Goal: Task Accomplishment & Management: Manage account settings

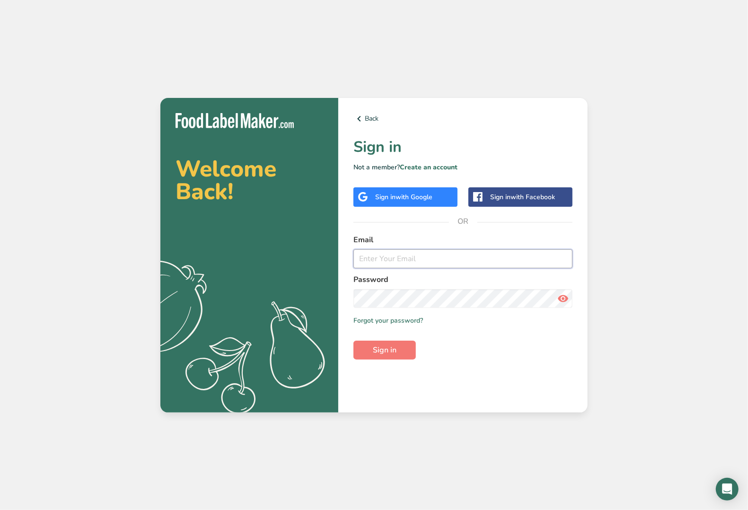
click at [376, 258] on input "email" at bounding box center [463, 258] width 219 height 19
type input "janet.rawstron@gmail.com"
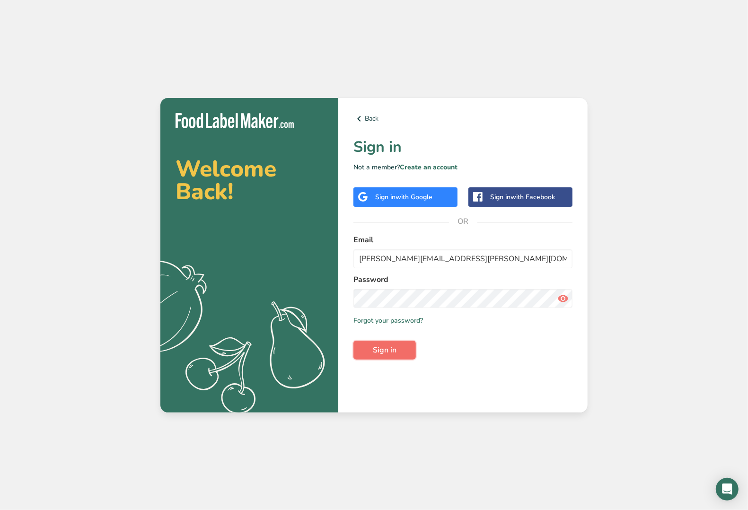
click at [388, 349] on span "Sign in" at bounding box center [385, 350] width 24 height 11
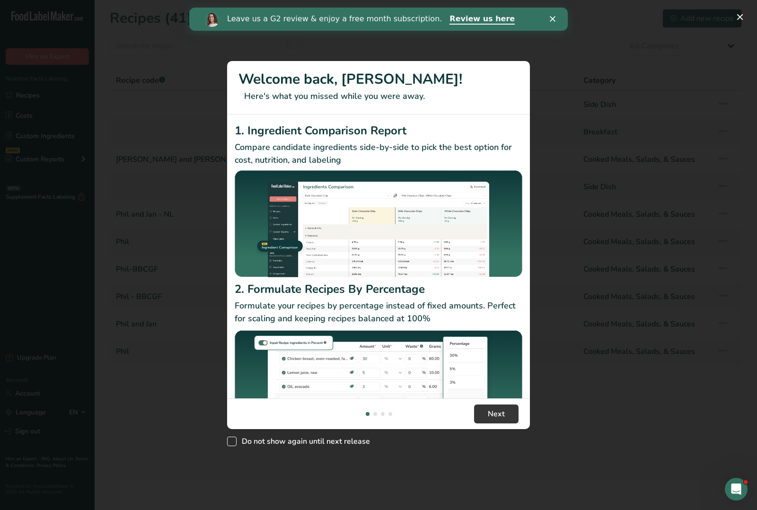
click at [231, 441] on span "New Features" at bounding box center [231, 441] width 9 height 9
click at [231, 441] on input "Do not show again until next release" at bounding box center [230, 441] width 6 height 6
checkbox input "true"
click at [554, 18] on polygon "Close" at bounding box center [553, 19] width 6 height 6
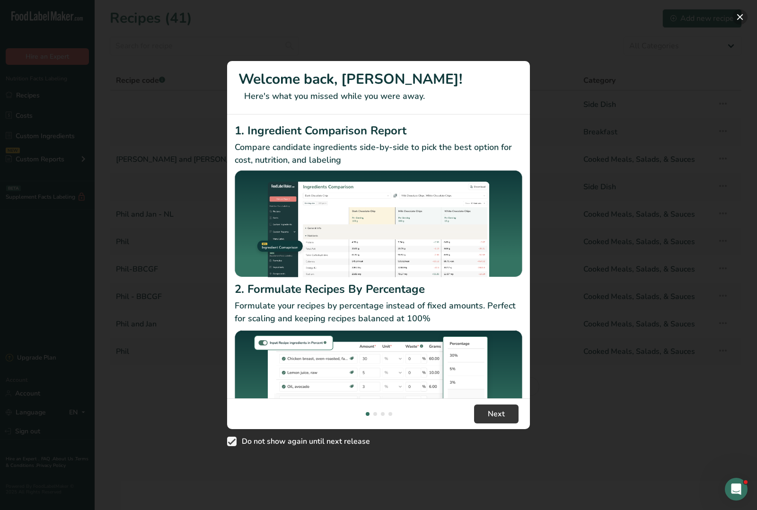
click at [739, 16] on button "New Features" at bounding box center [740, 16] width 15 height 15
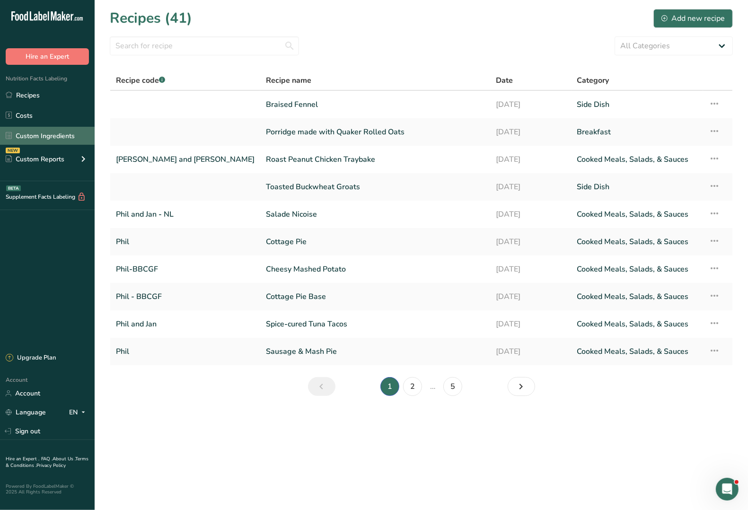
click at [64, 134] on link "Custom Ingredients" at bounding box center [47, 136] width 95 height 18
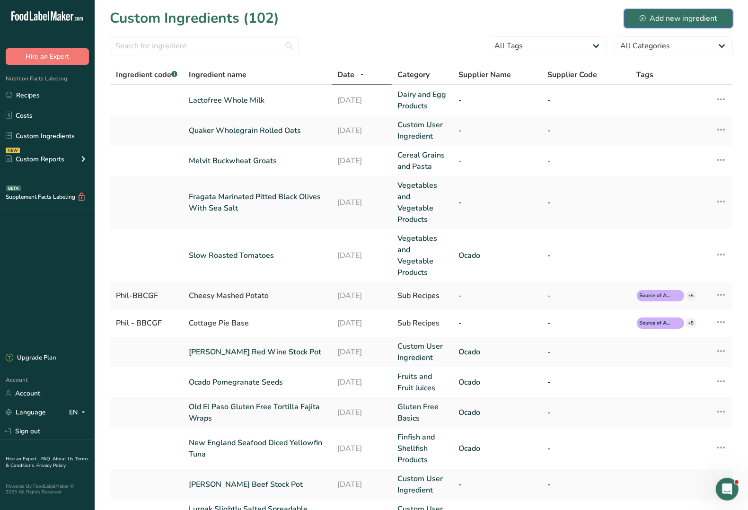
click at [657, 20] on div "Add new ingredient" at bounding box center [679, 18] width 78 height 11
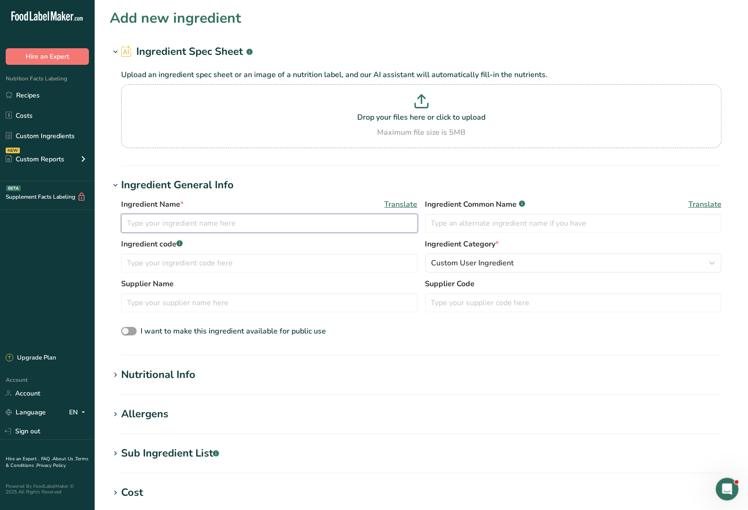
drag, startPoint x: 160, startPoint y: 222, endPoint x: 169, endPoint y: 202, distance: 22.4
click at [160, 221] on input "text" at bounding box center [269, 223] width 297 height 19
drag, startPoint x: 174, startPoint y: 225, endPoint x: 178, endPoint y: 216, distance: 10.2
click at [175, 223] on input "Biona Organis Rye Bread Original Sourdough" at bounding box center [269, 223] width 297 height 19
type input "Biona Organic Rye Bread Original Sourdough"
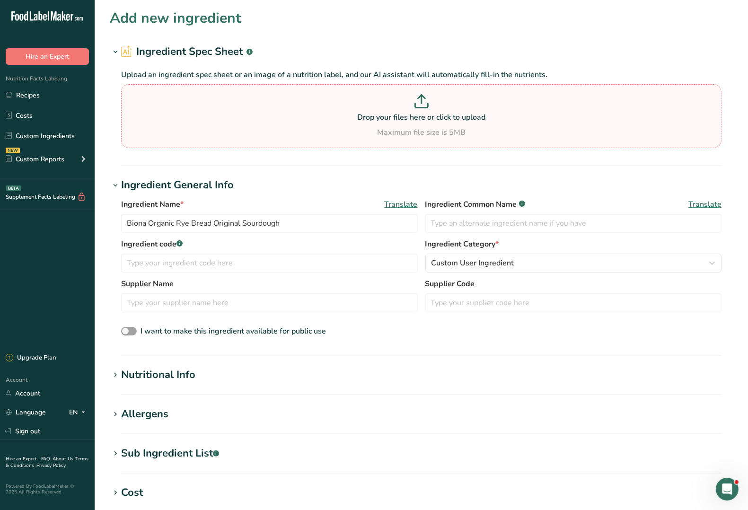
click at [434, 107] on p at bounding box center [422, 103] width 596 height 18
click at [434, 107] on input "Drop your files here or click to upload Maximum file size is 5MB" at bounding box center [421, 116] width 601 height 64
type input "C:\fakepath\Bioa Rye Bread.JPG"
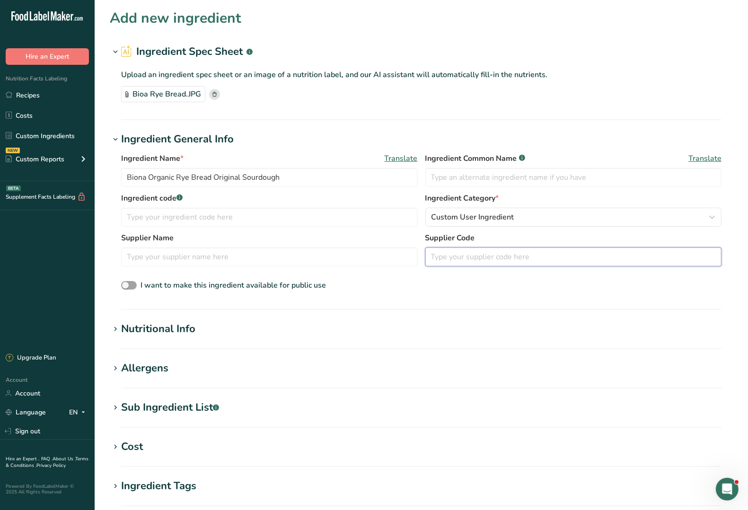
click at [498, 257] on input "text" at bounding box center [574, 257] width 297 height 19
type input "Ocado"
drag, startPoint x: 457, startPoint y: 258, endPoint x: 419, endPoint y: 259, distance: 37.9
click at [419, 259] on div "Supplier Name Supplier Code Ocado" at bounding box center [421, 252] width 601 height 40
click at [195, 259] on input "text" at bounding box center [269, 257] width 297 height 19
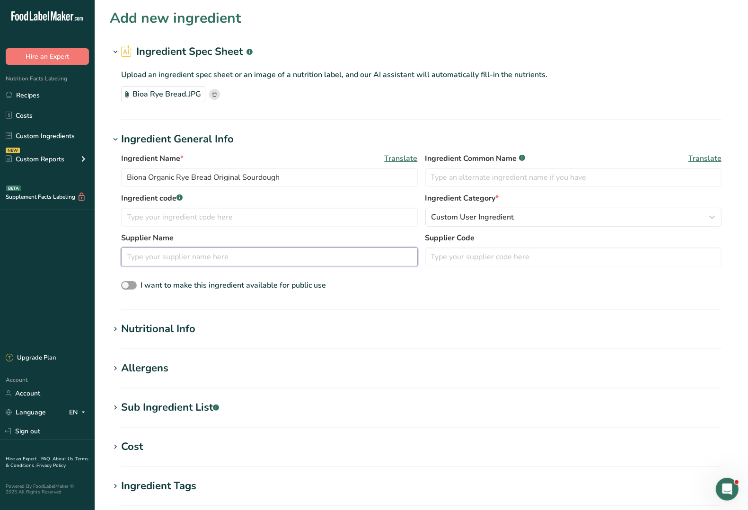
paste input "O"
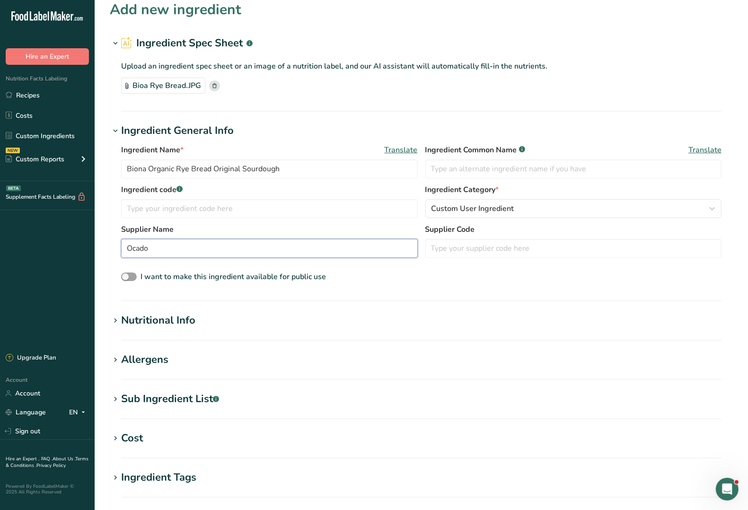
scroll to position [59, 0]
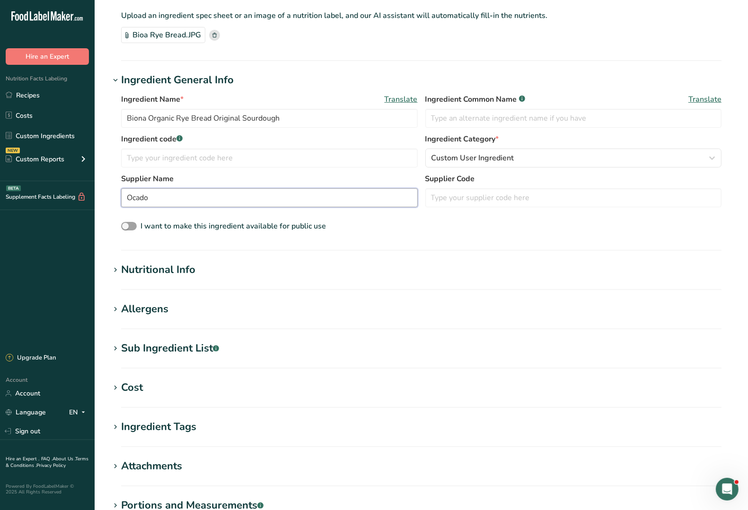
type input "Ocado"
click at [115, 270] on icon at bounding box center [115, 270] width 9 height 13
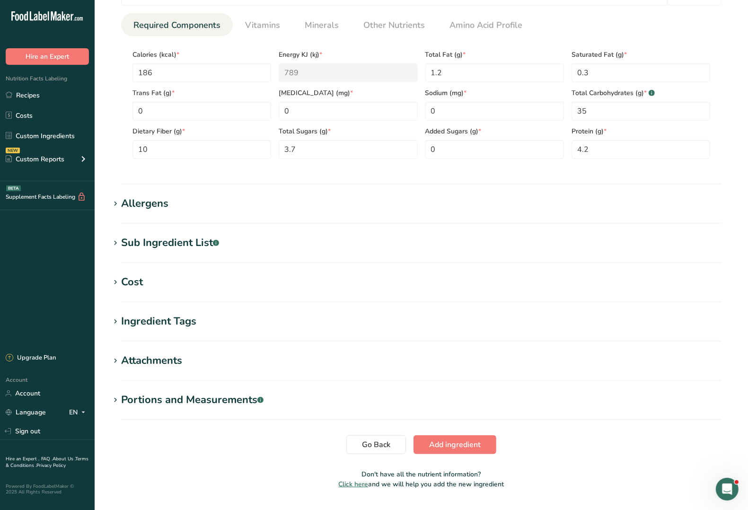
scroll to position [408, 0]
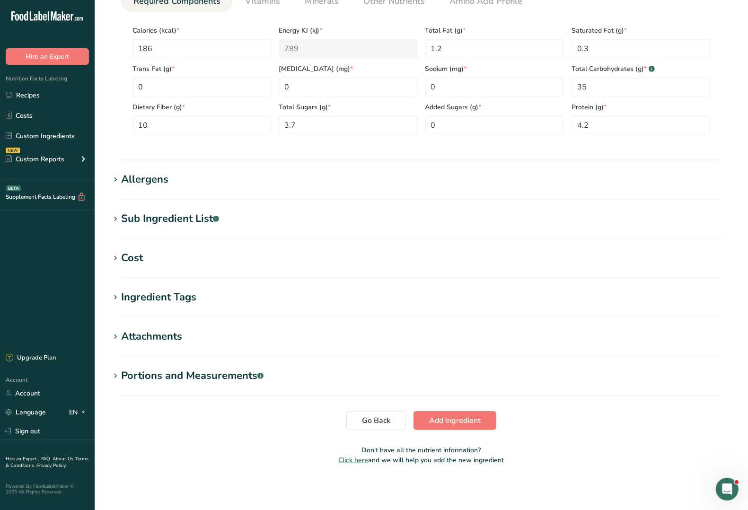
click at [115, 375] on icon at bounding box center [115, 376] width 9 height 13
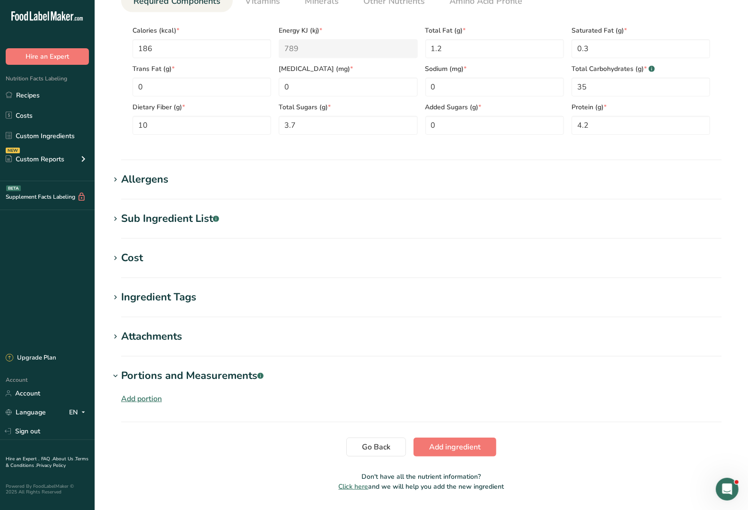
click at [148, 400] on div "Add portion" at bounding box center [141, 398] width 41 height 11
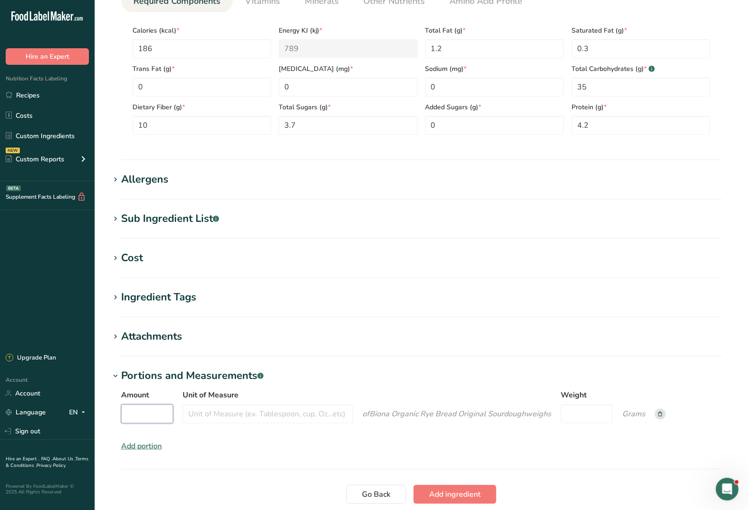
click at [158, 412] on input "Amount" at bounding box center [147, 414] width 52 height 19
type input "1"
type input "Slice"
type input "72"
click at [454, 498] on span "Add ingredient" at bounding box center [455, 494] width 52 height 11
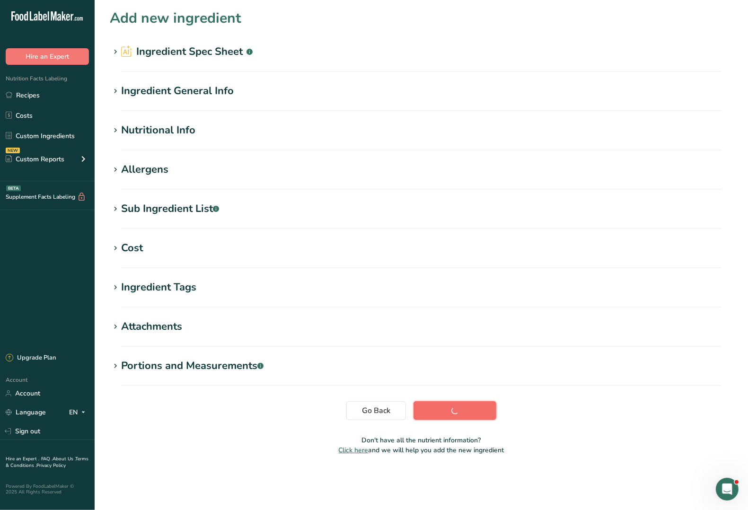
scroll to position [0, 0]
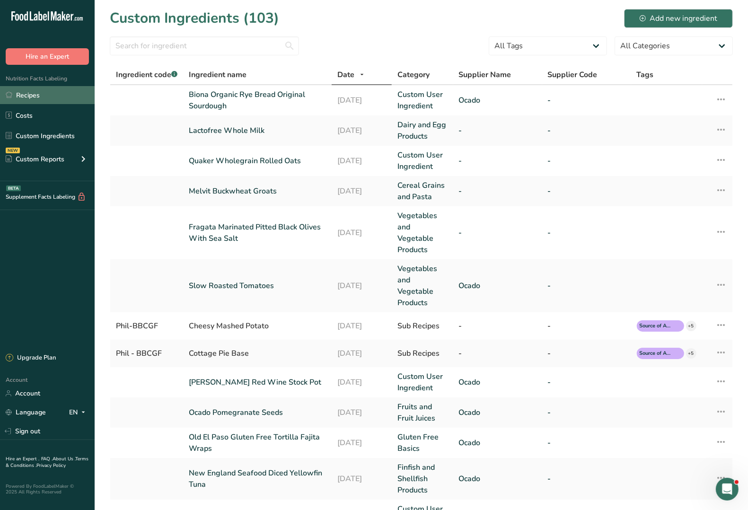
click at [38, 95] on link "Recipes" at bounding box center [47, 95] width 95 height 18
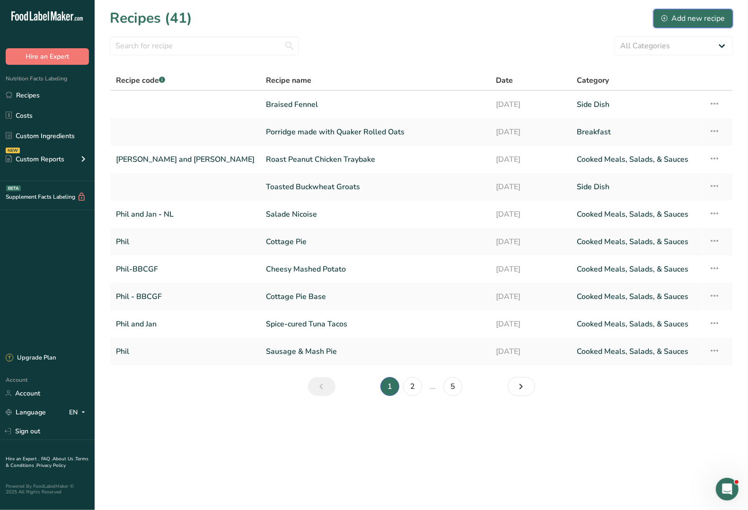
click at [694, 15] on div "Add new recipe" at bounding box center [693, 18] width 63 height 11
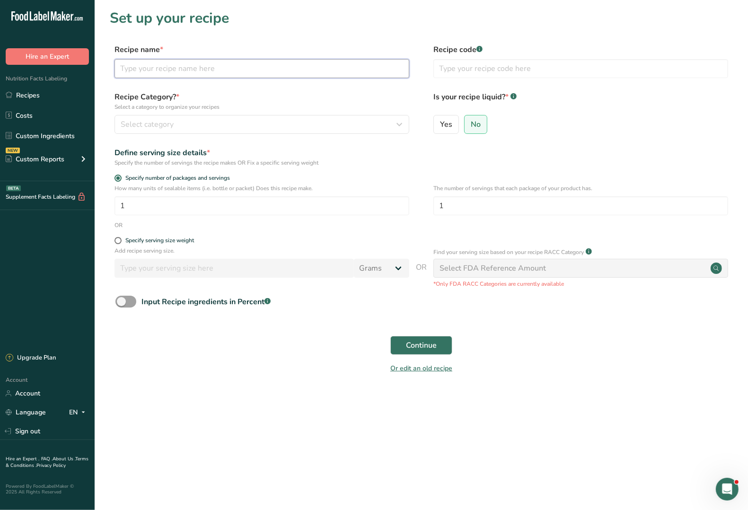
click at [181, 66] on input "text" at bounding box center [262, 68] width 295 height 19
type input "Smoked Salmon & Rye Omelette"
click at [465, 71] on input "text" at bounding box center [581, 68] width 295 height 19
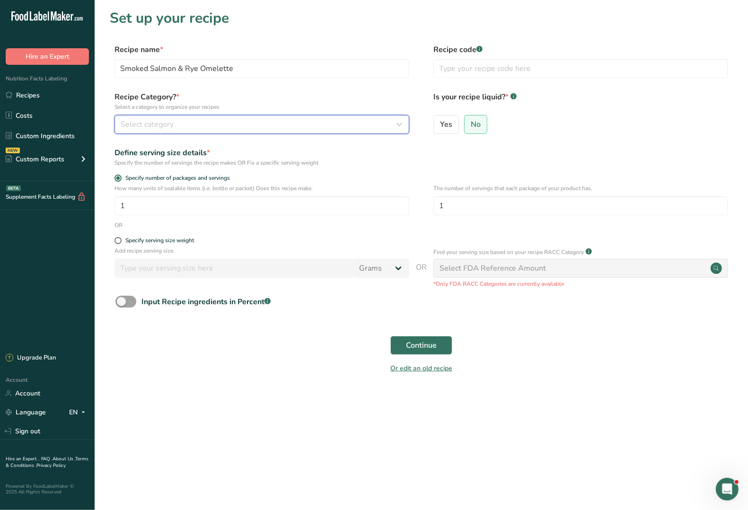
click at [265, 121] on div "Select category" at bounding box center [259, 124] width 277 height 11
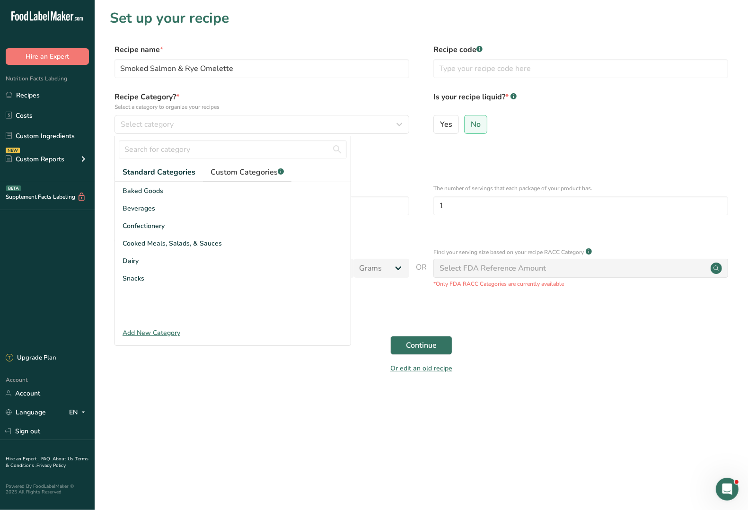
click at [240, 173] on span "Custom Categories .a-a{fill:#347362;}.b-a{fill:#fff;}" at bounding box center [247, 172] width 73 height 11
click at [164, 169] on span "Standard Categories" at bounding box center [159, 172] width 72 height 11
click at [253, 171] on span "Custom Categories .a-a{fill:#347362;}.b-a{fill:#fff;}" at bounding box center [247, 172] width 73 height 11
click at [134, 330] on div "Add New Category" at bounding box center [233, 333] width 236 height 10
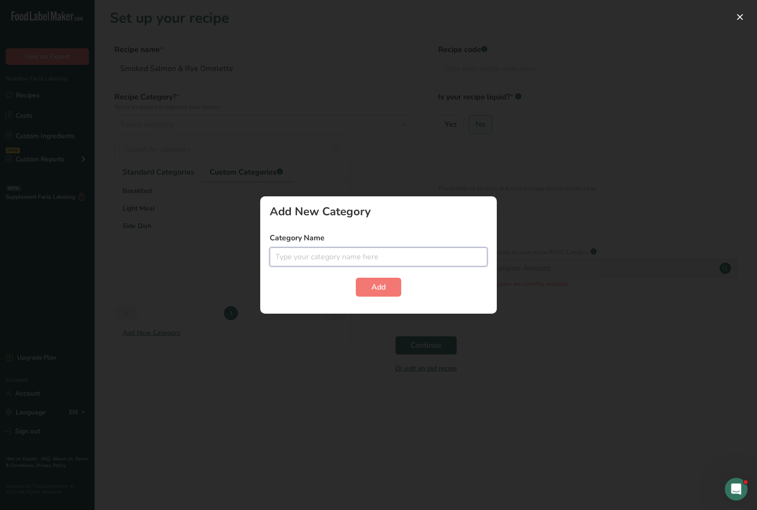
click at [298, 258] on input "text" at bounding box center [379, 257] width 218 height 19
type input "Main"
click at [382, 285] on span "Add" at bounding box center [379, 287] width 14 height 11
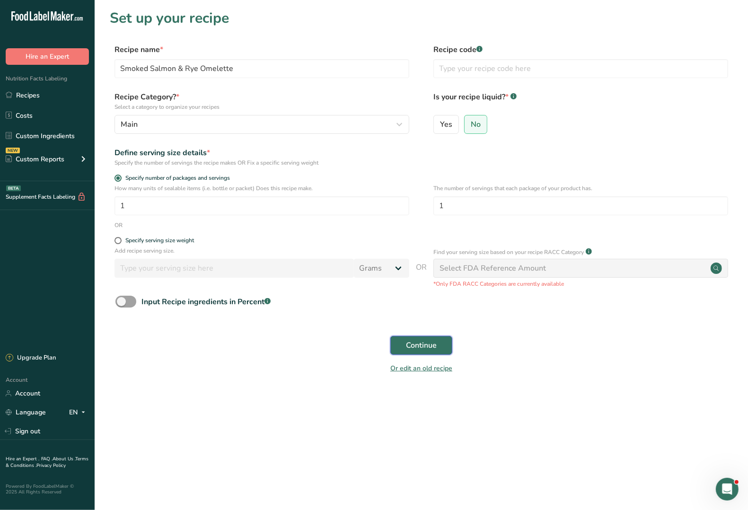
click at [424, 347] on span "Continue" at bounding box center [421, 345] width 31 height 11
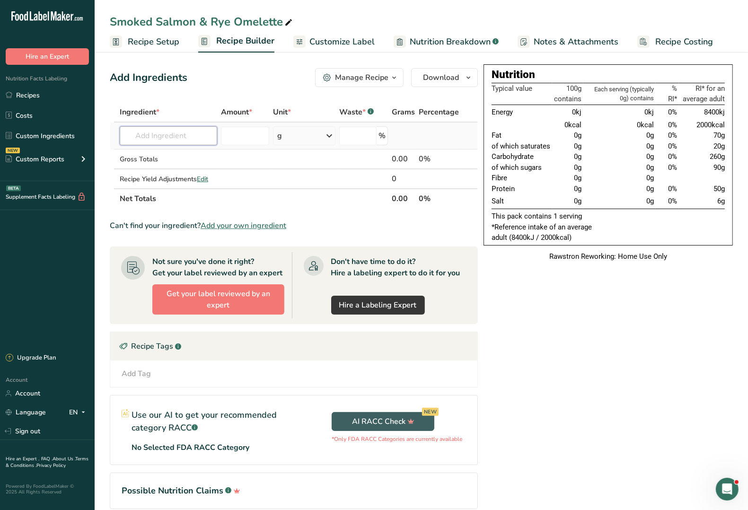
click at [155, 132] on input "text" at bounding box center [169, 135] width 98 height 19
type input "Rye Bread"
click at [152, 155] on p "Biona Organic Rye Bread Original Sourdough" at bounding box center [199, 155] width 145 height 10
type input "Biona Organic Rye Bread Original Sourdough"
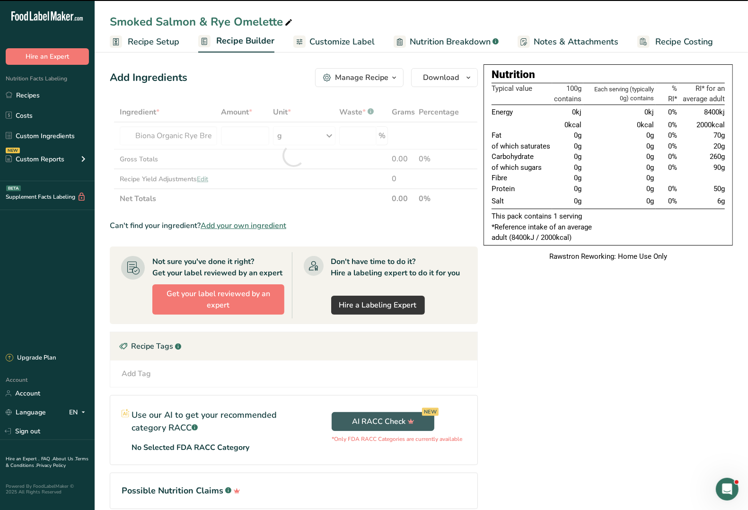
type input "0"
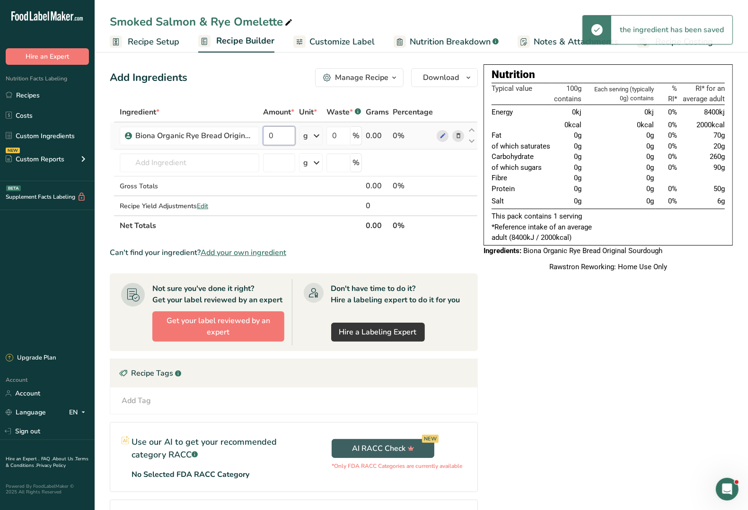
drag, startPoint x: 268, startPoint y: 135, endPoint x: 292, endPoint y: 135, distance: 23.7
click at [292, 135] on input "0" at bounding box center [279, 135] width 32 height 19
type input "1"
click at [320, 138] on icon at bounding box center [316, 135] width 11 height 17
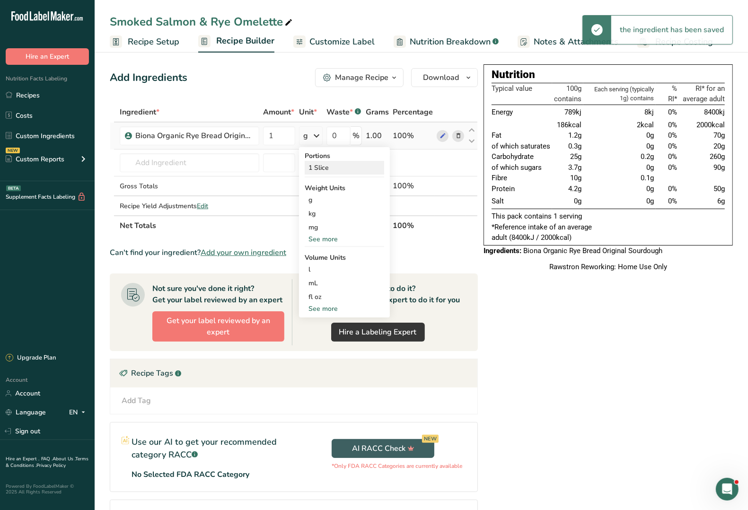
click at [320, 166] on div "1 Slice" at bounding box center [345, 168] width 80 height 14
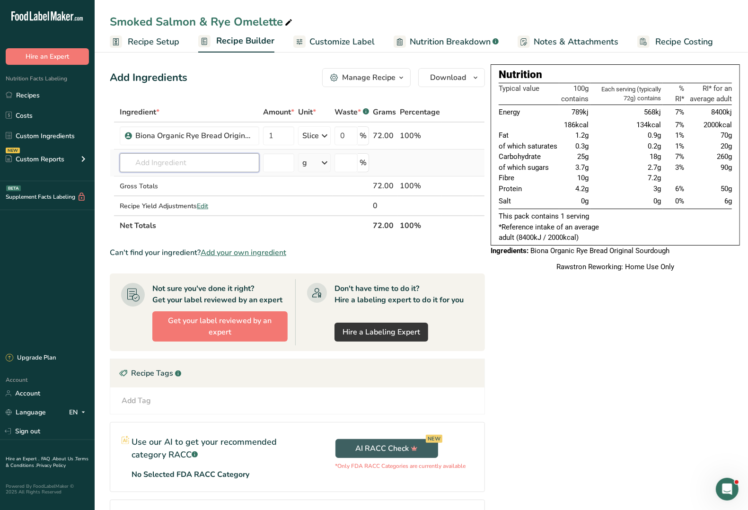
click at [167, 166] on input "text" at bounding box center [190, 162] width 140 height 19
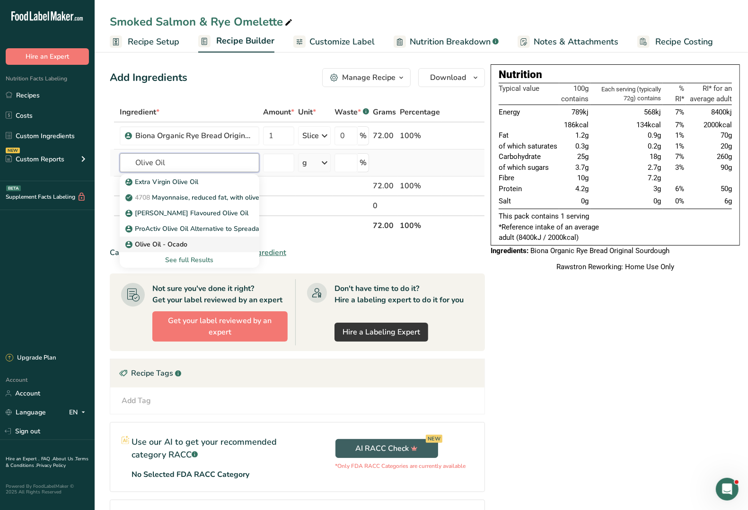
type input "Olive Oil"
click at [181, 245] on p "Olive Oil - Ocado" at bounding box center [157, 245] width 60 height 10
type input "Olive Oil - Ocado"
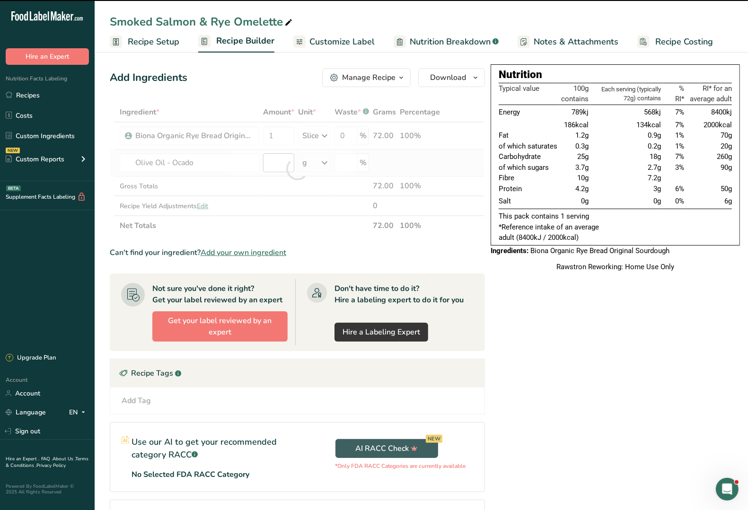
type input "0"
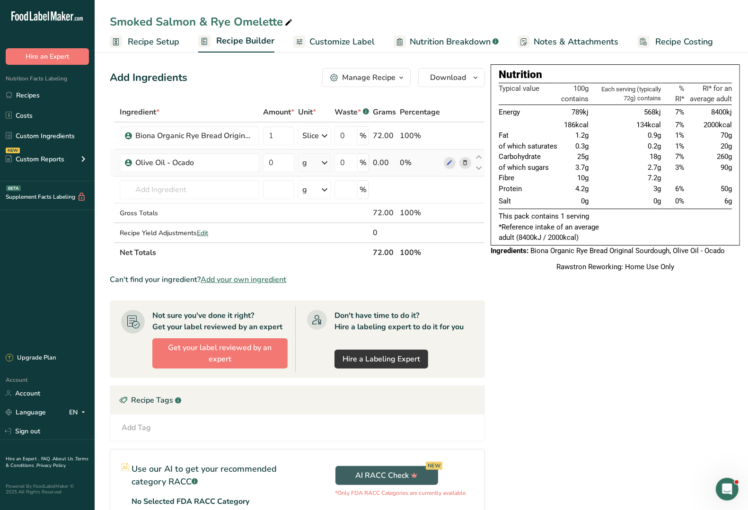
click at [315, 161] on div "g" at bounding box center [314, 162] width 33 height 19
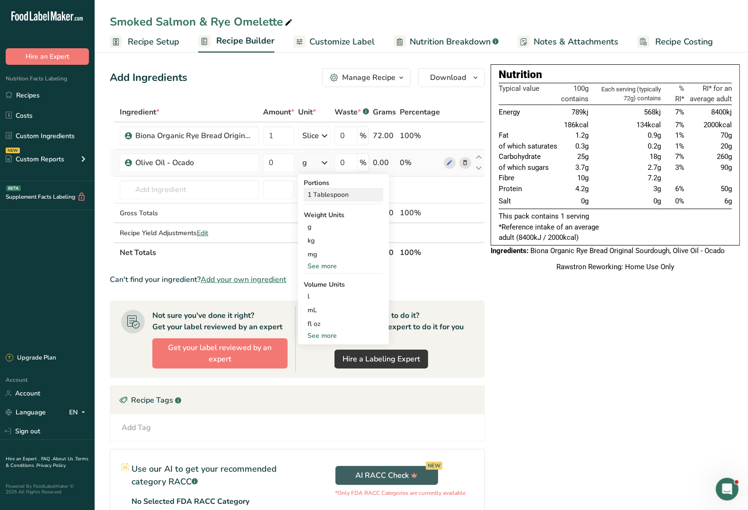
click at [320, 193] on div "1 Tablespoon" at bounding box center [344, 195] width 80 height 14
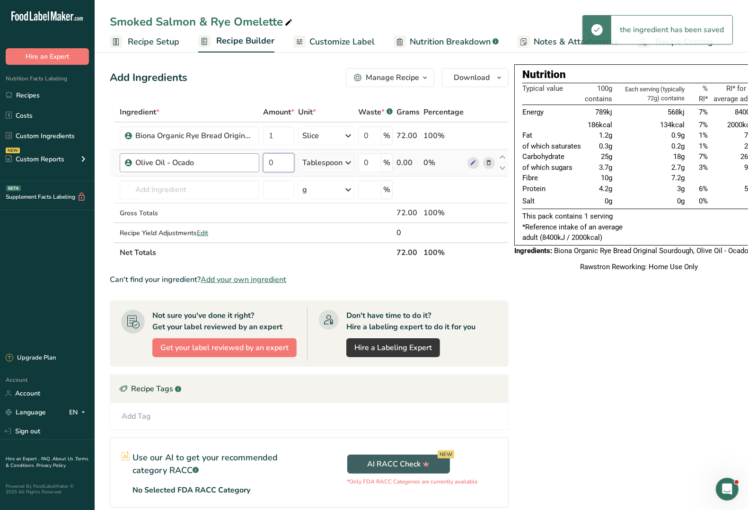
drag, startPoint x: 284, startPoint y: 162, endPoint x: 257, endPoint y: 162, distance: 27.9
click at [257, 162] on tr "Olive Oil - Ocado 0 Tablespoon Portions 1 Tablespoon Weight Units g kg mg See m…" at bounding box center [309, 163] width 398 height 27
type input "0.2"
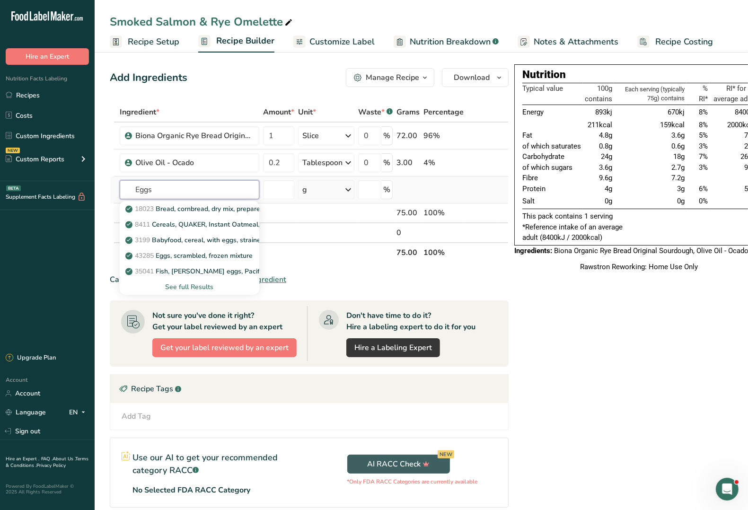
type input "Eggs"
click at [204, 287] on div "See full Results" at bounding box center [189, 287] width 124 height 10
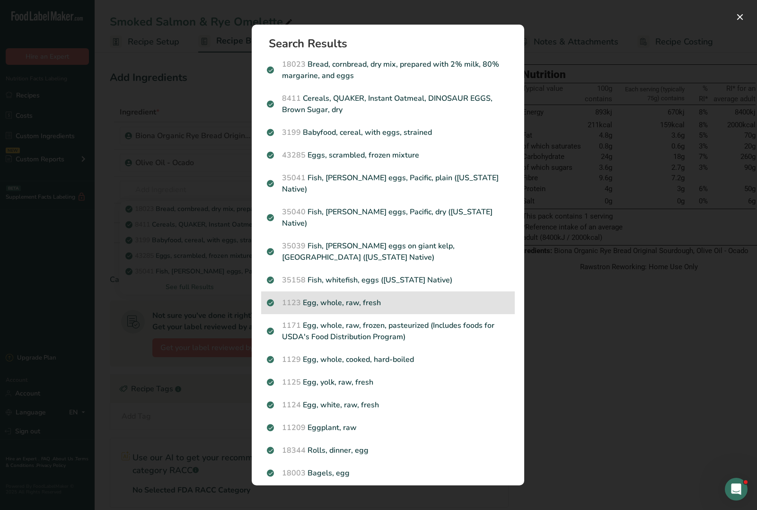
click at [373, 297] on p "1123 Egg, whole, raw, fresh" at bounding box center [388, 302] width 242 height 11
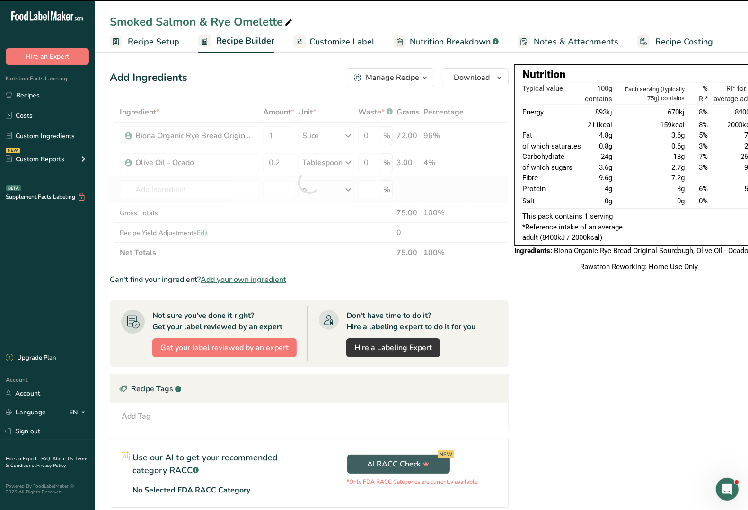
type input "0"
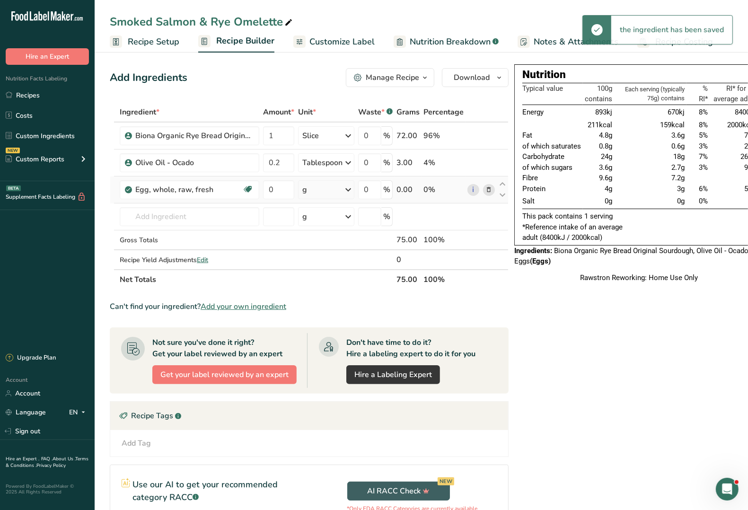
click at [348, 191] on icon at bounding box center [348, 189] width 11 height 17
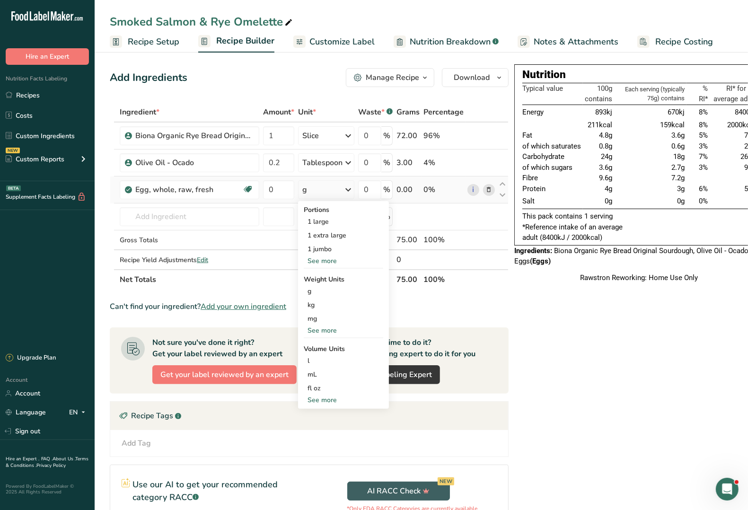
click at [328, 261] on div "See more" at bounding box center [344, 261] width 80 height 10
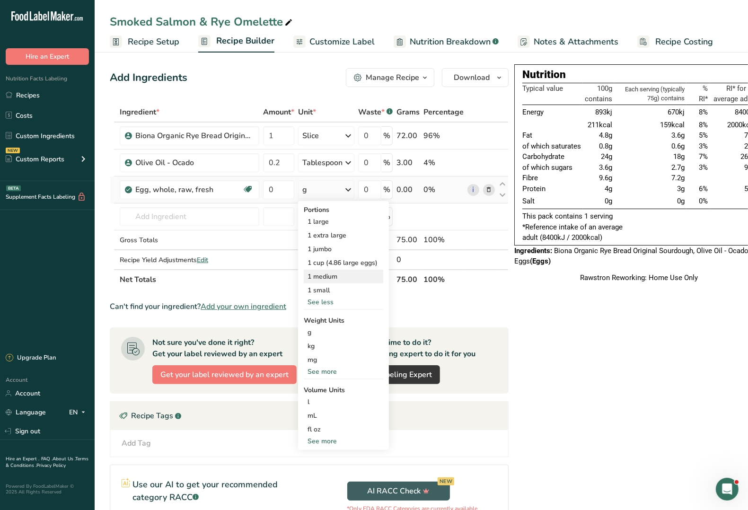
click at [328, 277] on div "1 medium" at bounding box center [344, 277] width 80 height 14
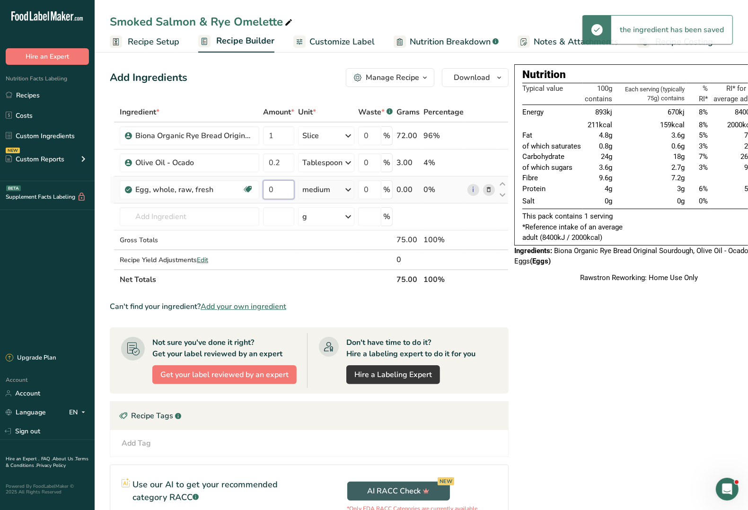
drag, startPoint x: 281, startPoint y: 187, endPoint x: 266, endPoint y: 190, distance: 15.4
click at [266, 190] on input "0" at bounding box center [278, 189] width 31 height 19
type input "2"
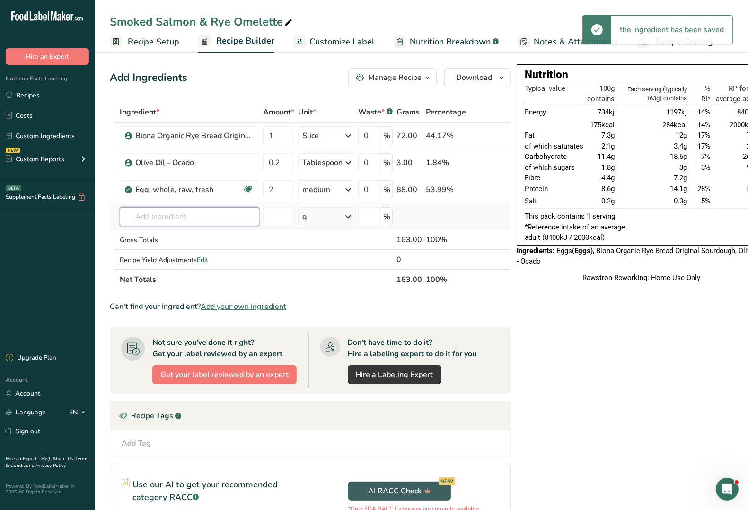
click at [162, 214] on input "text" at bounding box center [190, 216] width 140 height 19
drag, startPoint x: 156, startPoint y: 218, endPoint x: 118, endPoint y: 211, distance: 38.5
click at [118, 211] on td "Baby Spinach No results found Add your own ingredient" at bounding box center [189, 217] width 143 height 27
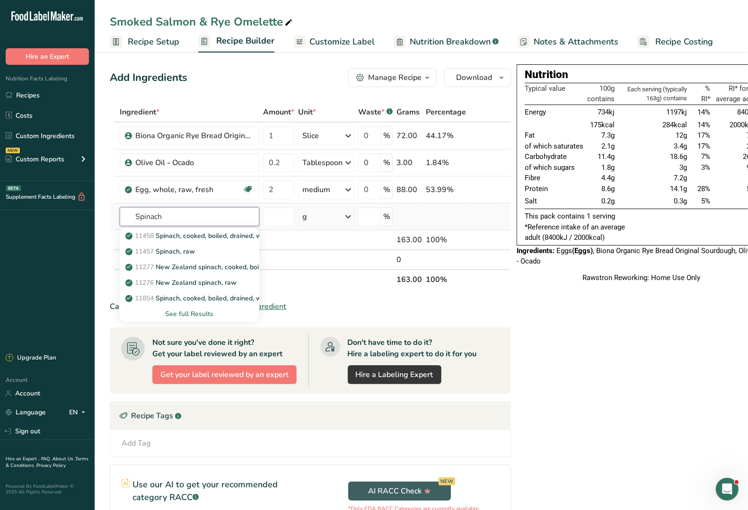
type input "Spinach"
click at [194, 315] on div "See full Results" at bounding box center [189, 314] width 124 height 10
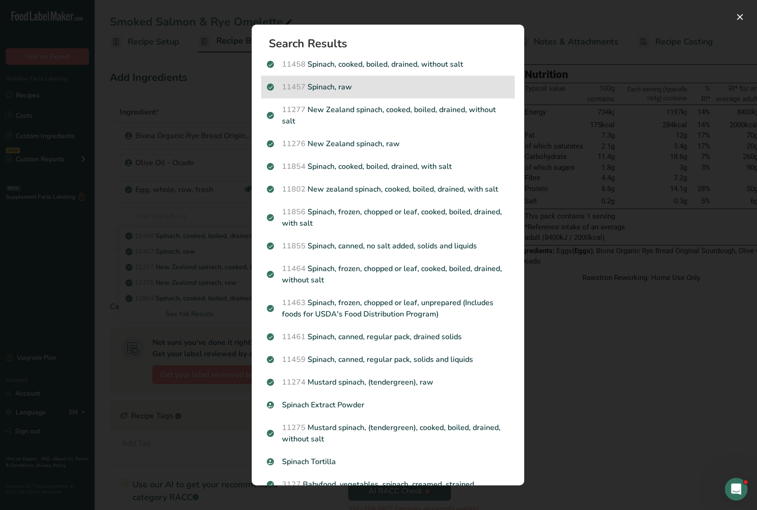
click at [356, 89] on p "11457 Spinach, raw" at bounding box center [388, 86] width 242 height 11
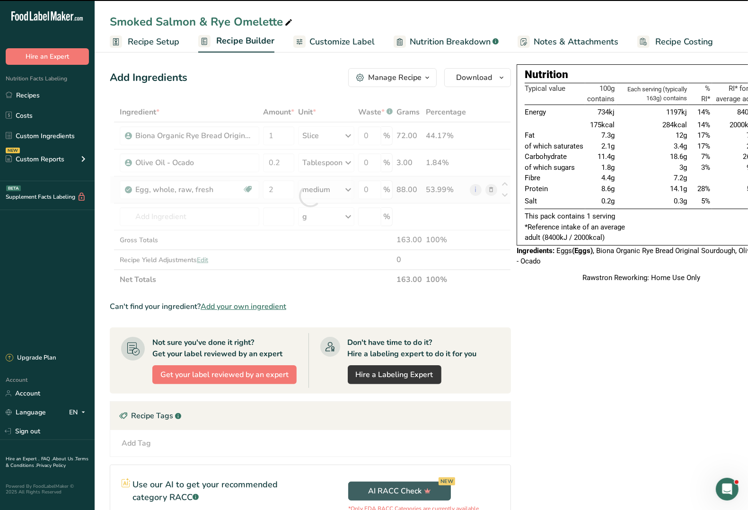
type input "0"
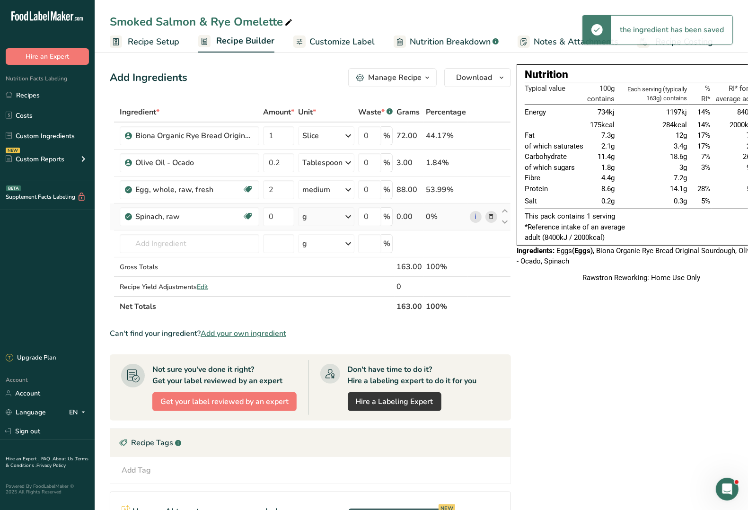
click at [353, 218] on icon at bounding box center [348, 216] width 11 height 17
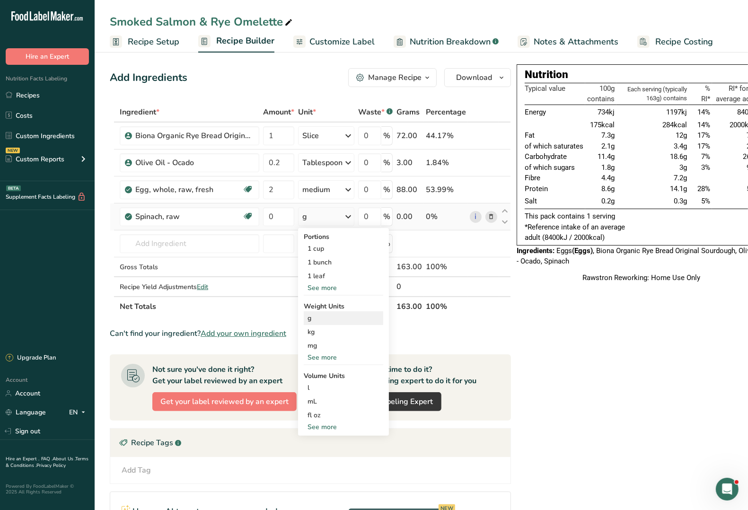
click at [312, 321] on div "g" at bounding box center [344, 318] width 80 height 14
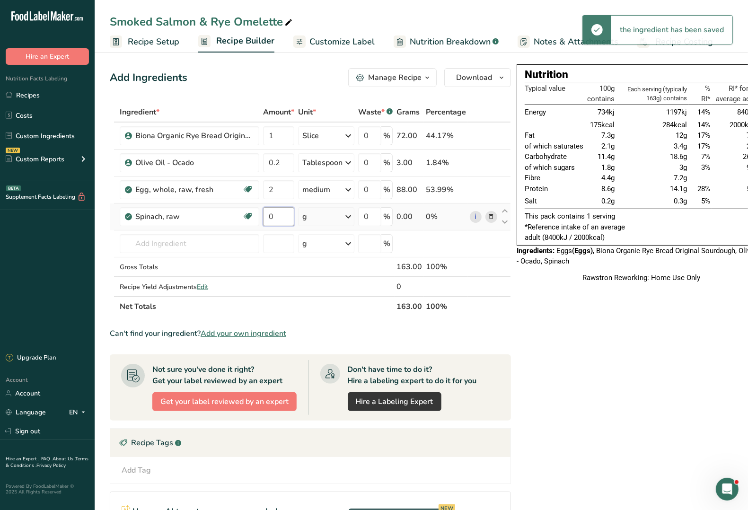
drag, startPoint x: 275, startPoint y: 218, endPoint x: 270, endPoint y: 218, distance: 5.2
click at [270, 218] on input "0" at bounding box center [278, 216] width 31 height 19
type input "80"
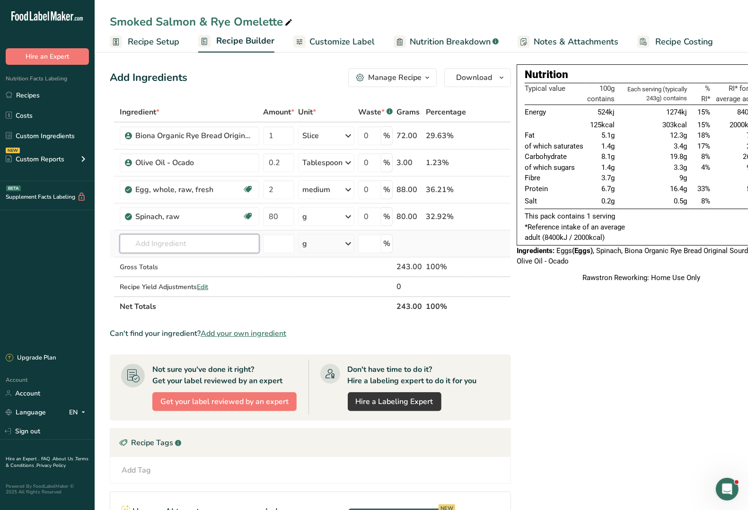
click at [179, 246] on input "text" at bounding box center [190, 243] width 140 height 19
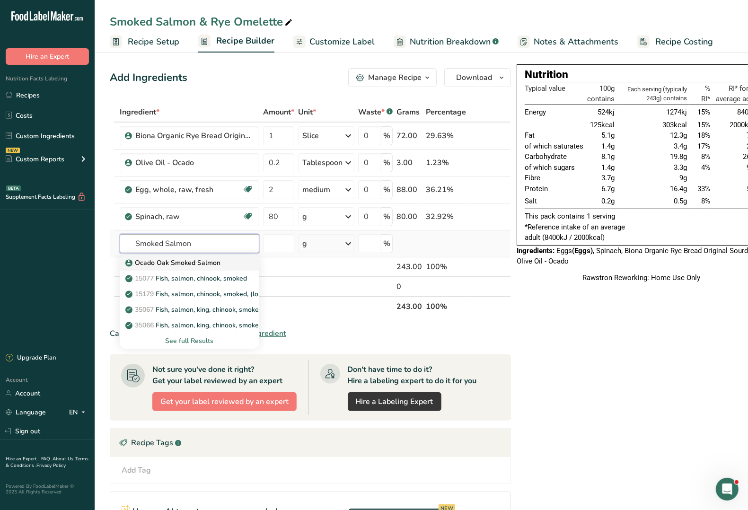
type input "Smoked Salmon"
click at [188, 264] on p "Ocado Oak Smoked Salmon" at bounding box center [173, 263] width 93 height 10
type input "Ocado Oak Smoked Salmon"
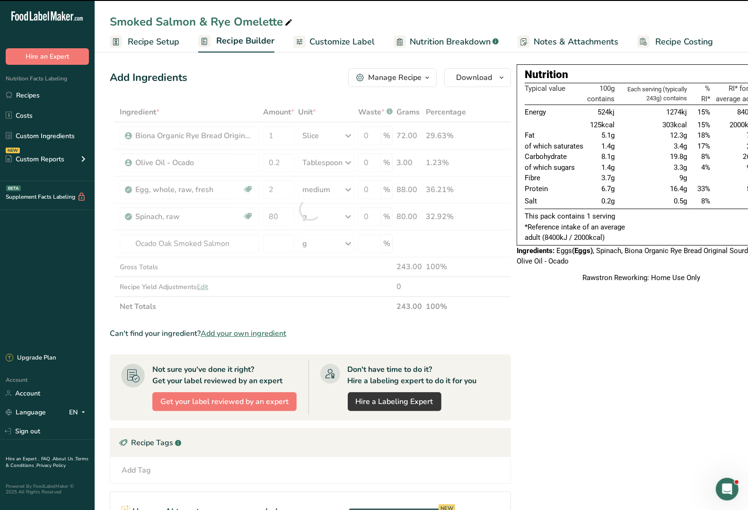
type input "0"
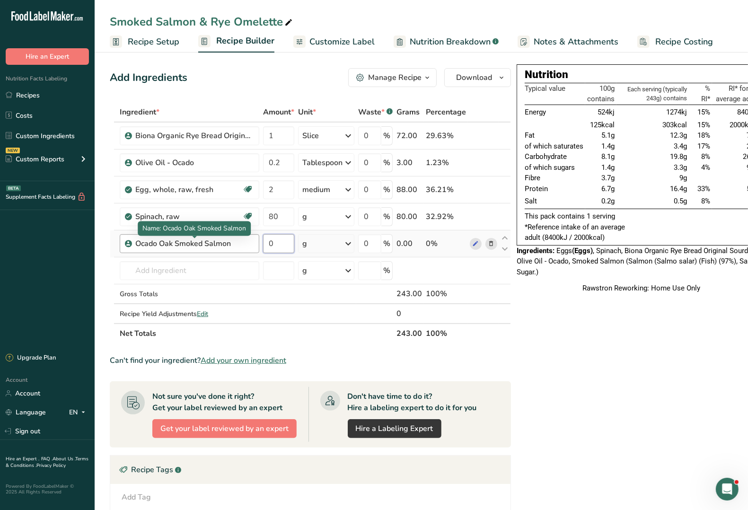
drag, startPoint x: 281, startPoint y: 241, endPoint x: 243, endPoint y: 240, distance: 37.9
click at [243, 240] on tr "Ocado Oak Smoked Salmon 0 g Weight Units g kg mg See more Volume Units l Volume…" at bounding box center [310, 244] width 400 height 27
type input "50"
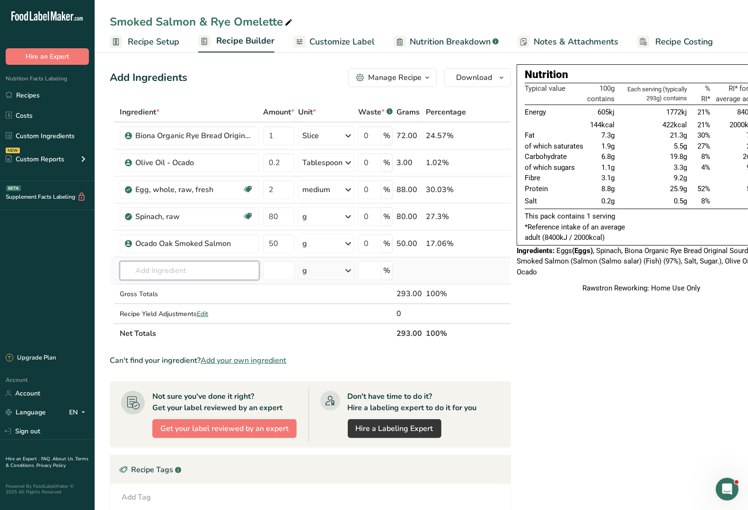
click at [157, 274] on input "text" at bounding box center [190, 270] width 140 height 19
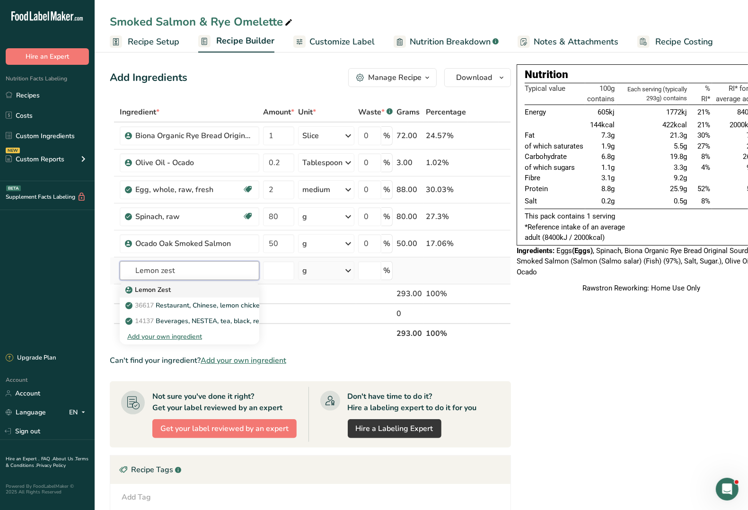
type input "Lemon zest"
click at [164, 290] on p "Lemon Zest" at bounding box center [149, 290] width 44 height 10
type input "Lemon Zest"
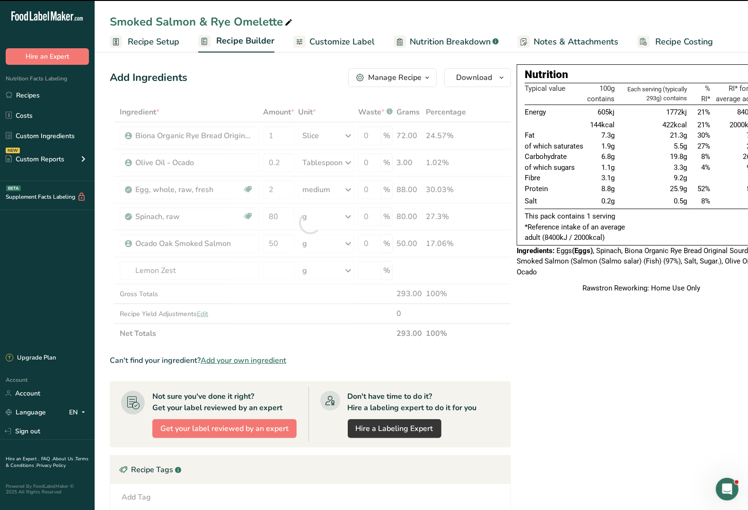
type input "0"
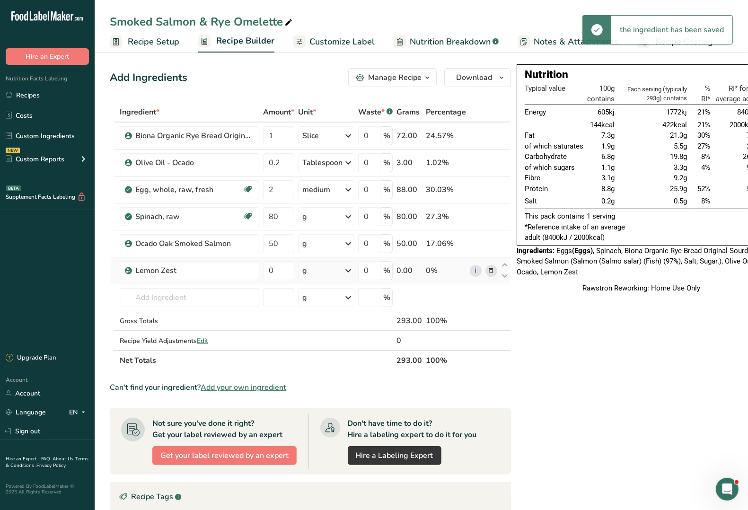
click at [351, 273] on icon at bounding box center [348, 270] width 11 height 17
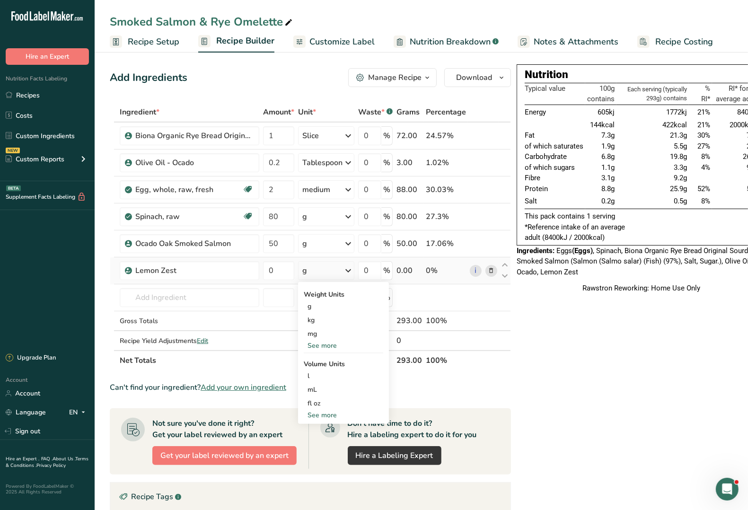
click at [325, 347] on div "See more" at bounding box center [344, 346] width 80 height 10
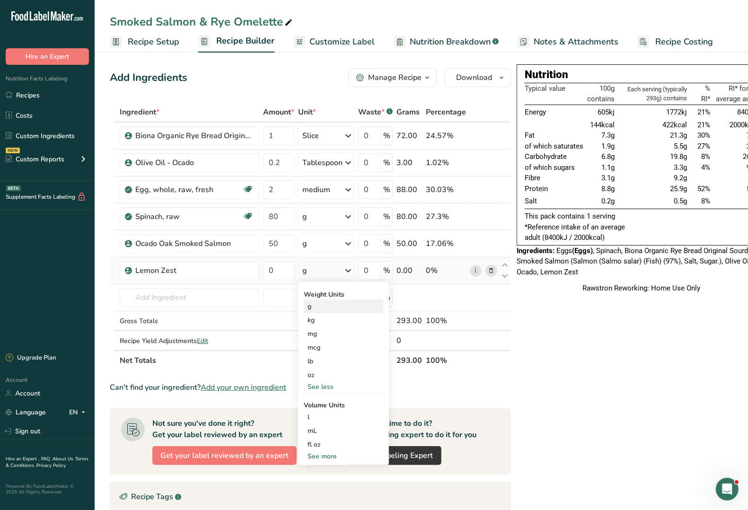
click at [311, 309] on div "g" at bounding box center [344, 307] width 80 height 14
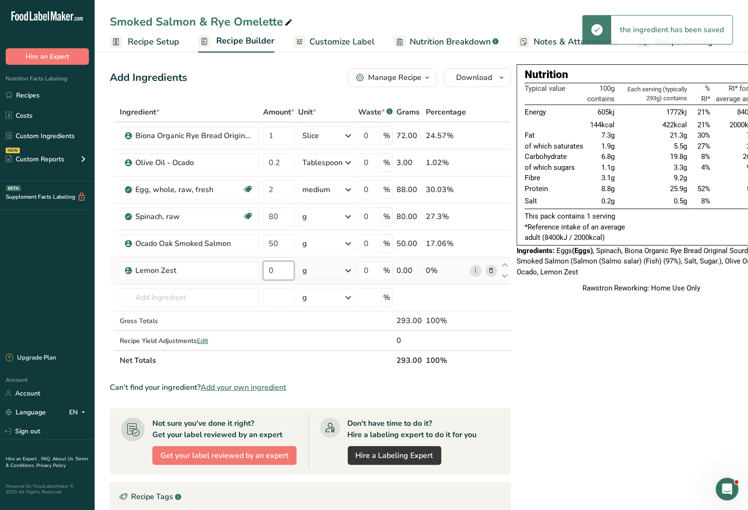
drag, startPoint x: 278, startPoint y: 271, endPoint x: 264, endPoint y: 273, distance: 14.9
click at [265, 271] on input "0" at bounding box center [278, 270] width 31 height 19
type input "2"
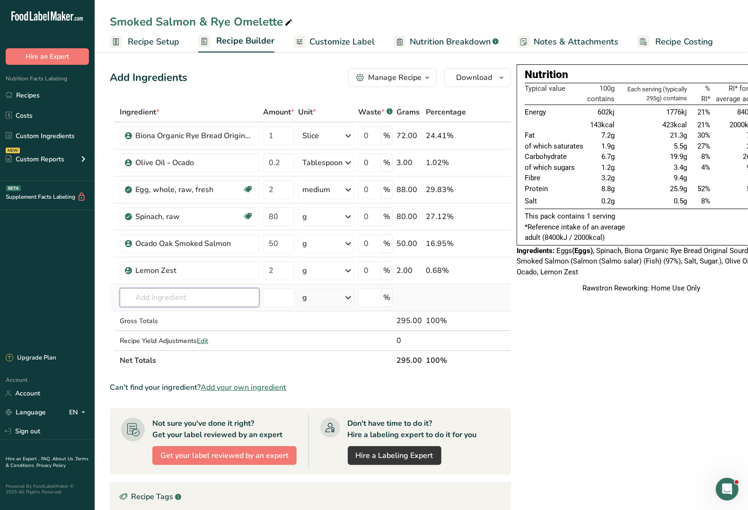
click at [175, 299] on input "text" at bounding box center [190, 297] width 140 height 19
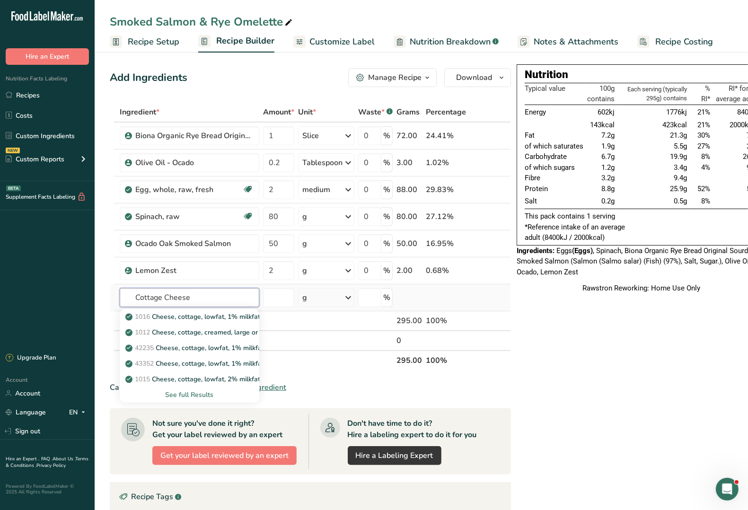
type input "Cottage Cheese"
click at [190, 393] on div "See full Results" at bounding box center [189, 395] width 124 height 10
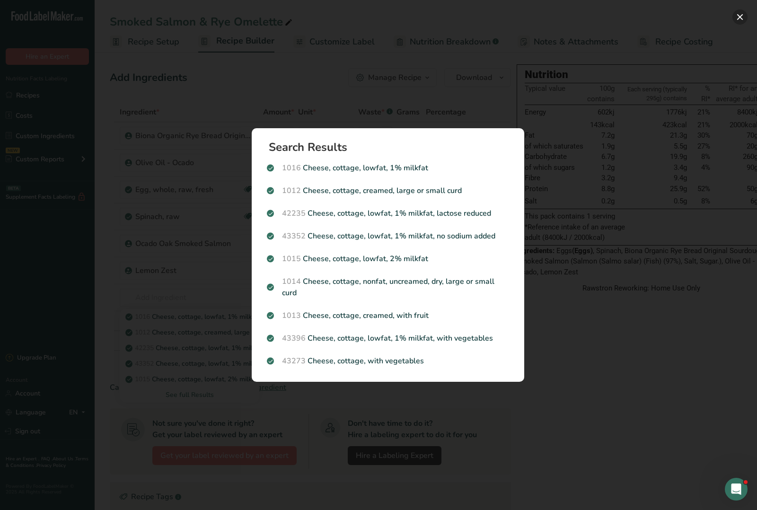
click at [743, 15] on button "Search results modal" at bounding box center [740, 16] width 15 height 15
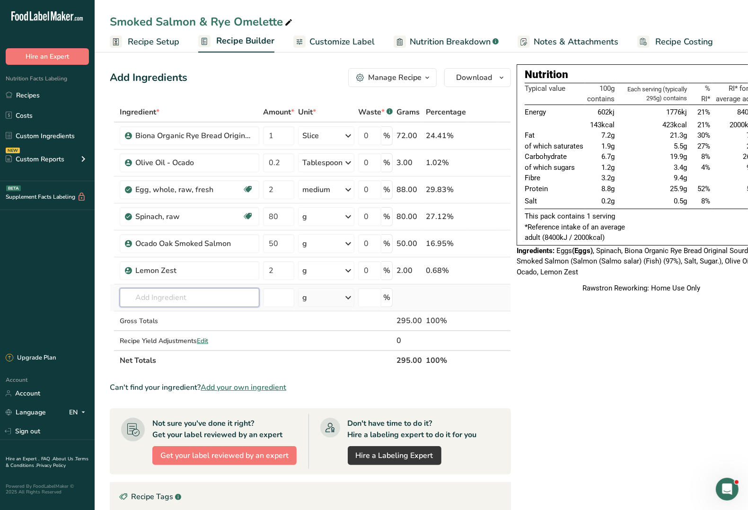
click at [173, 296] on input "text" at bounding box center [190, 297] width 140 height 19
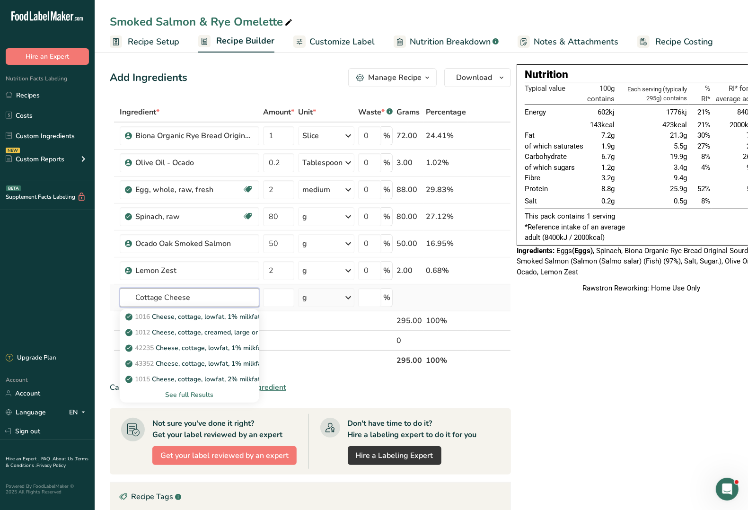
type input "Cottage Cheese"
click at [193, 396] on div "See full Results" at bounding box center [189, 395] width 124 height 10
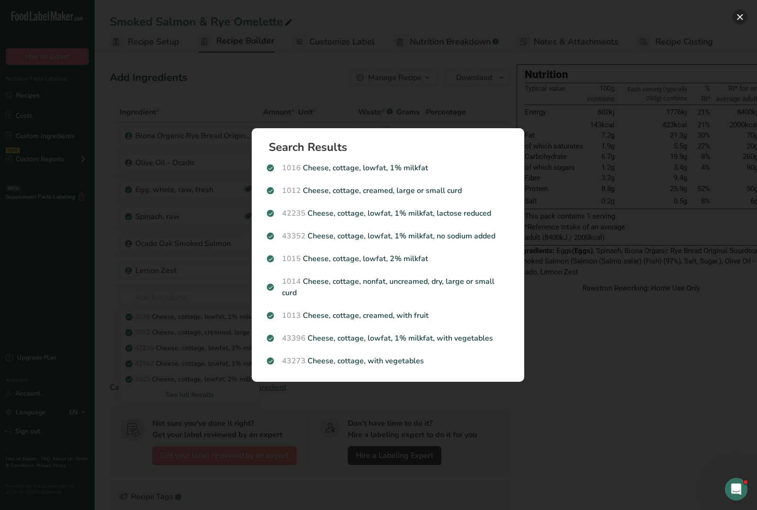
click at [739, 19] on button "Search results modal" at bounding box center [740, 16] width 15 height 15
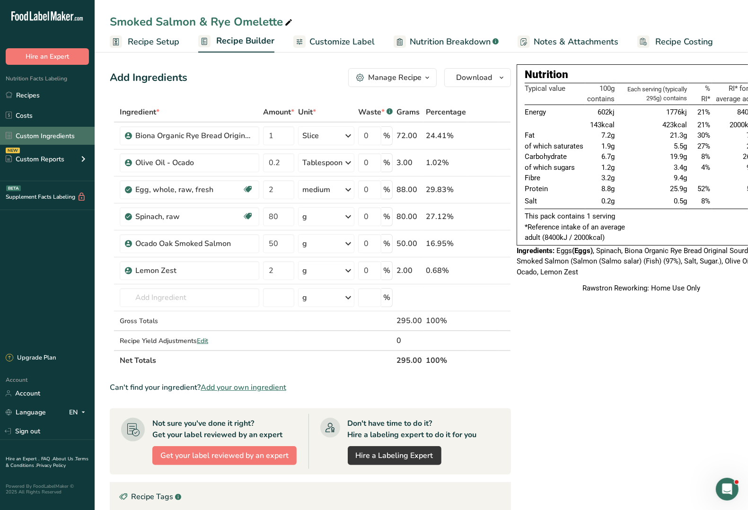
click at [30, 136] on link "Custom Ingredients" at bounding box center [47, 136] width 95 height 18
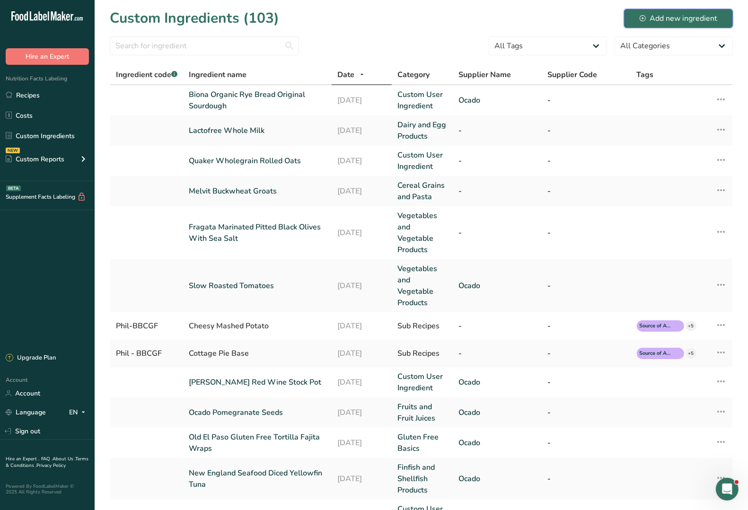
click at [681, 18] on div "Add new ingredient" at bounding box center [679, 18] width 78 height 11
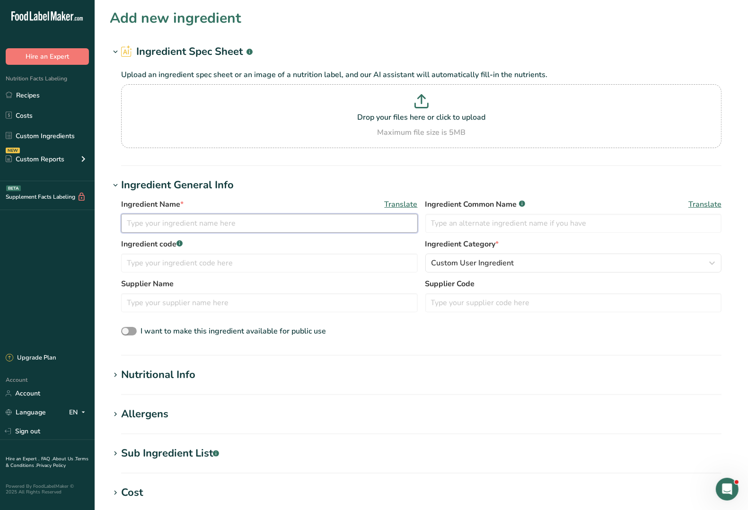
click at [178, 223] on input "text" at bounding box center [269, 223] width 297 height 19
type input "S"
type input "Sainsburys Cottage Cheese"
click at [424, 99] on icon at bounding box center [422, 101] width 14 height 14
click at [424, 99] on input "Drop your files here or click to upload Maximum file size is 5MB" at bounding box center [421, 116] width 601 height 64
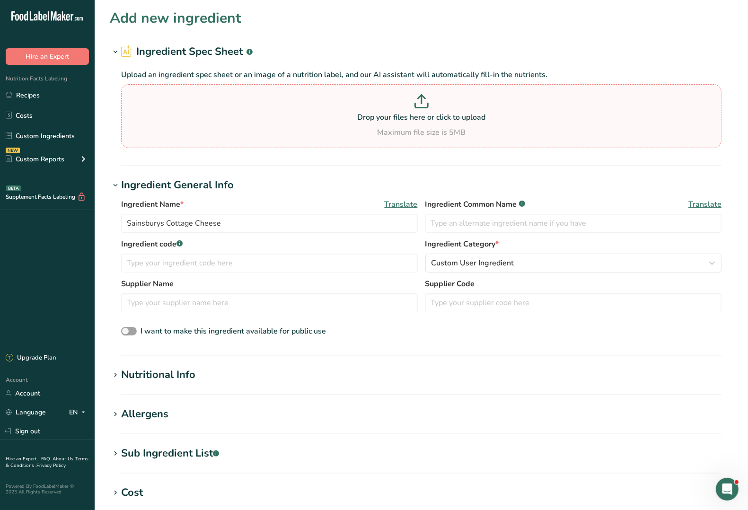
type input "C:\fakepath\Sainsburys Cottage Cheese.JPG"
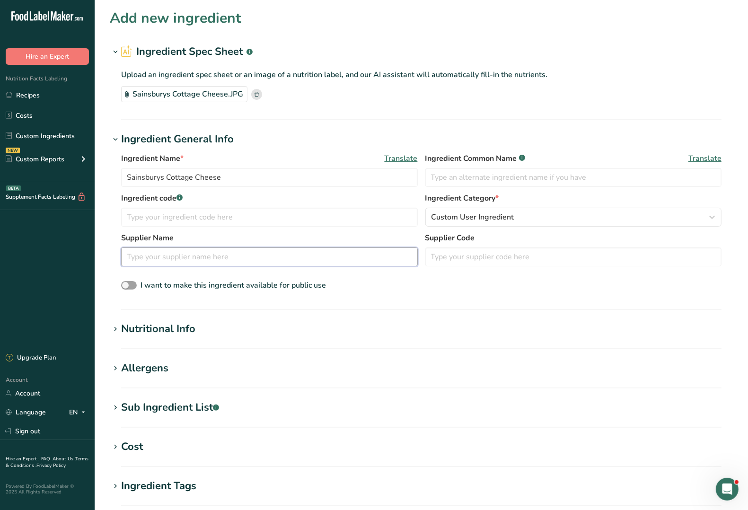
click at [244, 264] on input "text" at bounding box center [269, 257] width 297 height 19
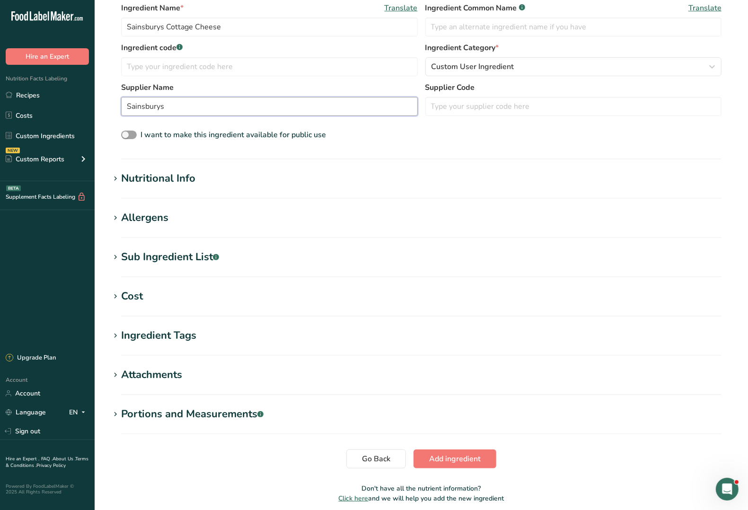
scroll to position [178, 0]
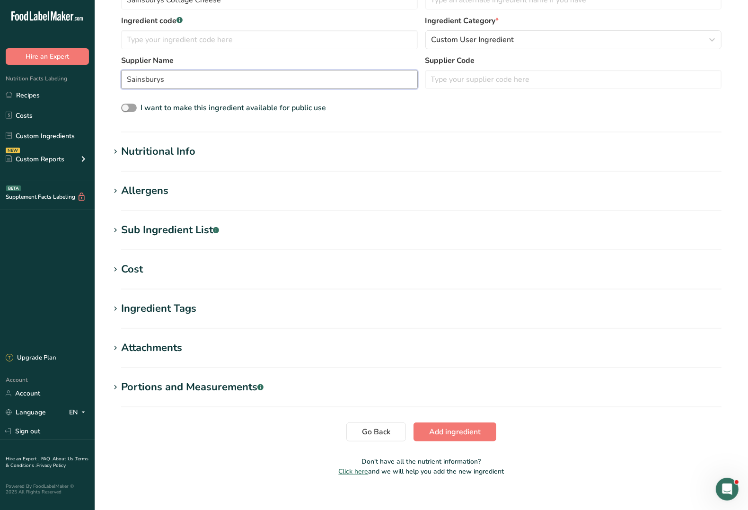
type input "Sainsburys"
click at [117, 388] on icon at bounding box center [115, 387] width 9 height 13
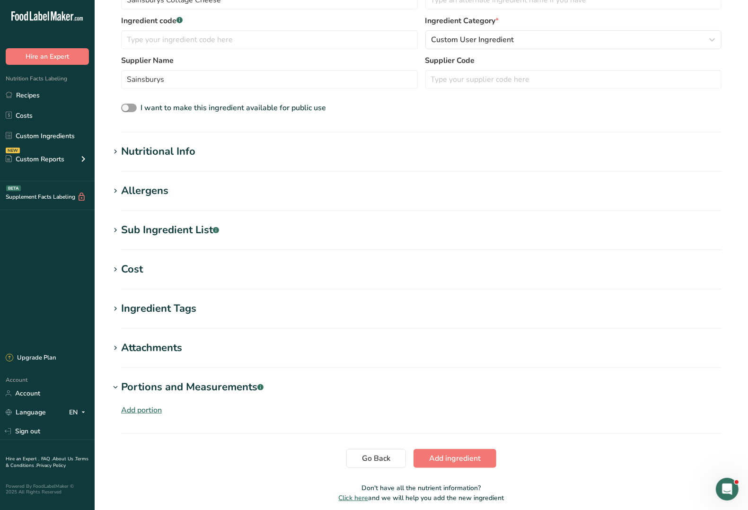
click at [139, 411] on div "Add portion" at bounding box center [141, 410] width 41 height 11
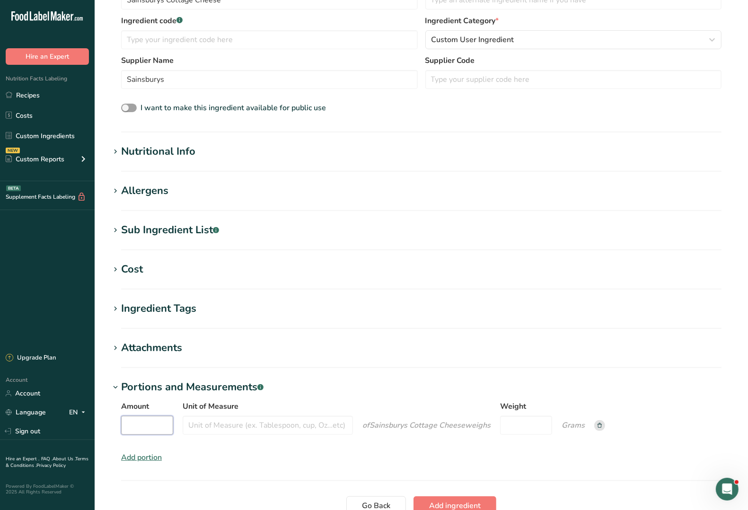
click at [137, 429] on input "Amount" at bounding box center [147, 425] width 52 height 19
type input "1"
type input "Tablespoon"
type input "30"
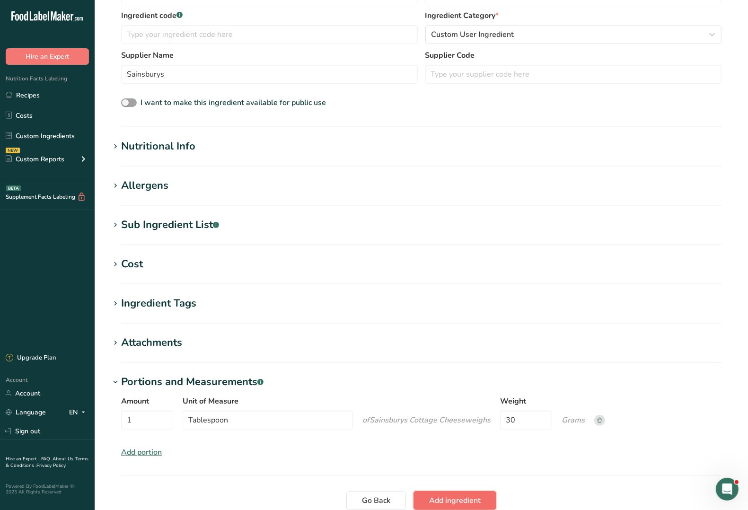
click at [454, 502] on span "Add ingredient" at bounding box center [455, 500] width 52 height 11
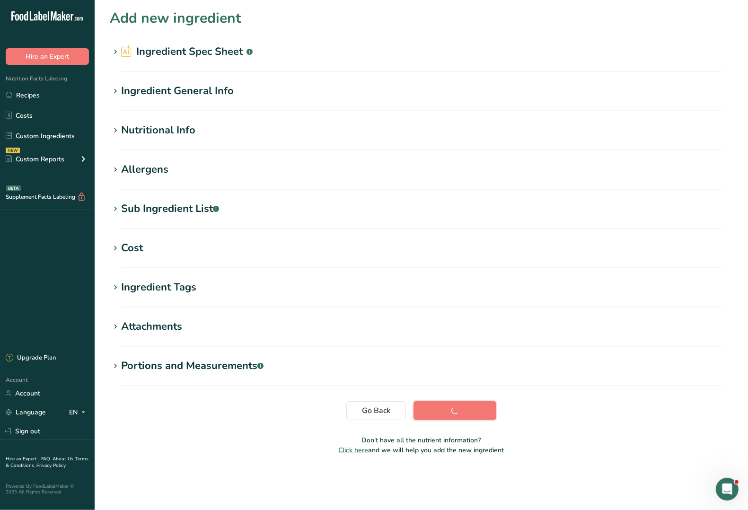
scroll to position [0, 0]
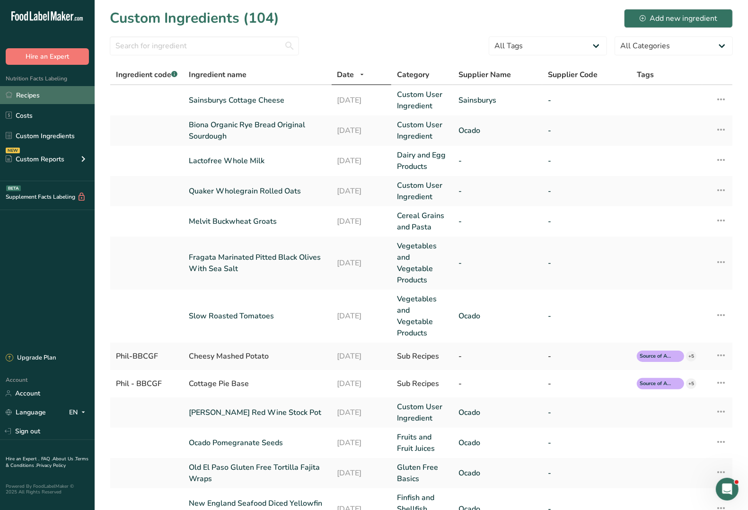
click at [33, 95] on link "Recipes" at bounding box center [47, 95] width 95 height 18
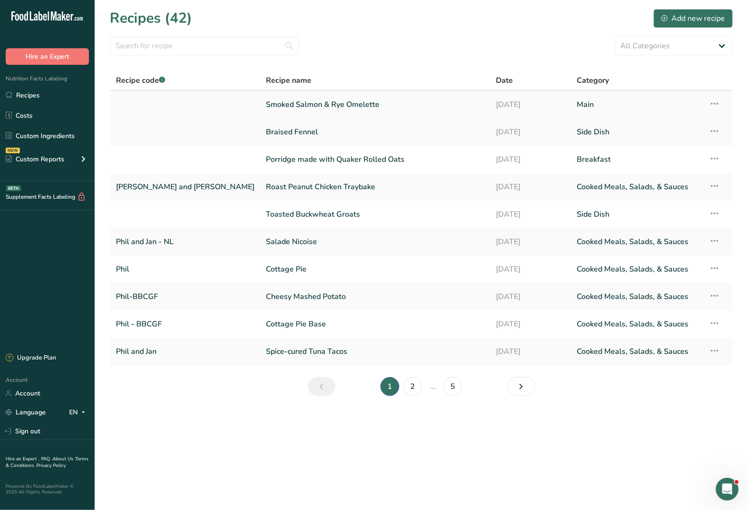
click at [266, 104] on link "Smoked Salmon & Rye Omelette" at bounding box center [375, 105] width 219 height 20
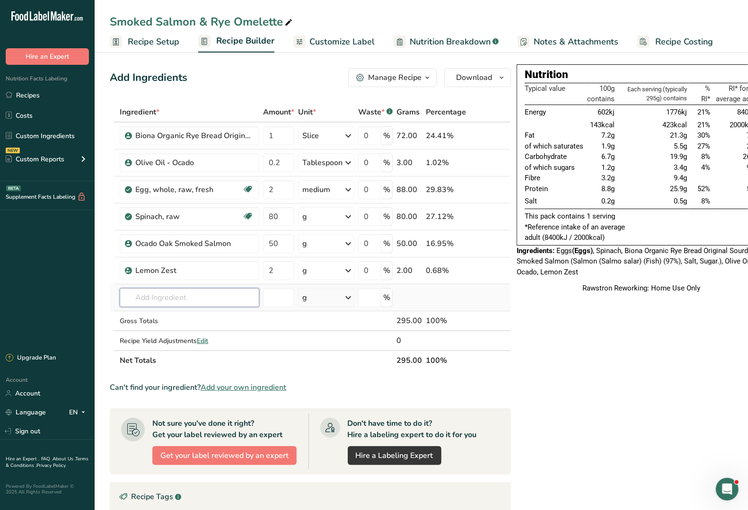
click at [150, 301] on input "text" at bounding box center [190, 297] width 140 height 19
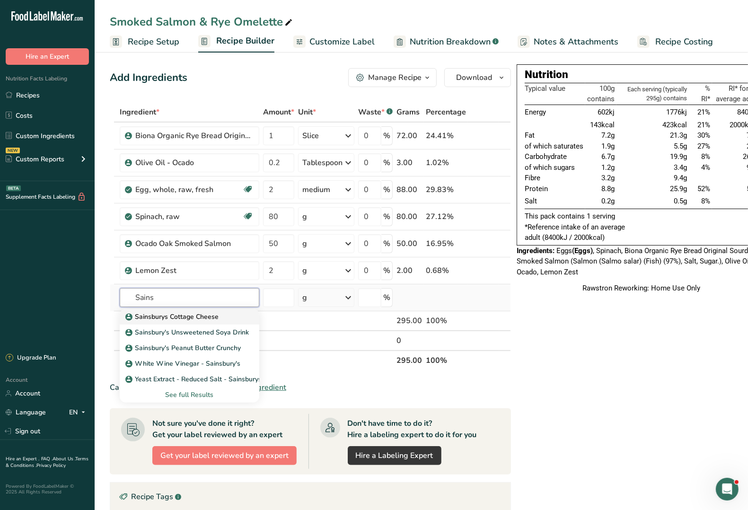
type input "Sains"
click at [182, 316] on p "Sainsburys Cottage Cheese" at bounding box center [172, 317] width 91 height 10
type input "Sainsburys Cottage Cheese"
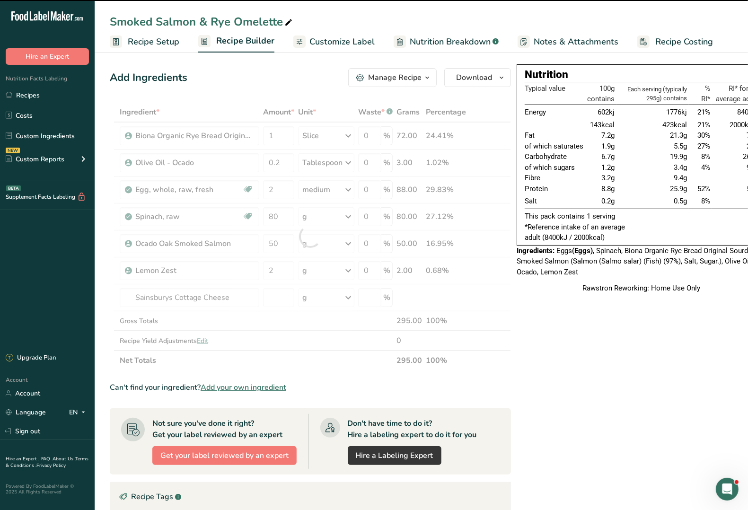
type input "0"
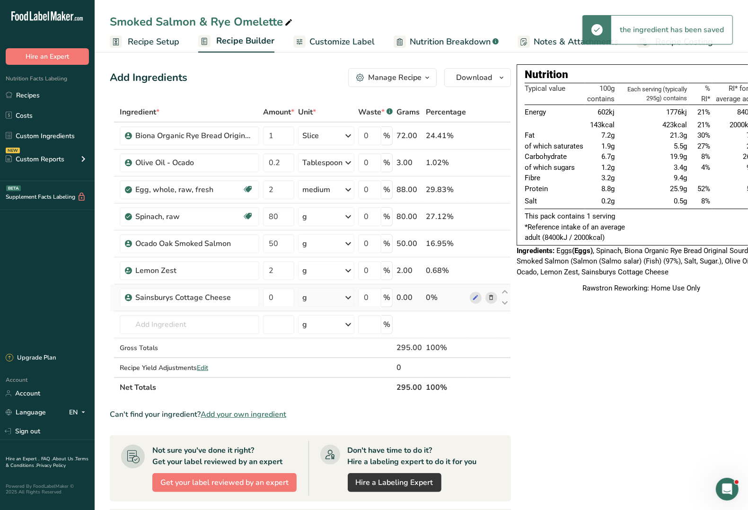
click at [323, 297] on div "g" at bounding box center [326, 297] width 56 height 19
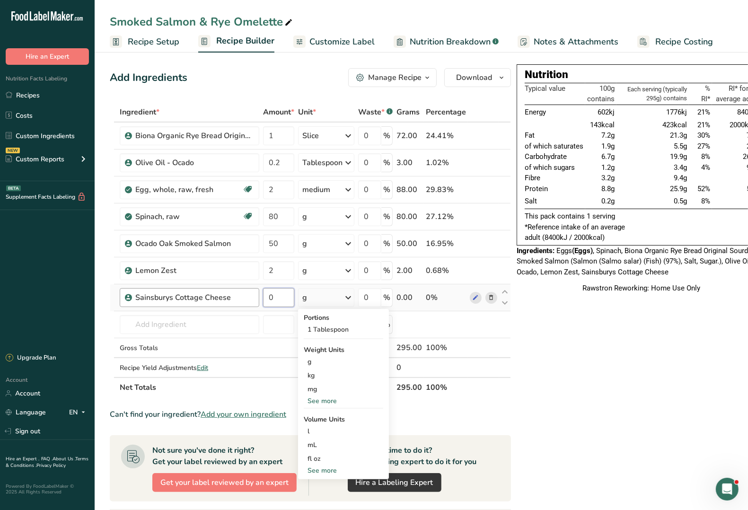
drag, startPoint x: 275, startPoint y: 297, endPoint x: 257, endPoint y: 297, distance: 18.5
click at [257, 297] on tr "Sainsburys Cottage Cheese 0 g Portions 1 Tablespoon Weight Units g kg mg See mo…" at bounding box center [310, 297] width 400 height 27
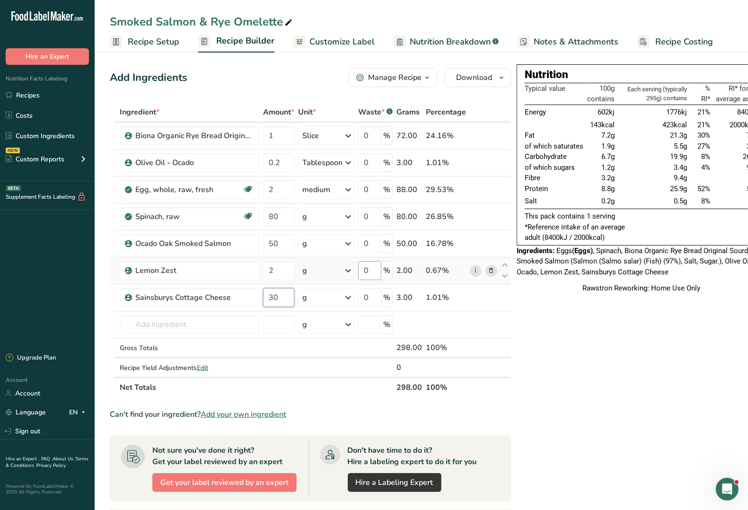
type input "30"
click at [196, 325] on input "text" at bounding box center [190, 324] width 140 height 19
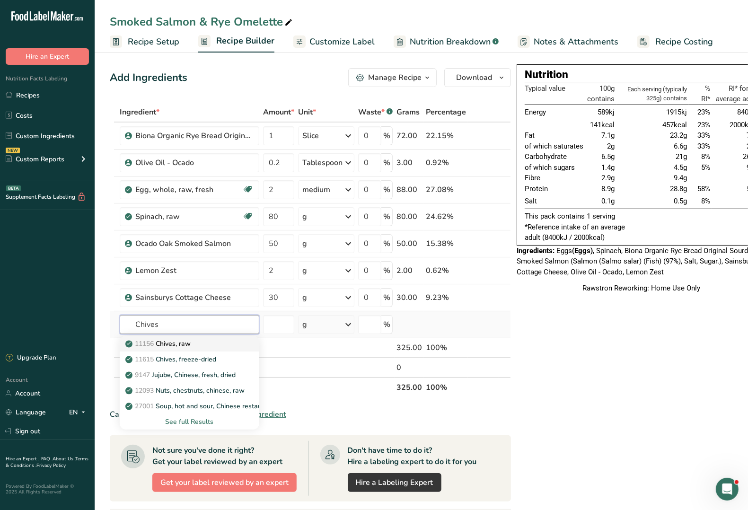
type input "Chives"
click at [186, 344] on p "11156 Chives, raw" at bounding box center [158, 344] width 63 height 10
type input "Chives, raw"
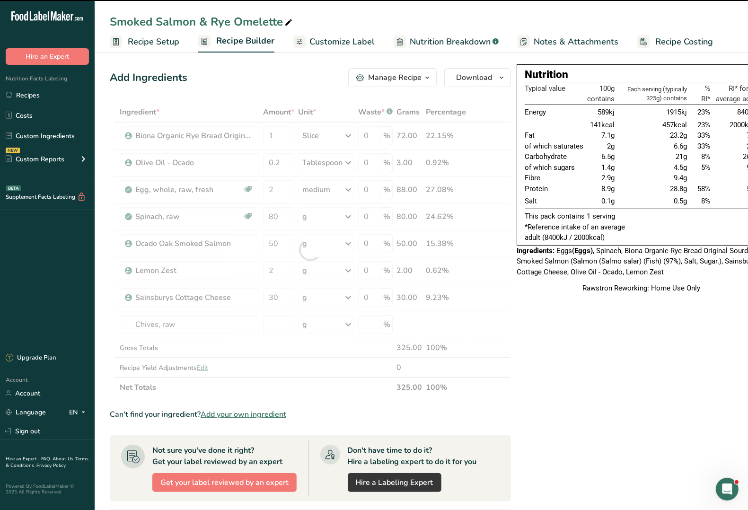
type input "0"
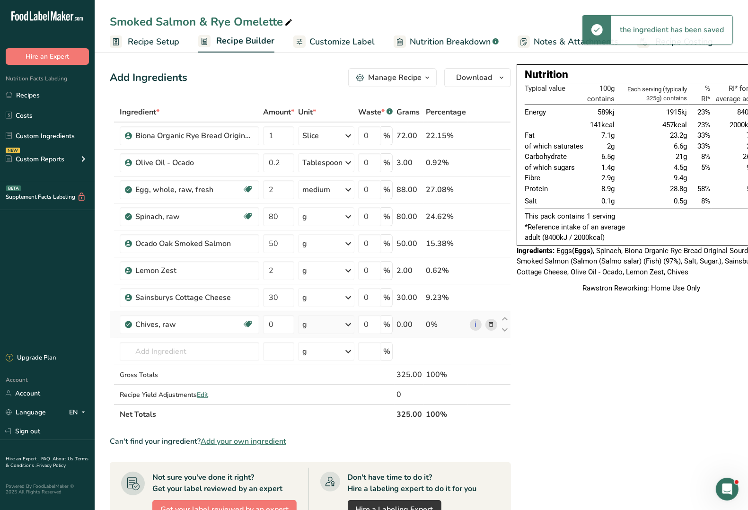
click at [348, 325] on icon at bounding box center [348, 324] width 11 height 17
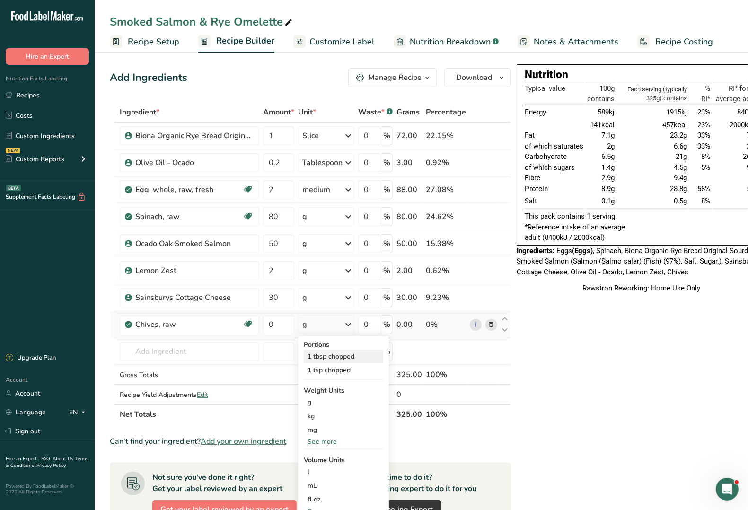
click at [341, 355] on div "1 tbsp chopped" at bounding box center [344, 357] width 80 height 14
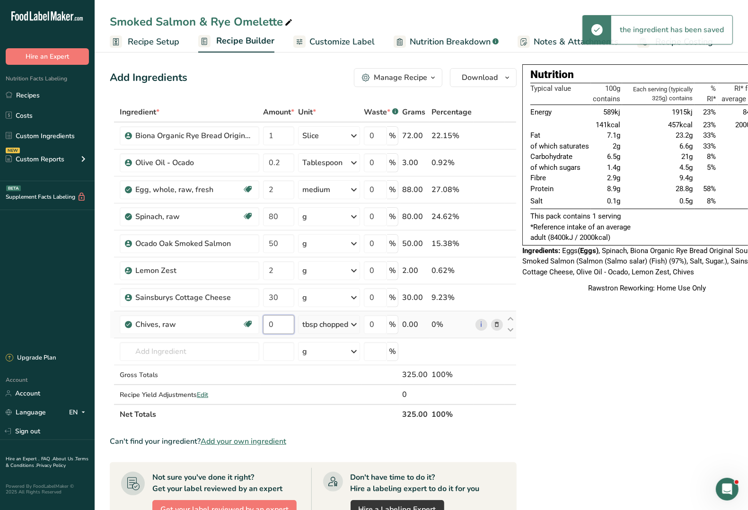
drag, startPoint x: 268, startPoint y: 327, endPoint x: 264, endPoint y: 328, distance: 4.8
click at [264, 328] on input "0" at bounding box center [278, 324] width 31 height 19
type input "1"
click at [330, 43] on span "Customize Label" at bounding box center [342, 42] width 65 height 13
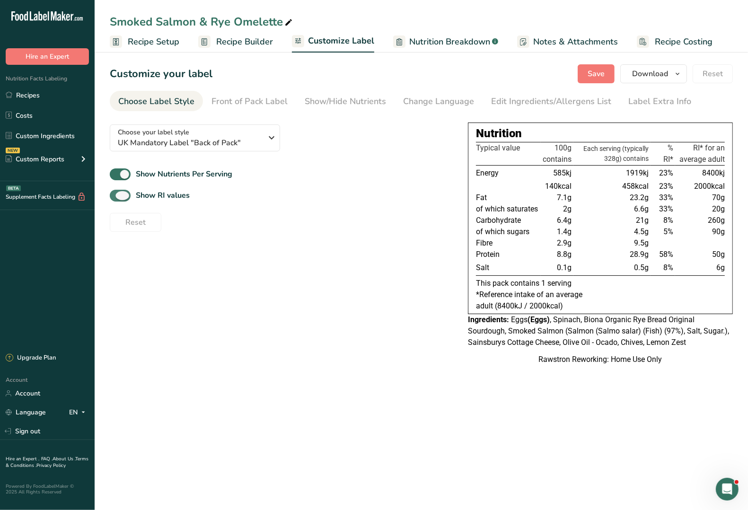
click at [117, 197] on span at bounding box center [120, 196] width 21 height 12
click at [116, 197] on input "Show RI values" at bounding box center [113, 196] width 6 height 6
checkbox input "false"
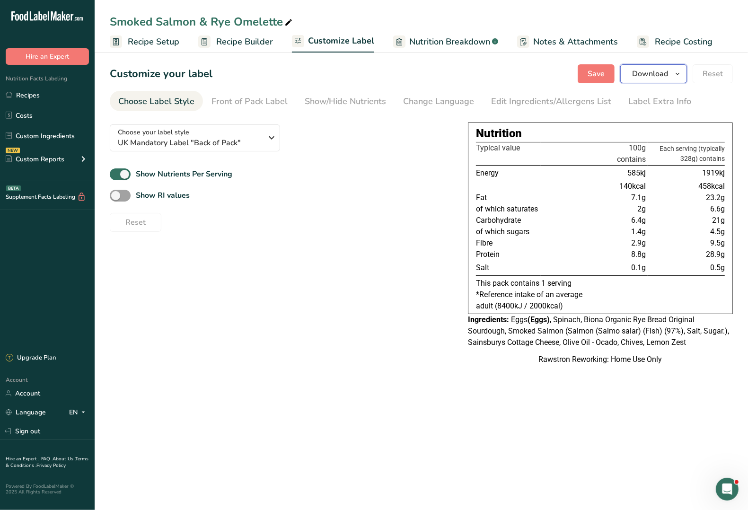
click at [661, 76] on span "Download" at bounding box center [650, 73] width 36 height 11
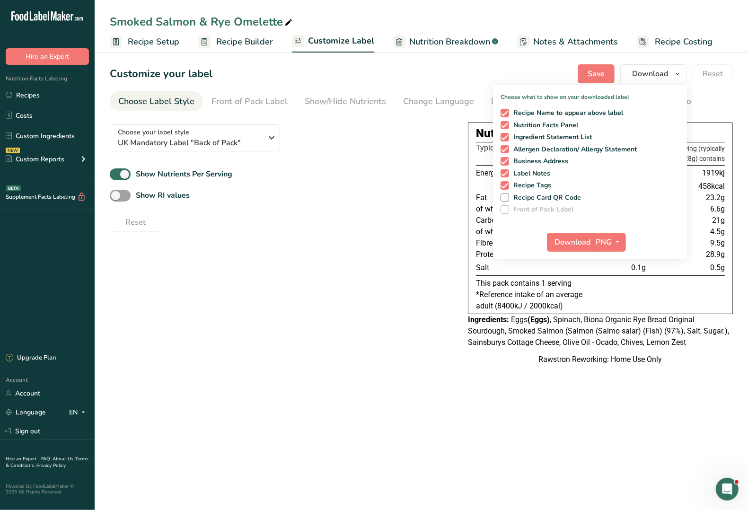
click at [427, 193] on div "Show RI values" at bounding box center [281, 196] width 343 height 16
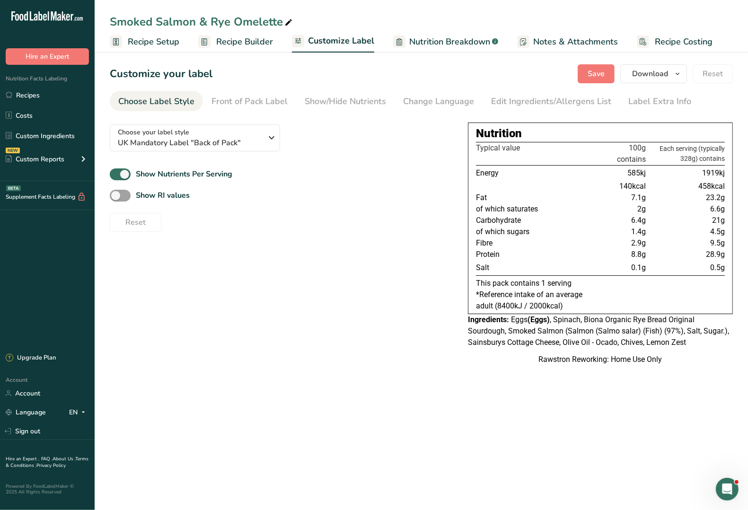
click at [438, 40] on span "Nutrition Breakdown" at bounding box center [449, 42] width 81 height 13
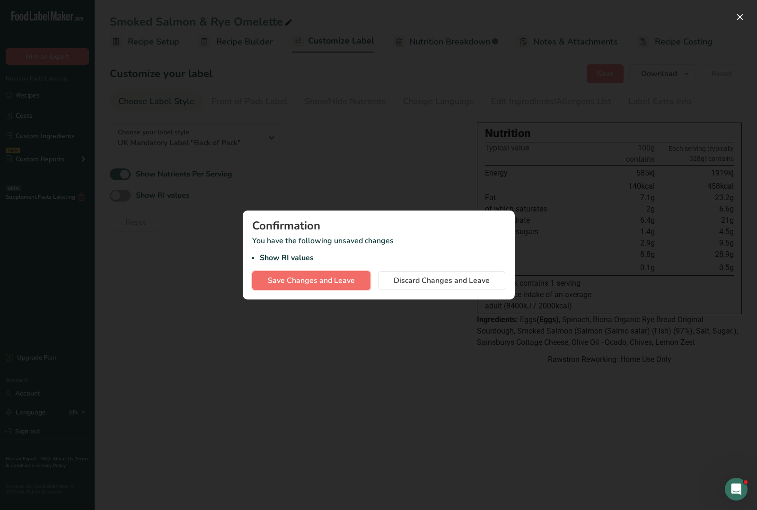
click at [335, 284] on span "Save Changes and Leave" at bounding box center [311, 280] width 87 height 11
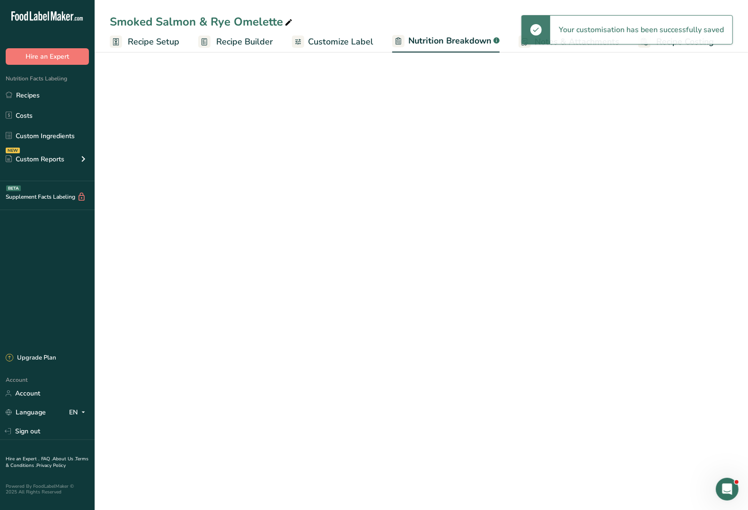
select select "Calories"
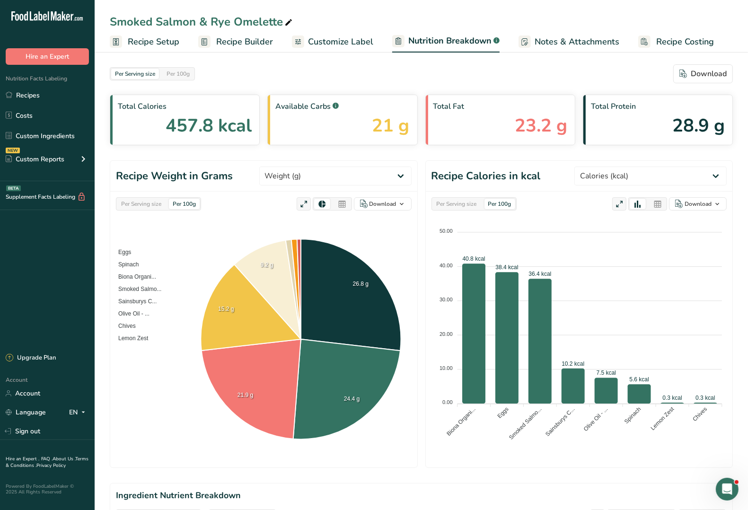
click at [562, 39] on span "Notes & Attachments" at bounding box center [577, 42] width 85 height 13
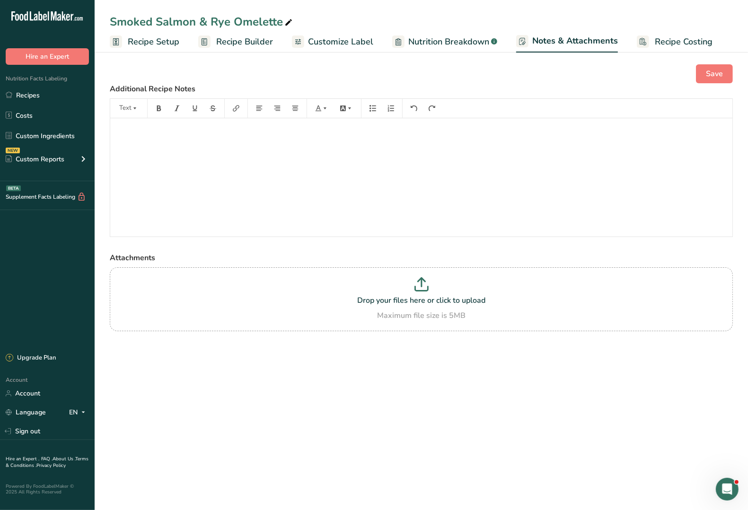
click at [348, 39] on span "Customize Label" at bounding box center [340, 42] width 65 height 13
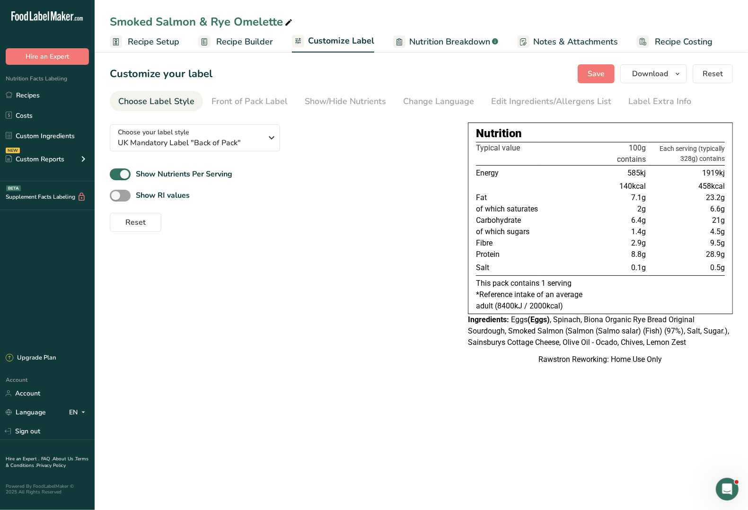
click at [216, 41] on span "Recipe Builder" at bounding box center [244, 42] width 57 height 13
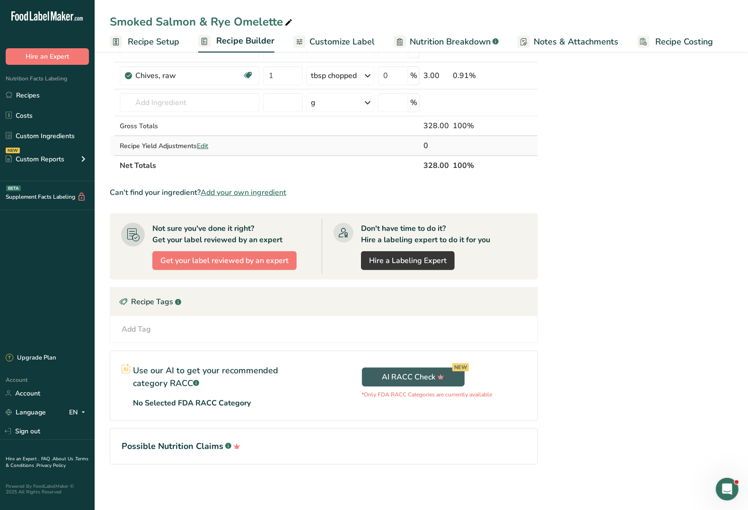
scroll to position [249, 0]
click at [124, 301] on icon at bounding box center [123, 302] width 9 height 15
click at [142, 334] on div "Add Tag" at bounding box center [136, 329] width 29 height 11
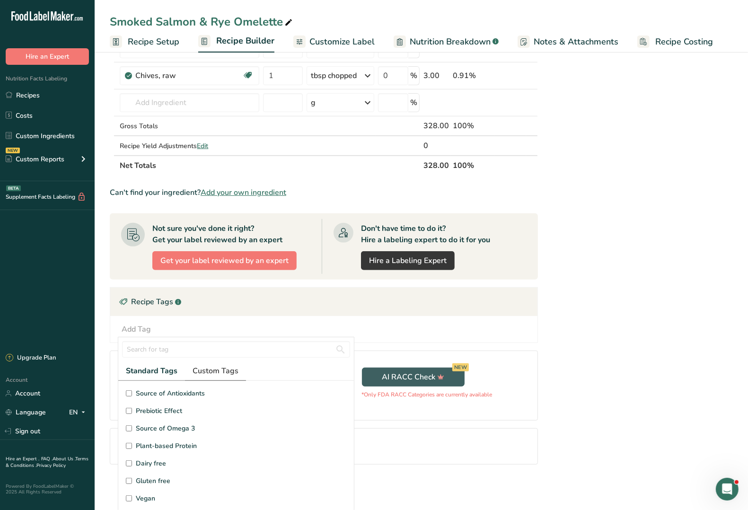
click at [216, 373] on span "Custom Tags" at bounding box center [216, 370] width 46 height 11
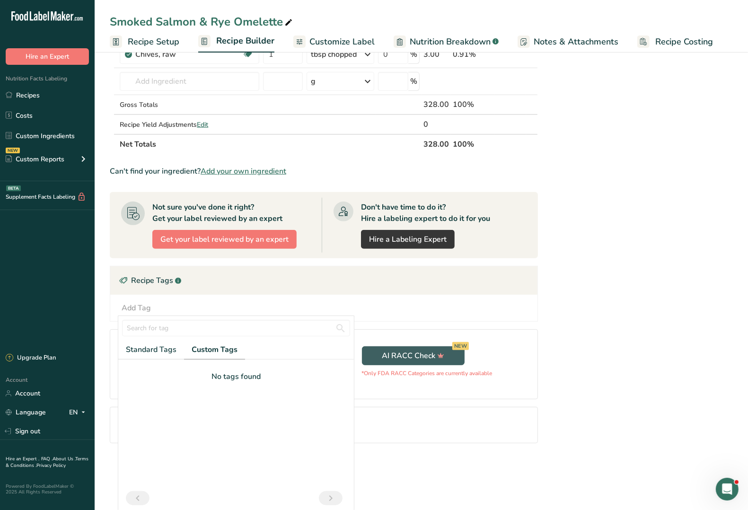
scroll to position [42, 0]
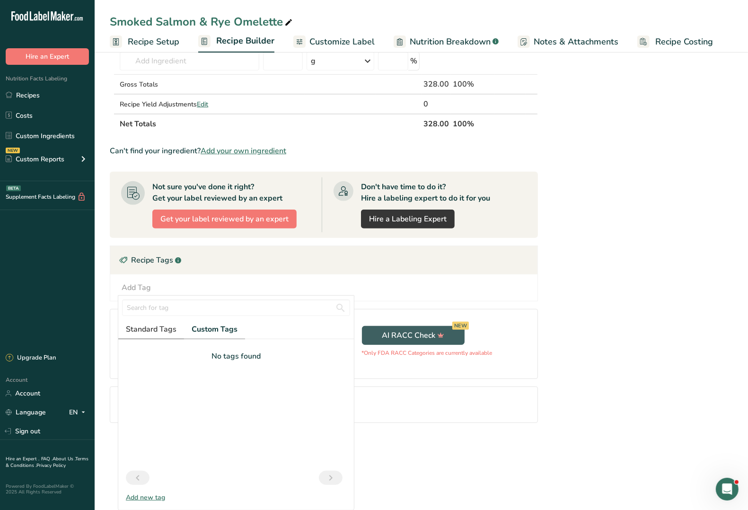
click at [154, 330] on span "Standard Tags" at bounding box center [151, 329] width 51 height 11
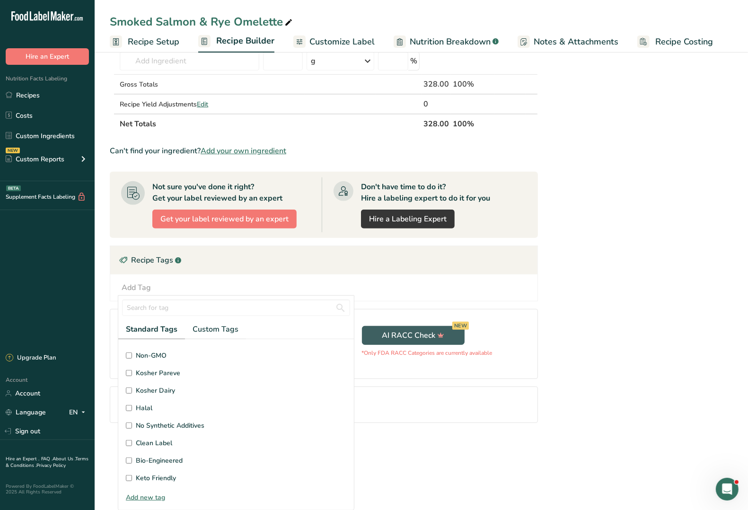
scroll to position [225, 0]
click at [206, 328] on span "Custom Tags" at bounding box center [216, 329] width 46 height 11
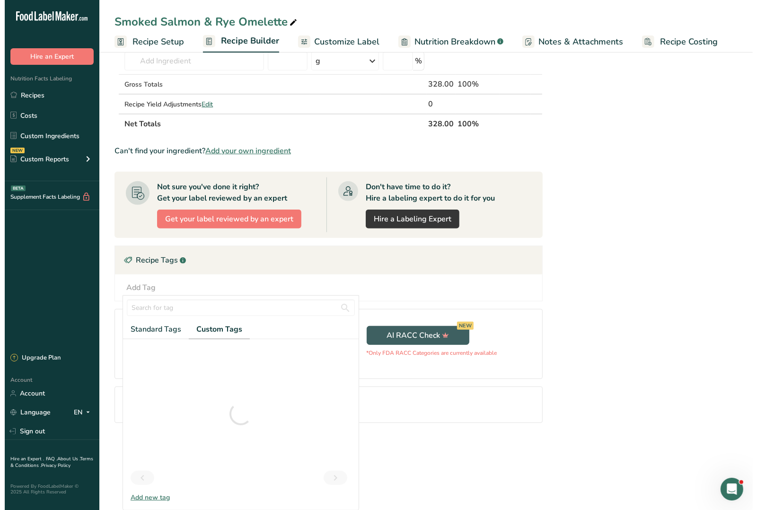
scroll to position [242, 0]
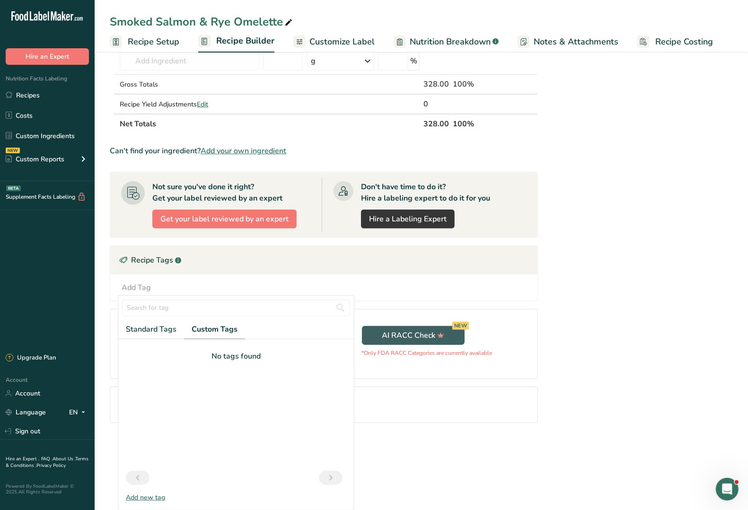
click at [161, 498] on div "Add new tag" at bounding box center [236, 498] width 236 height 10
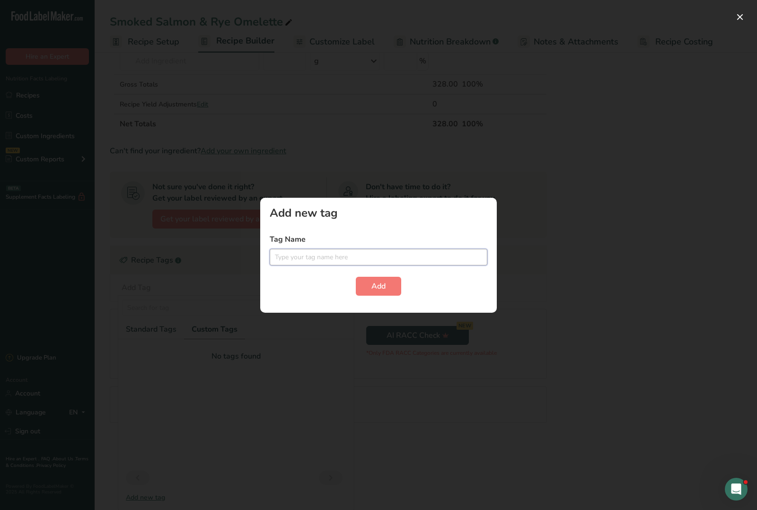
click at [303, 258] on input "text" at bounding box center [379, 257] width 218 height 17
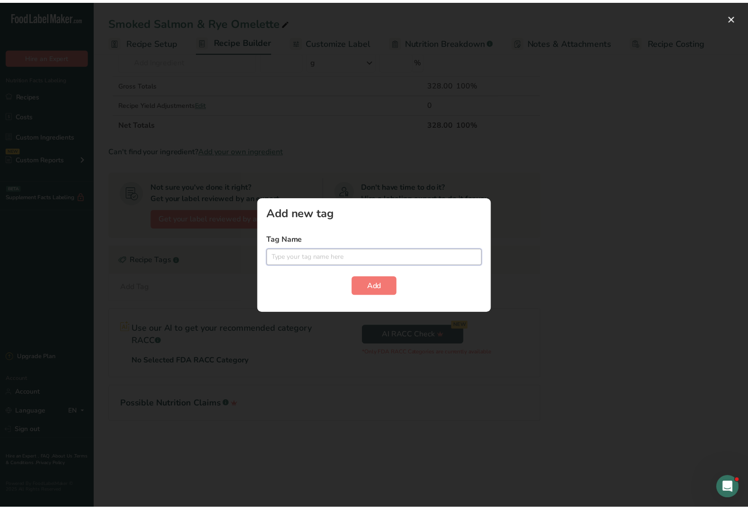
scroll to position [0, 0]
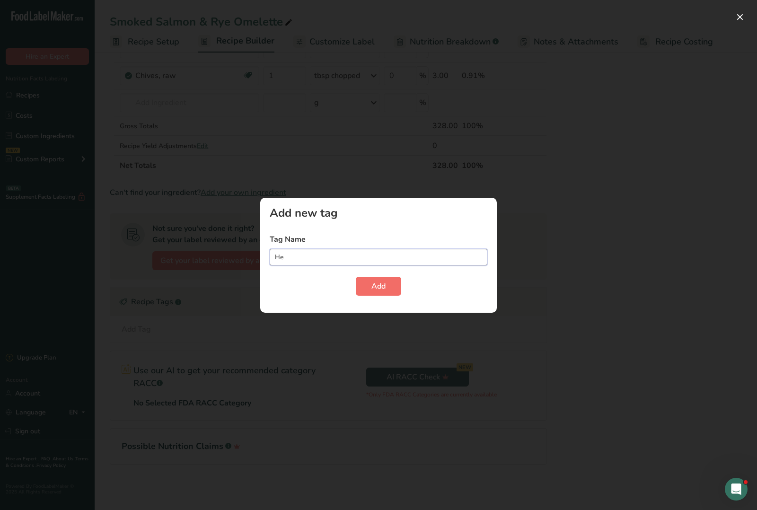
type input "H"
type input "N"
type input "Healthy"
click at [377, 282] on span "Add" at bounding box center [379, 286] width 14 height 11
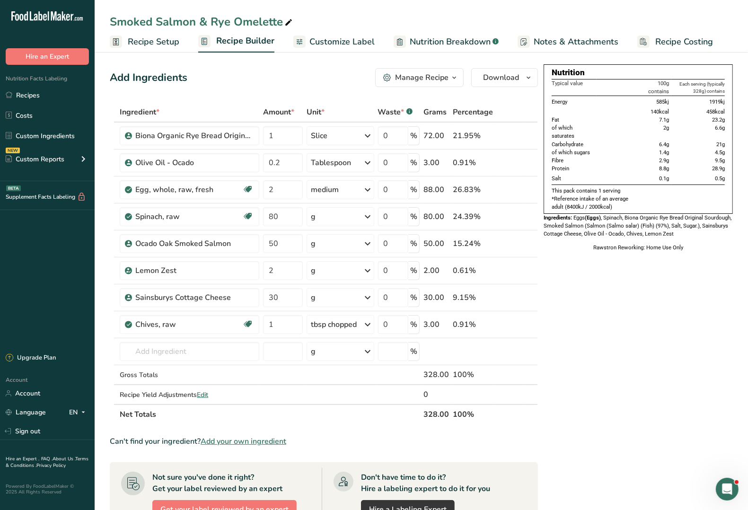
click at [534, 42] on span "Notes & Attachments" at bounding box center [576, 42] width 85 height 13
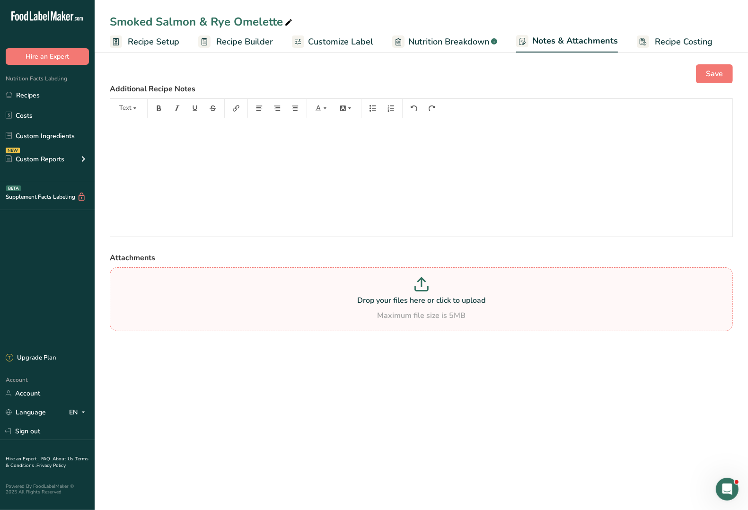
click at [400, 304] on p "Drop your files here or click to upload" at bounding box center [421, 300] width 619 height 11
click at [400, 304] on input "Drop your files here or click to upload Maximum file size is 5MB" at bounding box center [421, 299] width 623 height 64
type input "C:\fakepath\Image Smoked Salmon & Rye Omelette.JPG"
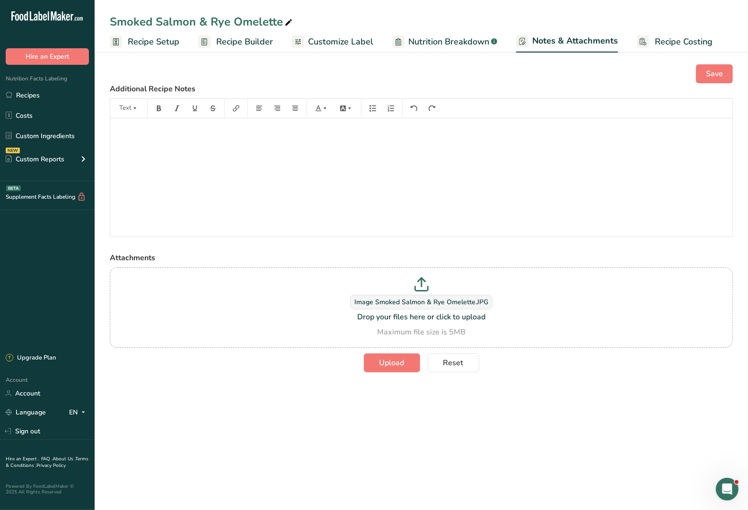
click at [151, 142] on div "﻿" at bounding box center [421, 177] width 622 height 118
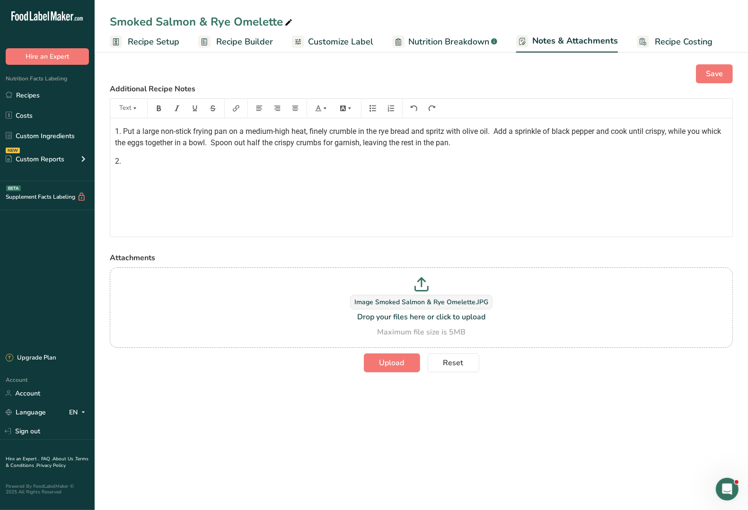
click at [718, 133] on span "1. Put a large non-stick frying pan on a medium-high heat, finely crumble in th…" at bounding box center [419, 137] width 608 height 20
click at [150, 162] on p "2." at bounding box center [421, 161] width 613 height 11
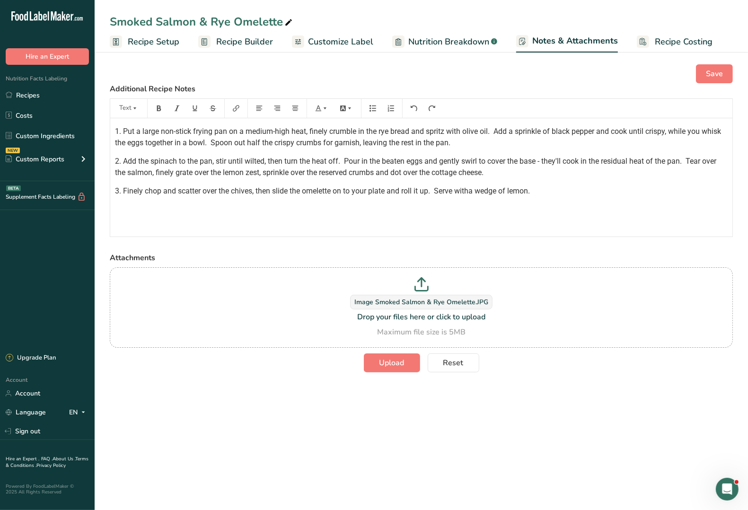
click at [472, 193] on span "3. Finely chop and scatter over the chives, then slide the omelette on to your …" at bounding box center [322, 191] width 415 height 9
click at [711, 79] on span "Save" at bounding box center [714, 73] width 17 height 11
click at [369, 42] on span "Customize Label" at bounding box center [340, 42] width 65 height 13
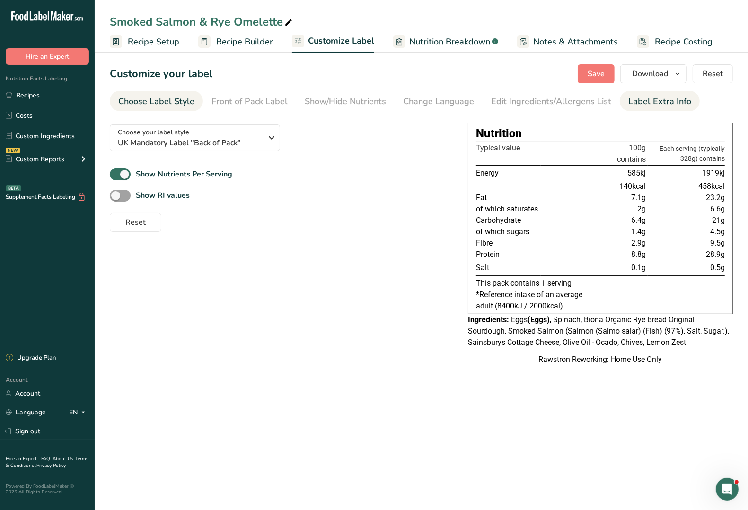
click at [663, 105] on div "Label Extra Info" at bounding box center [660, 101] width 63 height 13
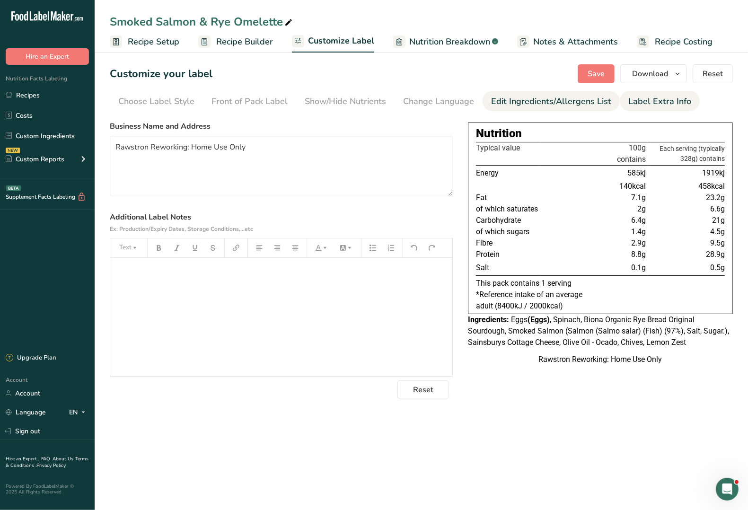
click at [551, 105] on div "Edit Ingredients/Allergens List" at bounding box center [551, 101] width 120 height 13
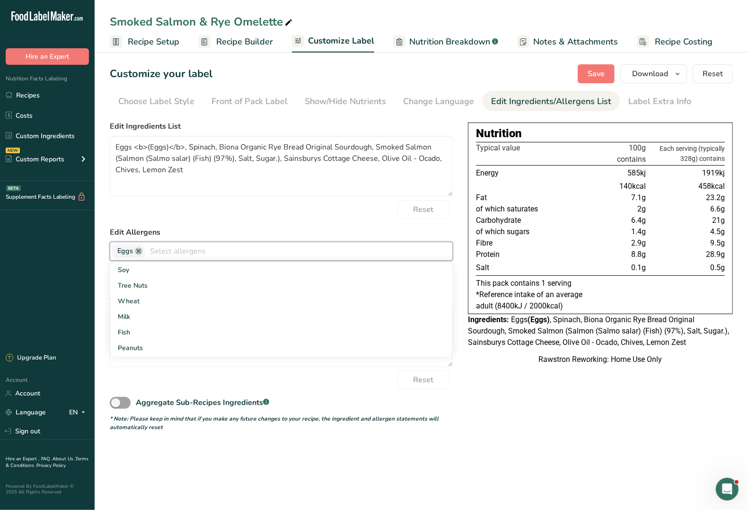
click at [200, 254] on input "text" at bounding box center [299, 251] width 308 height 15
click at [190, 253] on input "Dairy" at bounding box center [299, 251] width 308 height 15
click at [205, 249] on input "Dairy" at bounding box center [299, 251] width 308 height 15
type input "Dairy Allium"
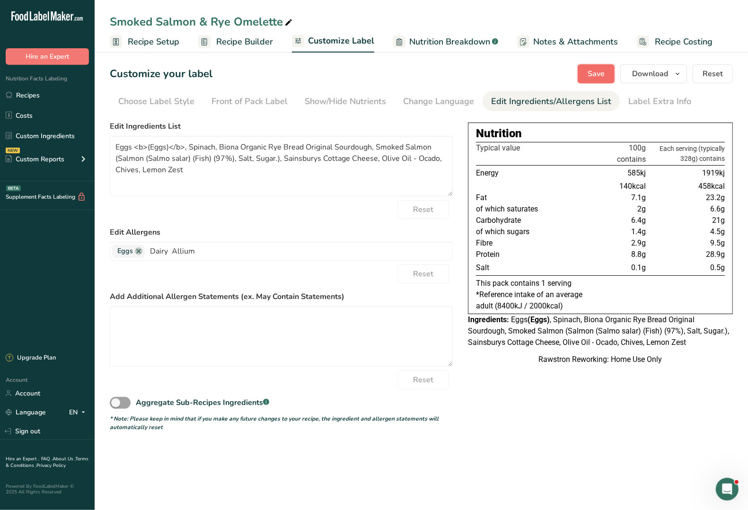
click at [602, 73] on span "Save" at bounding box center [596, 73] width 17 height 11
click at [640, 100] on div "Label Extra Info" at bounding box center [660, 101] width 63 height 13
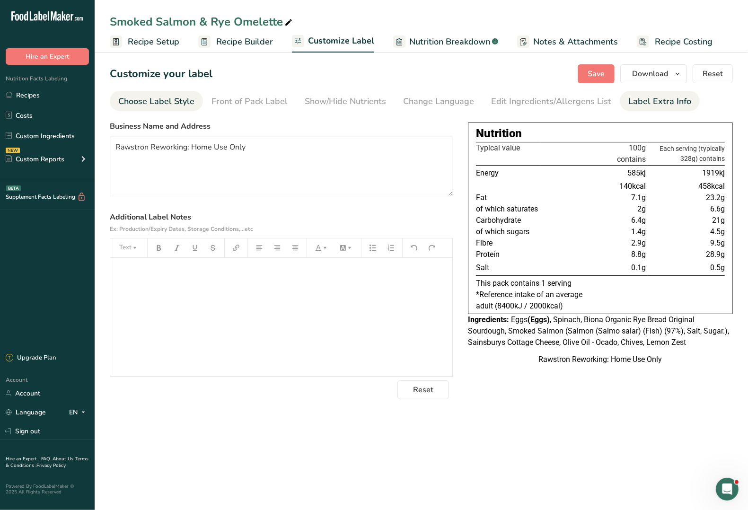
click at [168, 104] on div "Choose Label Style" at bounding box center [156, 101] width 76 height 13
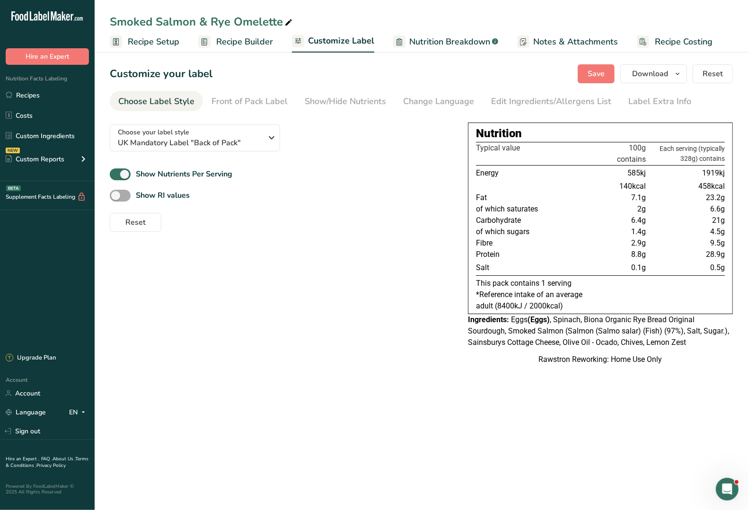
click at [122, 195] on span at bounding box center [120, 196] width 21 height 12
click at [116, 195] on input "Show RI values" at bounding box center [113, 196] width 6 height 6
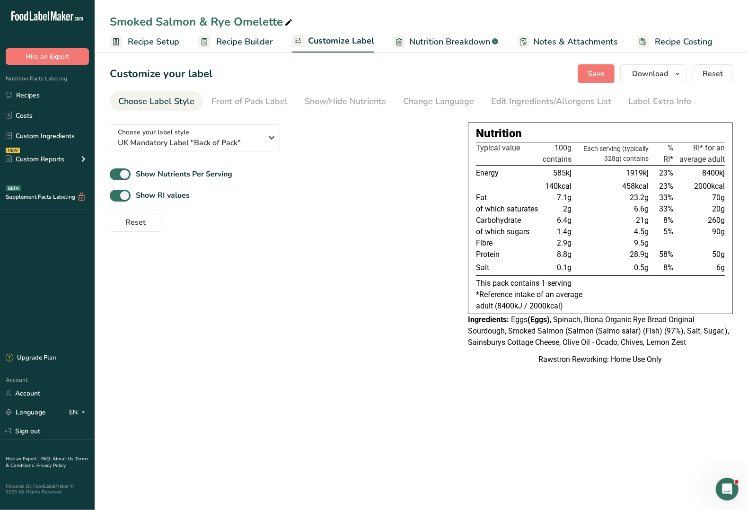
click at [109, 195] on section "Customize your label Save Download Choose what to show on your downloaded label…" at bounding box center [422, 217] width 654 height 337
click at [122, 194] on span at bounding box center [120, 196] width 21 height 12
click at [116, 194] on input "Show RI values" at bounding box center [113, 196] width 6 height 6
checkbox input "false"
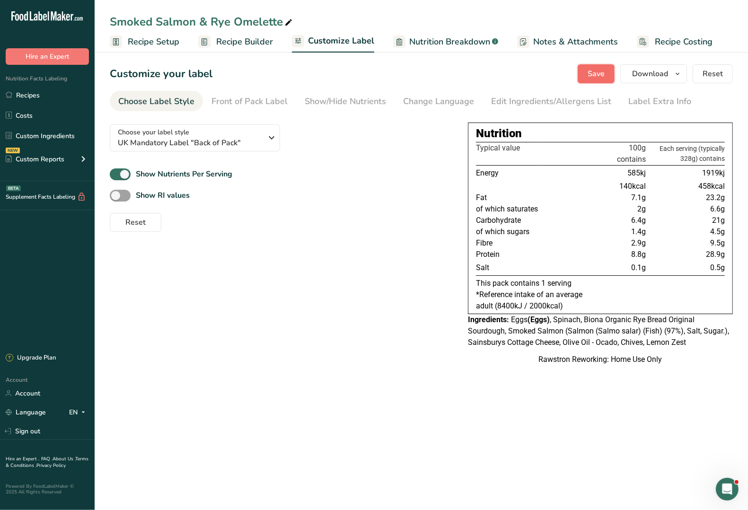
click at [608, 69] on button "Save" at bounding box center [596, 73] width 37 height 19
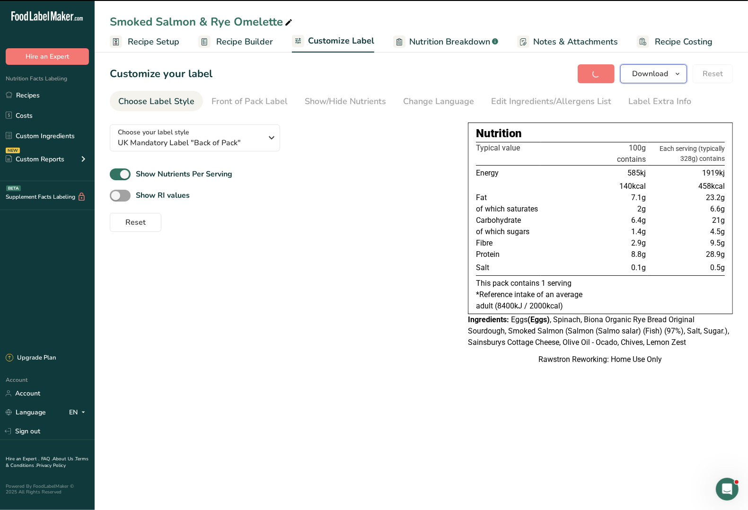
click at [678, 74] on icon "button" at bounding box center [678, 74] width 8 height 12
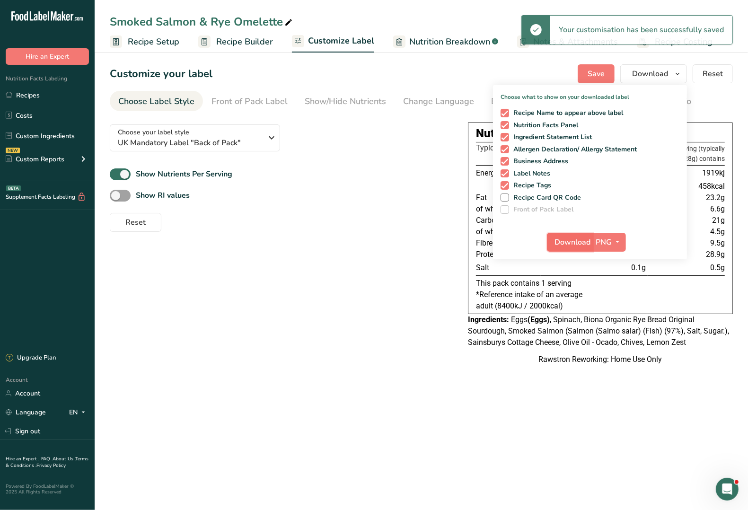
click at [581, 244] on span "Download" at bounding box center [573, 242] width 36 height 11
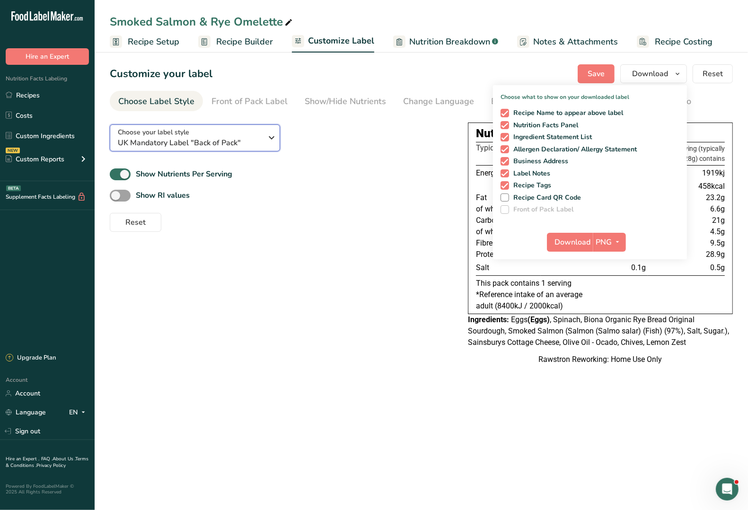
click at [266, 136] on icon "button" at bounding box center [271, 137] width 11 height 17
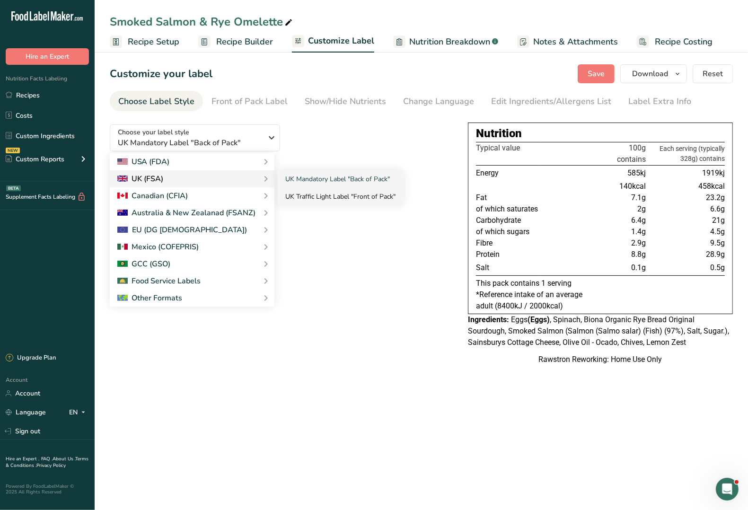
click at [351, 195] on link "UK Traffic Light Label "Front of Pack"" at bounding box center [340, 197] width 125 height 18
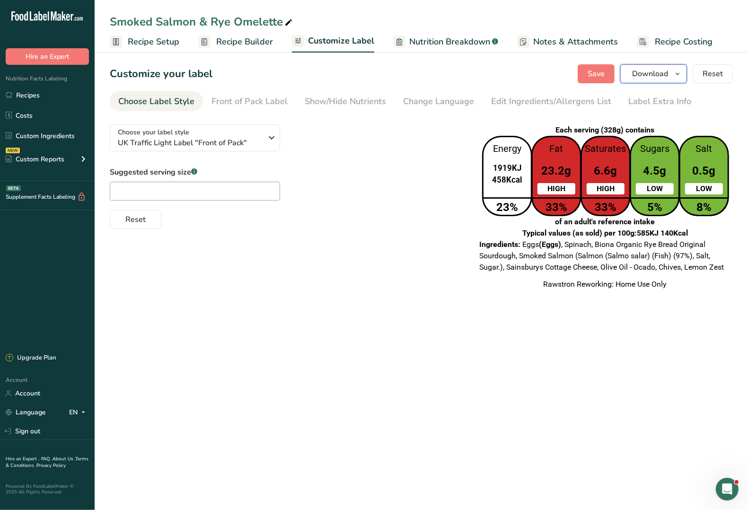
click at [673, 74] on span "button" at bounding box center [677, 73] width 11 height 11
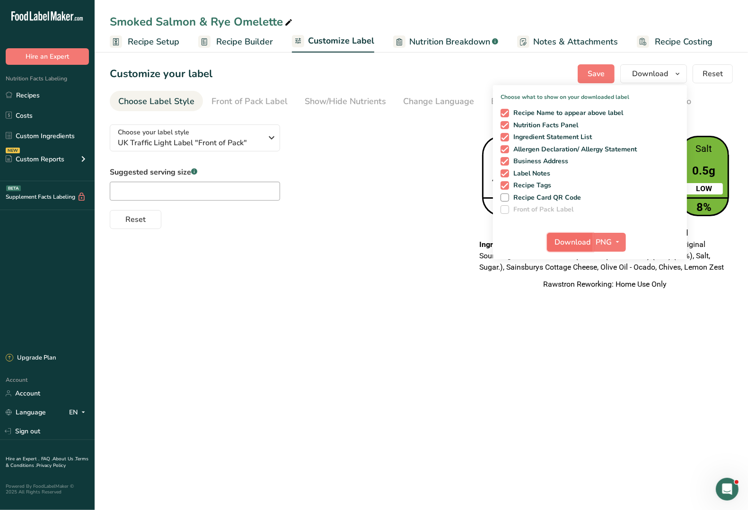
click at [568, 240] on span "Download" at bounding box center [573, 242] width 36 height 11
click at [364, 273] on div "Choose your label style UK Traffic Light Label "Front of Pack" USA (FDA) Standa…" at bounding box center [421, 207] width 623 height 181
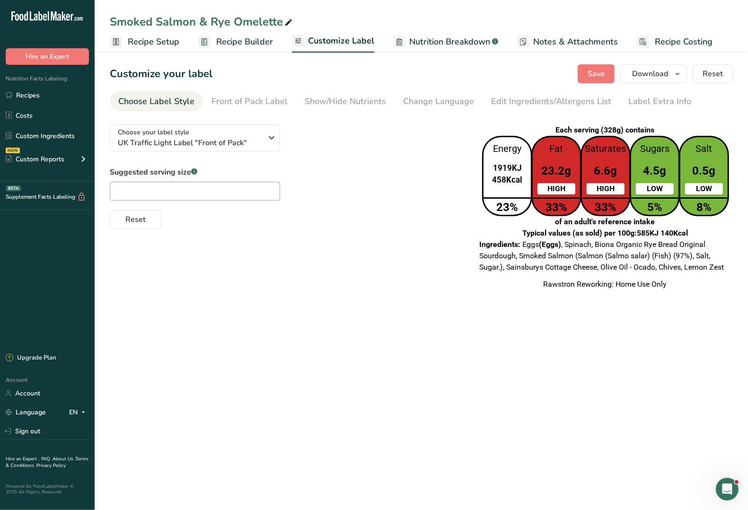
click at [223, 41] on span "Recipe Builder" at bounding box center [244, 42] width 57 height 13
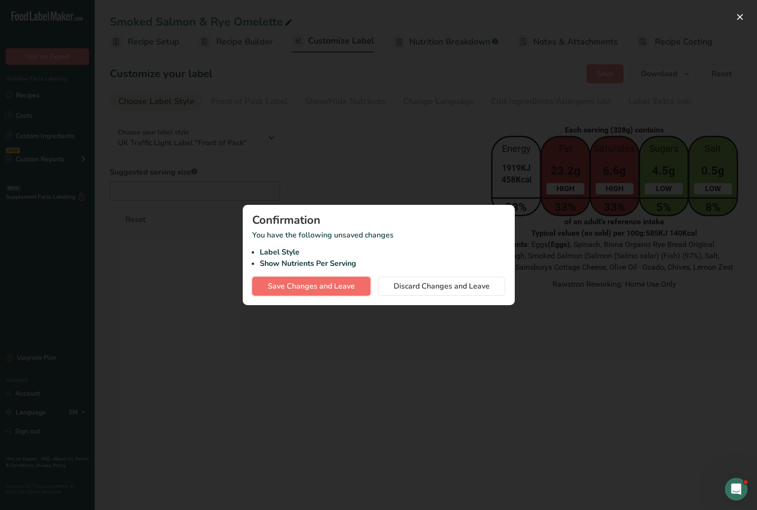
click at [316, 290] on span "Save Changes and Leave" at bounding box center [311, 286] width 87 height 11
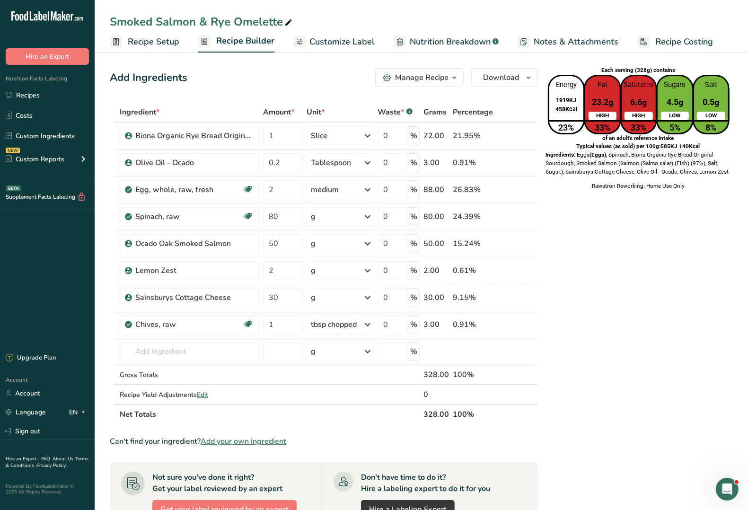
click at [455, 76] on icon "button" at bounding box center [455, 78] width 8 height 12
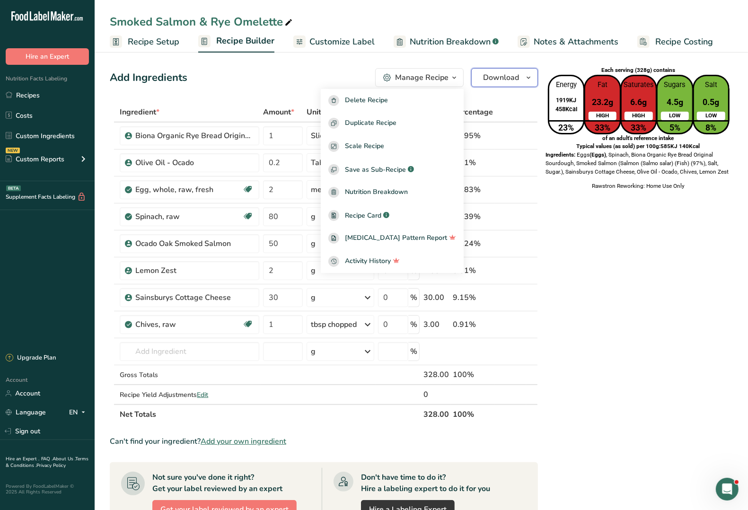
click at [520, 82] on button "Download" at bounding box center [504, 77] width 67 height 19
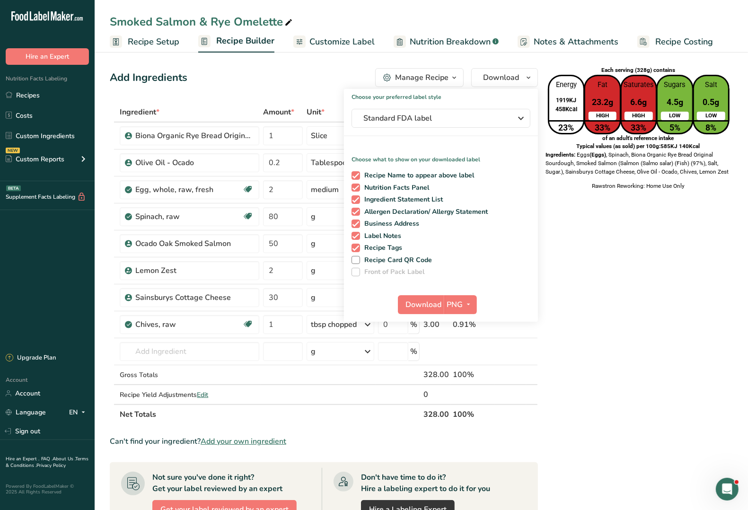
click at [451, 78] on icon "button" at bounding box center [455, 78] width 8 height 12
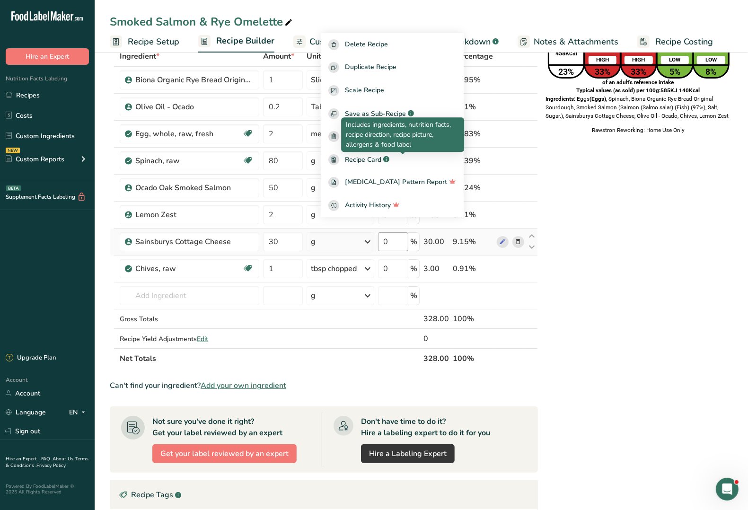
scroll to position [59, 0]
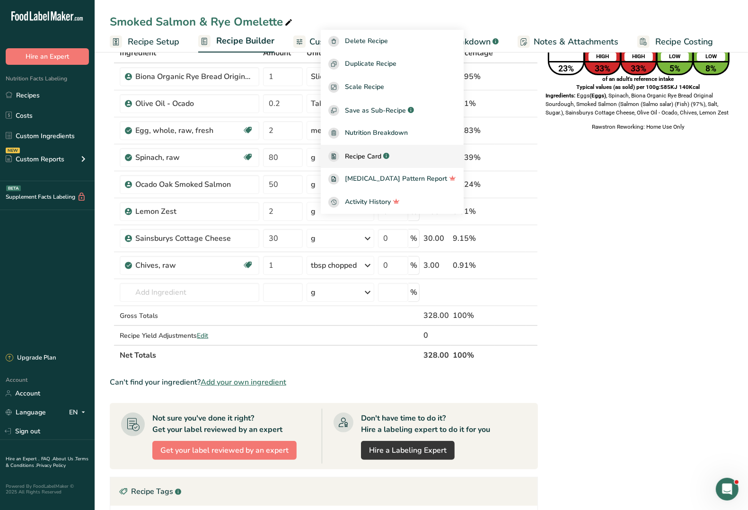
click at [382, 154] on span "Recipe Card" at bounding box center [363, 156] width 36 height 10
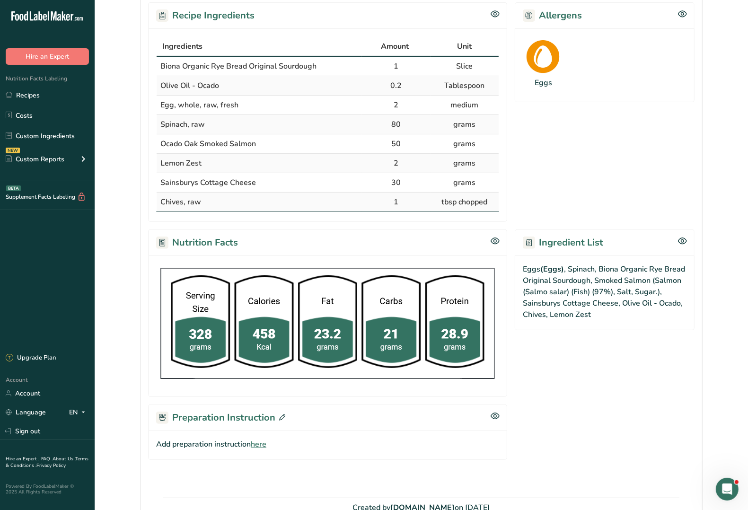
scroll to position [232, 0]
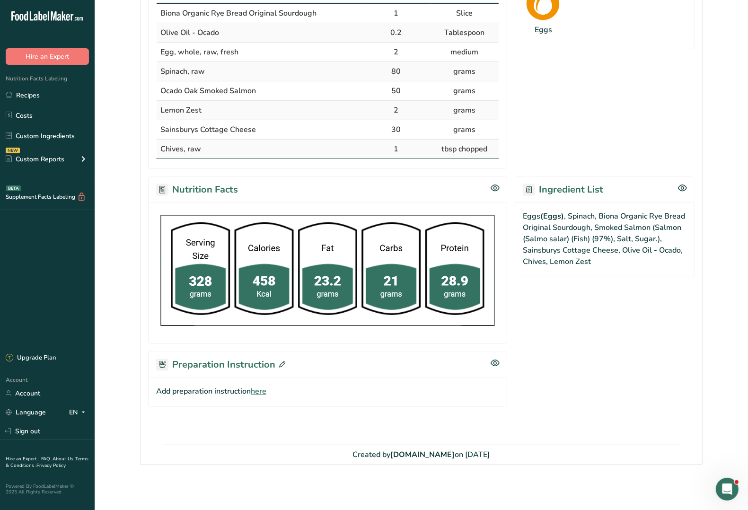
click at [259, 391] on span "here" at bounding box center [259, 391] width 16 height 11
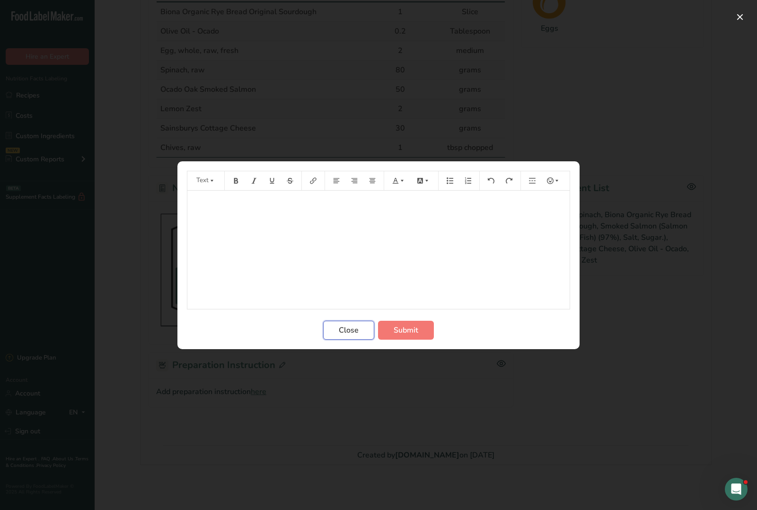
click at [349, 325] on span "Close" at bounding box center [349, 330] width 20 height 11
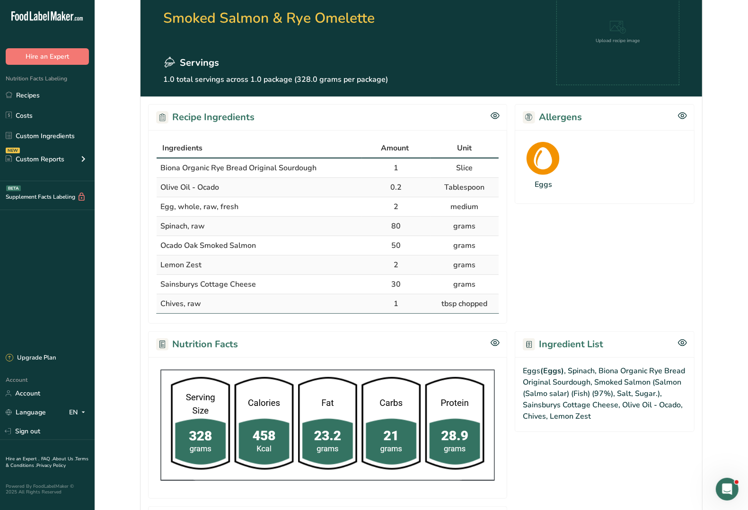
scroll to position [0, 0]
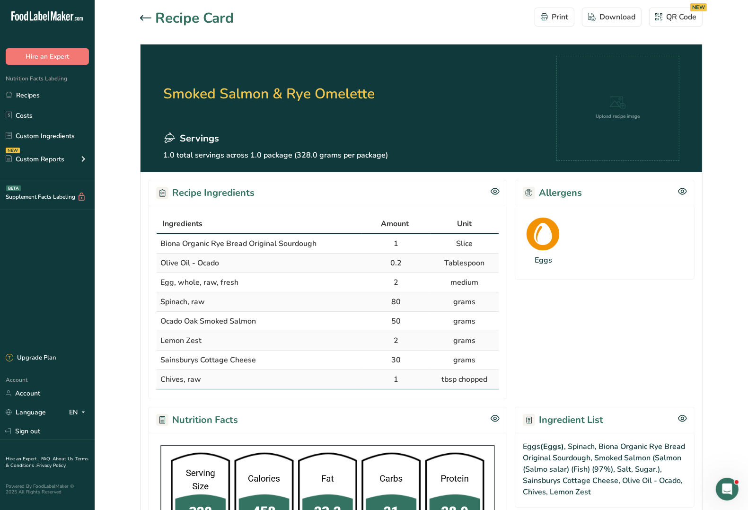
click at [141, 17] on icon at bounding box center [145, 17] width 11 height 5
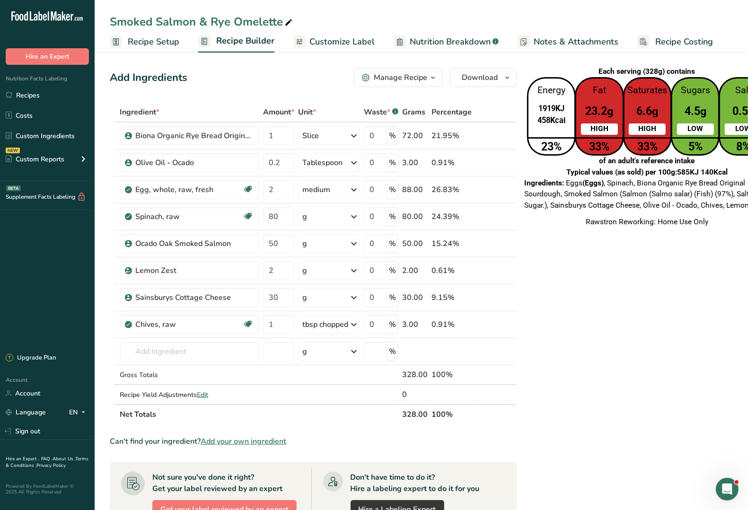
click at [599, 41] on span "Notes & Attachments" at bounding box center [576, 42] width 85 height 13
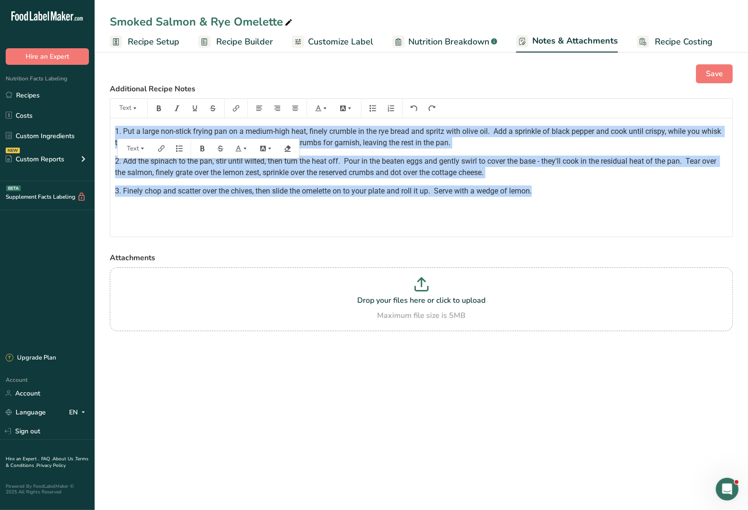
drag, startPoint x: 111, startPoint y: 130, endPoint x: 651, endPoint y: 203, distance: 544.5
click at [651, 203] on div "1. Put a large non-stick frying pan on a medium-high heat, finely crumble in th…" at bounding box center [421, 177] width 622 height 118
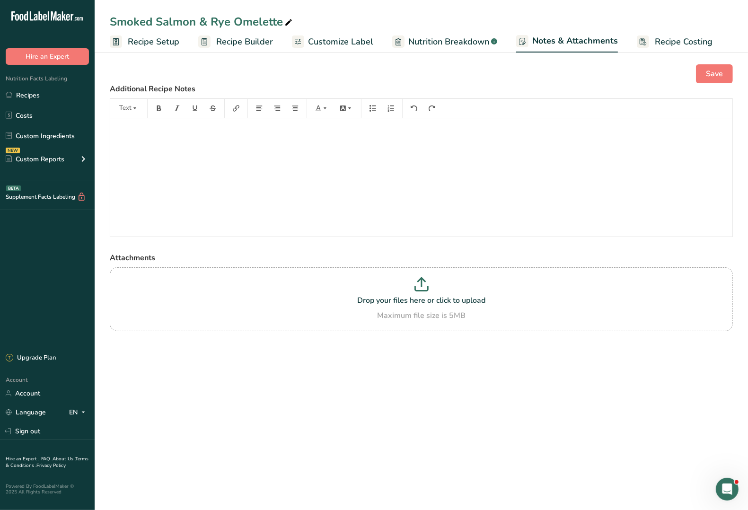
click at [229, 43] on span "Recipe Builder" at bounding box center [244, 42] width 57 height 13
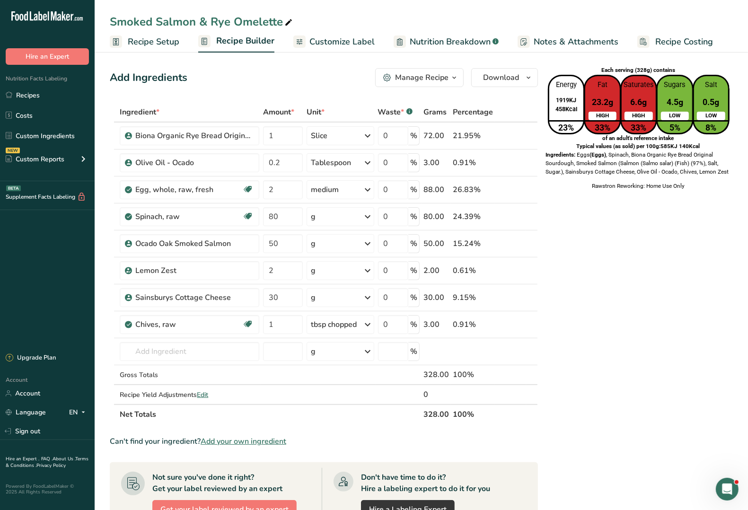
click at [453, 78] on icon "button" at bounding box center [455, 78] width 8 height 12
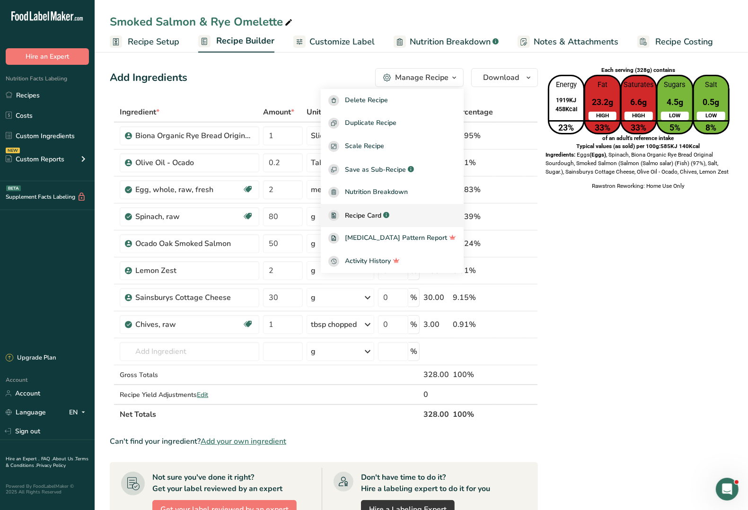
click at [382, 218] on span "Recipe Card" at bounding box center [363, 216] width 36 height 10
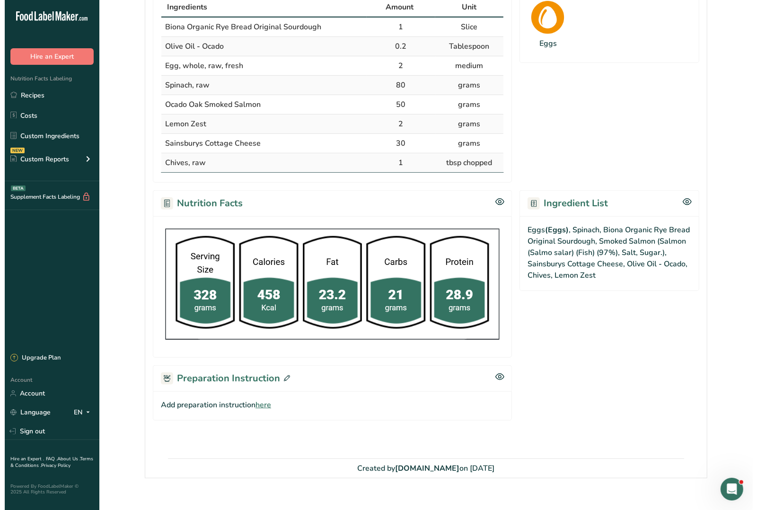
scroll to position [232, 0]
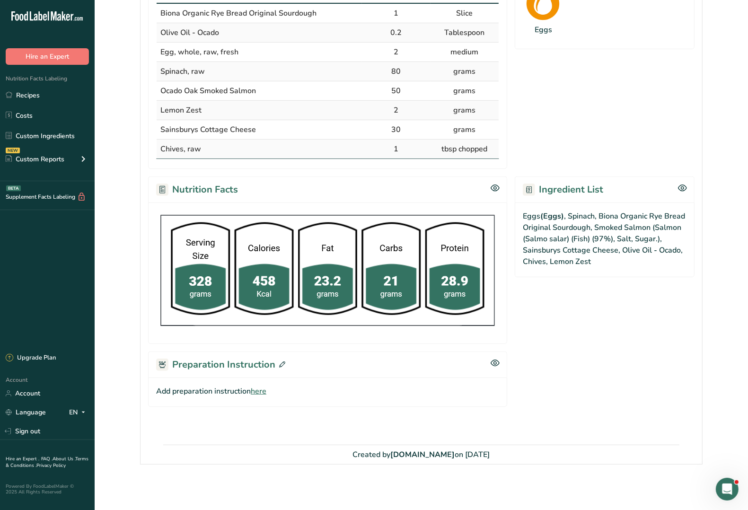
click at [260, 391] on span "here" at bounding box center [259, 391] width 16 height 11
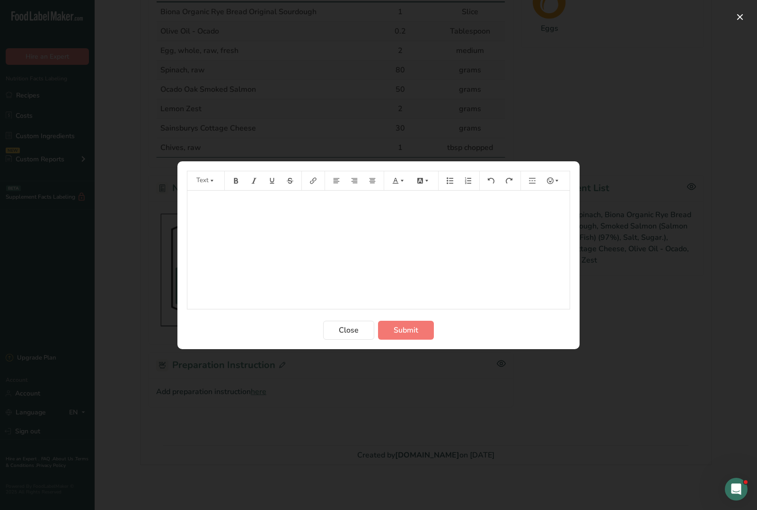
click at [291, 221] on div "﻿" at bounding box center [378, 250] width 382 height 118
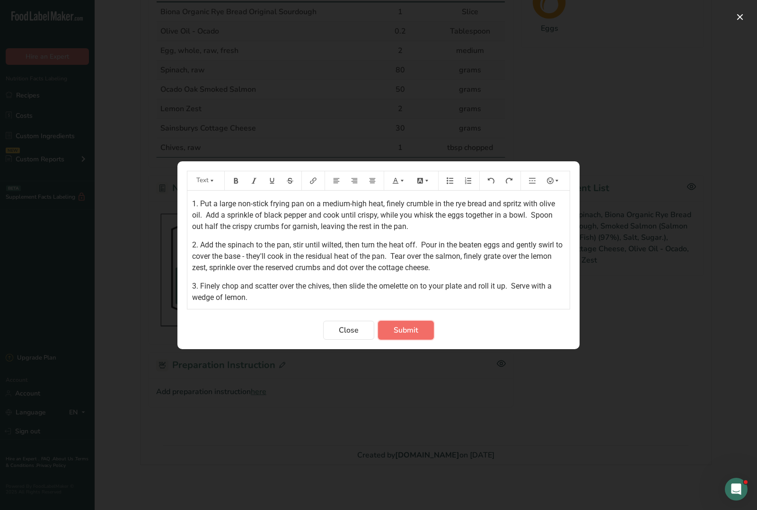
click at [396, 335] on span "Submit" at bounding box center [406, 330] width 25 height 11
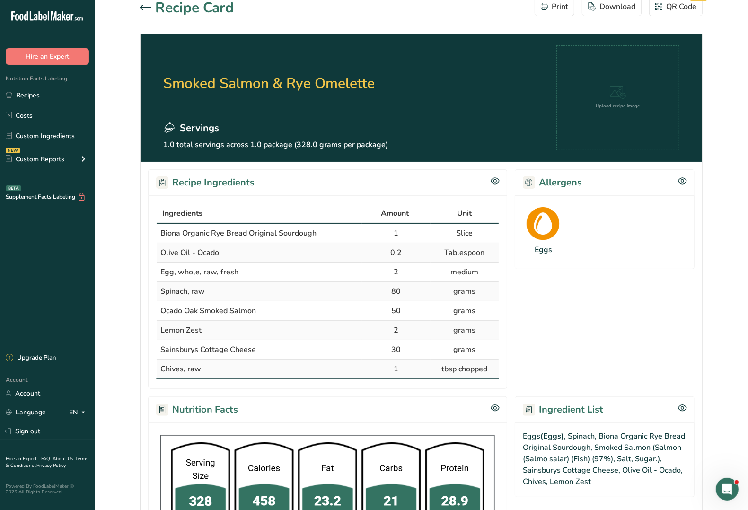
scroll to position [0, 0]
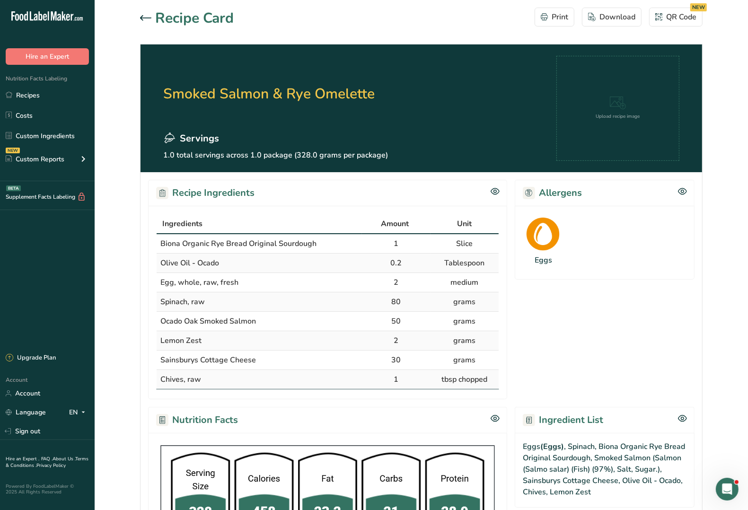
click at [142, 19] on icon at bounding box center [145, 17] width 11 height 5
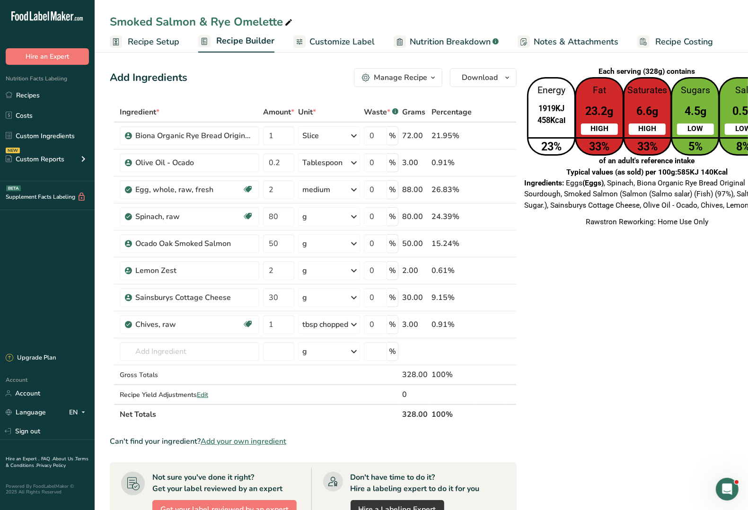
click at [611, 43] on span "Notes & Attachments" at bounding box center [576, 42] width 85 height 13
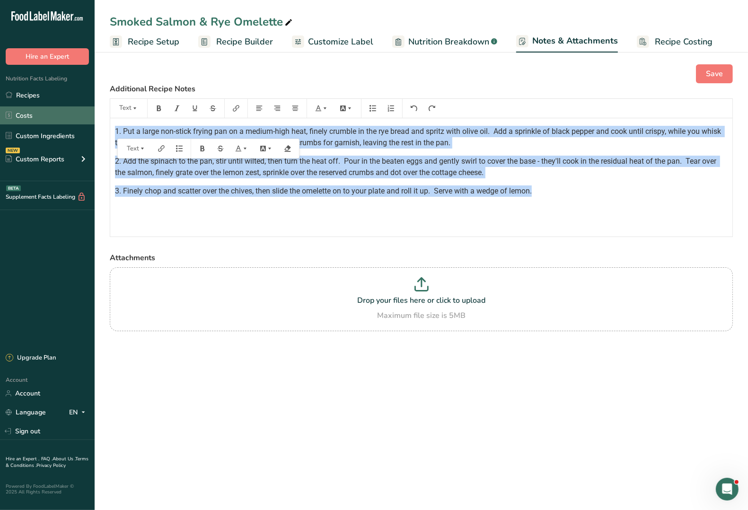
drag, startPoint x: 558, startPoint y: 197, endPoint x: 42, endPoint y: 107, distance: 523.7
click at [42, 107] on div ".a-20{fill:#fff;} Hire an Expert Nutrition Facts Labeling Recipes Costs Custom …" at bounding box center [374, 255] width 748 height 510
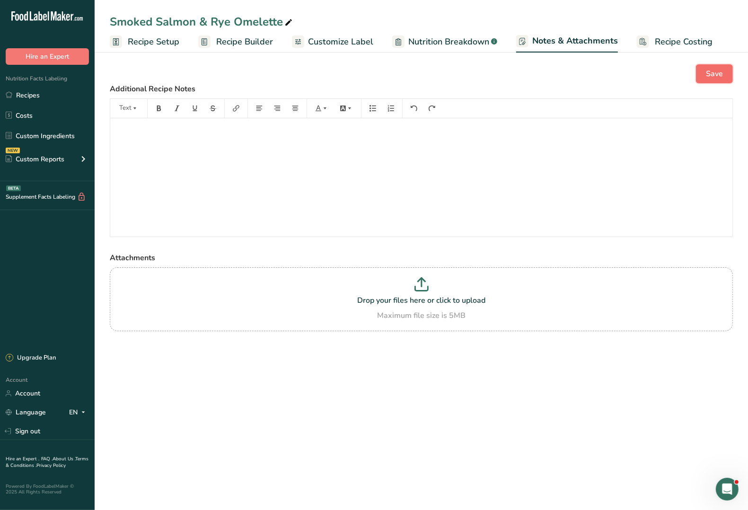
click at [720, 75] on span "Save" at bounding box center [714, 73] width 17 height 11
click at [726, 70] on button "Save" at bounding box center [714, 73] width 37 height 19
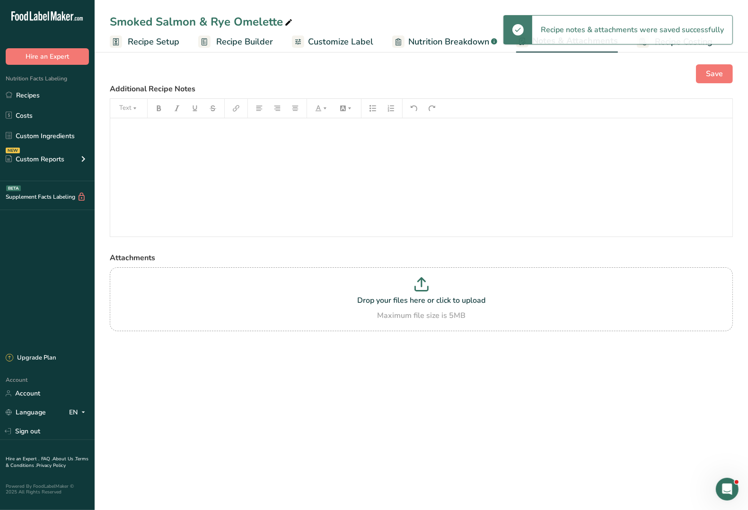
click at [247, 44] on span "Recipe Builder" at bounding box center [244, 42] width 57 height 13
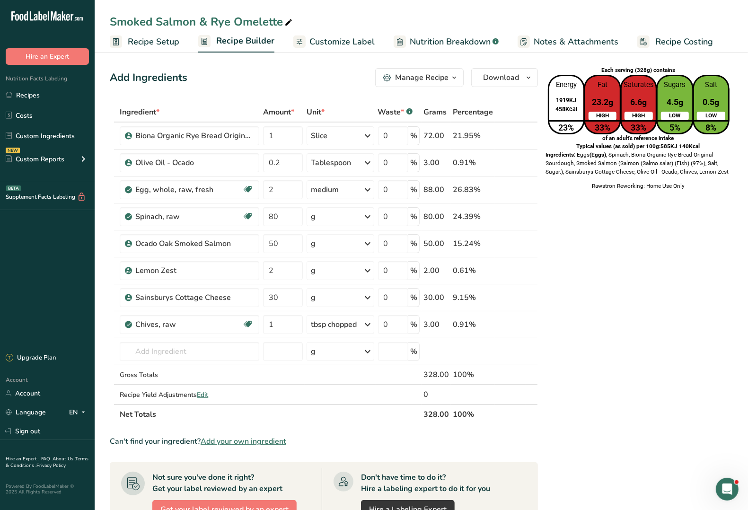
click at [452, 77] on icon "button" at bounding box center [455, 78] width 8 height 12
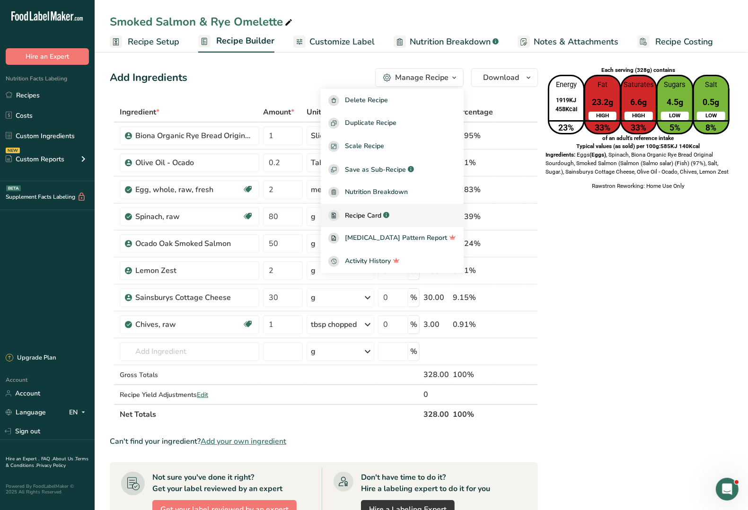
click at [374, 223] on link "Recipe Card .a-a{fill:#347362;}.b-a{fill:#fff;}" at bounding box center [392, 215] width 143 height 23
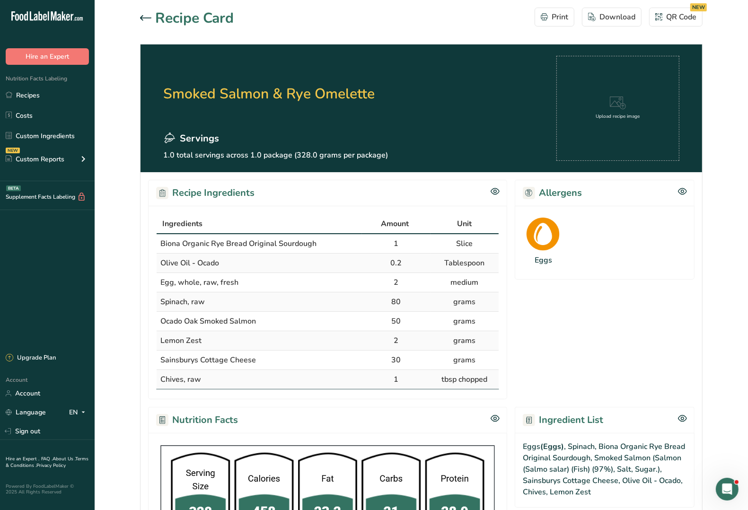
click at [618, 88] on div "Upload recipe image" at bounding box center [618, 108] width 123 height 105
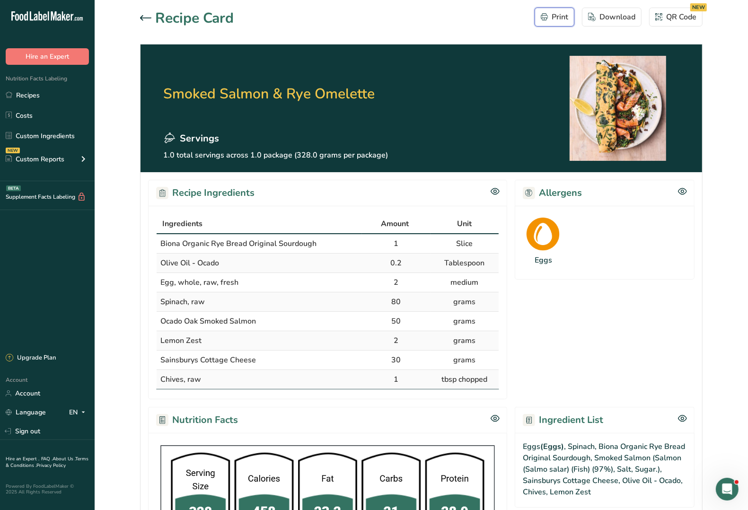
click at [559, 16] on div "Print" at bounding box center [554, 16] width 27 height 11
click at [555, 16] on div "Print" at bounding box center [554, 16] width 27 height 11
click at [143, 15] on icon at bounding box center [145, 18] width 11 height 6
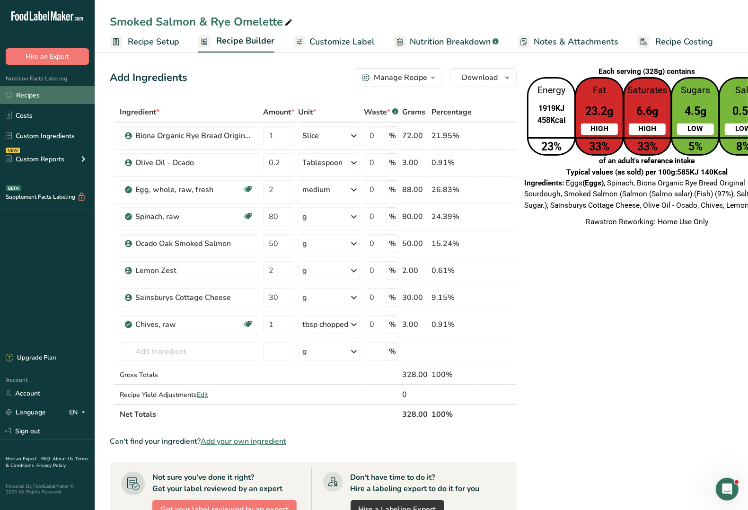
click at [34, 95] on link "Recipes" at bounding box center [47, 95] width 95 height 18
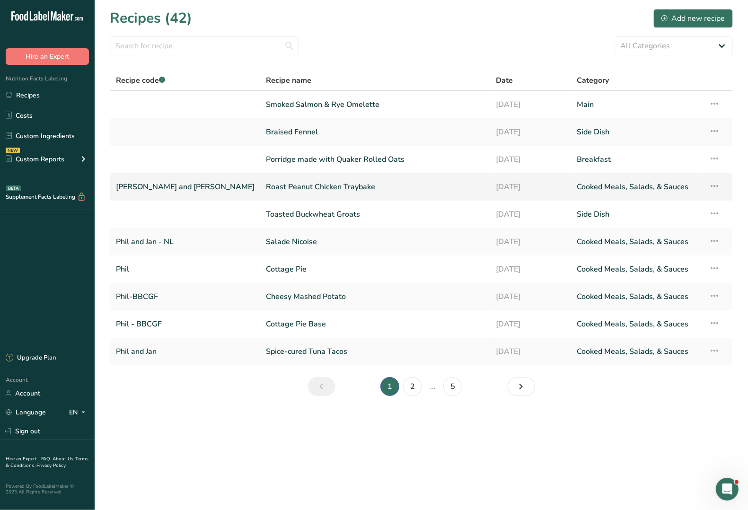
click at [288, 185] on link "Roast Peanut Chicken Traybake" at bounding box center [375, 187] width 219 height 20
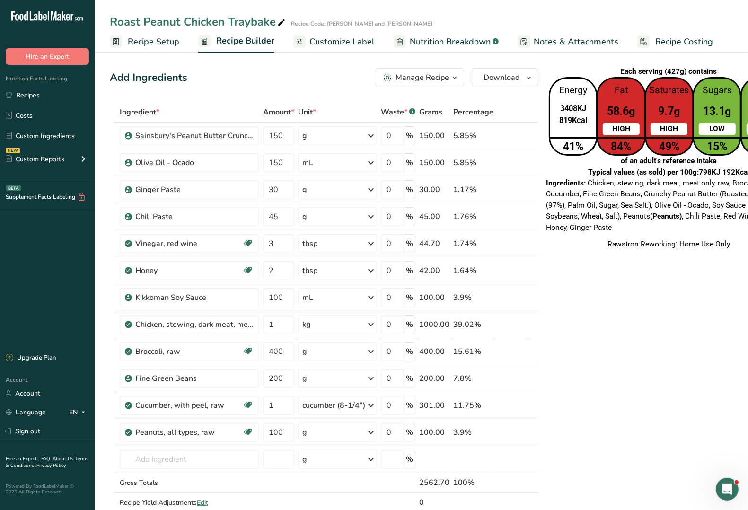
drag, startPoint x: 151, startPoint y: 43, endPoint x: 162, endPoint y: 52, distance: 15.2
click at [151, 42] on span "Recipe Setup" at bounding box center [154, 42] width 52 height 13
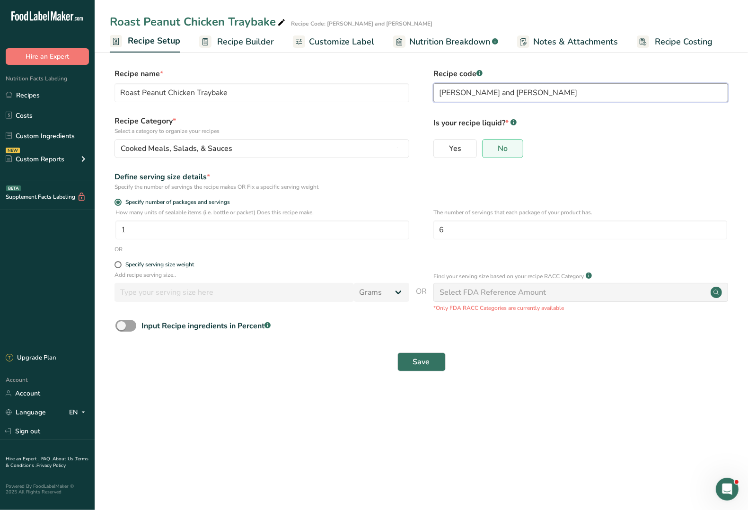
drag, startPoint x: 489, startPoint y: 93, endPoint x: 403, endPoint y: 109, distance: 87.1
click at [403, 109] on form "Recipe name * Roast Peanut Chicken Traybake Recipe code .a-a{fill:#347362;}.b-a…" at bounding box center [421, 222] width 623 height 309
type input "[PERSON_NAME]"
click at [257, 150] on div "Cooked Meals, Salads, & Sauces" at bounding box center [259, 148] width 277 height 11
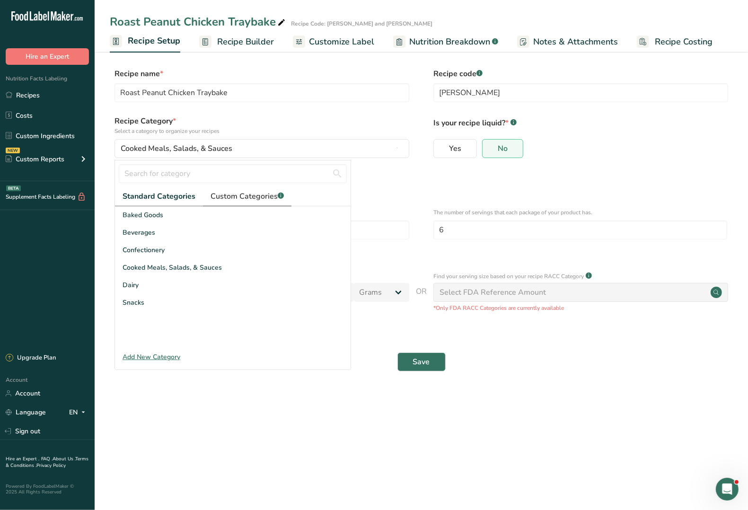
click at [230, 195] on span "Custom Categories .a-a{fill:#347362;}.b-a{fill:#fff;}" at bounding box center [247, 196] width 73 height 11
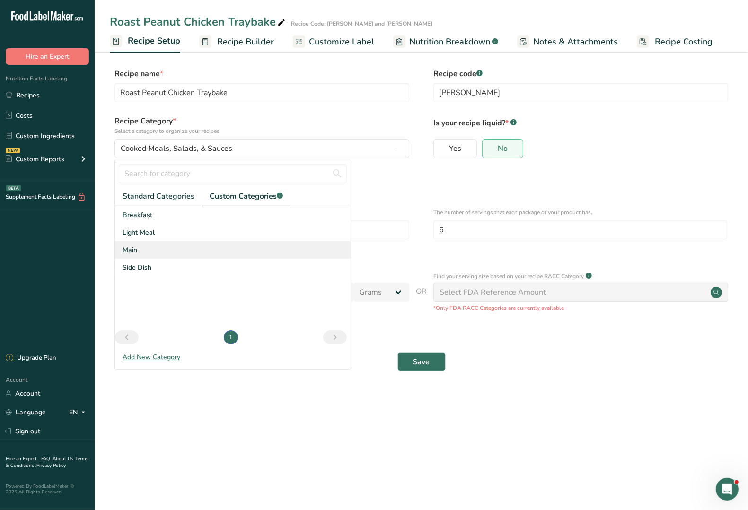
click at [133, 251] on span "Main" at bounding box center [130, 250] width 15 height 10
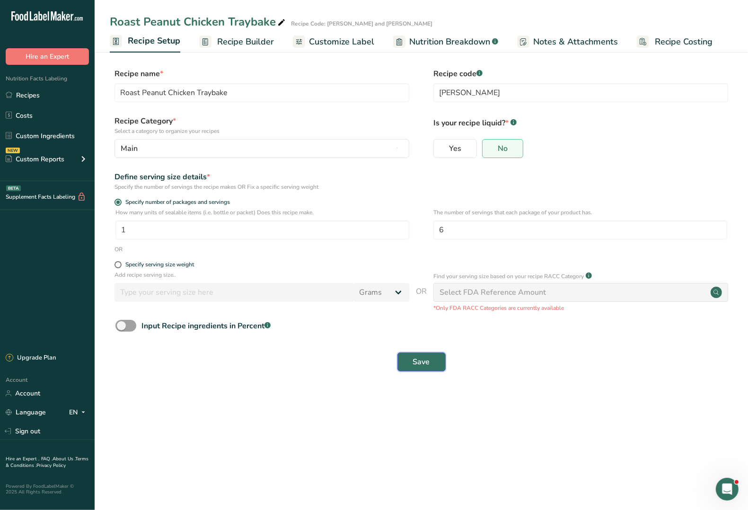
click at [420, 364] on span "Save" at bounding box center [421, 361] width 17 height 11
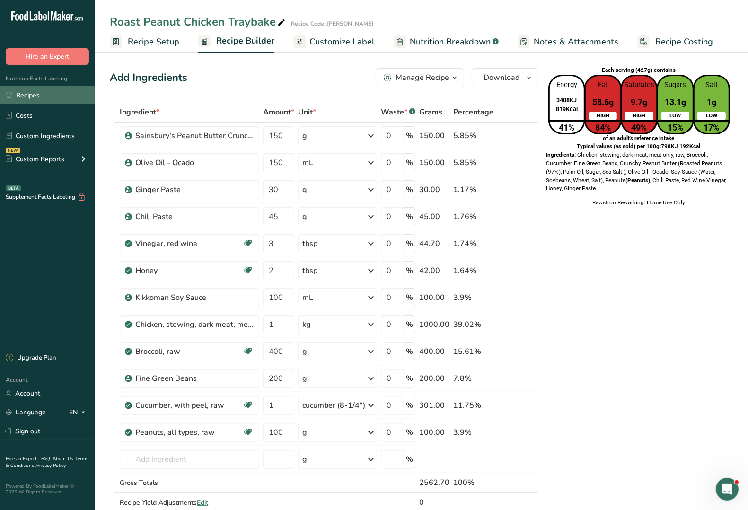
click at [19, 98] on link "Recipes" at bounding box center [47, 95] width 95 height 18
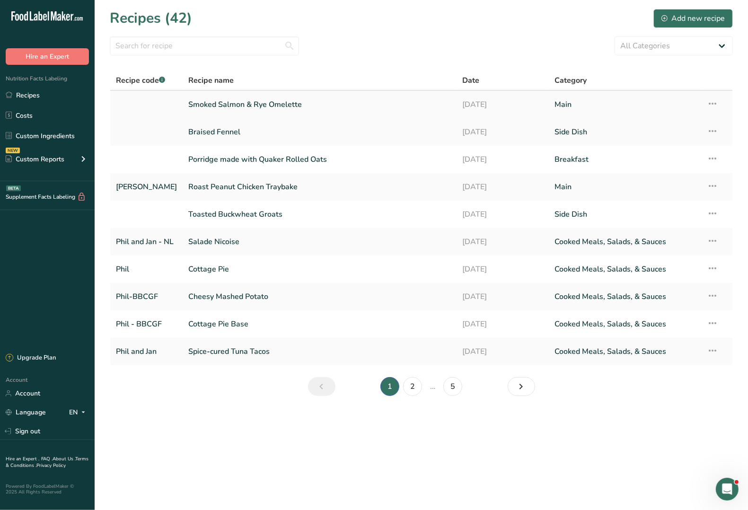
click at [206, 107] on link "Smoked Salmon & Rye Omelette" at bounding box center [319, 105] width 263 height 20
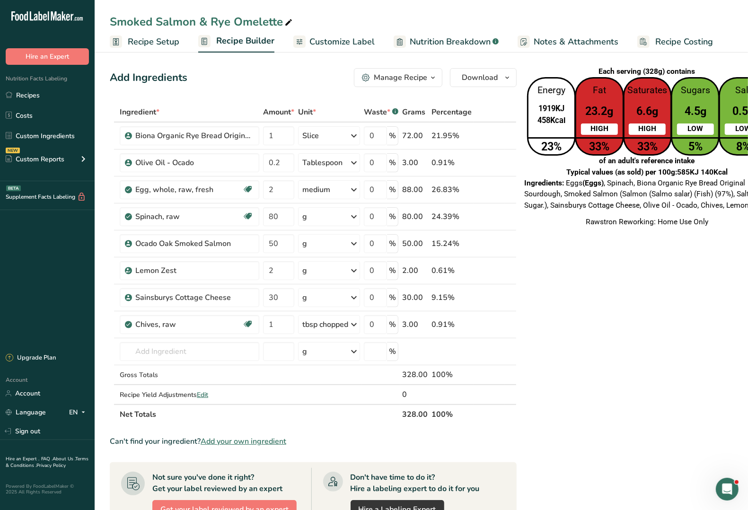
click at [148, 45] on span "Recipe Setup" at bounding box center [154, 42] width 52 height 13
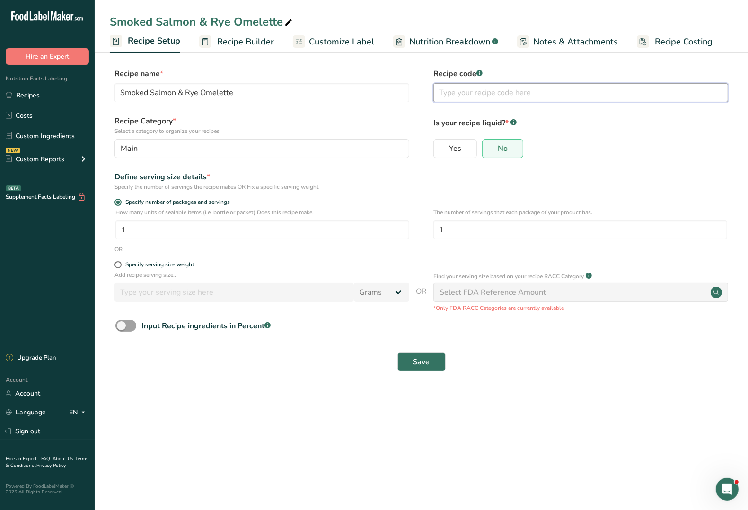
click at [456, 95] on input "text" at bounding box center [581, 92] width 295 height 19
type input "[PERSON_NAME]"
click at [425, 362] on span "Save" at bounding box center [421, 361] width 17 height 11
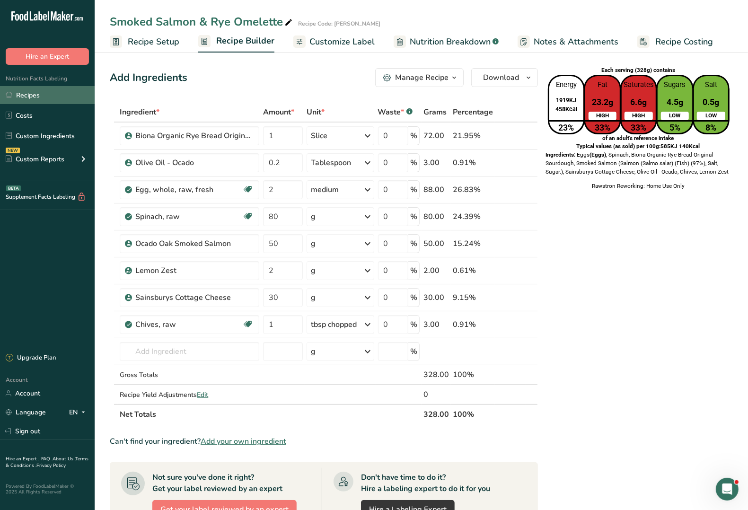
click at [15, 98] on link "Recipes" at bounding box center [47, 95] width 95 height 18
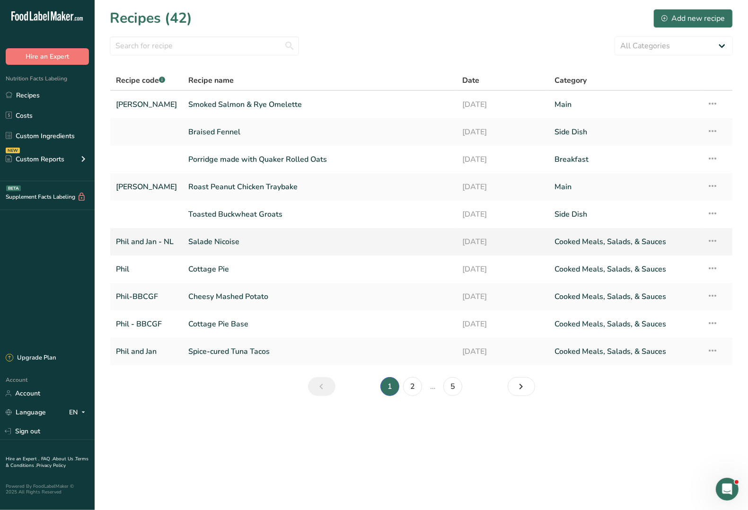
click at [229, 243] on link "Salade Nicoise" at bounding box center [319, 242] width 263 height 20
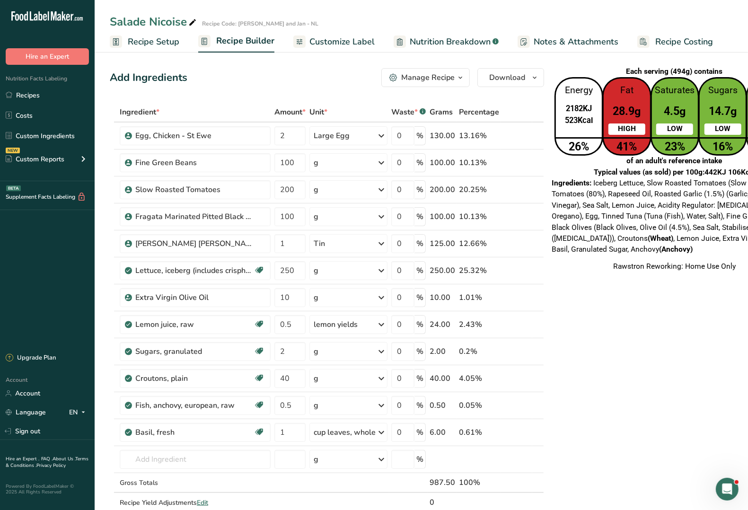
click at [155, 41] on span "Recipe Setup" at bounding box center [154, 42] width 52 height 13
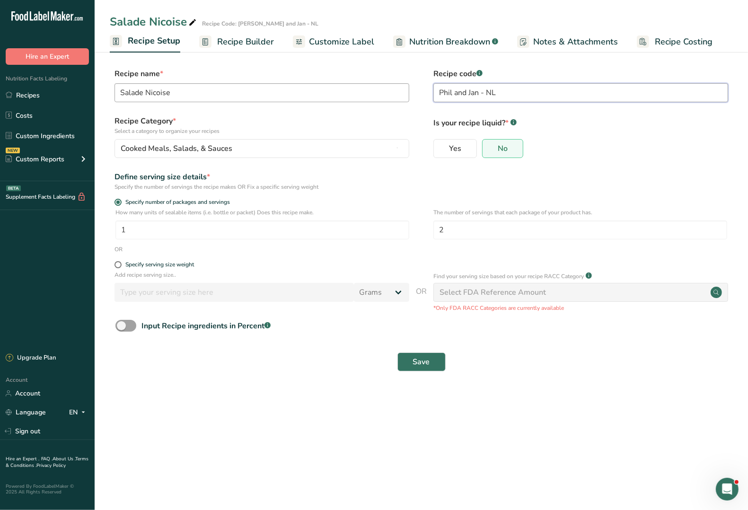
drag, startPoint x: 506, startPoint y: 91, endPoint x: 354, endPoint y: 98, distance: 152.1
click at [354, 102] on div "Recipe name * Salade Nicoise Recipe code .a-a{fill:#347362;}.b-a{fill:#fff;} [P…" at bounding box center [421, 88] width 623 height 40
type input "[PERSON_NAME]"
click at [240, 144] on div "Cooked Meals, Salads, & Sauces" at bounding box center [259, 148] width 277 height 11
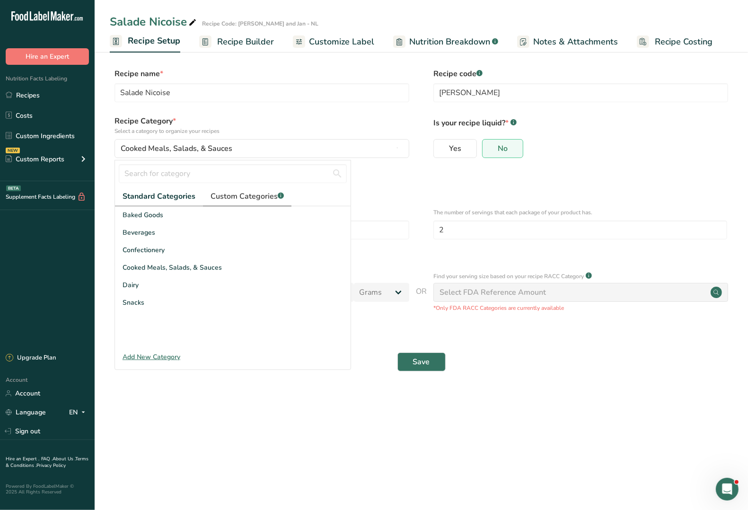
click at [247, 200] on span "Custom Categories .a-a{fill:#347362;}.b-a{fill:#fff;}" at bounding box center [247, 196] width 73 height 11
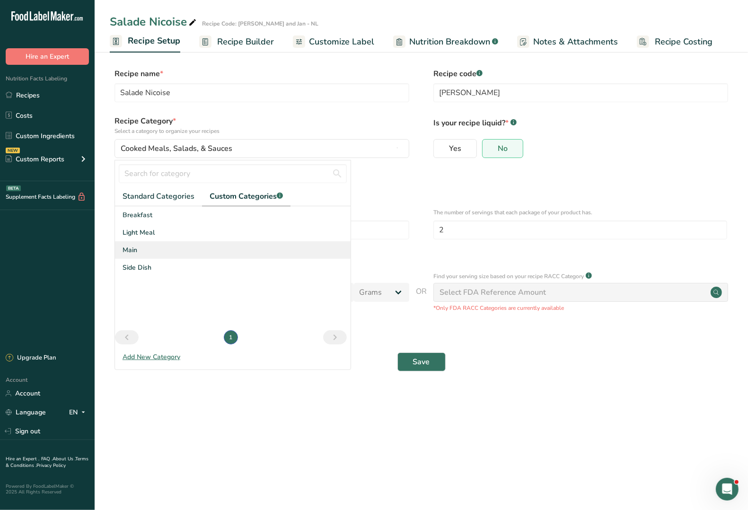
click at [127, 249] on span "Main" at bounding box center [130, 250] width 15 height 10
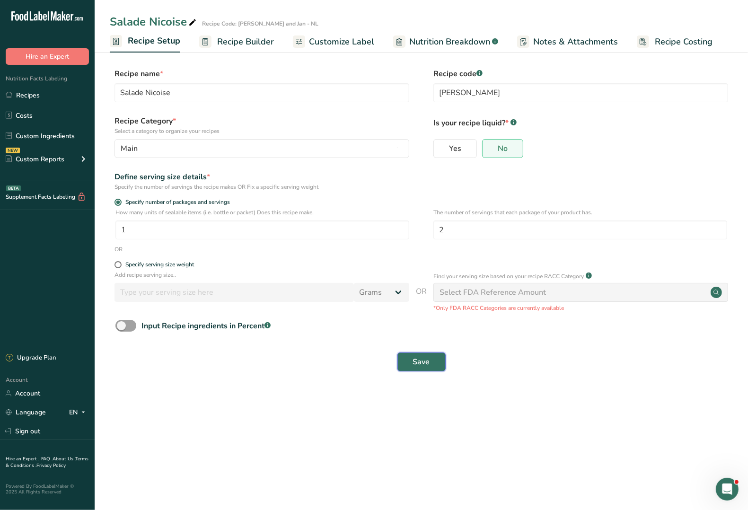
click at [423, 361] on span "Save" at bounding box center [421, 361] width 17 height 11
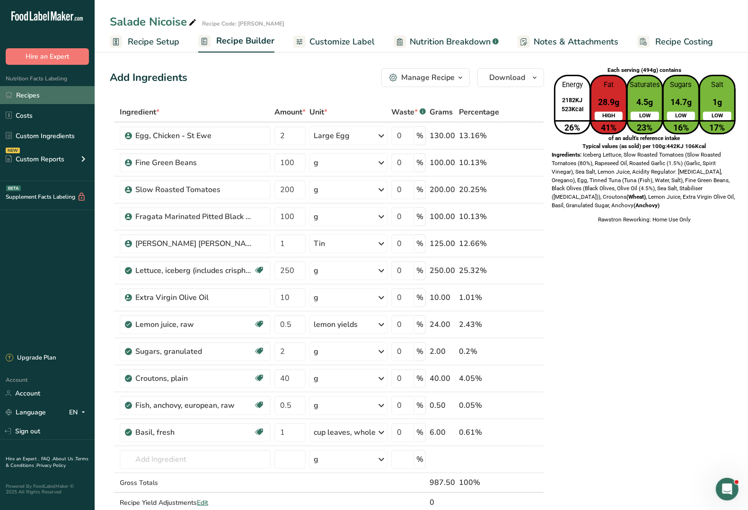
click at [34, 100] on link "Recipes" at bounding box center [47, 95] width 95 height 18
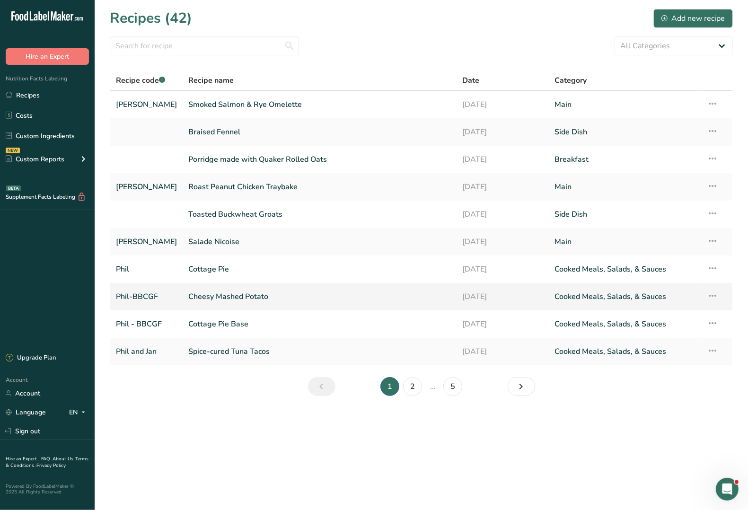
click at [227, 297] on link "Cheesy Mashed Potato" at bounding box center [319, 297] width 263 height 20
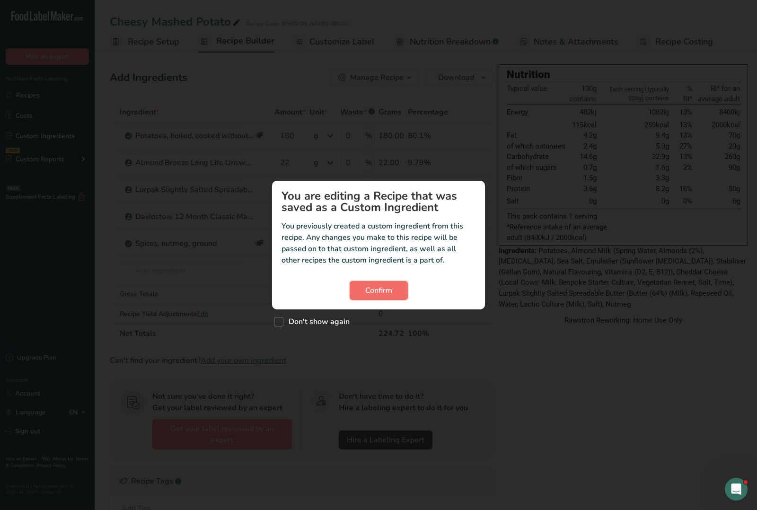
click at [387, 290] on span "Confirm" at bounding box center [378, 290] width 27 height 11
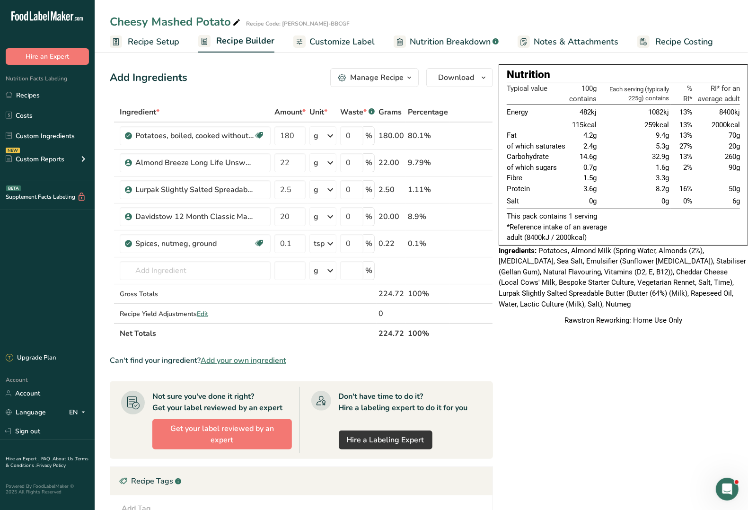
click at [150, 41] on span "Recipe Setup" at bounding box center [154, 42] width 52 height 13
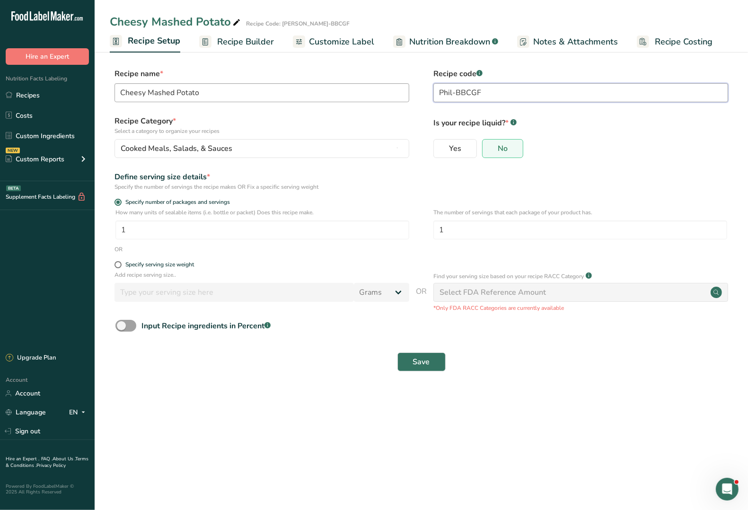
drag, startPoint x: 488, startPoint y: 90, endPoint x: 407, endPoint y: 98, distance: 81.3
click at [407, 98] on div "Recipe name * Cheesy Mashed Potato Recipe code .a-a{fill:#347362;}.b-a{fill:#ff…" at bounding box center [421, 88] width 623 height 40
type input "BBC Good Food"
click at [273, 148] on div "Cooked Meals, Salads, & Sauces" at bounding box center [259, 148] width 277 height 11
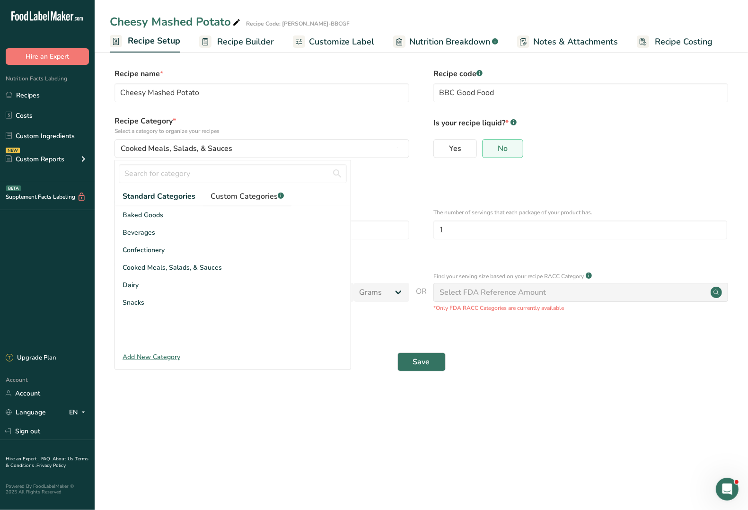
click at [252, 199] on span "Custom Categories .a-a{fill:#347362;}.b-a{fill:#fff;}" at bounding box center [247, 196] width 73 height 11
click at [133, 265] on span "Side Dish" at bounding box center [137, 268] width 29 height 10
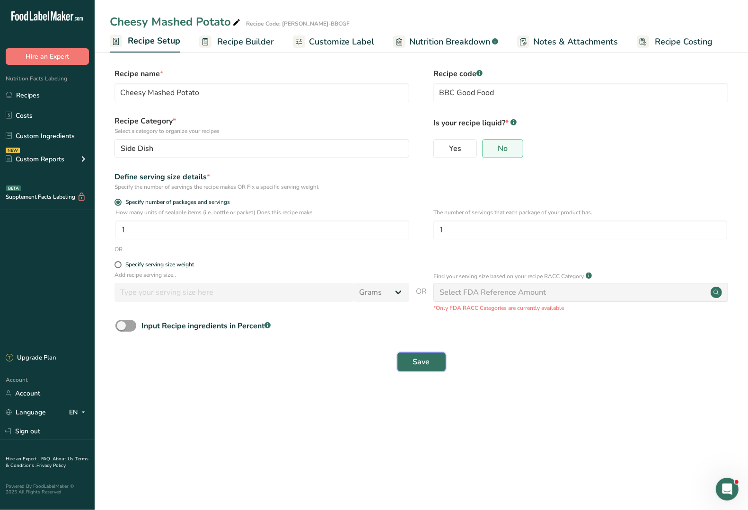
click at [416, 363] on span "Save" at bounding box center [421, 361] width 17 height 11
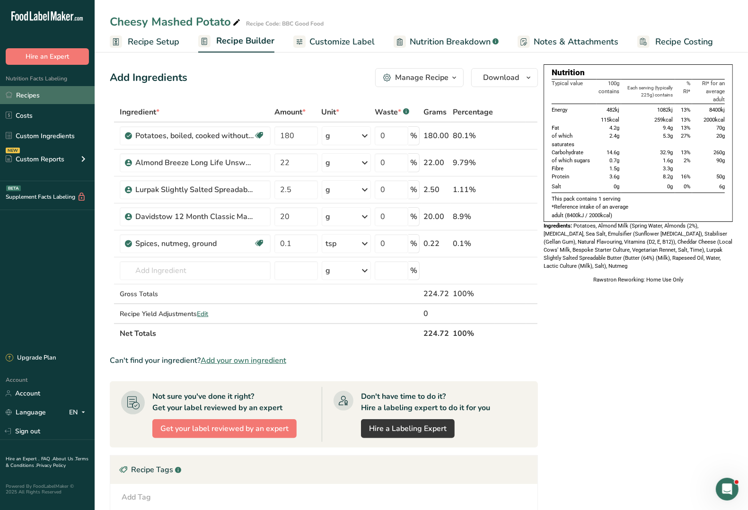
click at [27, 97] on link "Recipes" at bounding box center [47, 95] width 95 height 18
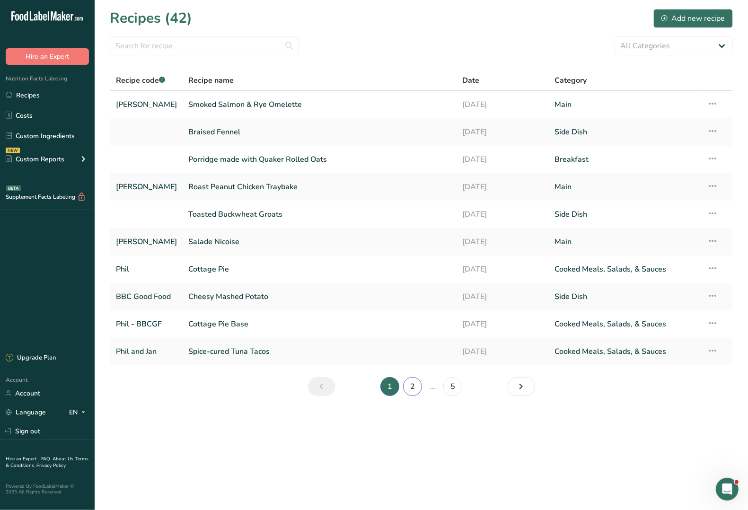
click at [414, 385] on link "2" at bounding box center [412, 386] width 19 height 19
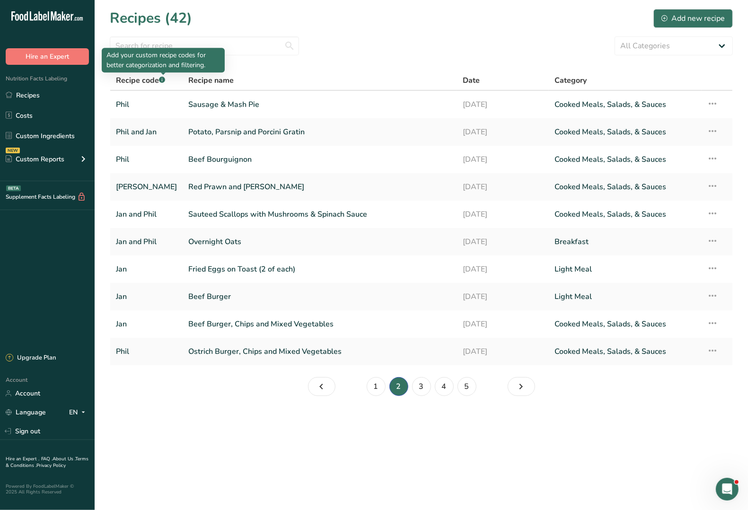
click at [162, 81] on icon at bounding box center [162, 80] width 0 height 2
click at [377, 384] on link "1" at bounding box center [376, 386] width 19 height 19
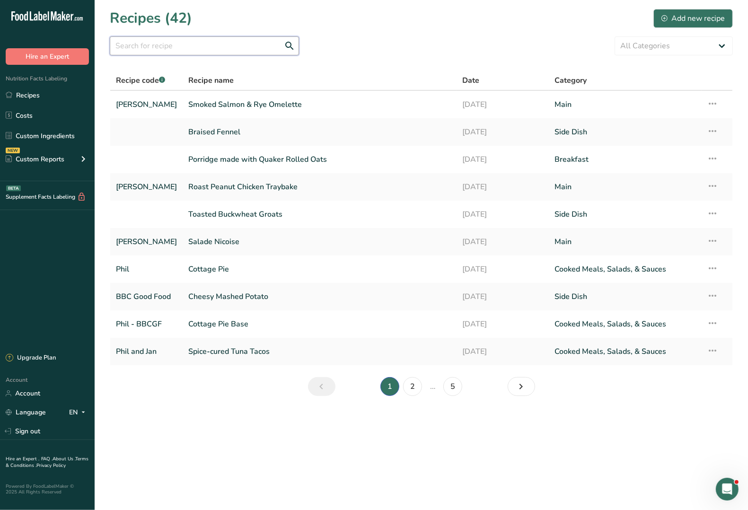
click at [202, 46] on input "text" at bounding box center [204, 45] width 189 height 19
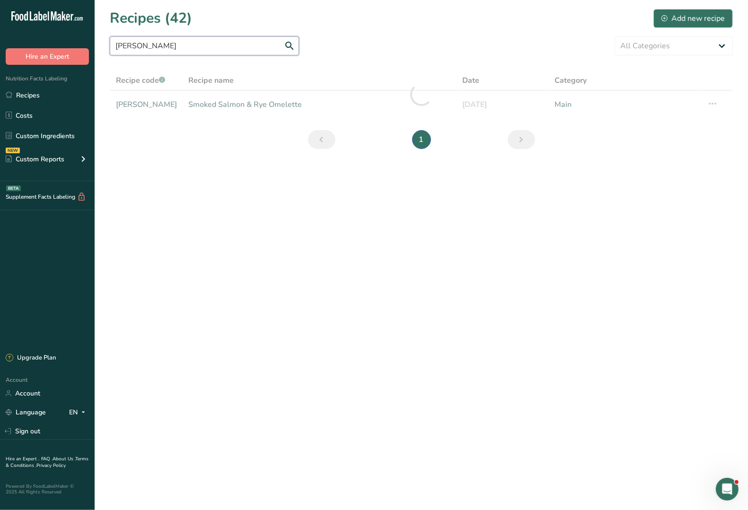
type input "J"
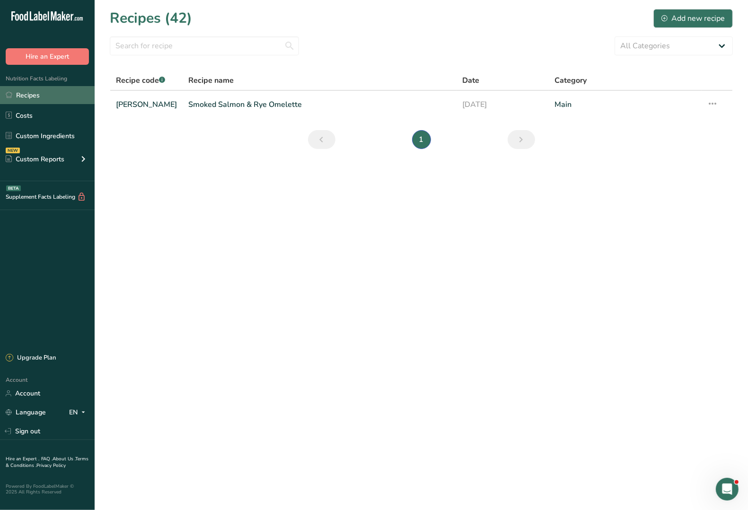
click at [17, 96] on link "Recipes" at bounding box center [47, 95] width 95 height 18
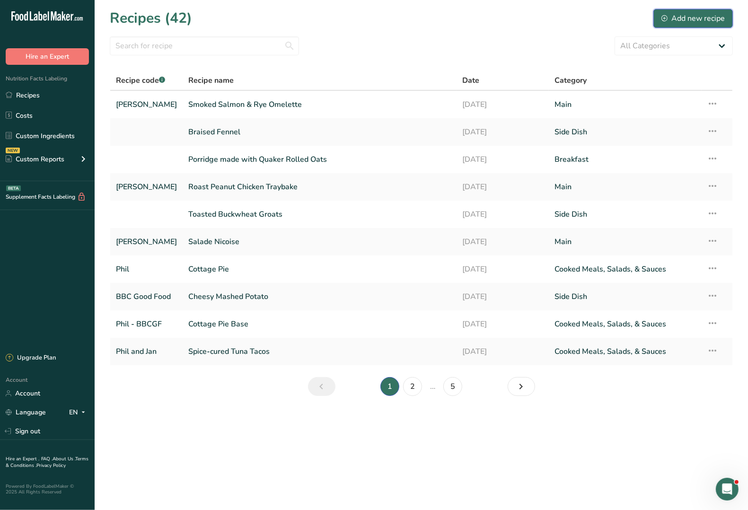
click at [694, 19] on div "Add new recipe" at bounding box center [693, 18] width 63 height 11
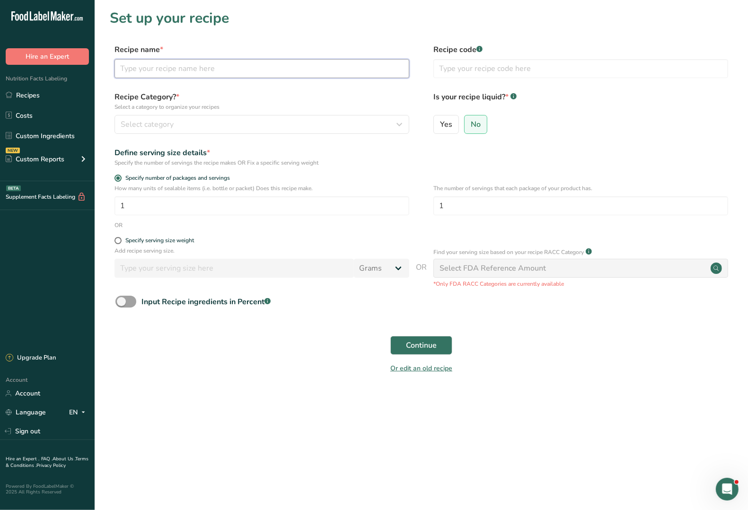
click at [154, 69] on input "text" at bounding box center [262, 68] width 295 height 19
type input "Chicken & [PERSON_NAME] Grain Bowl"
click at [452, 69] on input "text" at bounding box center [581, 68] width 295 height 19
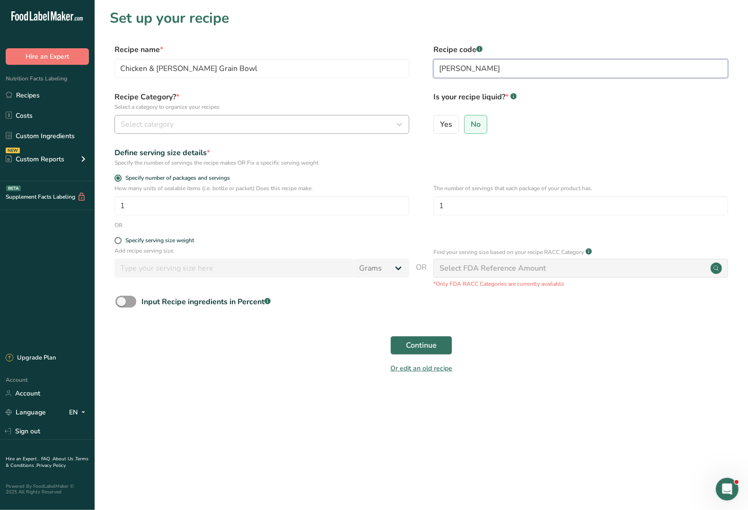
type input "[PERSON_NAME]"
click at [260, 124] on div "Select category" at bounding box center [259, 124] width 277 height 11
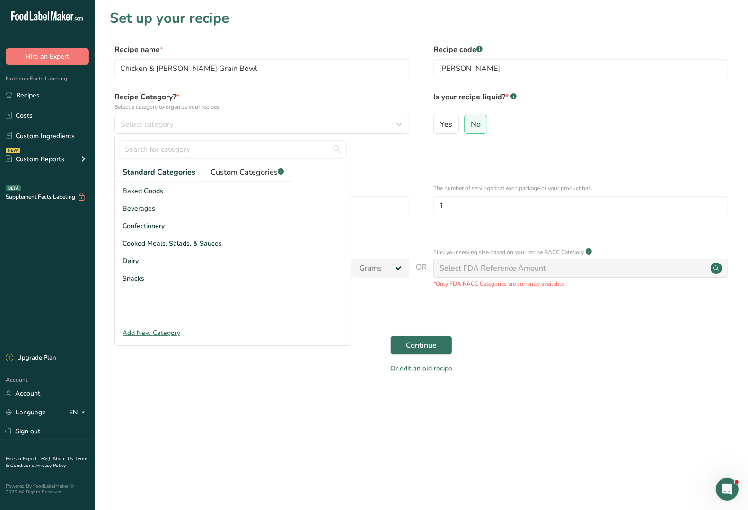
click at [257, 176] on span "Custom Categories .a-a{fill:#347362;}.b-a{fill:#fff;}" at bounding box center [247, 172] width 73 height 11
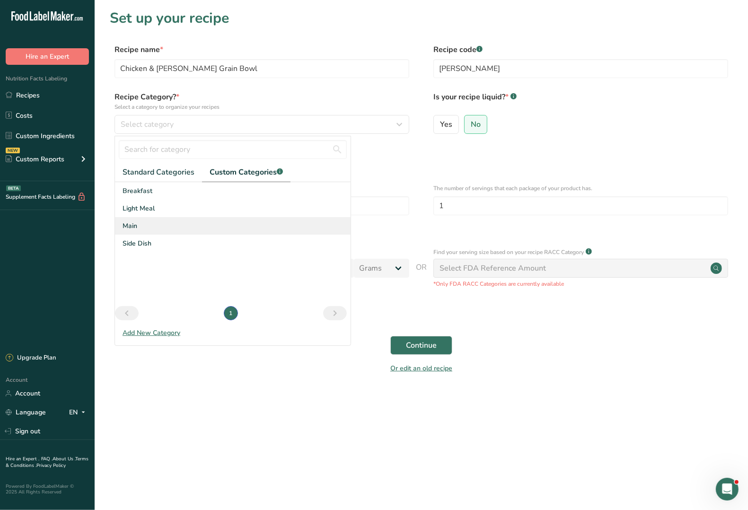
click at [129, 226] on span "Main" at bounding box center [130, 226] width 15 height 10
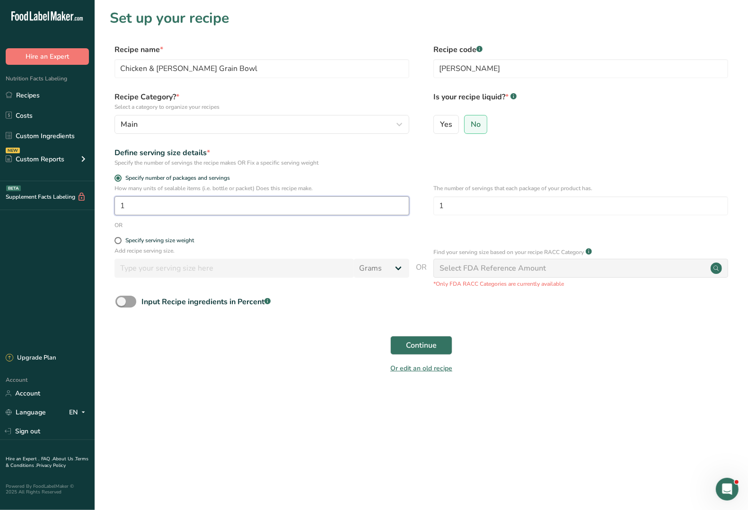
drag, startPoint x: 152, startPoint y: 204, endPoint x: 109, endPoint y: 205, distance: 43.1
click at [110, 205] on div "How many units of sealable items (i.e. bottle or packet) Does this recipe make.…" at bounding box center [421, 202] width 623 height 37
drag, startPoint x: 455, startPoint y: 203, endPoint x: 424, endPoint y: 203, distance: 31.2
click at [424, 203] on div "How many units of sealable items (i.e. bottle or packet) Does this recipe make.…" at bounding box center [421, 202] width 623 height 37
type input "2"
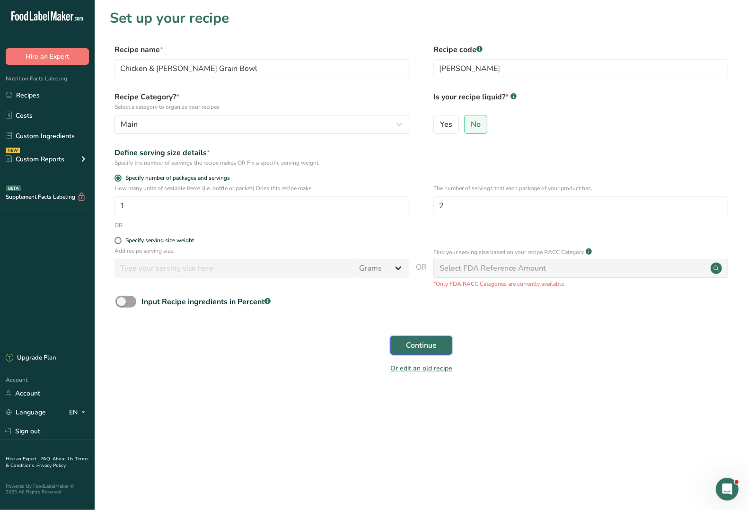
click at [424, 346] on span "Continue" at bounding box center [421, 345] width 31 height 11
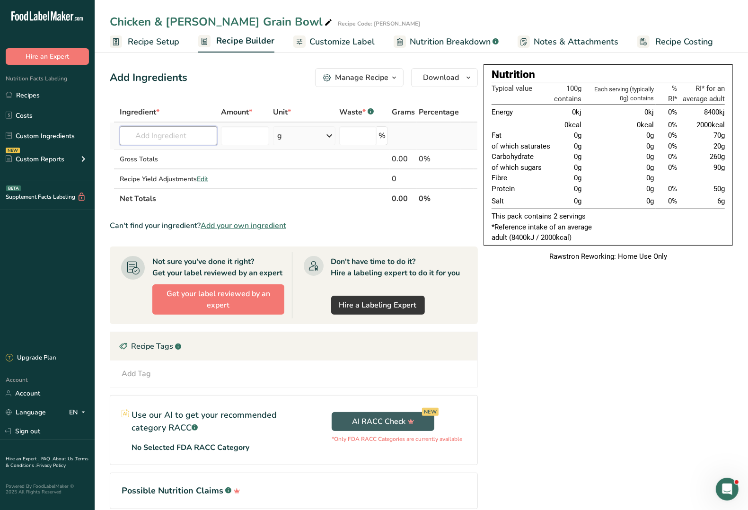
click at [150, 135] on input "text" at bounding box center [169, 135] width 98 height 19
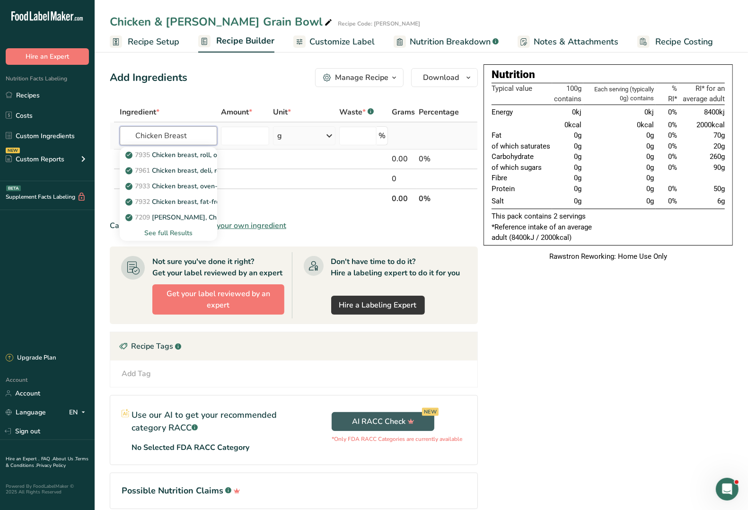
type input "Chicken Breast"
click at [172, 234] on div "See full Results" at bounding box center [168, 233] width 82 height 10
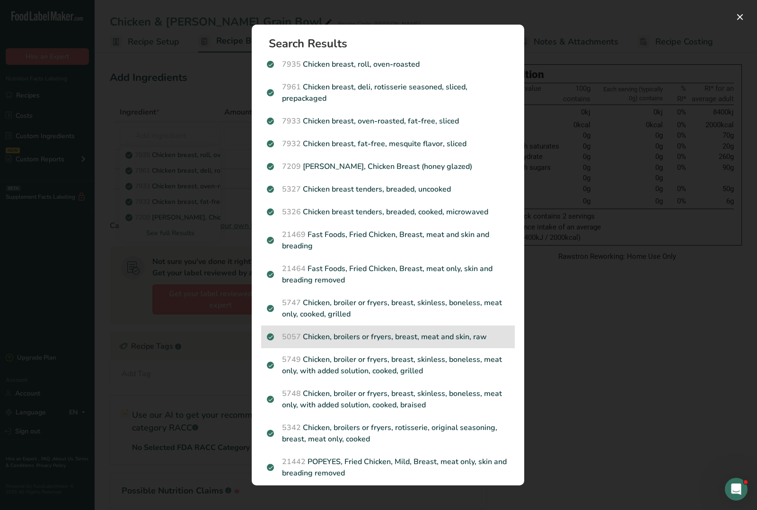
click at [443, 339] on p "5057 Chicken, broilers or fryers, breast, meat and skin, raw" at bounding box center [388, 336] width 242 height 11
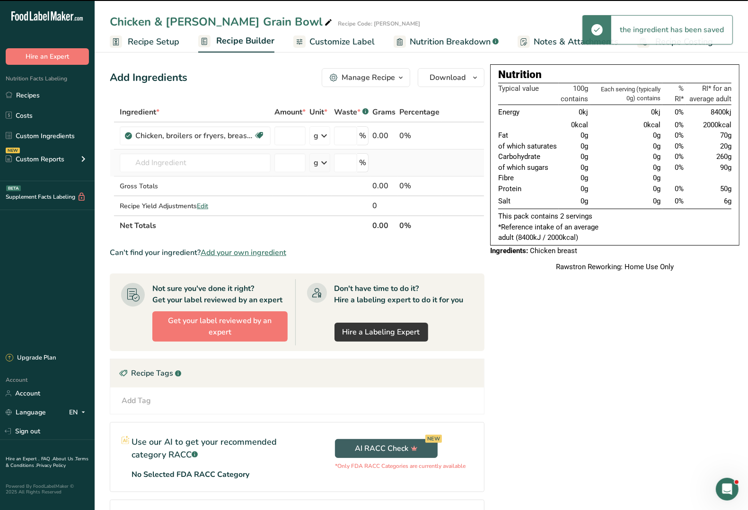
type input "0"
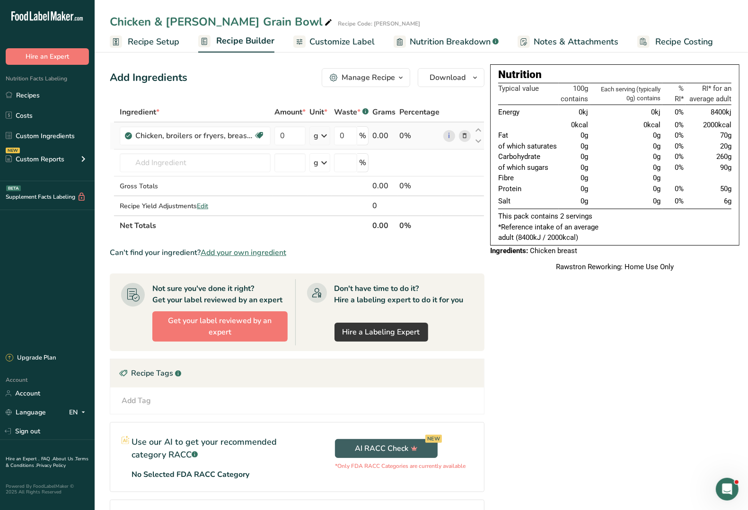
click at [326, 138] on icon at bounding box center [324, 135] width 11 height 17
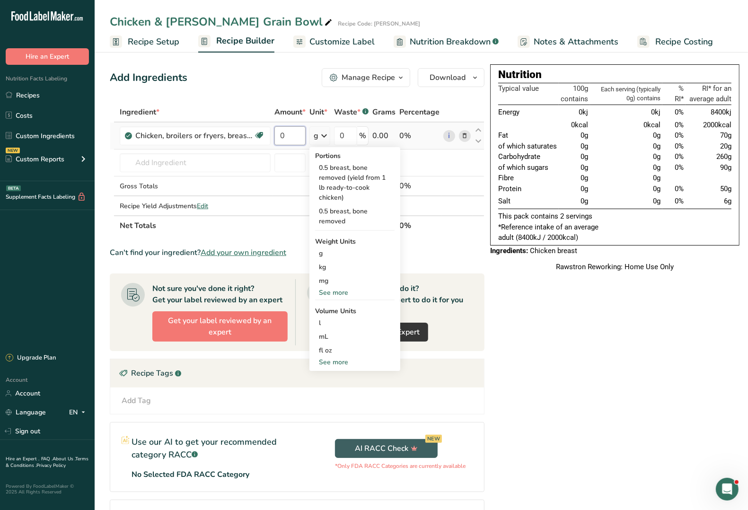
drag, startPoint x: 298, startPoint y: 137, endPoint x: 278, endPoint y: 136, distance: 20.4
click at [278, 136] on input "0" at bounding box center [290, 135] width 31 height 19
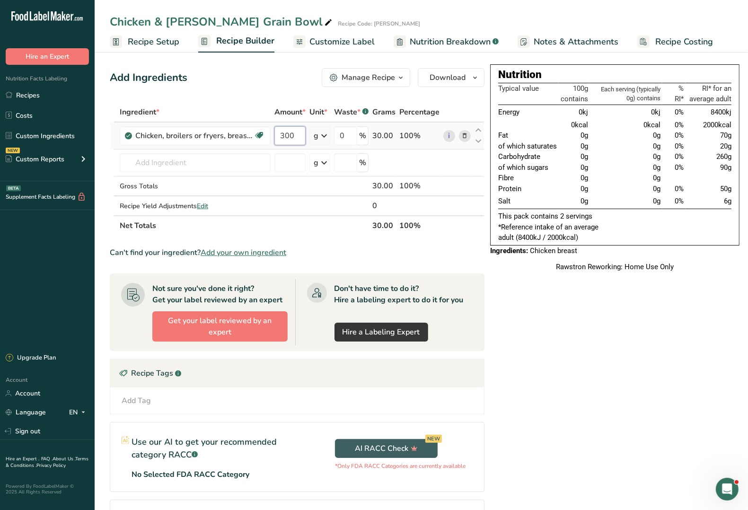
type input "300"
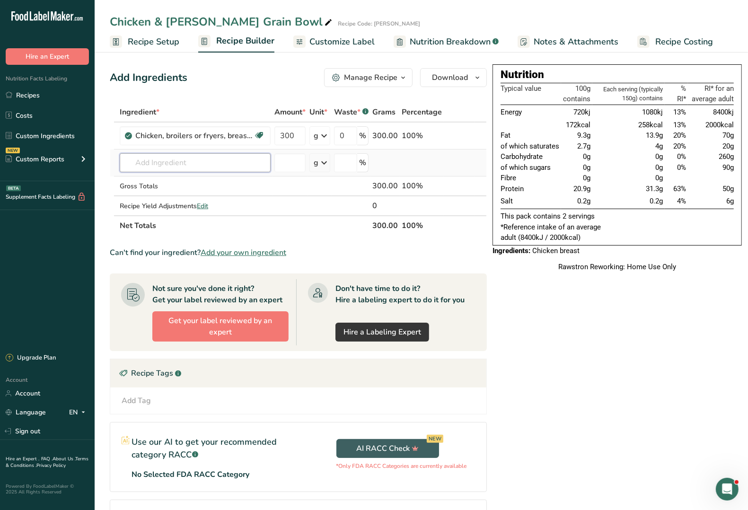
click at [220, 162] on input "text" at bounding box center [195, 162] width 151 height 19
type input "Ras el"
click at [166, 197] on div "Add your own ingredient" at bounding box center [195, 198] width 136 height 10
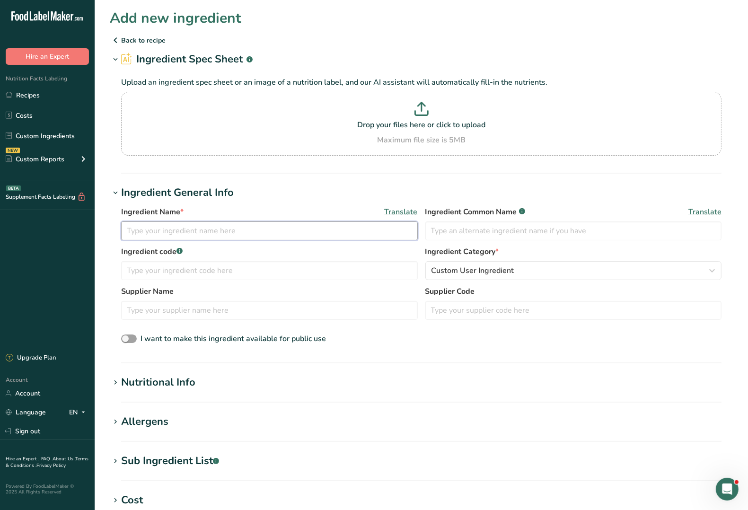
click at [147, 230] on input "text" at bounding box center [269, 231] width 297 height 19
type input "Ras el Hanout"
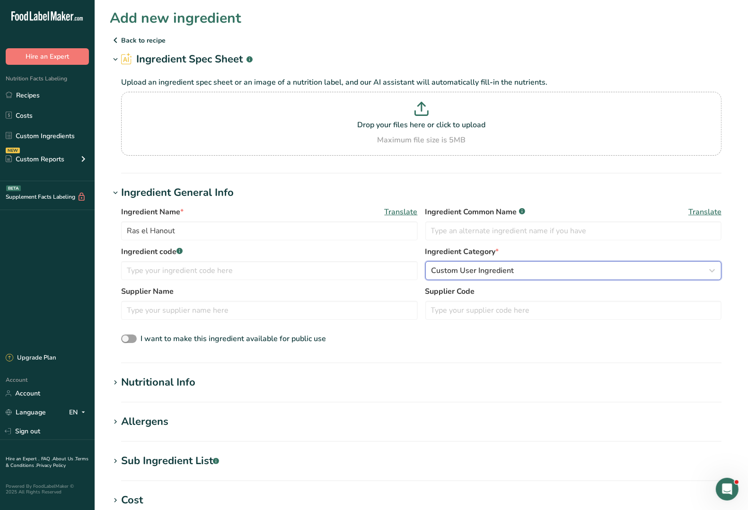
click at [446, 270] on span "Custom User Ingredient" at bounding box center [473, 270] width 83 height 11
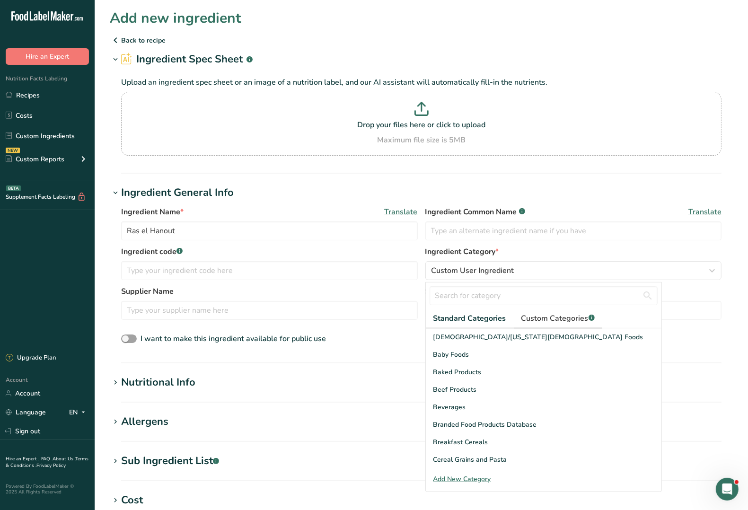
click at [569, 318] on span "Custom Categories .a-a{fill:#347362;}.b-a{fill:#fff;}" at bounding box center [558, 318] width 73 height 11
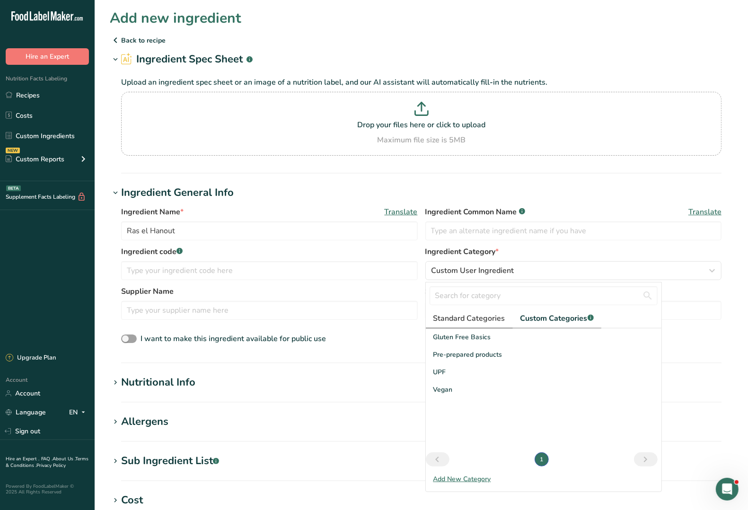
drag, startPoint x: 465, startPoint y: 320, endPoint x: 472, endPoint y: 319, distance: 7.2
click at [465, 319] on span "Standard Categories" at bounding box center [470, 318] width 72 height 11
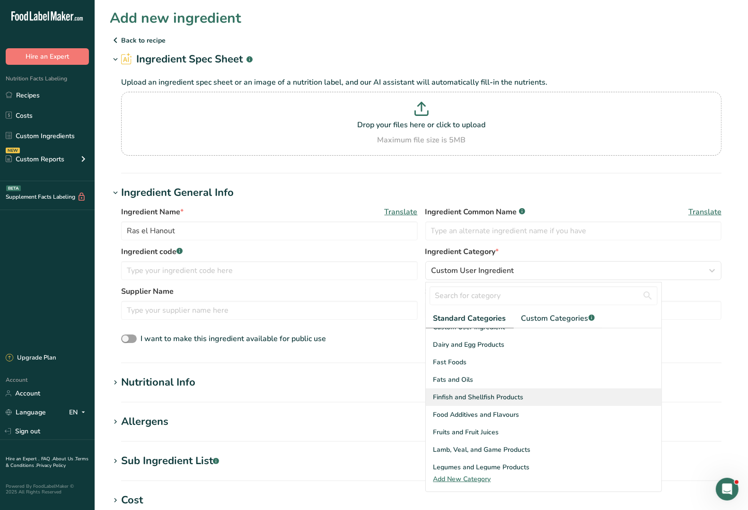
scroll to position [178, 0]
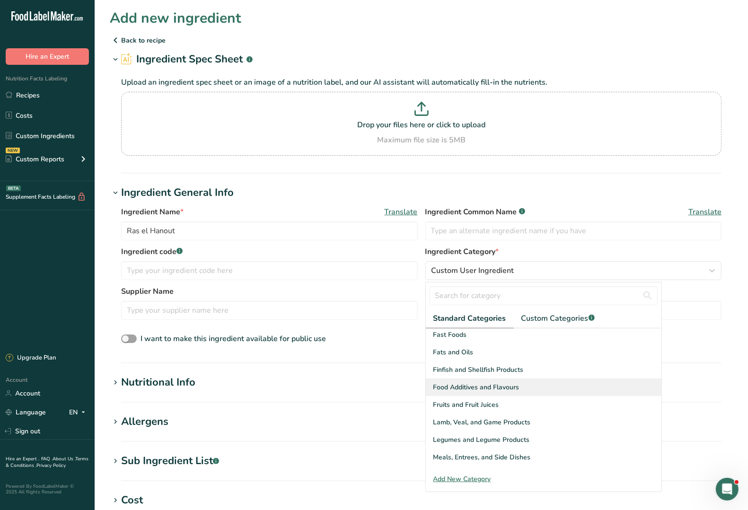
click at [510, 389] on span "Food Additives and Flavours" at bounding box center [477, 387] width 86 height 10
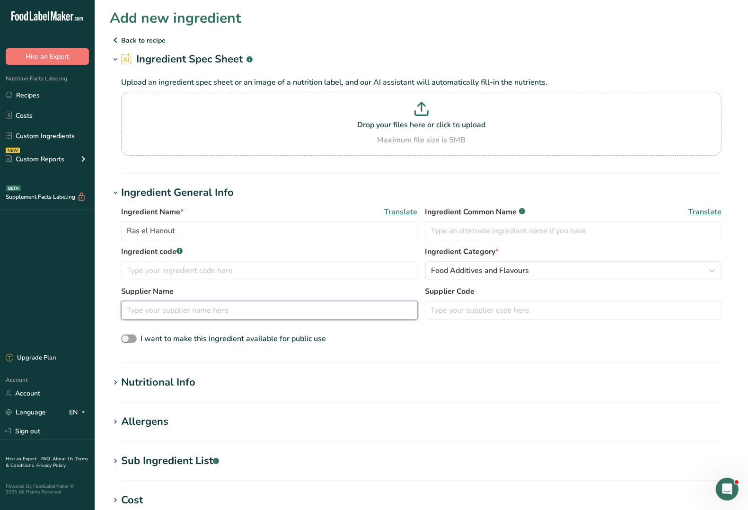
click at [209, 310] on input "text" at bounding box center [269, 310] width 297 height 19
type input "Ocado"
click at [428, 109] on icon at bounding box center [422, 109] width 14 height 14
click at [428, 109] on input "Drop your files here or click to upload Maximum file size is 5MB" at bounding box center [421, 124] width 601 height 64
type input "C:\fakepath\Ras el Hanout.JPG"
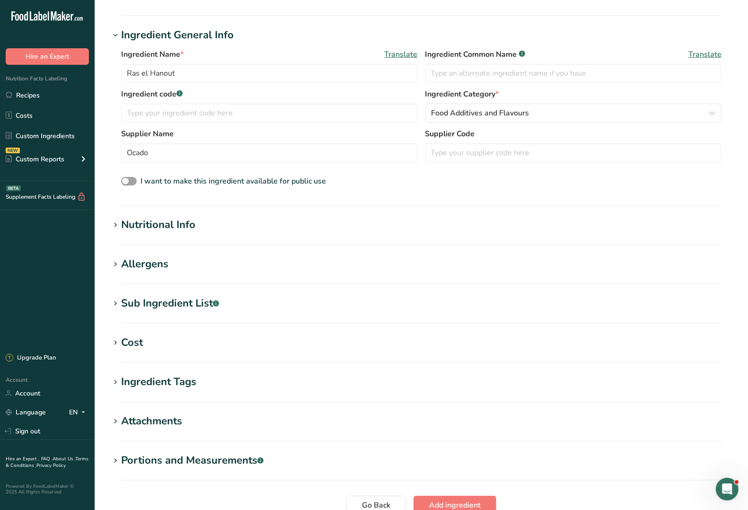
scroll to position [118, 0]
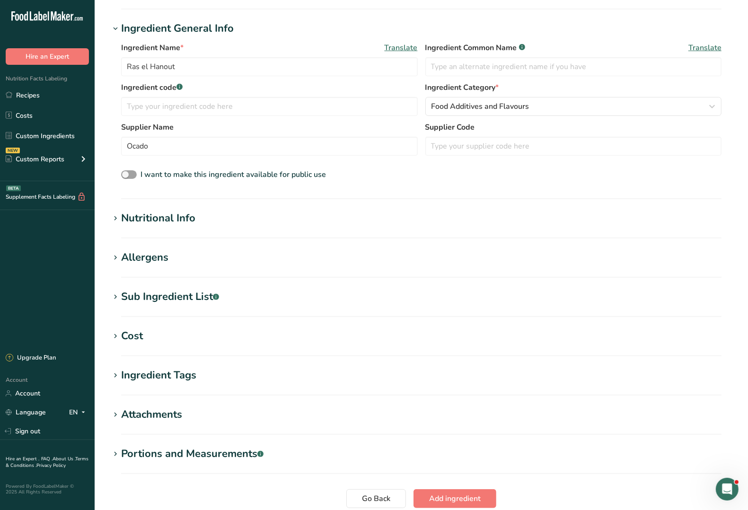
click at [115, 453] on icon at bounding box center [115, 454] width 9 height 13
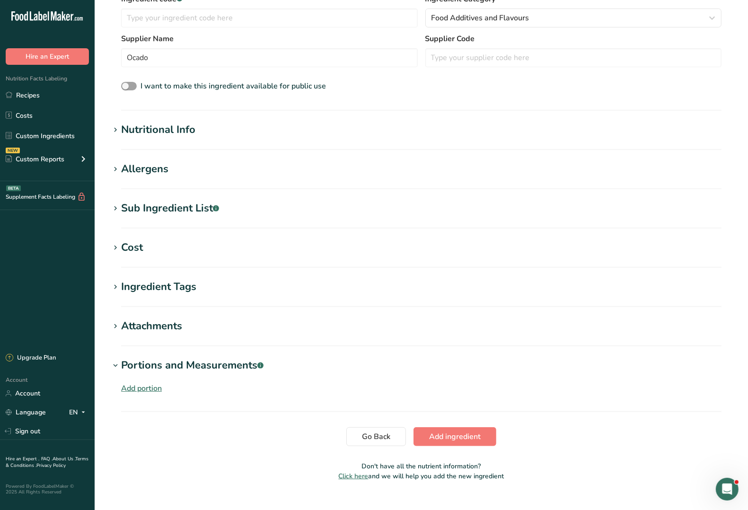
scroll to position [223, 0]
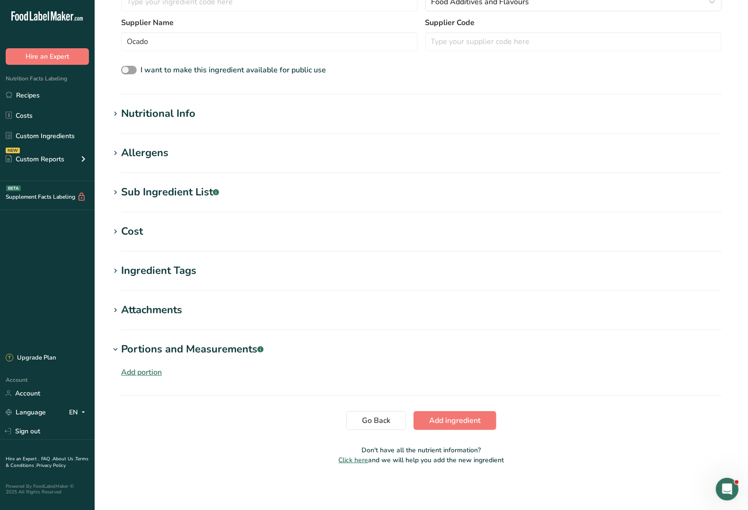
click at [117, 192] on icon at bounding box center [115, 192] width 9 height 13
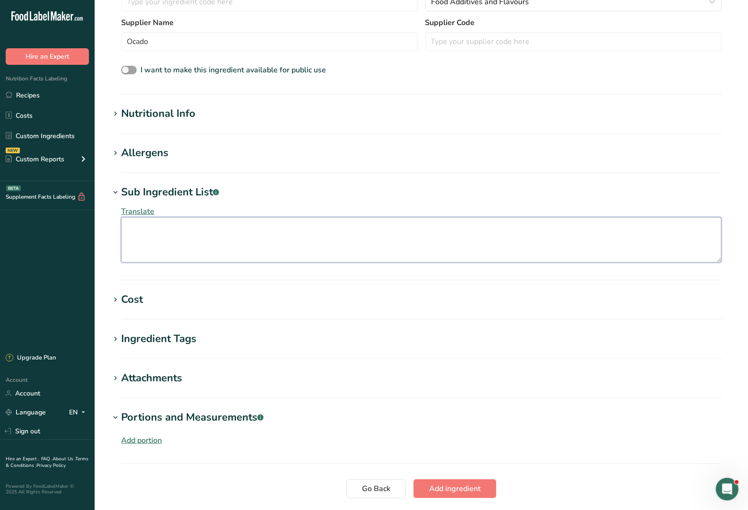
click at [168, 235] on textarea at bounding box center [421, 239] width 601 height 45
paste textarea "Ground Spices (Cinnamon, Turmeric, Cardamom, Allspice, Black, Pepper, Fennel, C…"
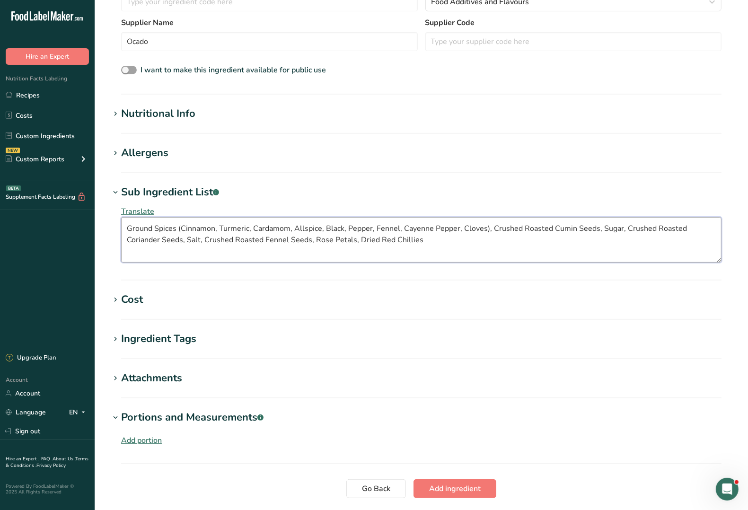
type textarea "Ground Spices (Cinnamon, Turmeric, Cardamom, Allspice, Black, Pepper, Fennel, C…"
click at [137, 441] on div "Add portion" at bounding box center [141, 440] width 41 height 11
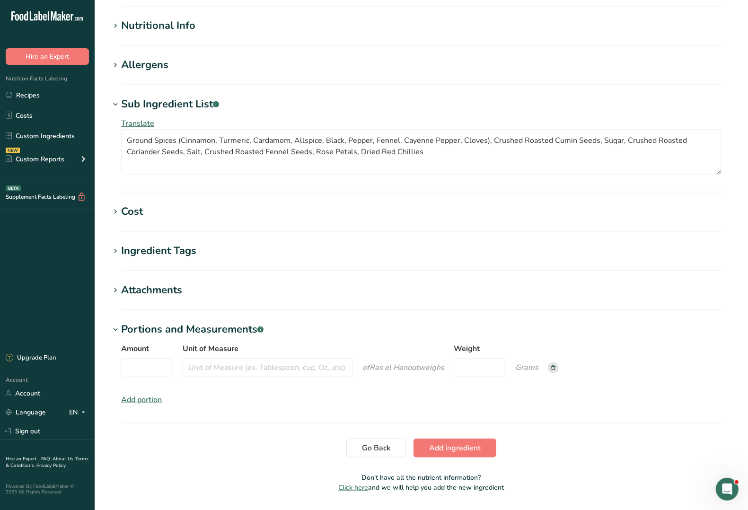
scroll to position [339, 0]
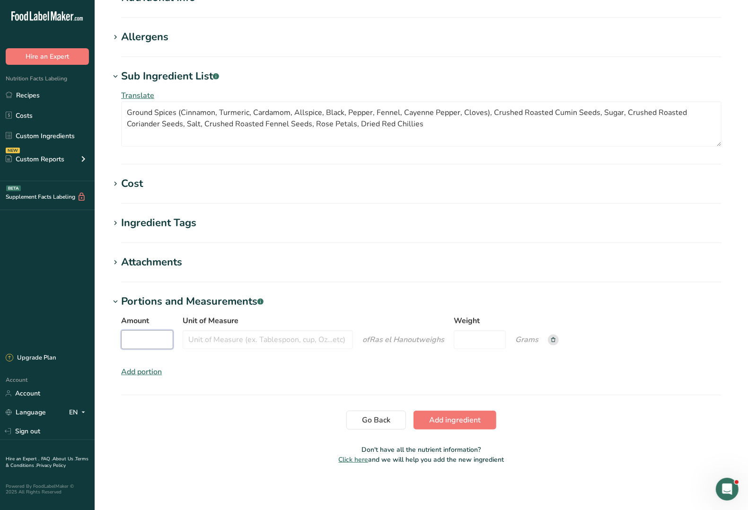
click at [135, 342] on input "Amount" at bounding box center [147, 339] width 52 height 19
click at [197, 339] on input "Unit of Measure" at bounding box center [268, 339] width 170 height 19
drag, startPoint x: 195, startPoint y: 339, endPoint x: 215, endPoint y: 351, distance: 23.7
click at [197, 341] on input "TEaspo" at bounding box center [268, 339] width 170 height 19
click at [214, 335] on input "Teaspo" at bounding box center [268, 339] width 170 height 19
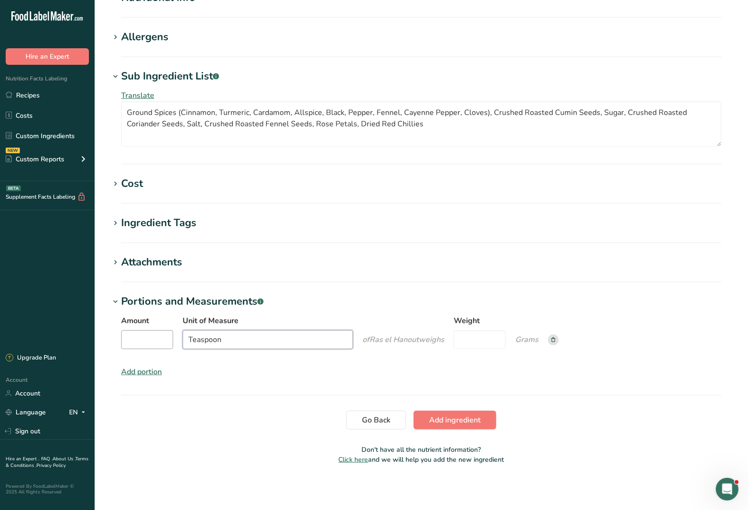
type input "Teaspoon"
click at [136, 339] on input "Amount" at bounding box center [147, 339] width 52 height 19
type input "1"
click at [546, 336] on div "Amount 1 Unit of Measure Teaspoon of Ras el Hanout weigh s Weight Grams" at bounding box center [421, 335] width 601 height 40
click at [526, 345] on icon "Grams" at bounding box center [526, 340] width 23 height 10
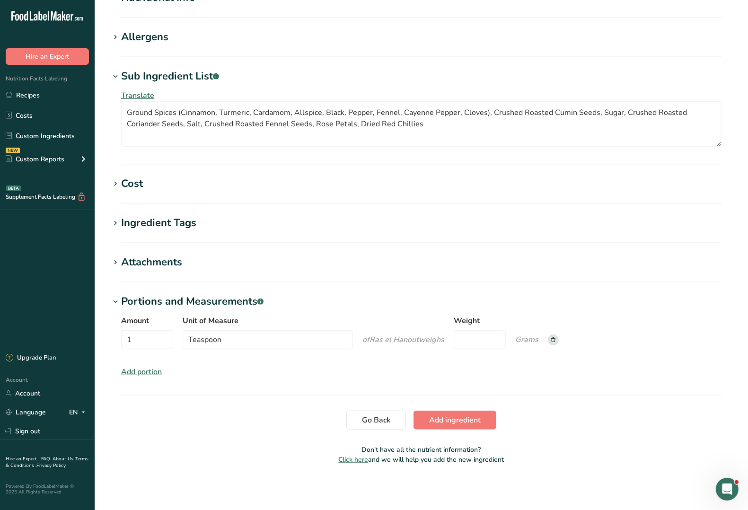
click at [524, 341] on icon "Grams" at bounding box center [526, 340] width 23 height 10
click at [491, 346] on input "Weight" at bounding box center [480, 339] width 52 height 19
type input "5"
click at [468, 419] on span "Add ingredient" at bounding box center [455, 420] width 52 height 11
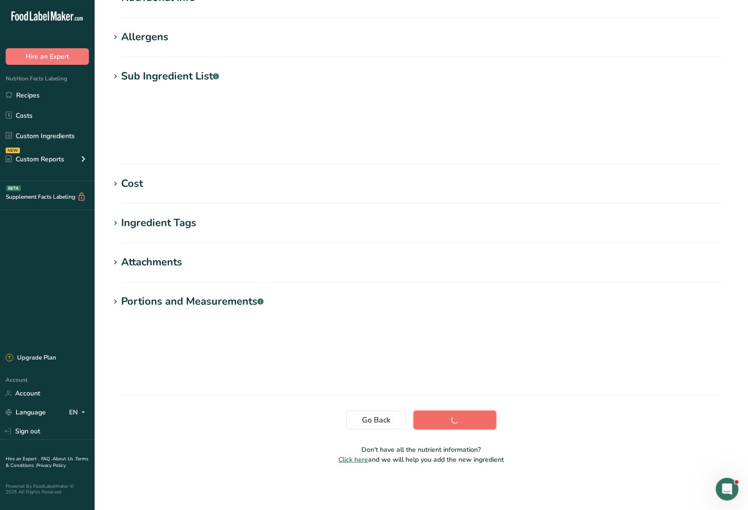
scroll to position [0, 0]
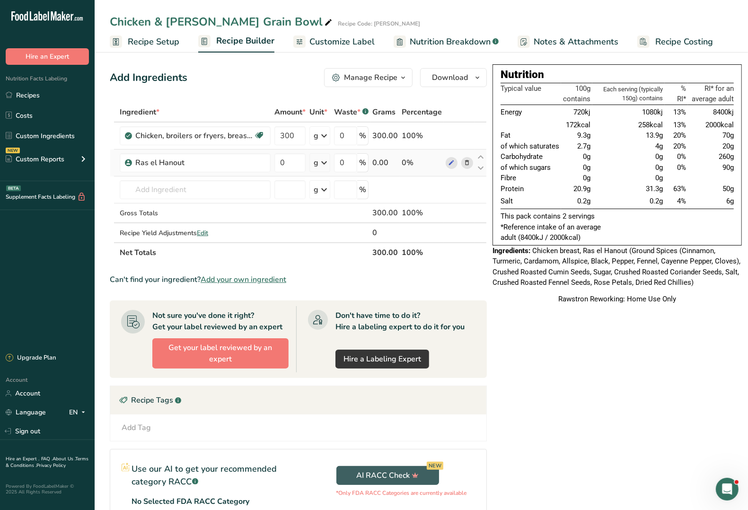
click at [323, 164] on icon at bounding box center [324, 162] width 11 height 17
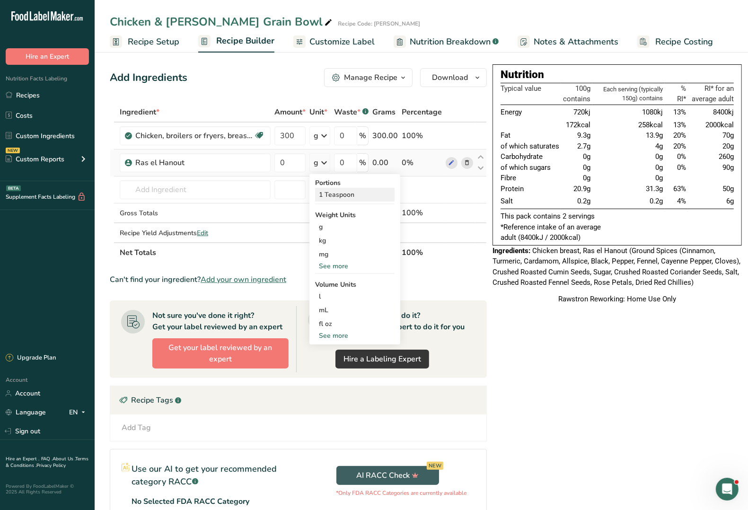
click at [334, 194] on div "1 Teaspoon" at bounding box center [355, 195] width 80 height 14
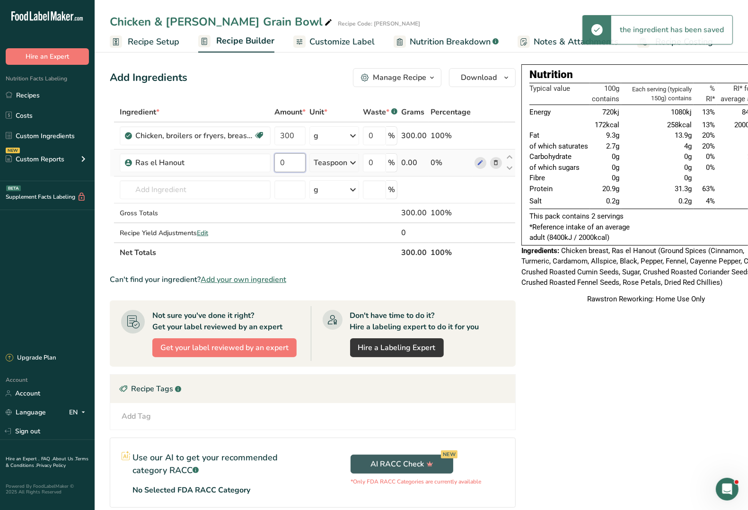
drag, startPoint x: 288, startPoint y: 163, endPoint x: 275, endPoint y: 162, distance: 12.3
click at [275, 162] on input "0" at bounding box center [290, 162] width 31 height 19
type input "1"
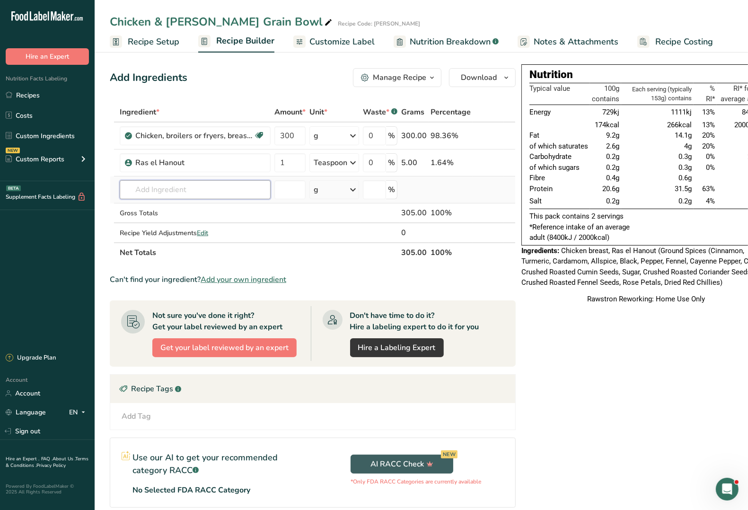
click at [150, 189] on input "text" at bounding box center [195, 189] width 151 height 19
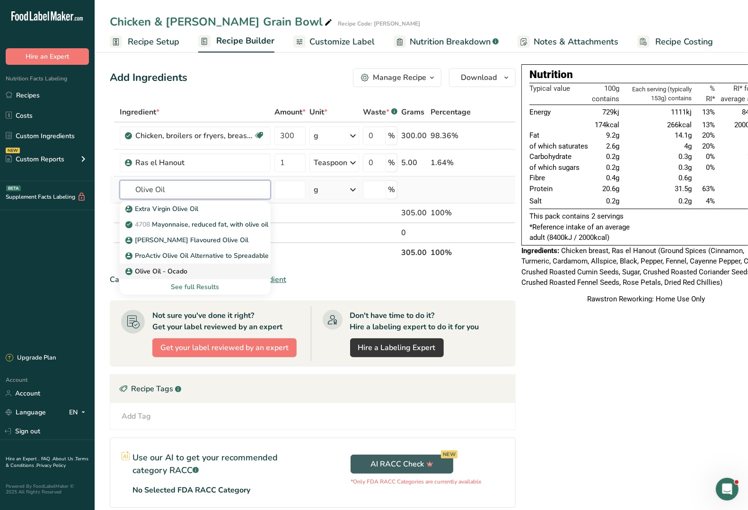
type input "Olive Oil"
click at [173, 273] on p "Olive Oil - Ocado" at bounding box center [157, 272] width 60 height 10
type input "Olive Oil - Ocado"
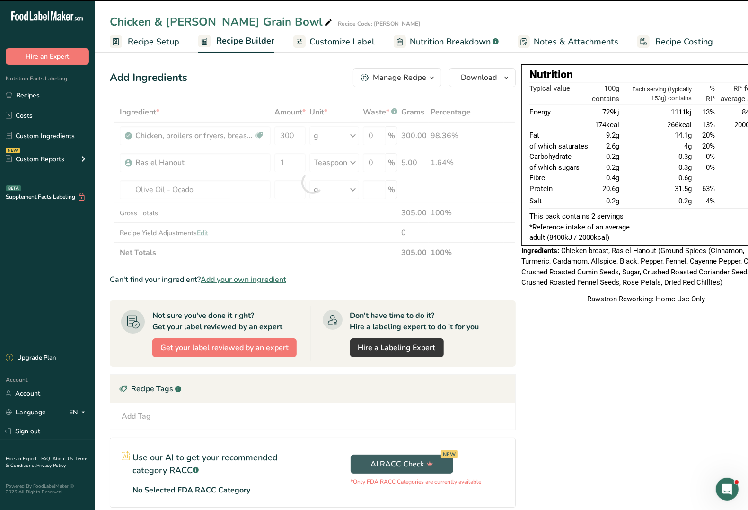
type input "0"
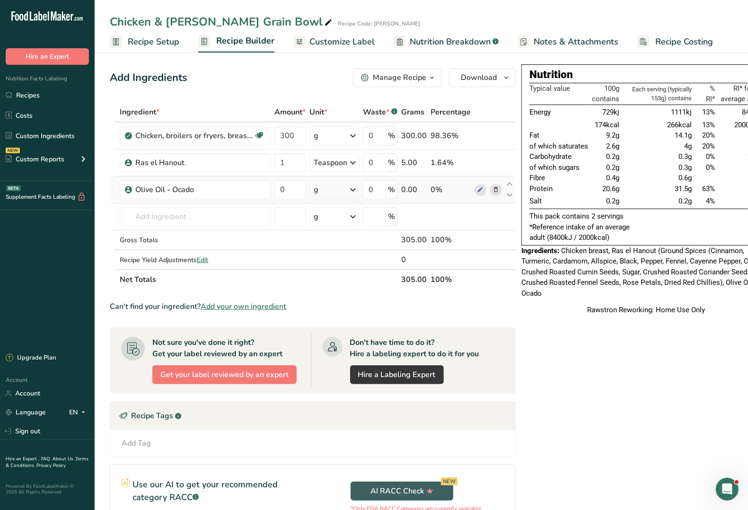
click at [355, 188] on icon at bounding box center [352, 189] width 11 height 17
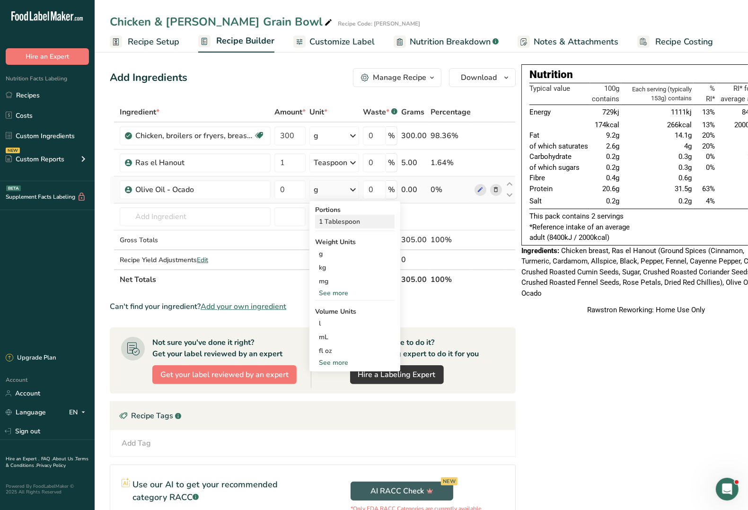
click at [346, 221] on div "1 Tablespoon" at bounding box center [355, 222] width 80 height 14
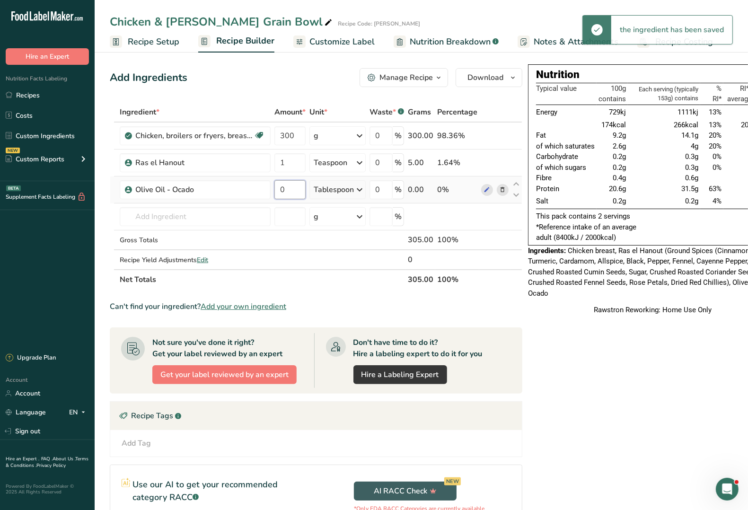
drag, startPoint x: 292, startPoint y: 192, endPoint x: 282, endPoint y: 191, distance: 10.0
click at [282, 191] on input "0" at bounding box center [290, 189] width 31 height 19
type input "1"
click at [166, 215] on input "text" at bounding box center [195, 216] width 151 height 19
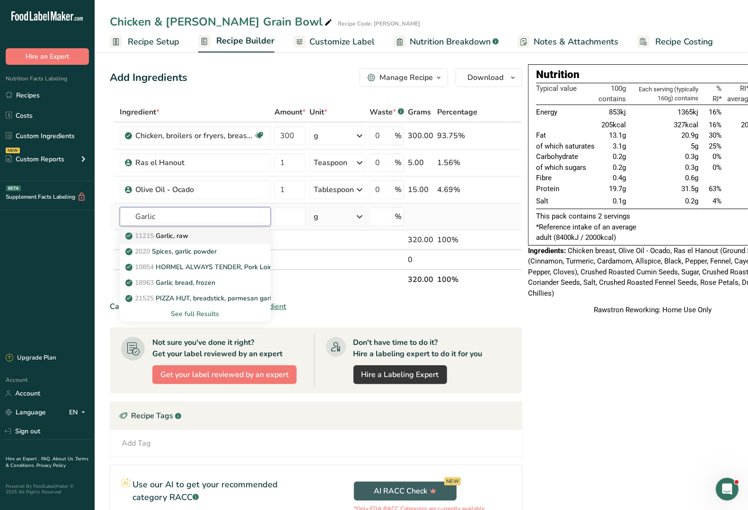
type input "Garlic"
click at [168, 235] on p "11215 Garlic, raw" at bounding box center [157, 236] width 61 height 10
type input "Garlic, raw"
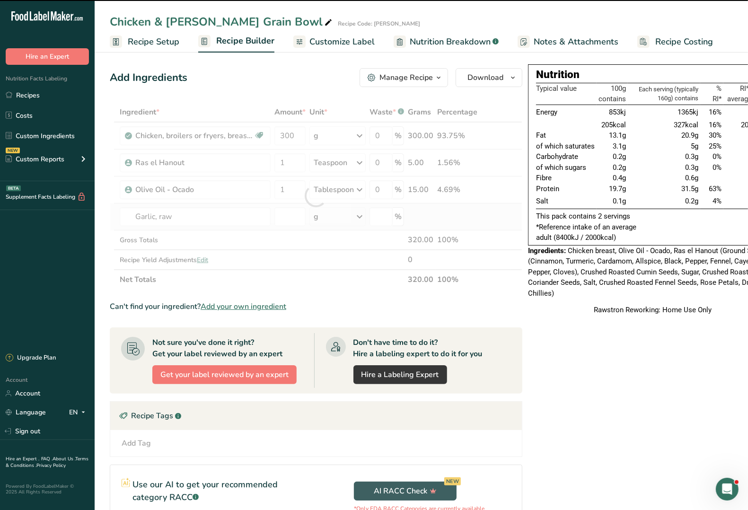
type input "0"
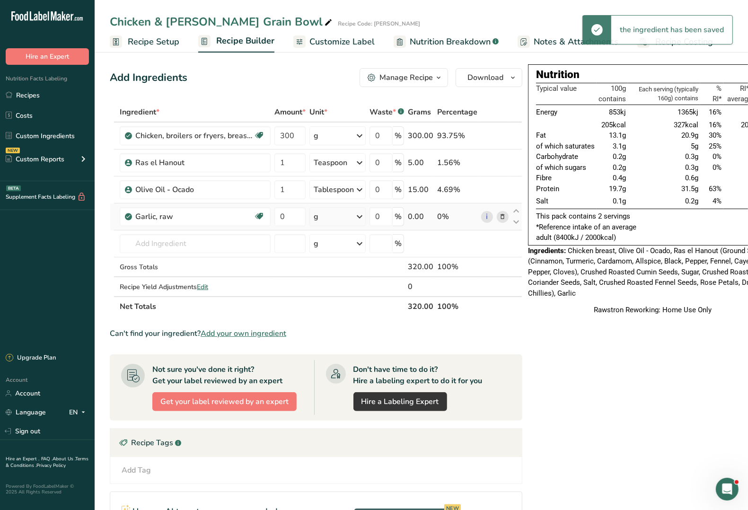
click at [359, 218] on icon at bounding box center [359, 216] width 11 height 17
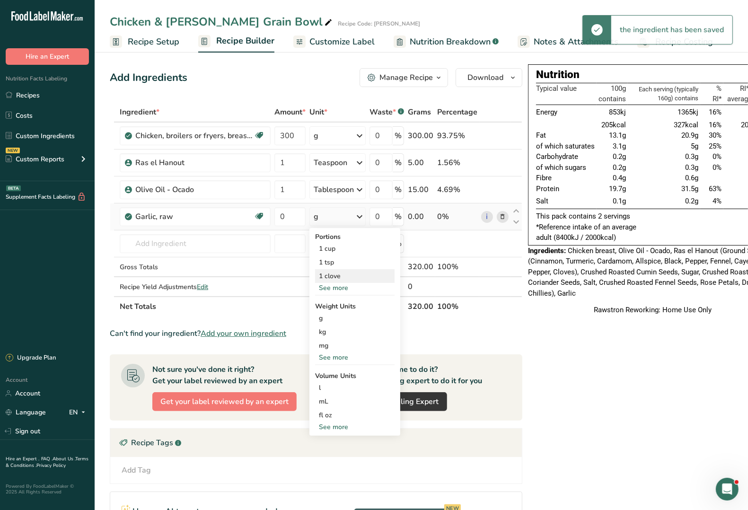
click at [336, 278] on div "1 clove" at bounding box center [355, 276] width 80 height 14
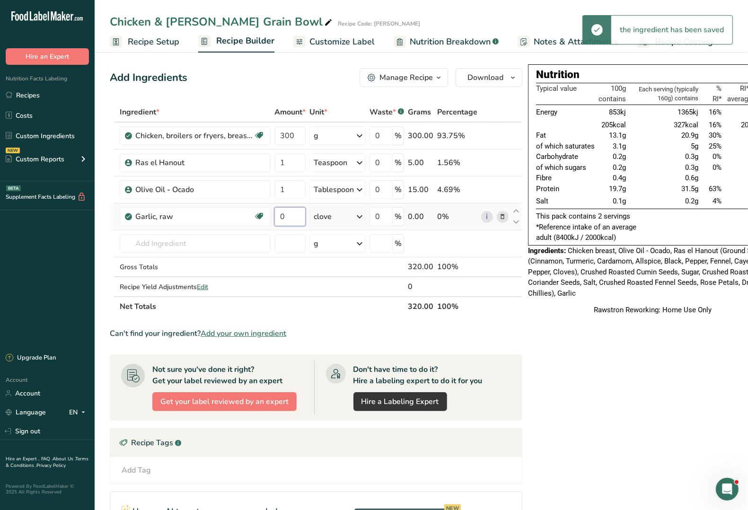
drag, startPoint x: 289, startPoint y: 216, endPoint x: 277, endPoint y: 220, distance: 12.6
click at [277, 220] on input "0" at bounding box center [290, 216] width 31 height 19
type input "2"
click at [173, 246] on input "text" at bounding box center [195, 243] width 151 height 19
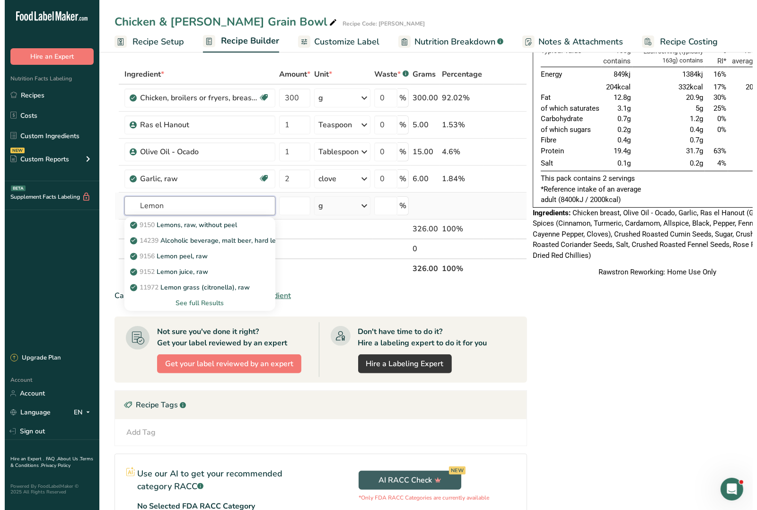
scroll to position [59, 0]
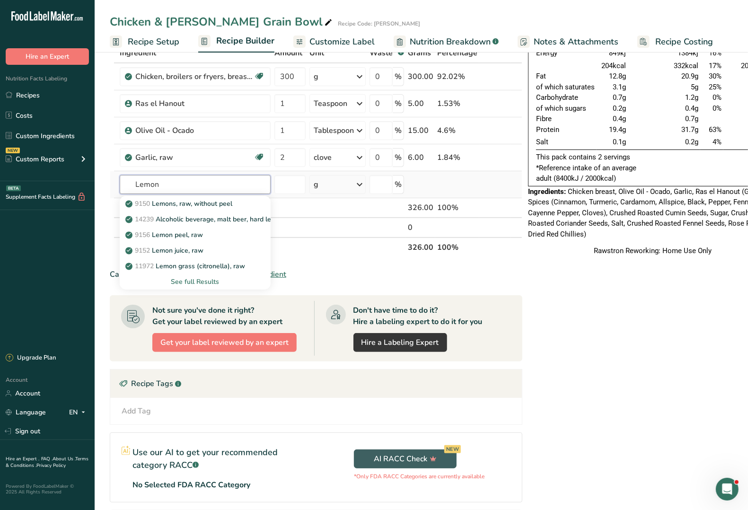
type input "Lemon"
click at [205, 283] on div "See full Results" at bounding box center [195, 282] width 136 height 10
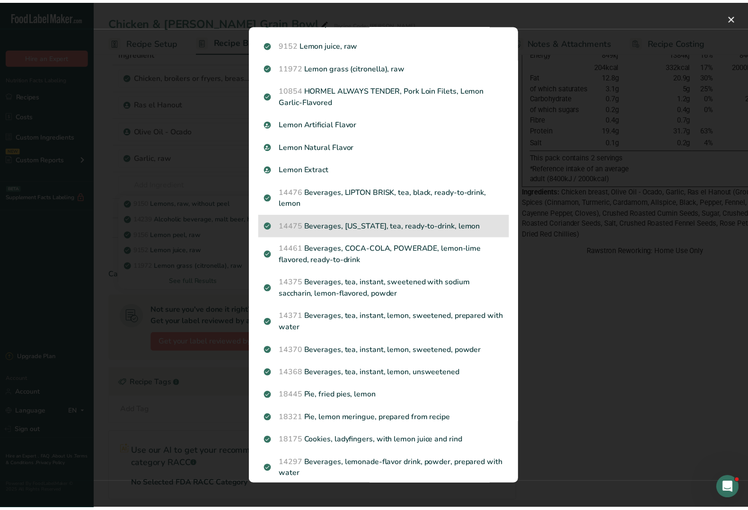
scroll to position [0, 0]
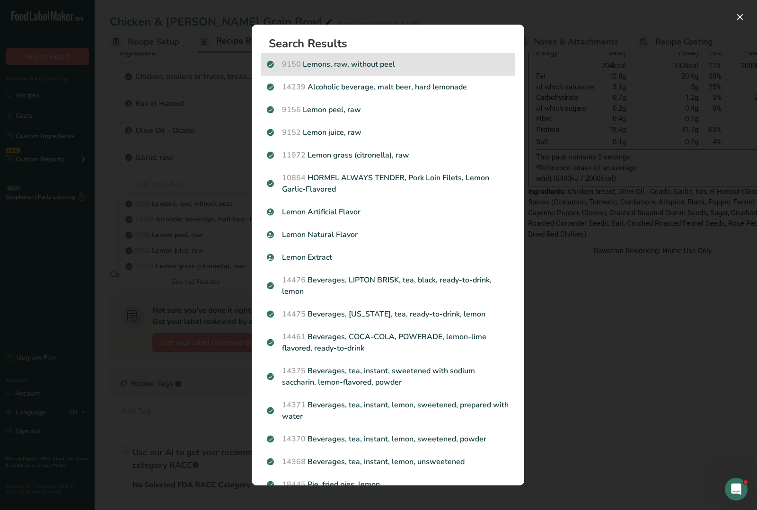
click at [340, 64] on p "9150 Lemons, raw, without peel" at bounding box center [388, 64] width 242 height 11
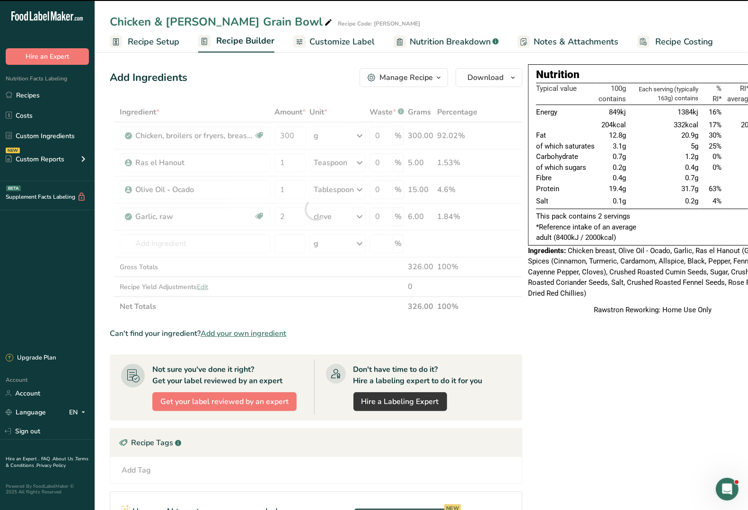
click at [185, 240] on div at bounding box center [316, 209] width 413 height 214
type input "0"
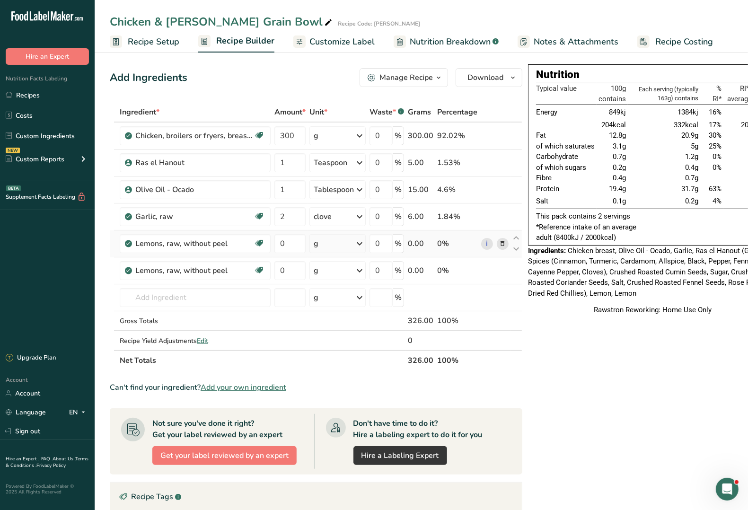
click at [358, 245] on icon at bounding box center [359, 243] width 11 height 17
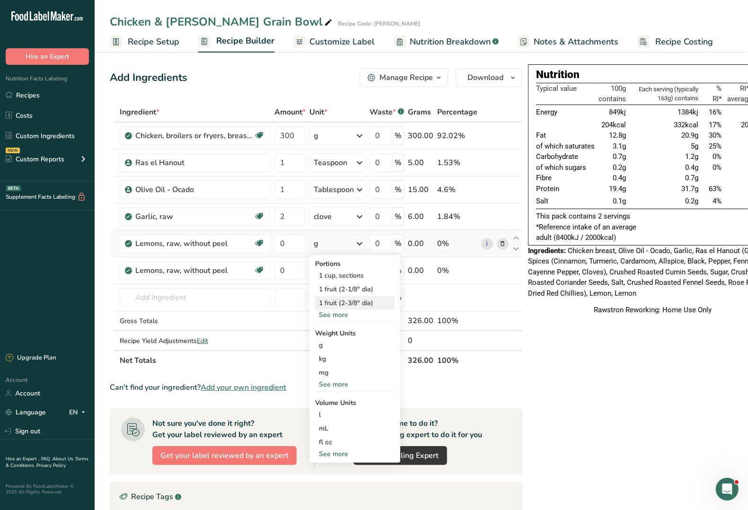
click at [331, 304] on div "1 fruit (2-3/8" dia)" at bounding box center [355, 303] width 80 height 14
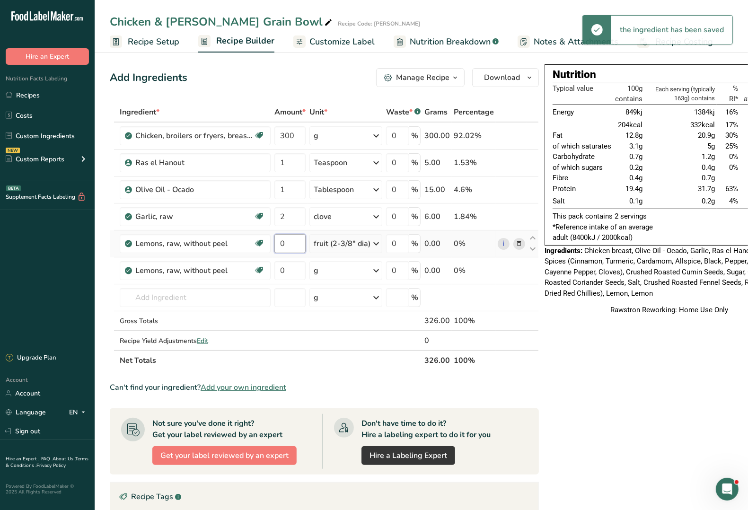
drag, startPoint x: 287, startPoint y: 245, endPoint x: 275, endPoint y: 245, distance: 11.8
click at [275, 245] on input "0" at bounding box center [290, 243] width 31 height 19
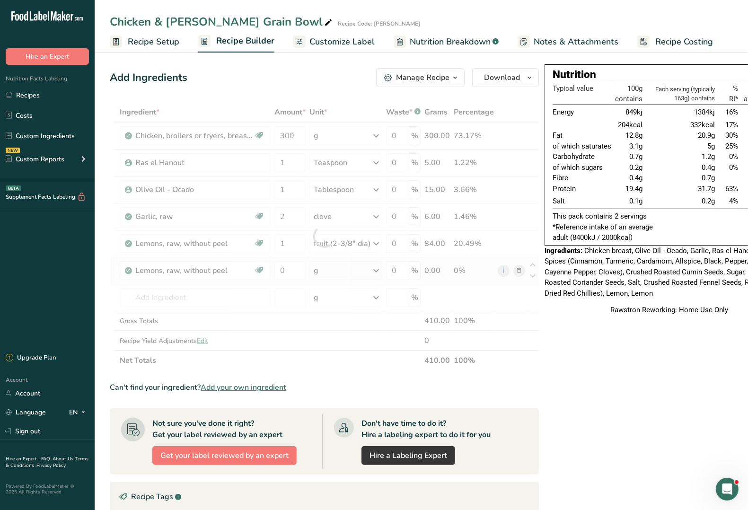
click at [519, 273] on div "Ingredient * Amount * Unit * Waste * .a-a{fill:#347362;}.b-a{fill:#fff;} Grams …" at bounding box center [324, 236] width 429 height 268
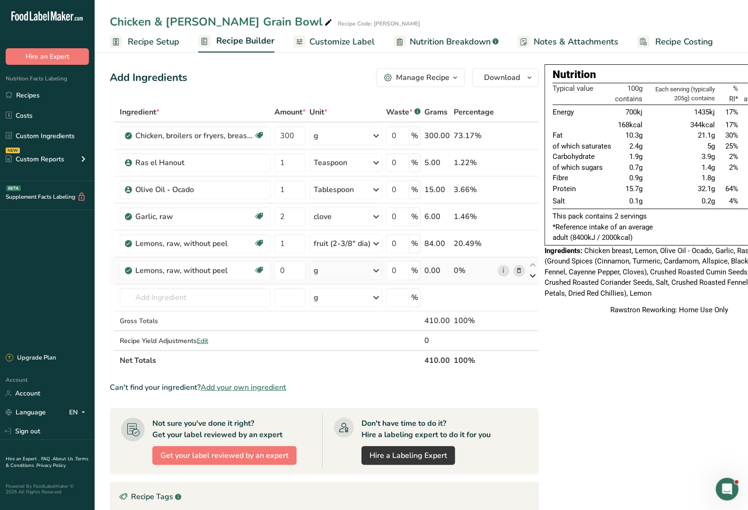
click at [533, 278] on icon at bounding box center [532, 276] width 11 height 7
click at [532, 266] on icon at bounding box center [532, 265] width 11 height 7
type input "0"
type input "1"
click at [516, 245] on icon at bounding box center [519, 244] width 7 height 10
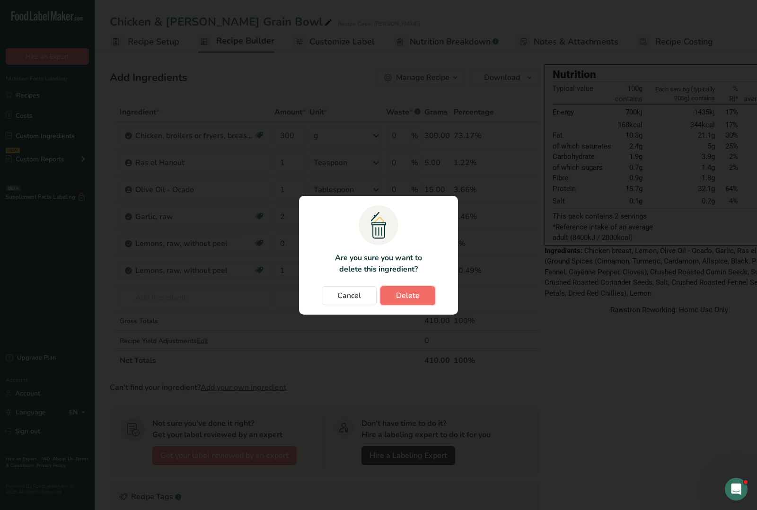
click at [406, 297] on span "Delete" at bounding box center [408, 295] width 24 height 11
type input "1"
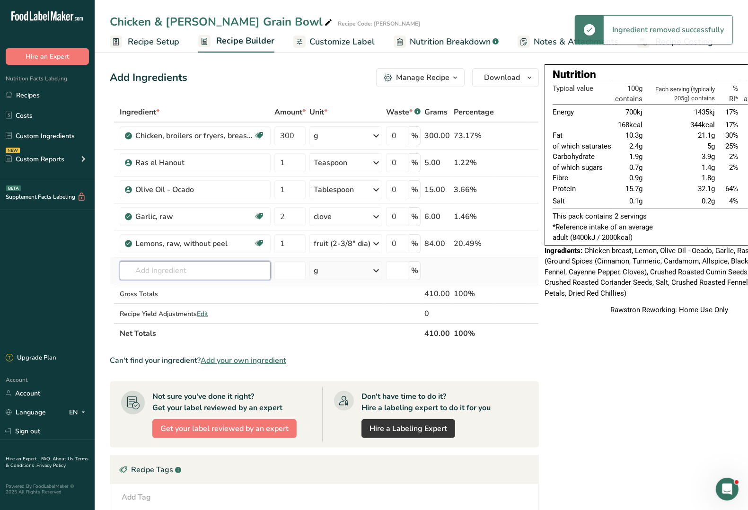
click at [212, 270] on input "text" at bounding box center [195, 270] width 151 height 19
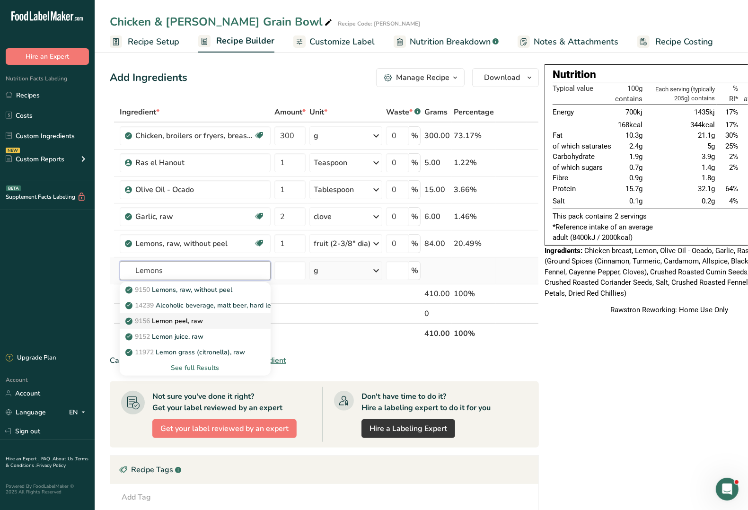
type input "Lemons"
click at [192, 320] on p "9156 Lemon peel, raw" at bounding box center [165, 321] width 76 height 10
type input "Lemon peel, raw"
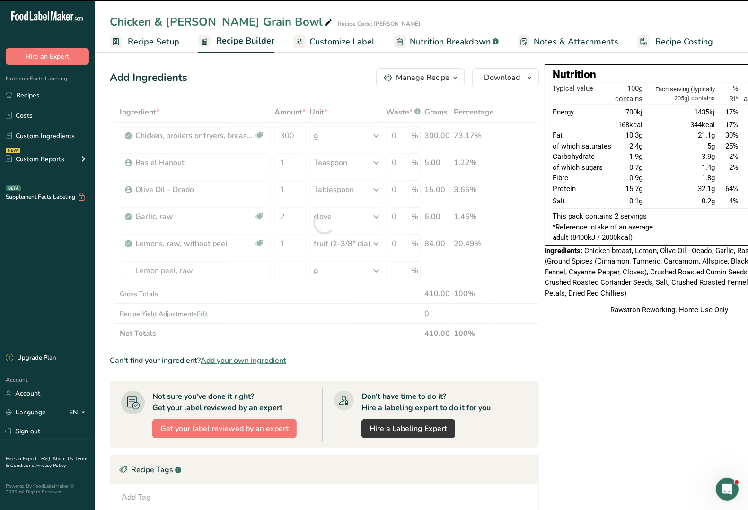
type input "0"
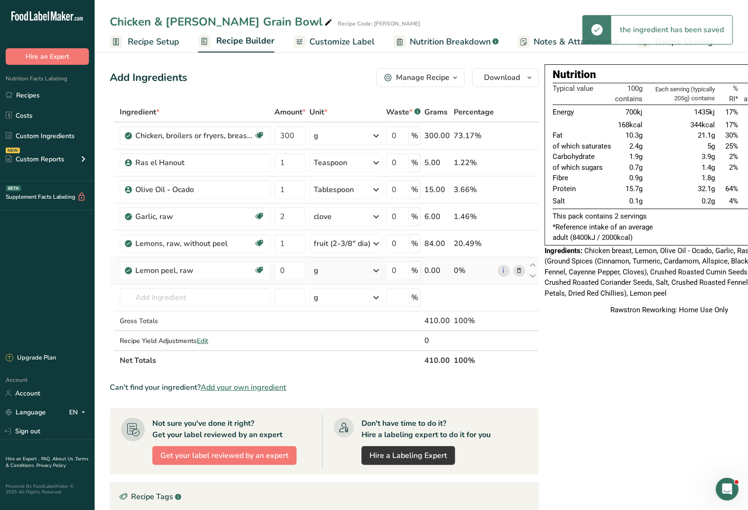
click at [375, 270] on icon at bounding box center [376, 270] width 11 height 17
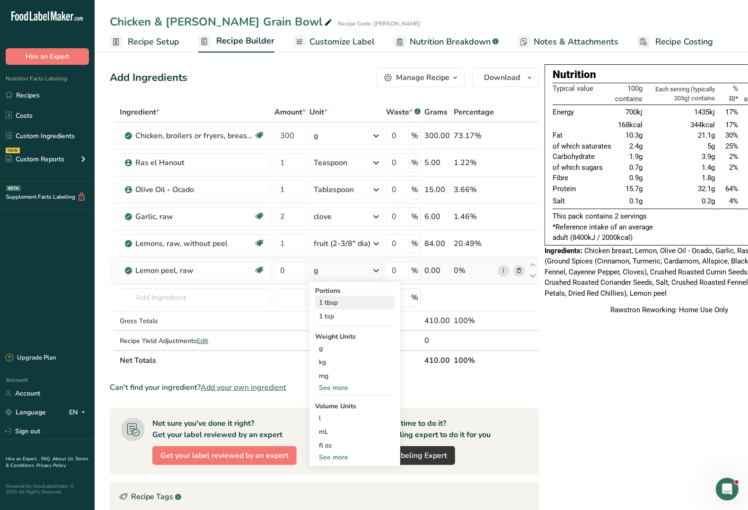
click at [336, 304] on div "1 tbsp" at bounding box center [355, 303] width 80 height 14
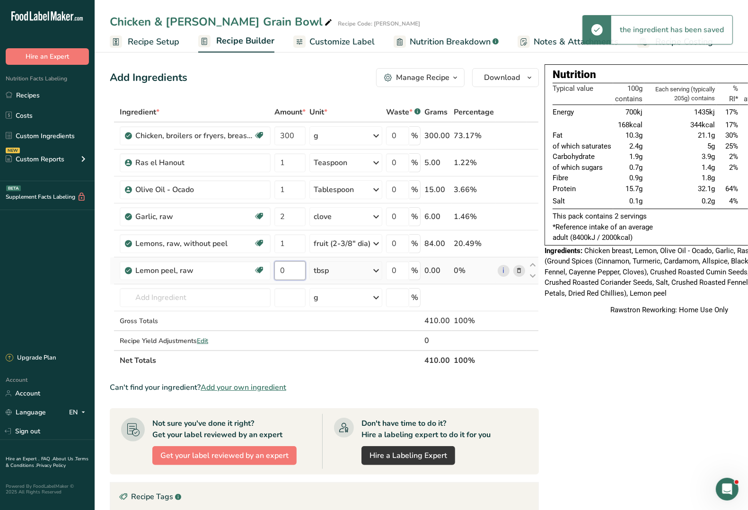
drag, startPoint x: 292, startPoint y: 271, endPoint x: 274, endPoint y: 271, distance: 18.0
click at [274, 271] on td "0" at bounding box center [290, 271] width 35 height 27
type input "1"
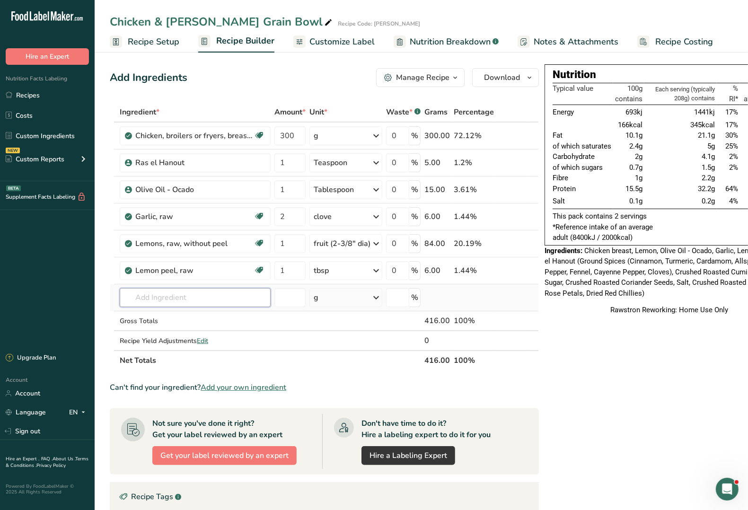
click at [163, 300] on input "text" at bounding box center [195, 297] width 151 height 19
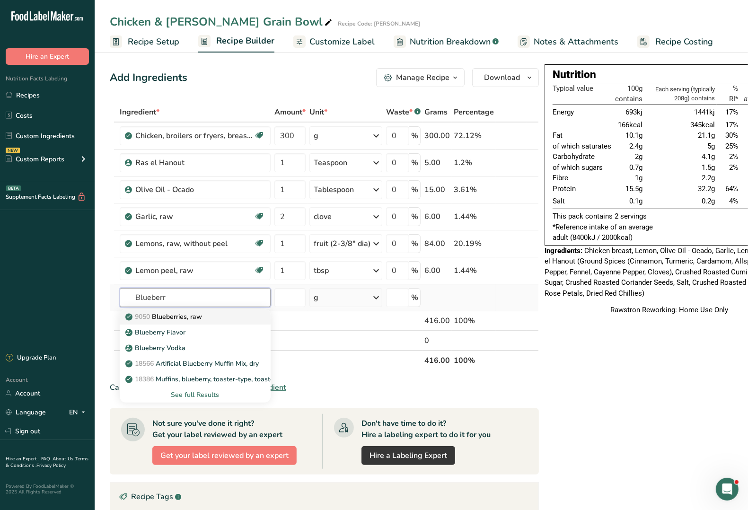
type input "Blueberr"
click at [178, 319] on p "9050 Blueberries, raw" at bounding box center [164, 317] width 75 height 10
type input "Blueberries, raw"
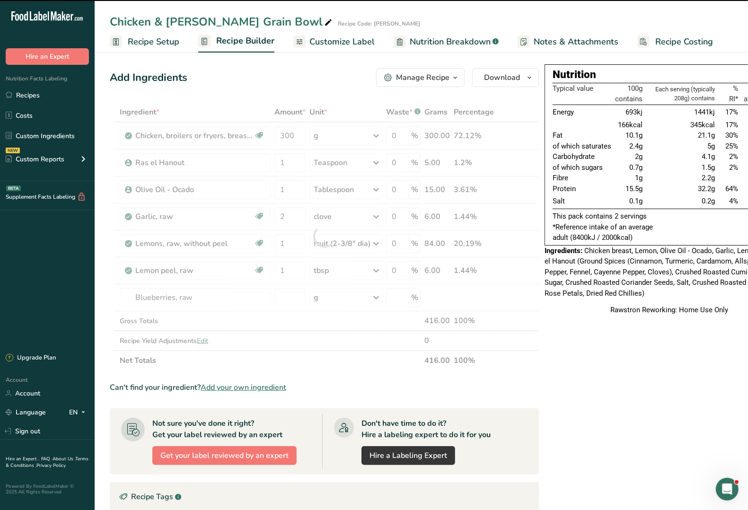
type input "0"
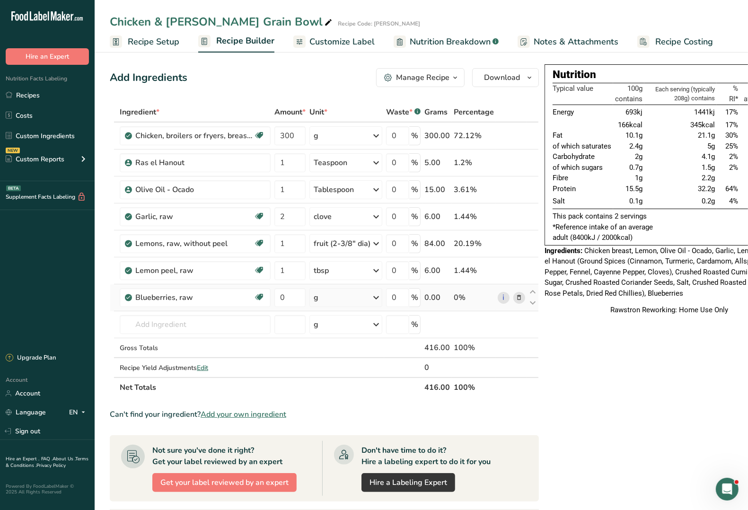
click at [331, 302] on div "g" at bounding box center [346, 297] width 73 height 19
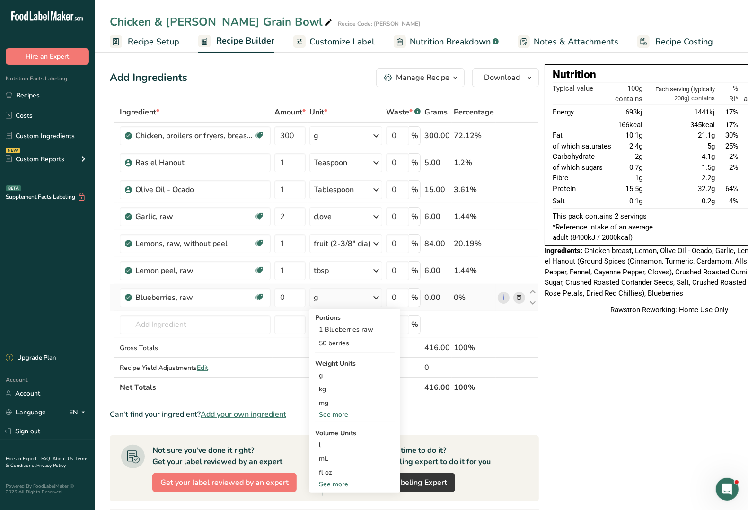
click at [327, 298] on div "g" at bounding box center [346, 297] width 73 height 19
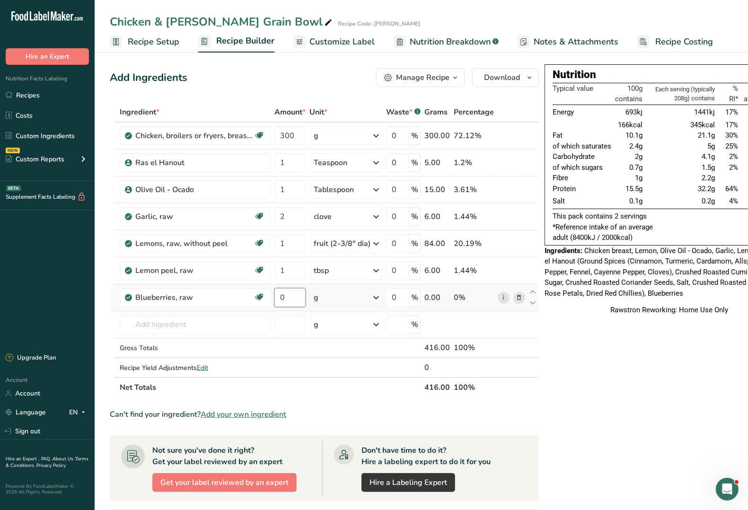
drag, startPoint x: 293, startPoint y: 297, endPoint x: 273, endPoint y: 297, distance: 19.4
click at [273, 297] on td "0" at bounding box center [290, 297] width 35 height 27
type input "160"
click at [154, 323] on input "text" at bounding box center [195, 324] width 151 height 19
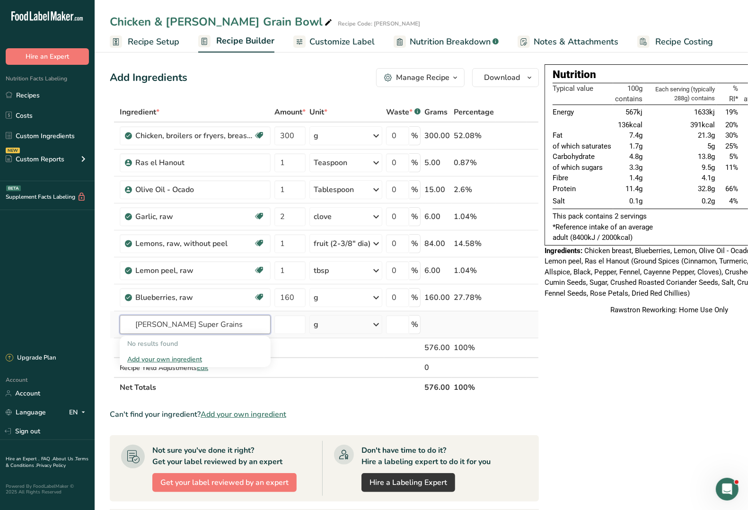
type input "[PERSON_NAME] Super Grains"
click at [172, 360] on div "Add your own ingredient" at bounding box center [195, 360] width 136 height 10
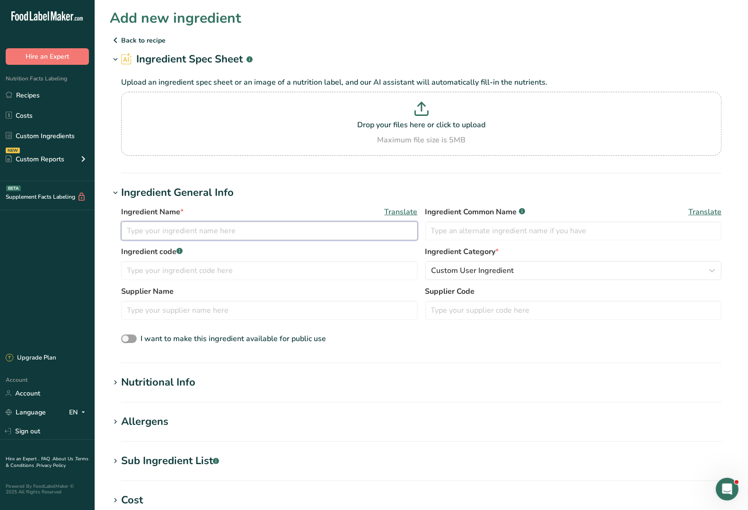
click at [150, 229] on input "text" at bounding box center [269, 231] width 297 height 19
type input "[PERSON_NAME] Super Grains"
click at [417, 108] on icon at bounding box center [422, 109] width 14 height 14
click at [417, 108] on input "Drop your files here or click to upload Maximum file size is 5MB" at bounding box center [421, 124] width 601 height 64
type input "C:\fakepath\[PERSON_NAME] Super Grains.JPG"
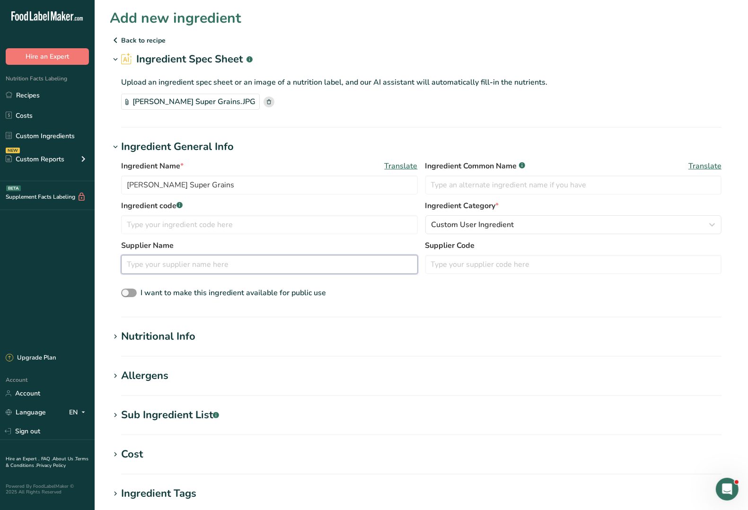
click at [148, 263] on input "text" at bounding box center [269, 264] width 297 height 19
type input "Sainsburys"
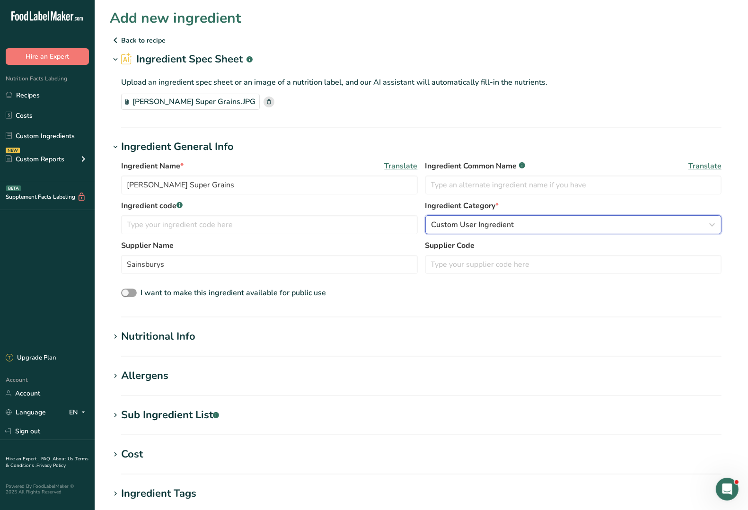
click at [446, 225] on span "Custom User Ingredient" at bounding box center [473, 224] width 83 height 11
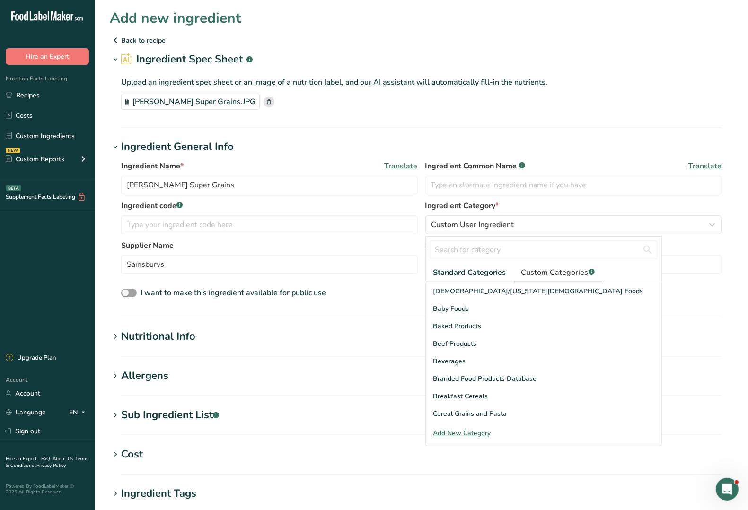
click at [538, 275] on span "Custom Categories .a-a{fill:#347362;}.b-a{fill:#fff;}" at bounding box center [558, 272] width 73 height 11
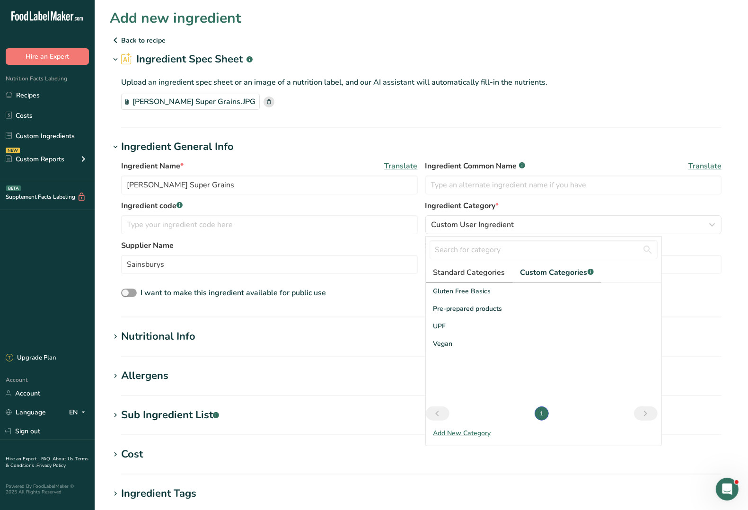
click at [479, 275] on span "Standard Categories" at bounding box center [470, 272] width 72 height 11
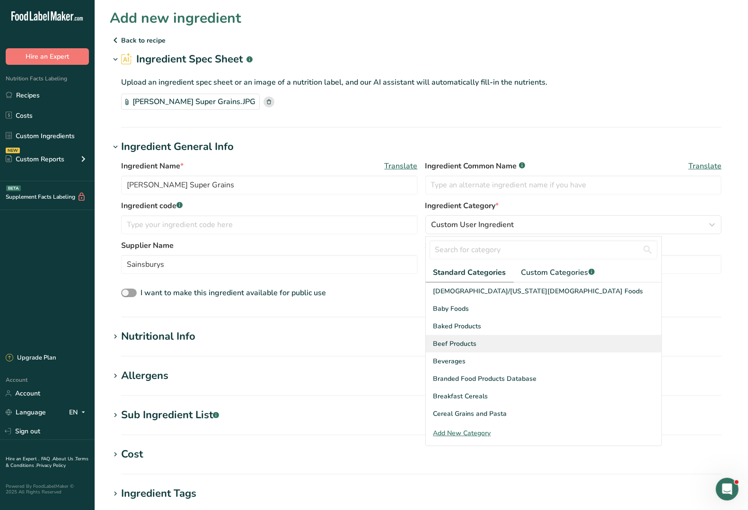
scroll to position [59, 0]
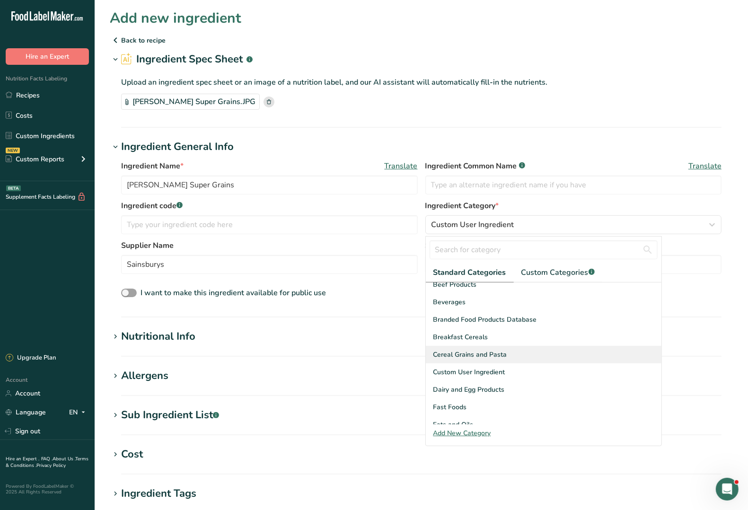
drag, startPoint x: 482, startPoint y: 354, endPoint x: 476, endPoint y: 354, distance: 5.7
click at [480, 354] on span "Cereal Grains and Pasta" at bounding box center [471, 355] width 74 height 10
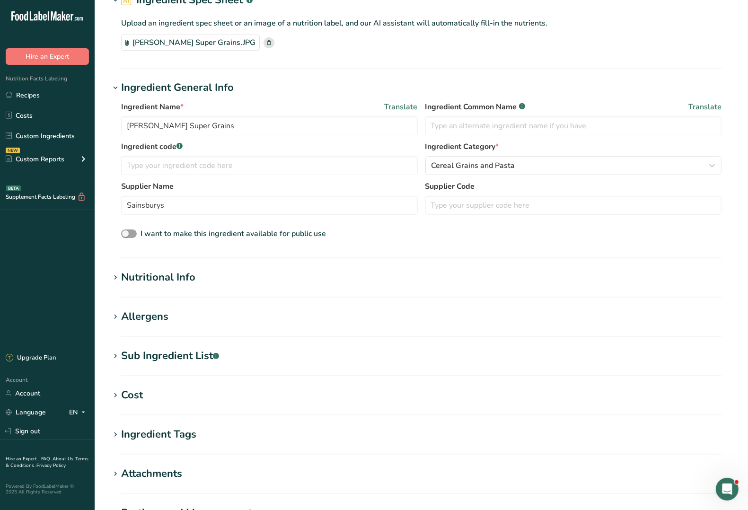
click at [115, 280] on icon at bounding box center [115, 277] width 9 height 13
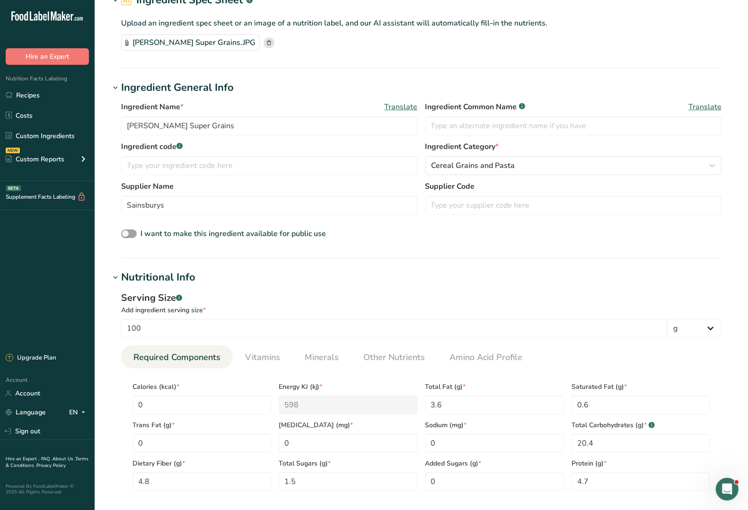
click at [115, 280] on icon at bounding box center [115, 277] width 9 height 13
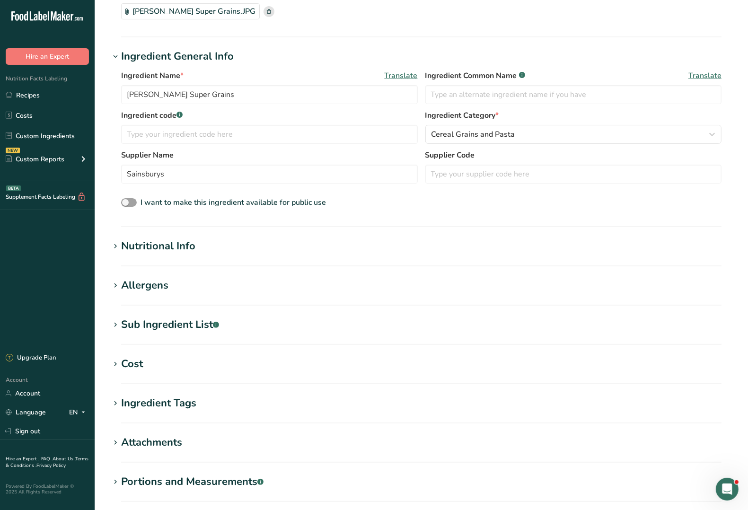
scroll to position [118, 0]
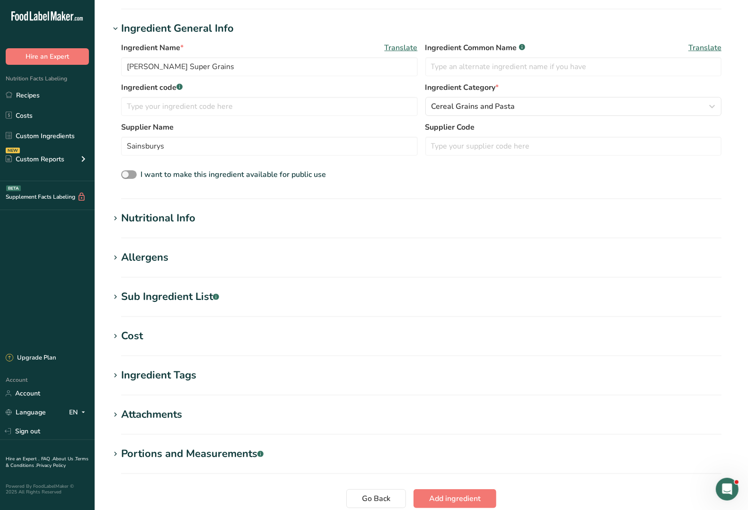
click at [116, 297] on icon at bounding box center [115, 297] width 9 height 13
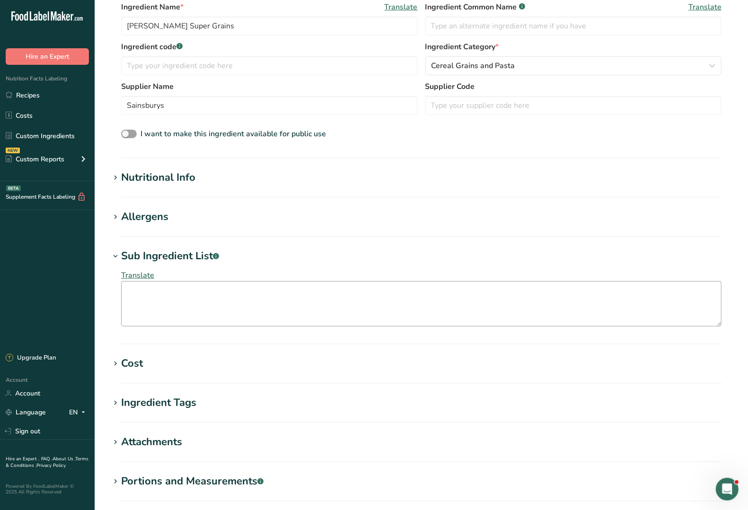
scroll to position [178, 0]
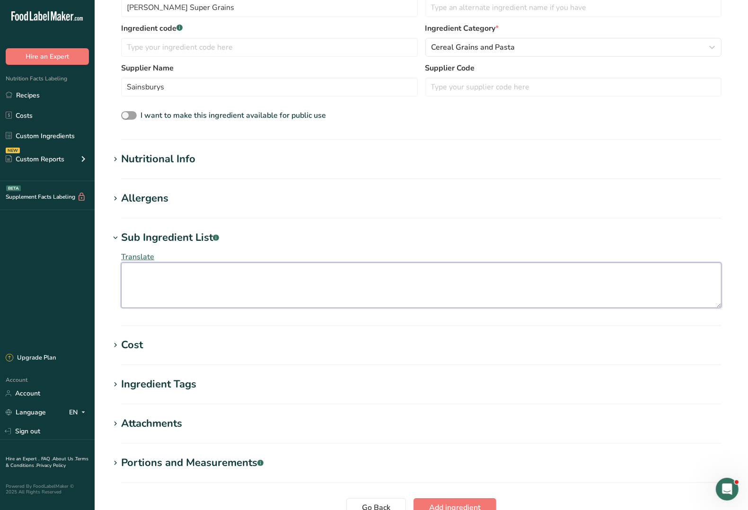
click at [270, 284] on textarea at bounding box center [421, 285] width 601 height 45
paste textarea "Cooked Wheatberries (27%) (Water, Wheat), Cooked White Quinoa (16%) (Water, Whi…"
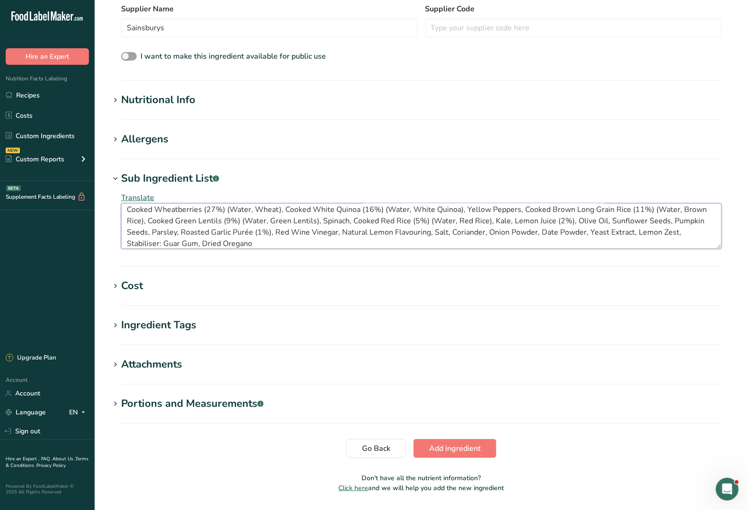
scroll to position [265, 0]
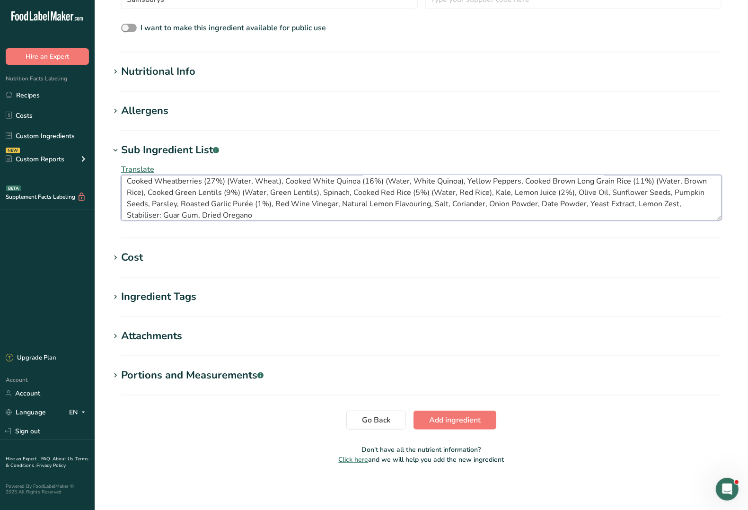
type textarea "Cooked Wheatberries (27%) (Water, Wheat), Cooked White Quinoa (16%) (Water, Whi…"
click at [116, 375] on icon at bounding box center [115, 375] width 9 height 13
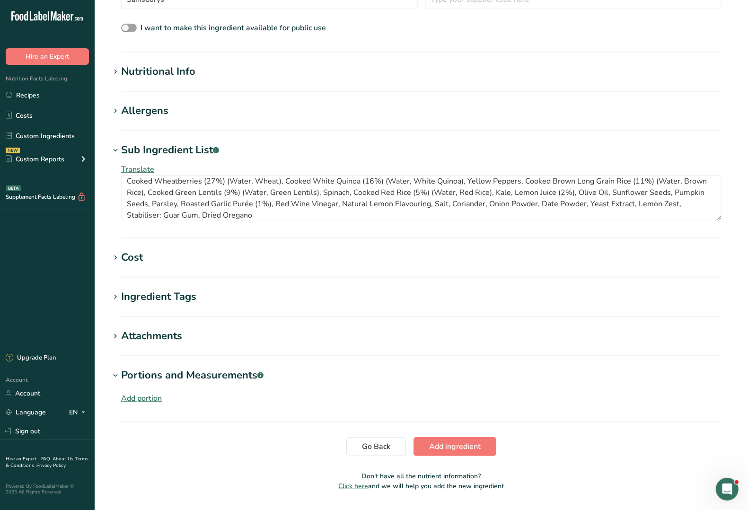
click at [131, 401] on div "Add portion" at bounding box center [141, 398] width 41 height 11
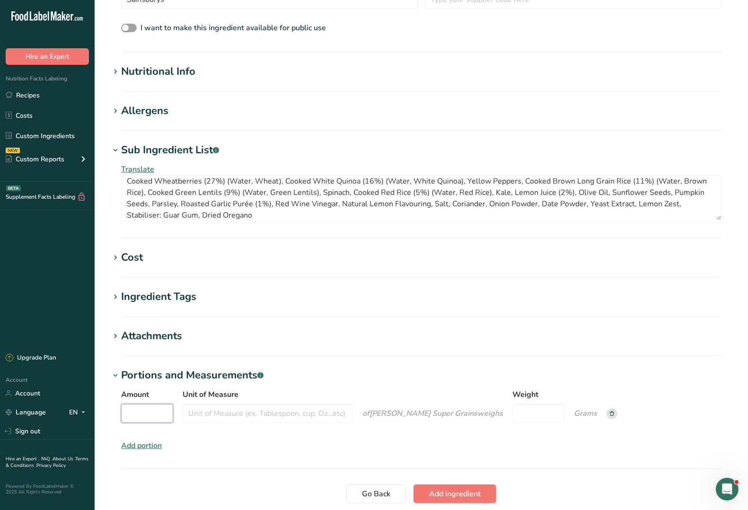
click at [150, 413] on input "Amount" at bounding box center [147, 413] width 52 height 19
type input "0.5"
click at [193, 413] on input "Unit of Measure" at bounding box center [268, 413] width 170 height 19
type input "Packet"
click at [526, 413] on input "Weight" at bounding box center [539, 413] width 52 height 19
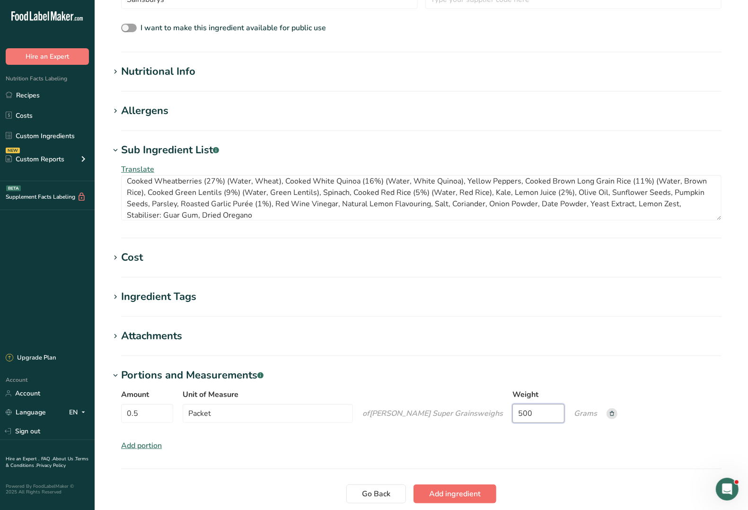
type input "500"
click at [451, 497] on span "Add ingredient" at bounding box center [455, 494] width 52 height 11
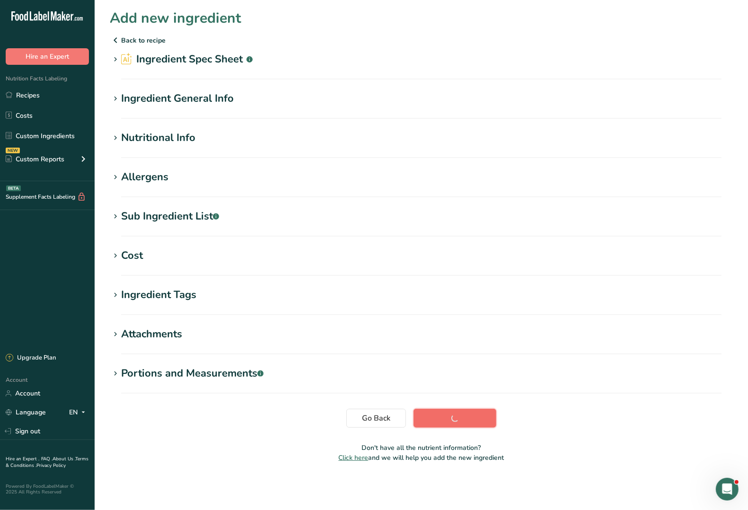
scroll to position [0, 0]
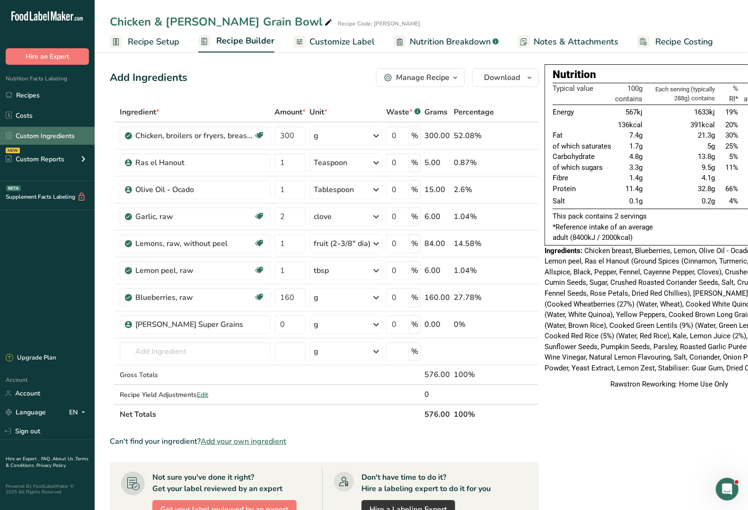
click at [36, 133] on link "Custom Ingredients" at bounding box center [47, 136] width 95 height 18
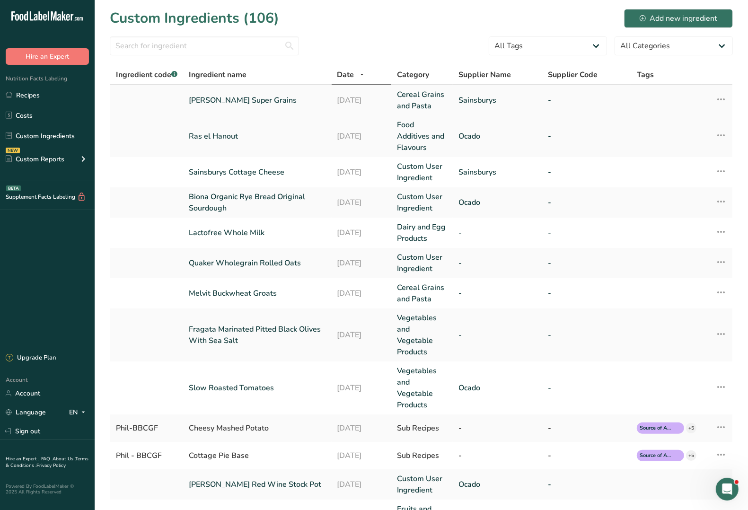
click at [226, 102] on link "[PERSON_NAME] Super Grains" at bounding box center [257, 100] width 137 height 11
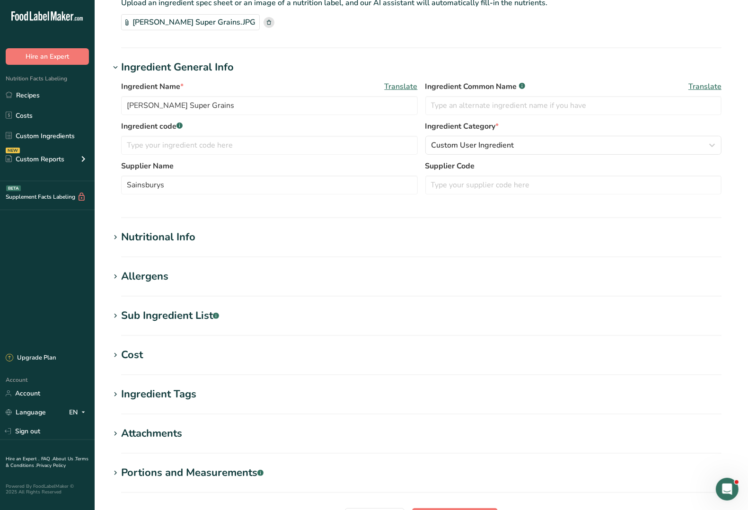
scroll to position [169, 0]
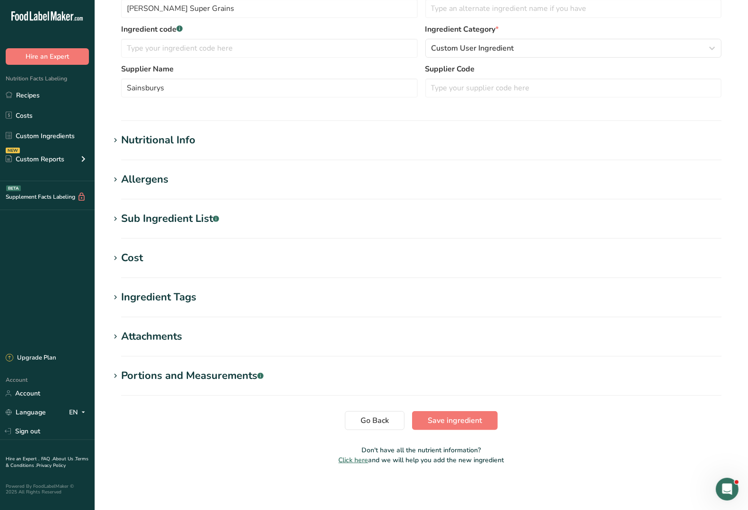
click at [155, 376] on div "Portions and Measurements .a-a{fill:#347362;}.b-a{fill:#fff;}" at bounding box center [192, 376] width 142 height 16
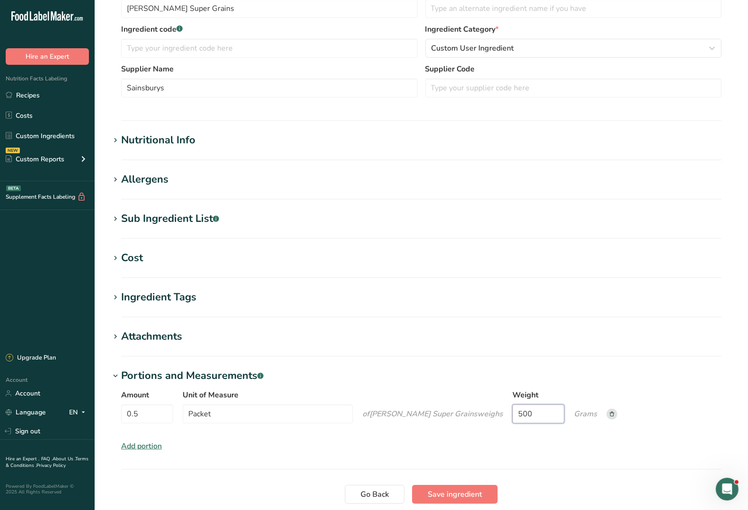
drag, startPoint x: 527, startPoint y: 415, endPoint x: 491, endPoint y: 415, distance: 35.5
click at [491, 415] on div "Amount 0.5 Unit of Measure Packet of [PERSON_NAME] Super Grains weigh s Weight …" at bounding box center [421, 410] width 601 height 40
type input "125"
click at [453, 495] on span "Save ingredient" at bounding box center [455, 494] width 54 height 11
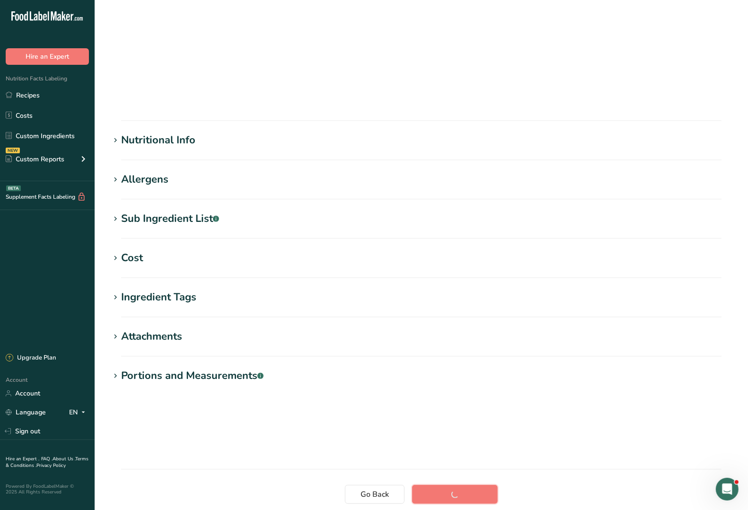
scroll to position [0, 0]
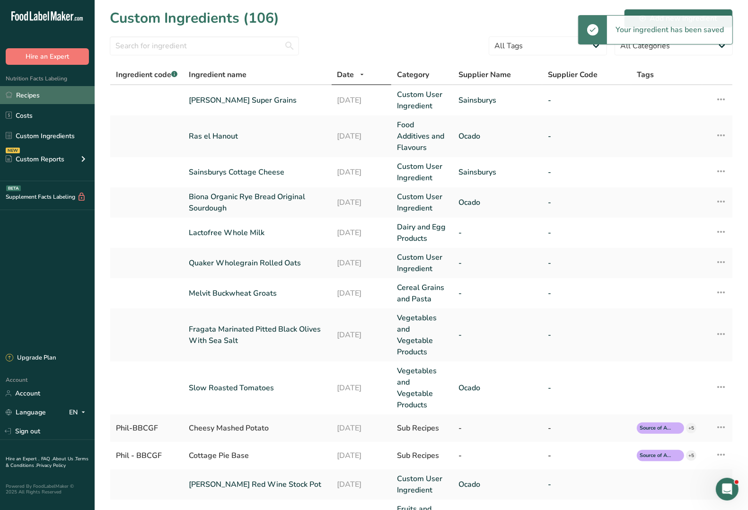
click at [42, 96] on link "Recipes" at bounding box center [47, 95] width 95 height 18
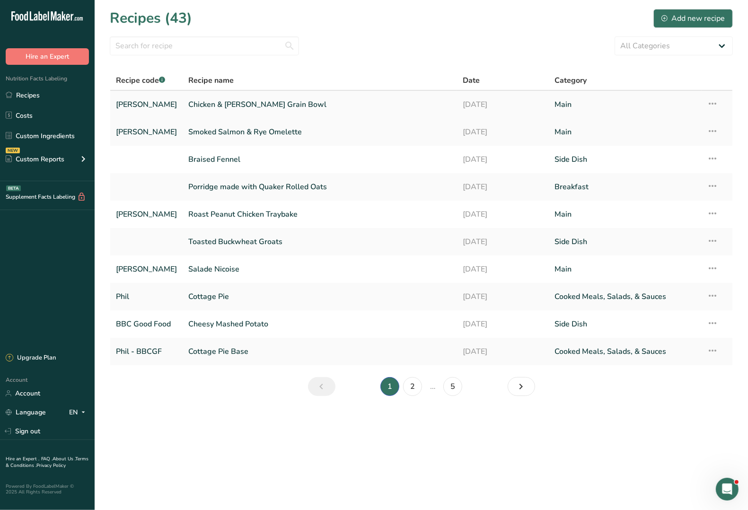
click at [214, 104] on link "Chicken & [PERSON_NAME] Grain Bowl" at bounding box center [319, 105] width 263 height 20
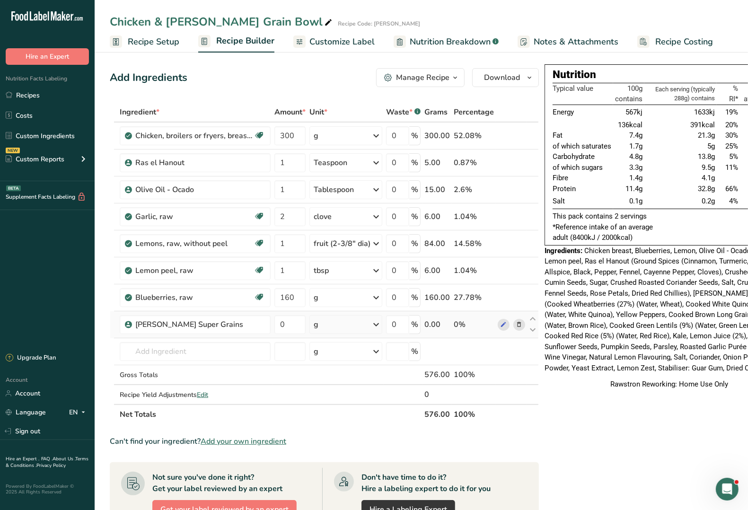
click at [373, 322] on icon at bounding box center [376, 324] width 11 height 17
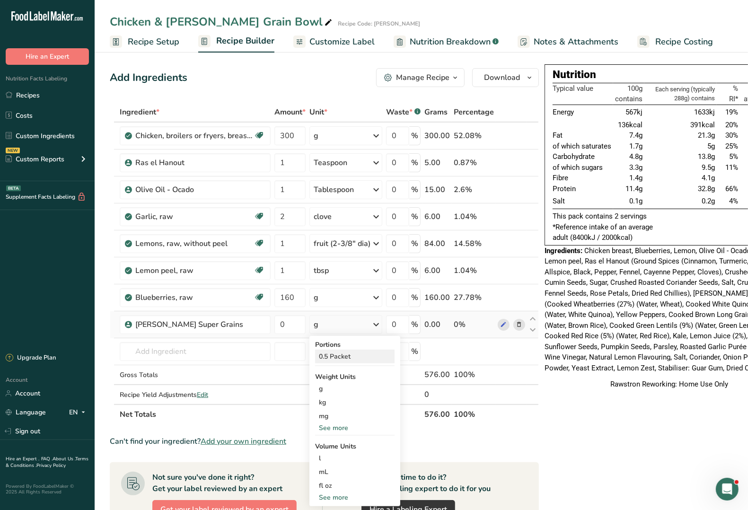
click at [342, 355] on div "0.5 Packet" at bounding box center [355, 357] width 80 height 14
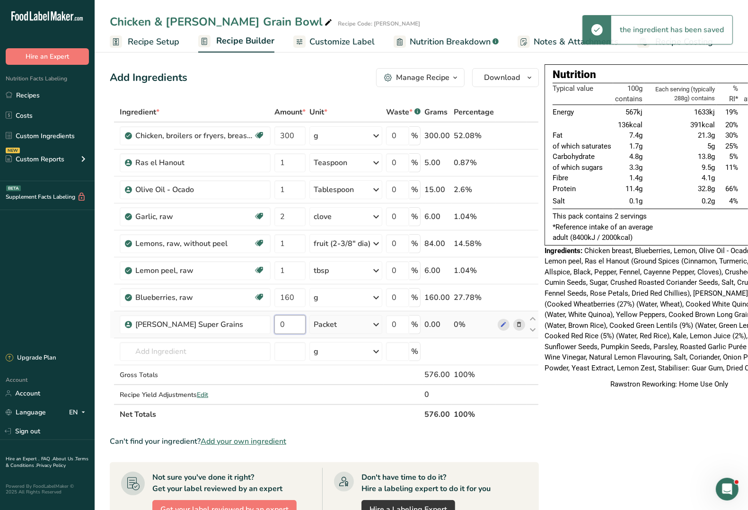
drag, startPoint x: 289, startPoint y: 323, endPoint x: 278, endPoint y: 327, distance: 11.5
click at [278, 327] on input "0" at bounding box center [290, 324] width 31 height 19
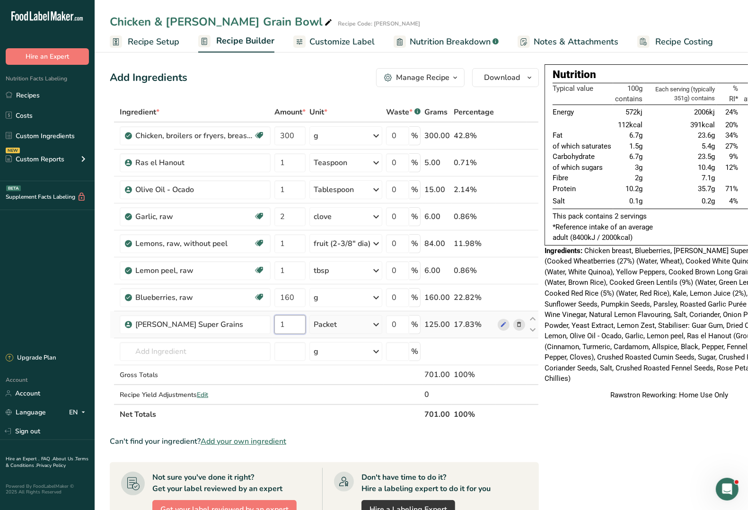
drag, startPoint x: 288, startPoint y: 326, endPoint x: 282, endPoint y: 325, distance: 5.8
click at [282, 325] on input "1" at bounding box center [290, 324] width 31 height 19
type input "2"
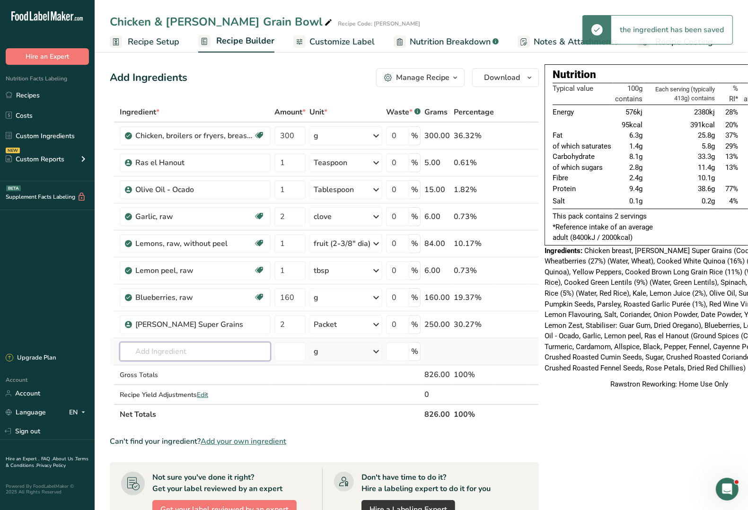
click at [194, 347] on input "text" at bounding box center [195, 351] width 151 height 19
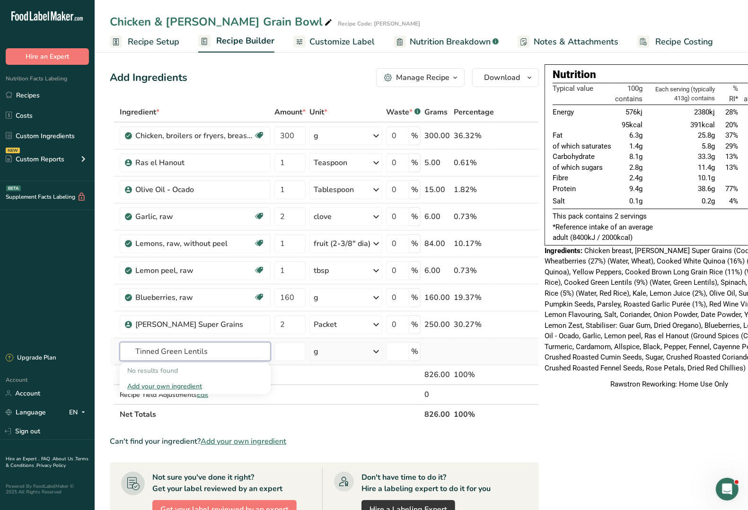
type input "Tinned Green Lentils"
click at [170, 388] on div "Add your own ingredient" at bounding box center [195, 387] width 136 height 10
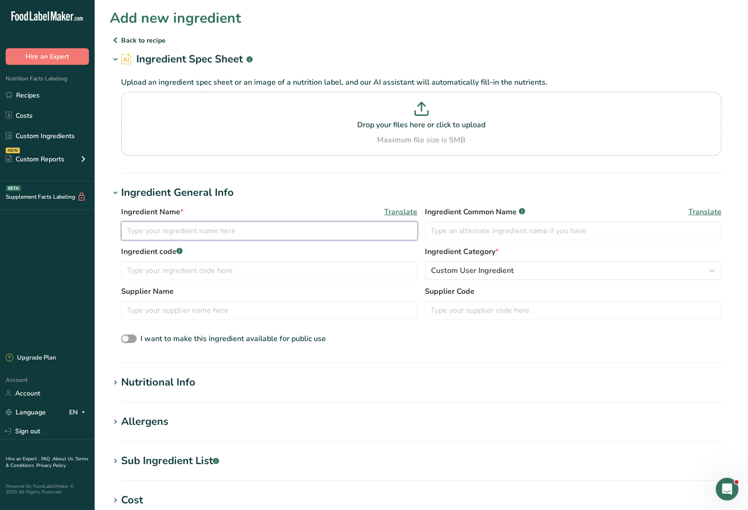
click at [136, 232] on input "text" at bounding box center [269, 231] width 297 height 19
type input "Tinned Green Lentils"
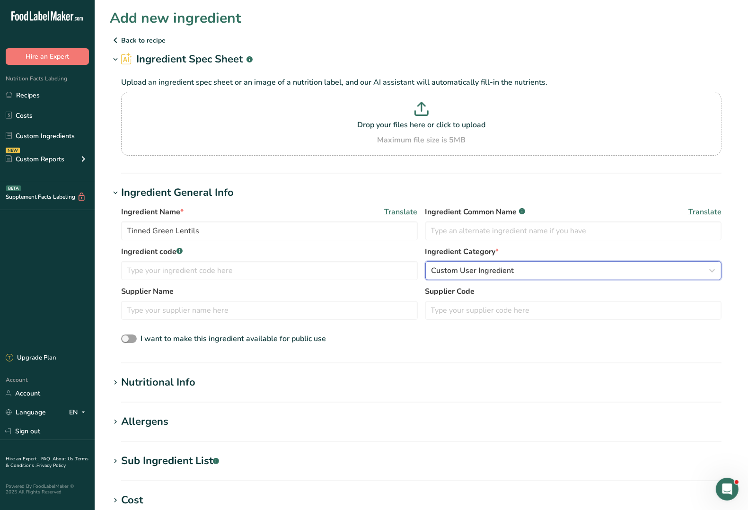
click at [447, 275] on span "Custom User Ingredient" at bounding box center [473, 270] width 83 height 11
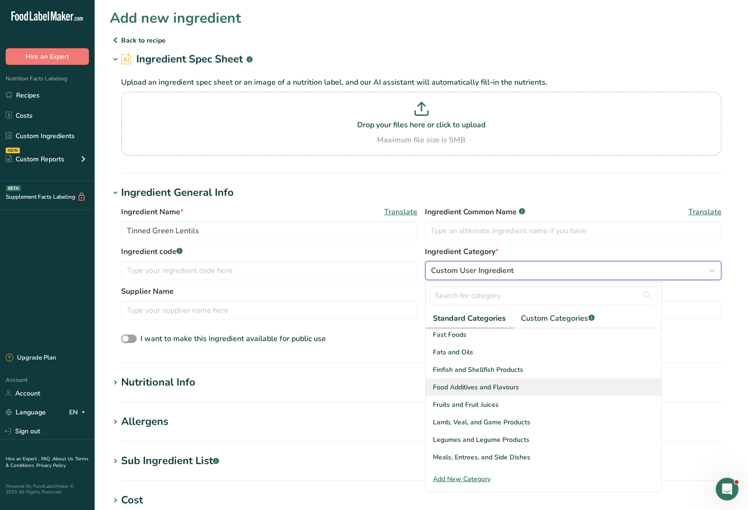
scroll to position [237, 0]
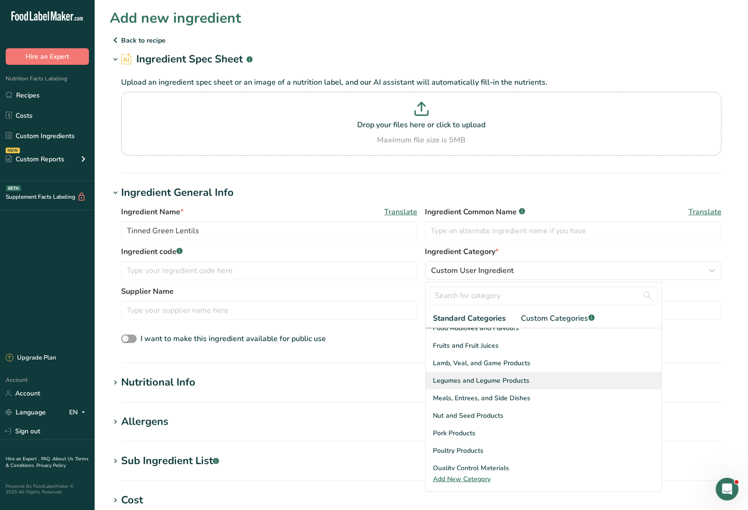
click at [500, 381] on span "Legumes and Legume Products" at bounding box center [482, 381] width 97 height 10
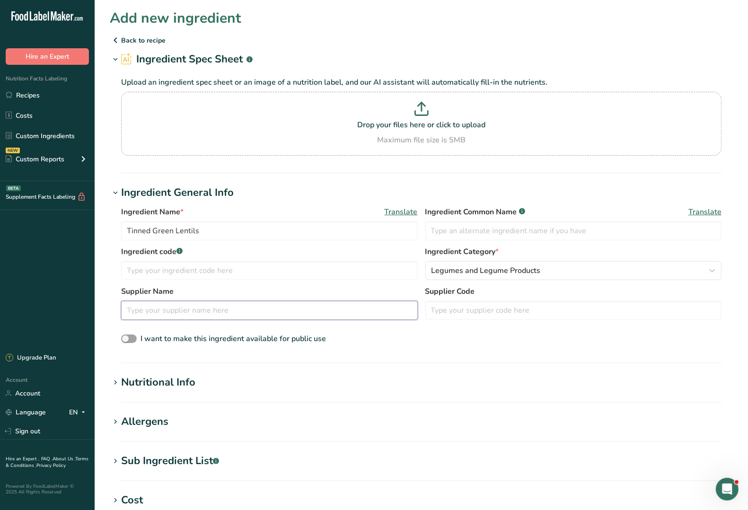
click at [202, 314] on input "text" at bounding box center [269, 310] width 297 height 19
type input "Sainsburys"
click at [413, 112] on p at bounding box center [422, 111] width 596 height 18
click at [413, 112] on input "Drop your files here or click to upload Maximum file size is 5MB" at bounding box center [421, 124] width 601 height 64
type input "C:\fakepath\Sainsburys Green Lentils.JPG"
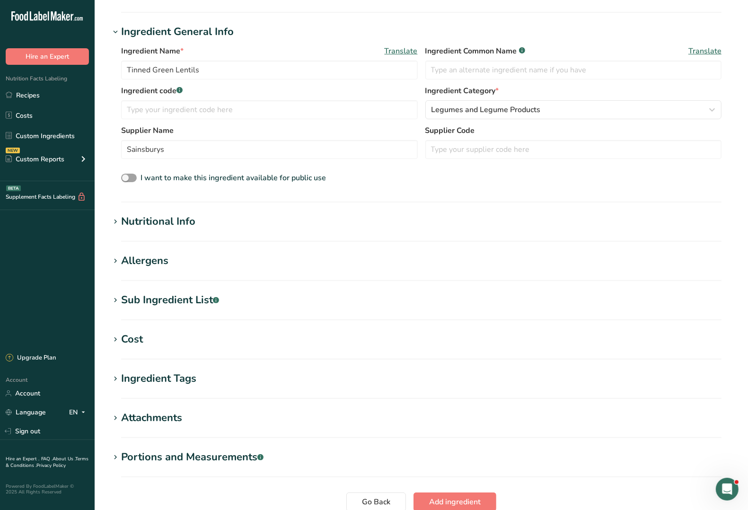
scroll to position [118, 0]
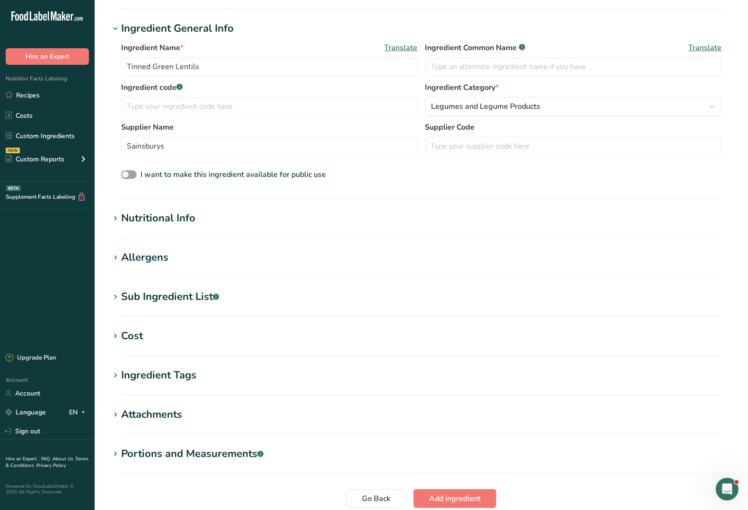
click at [114, 299] on icon at bounding box center [115, 297] width 9 height 13
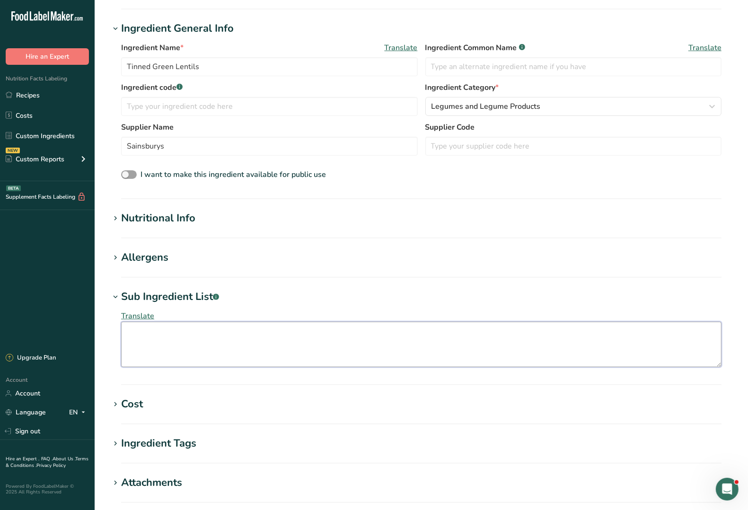
click at [163, 339] on textarea at bounding box center [421, 344] width 601 height 45
paste textarea "Green Lentils (Water, Green Lentils), Water, Firming Agent:[MEDICAL_DATA]."
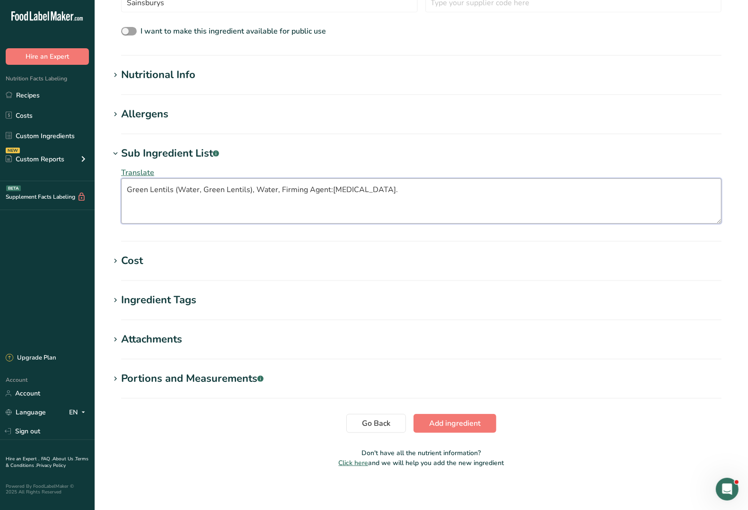
scroll to position [265, 0]
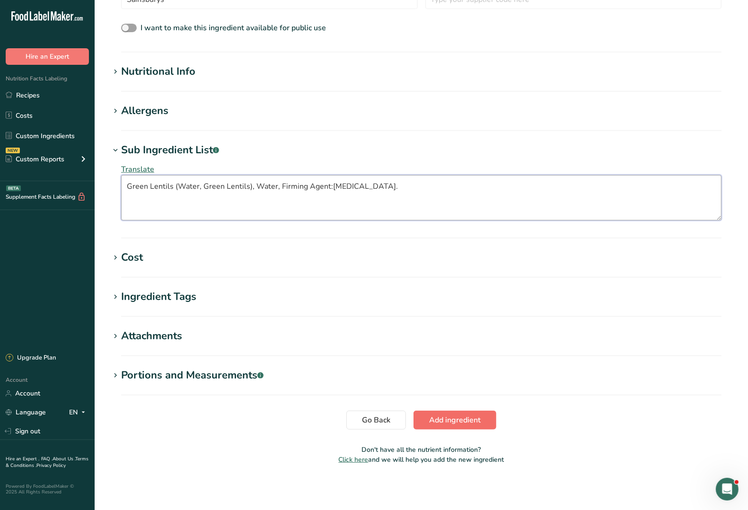
type textarea "Green Lentils (Water, Green Lentils), Water, Firming Agent:[MEDICAL_DATA]."
click at [453, 421] on span "Add ingredient" at bounding box center [455, 420] width 52 height 11
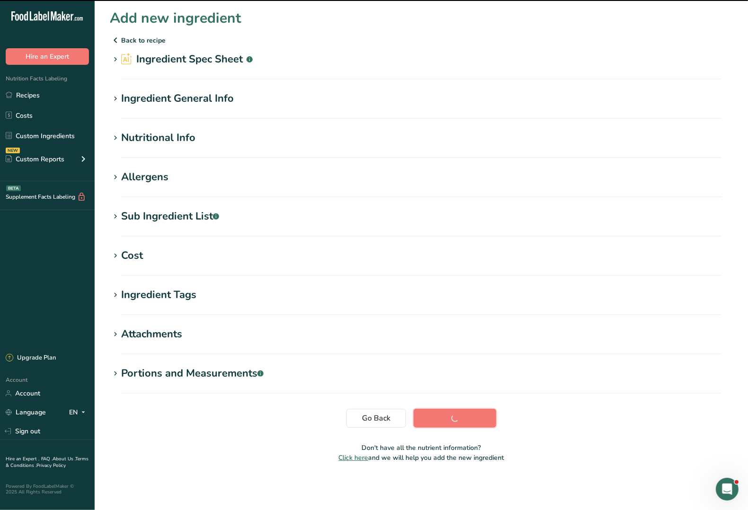
scroll to position [0, 0]
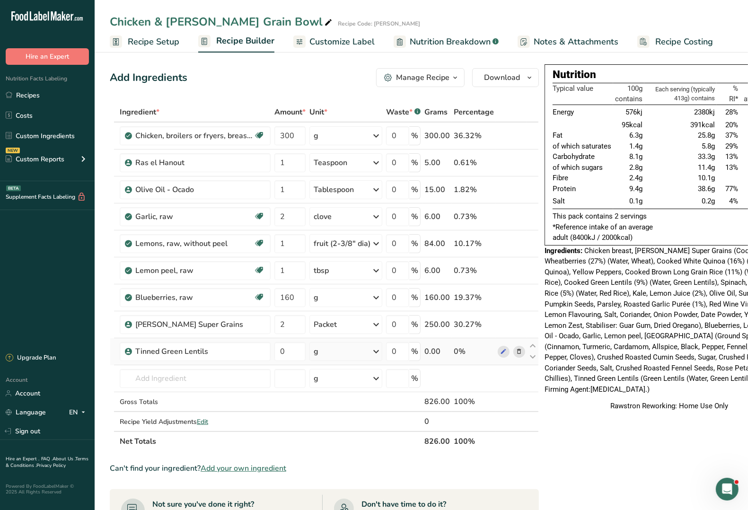
click at [374, 352] on icon at bounding box center [376, 351] width 11 height 17
click at [340, 427] on div "See more" at bounding box center [355, 427] width 80 height 10
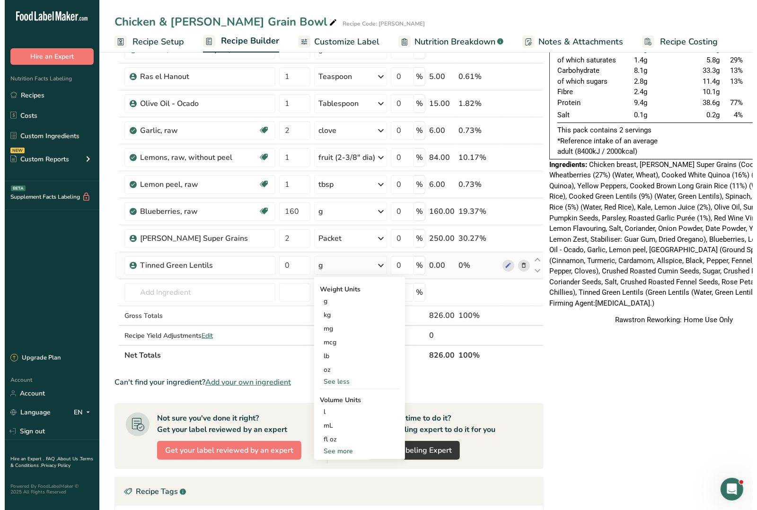
scroll to position [118, 0]
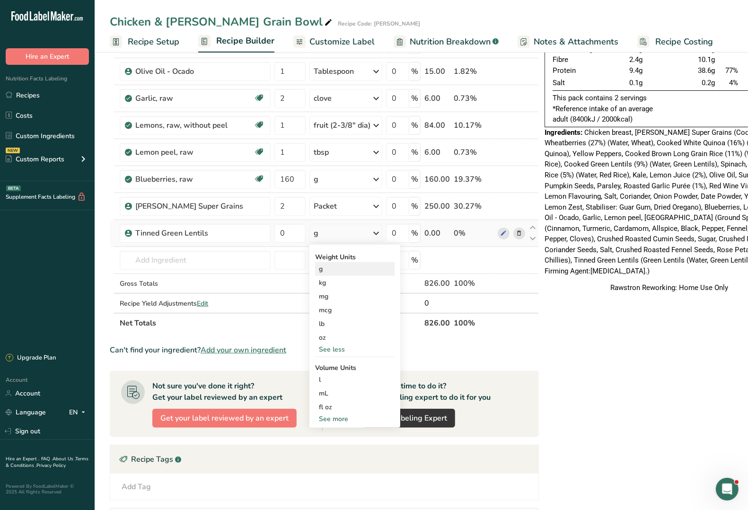
click at [325, 270] on div "g" at bounding box center [355, 269] width 80 height 14
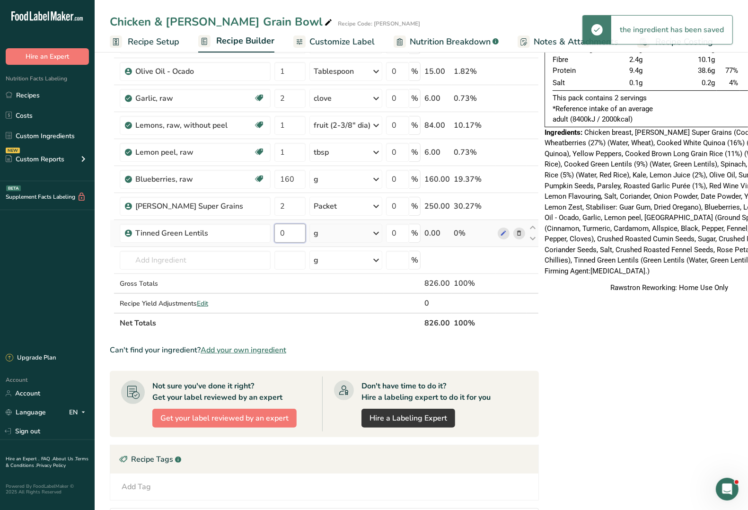
drag, startPoint x: 289, startPoint y: 234, endPoint x: 276, endPoint y: 233, distance: 12.8
click at [276, 233] on input "0" at bounding box center [290, 233] width 31 height 19
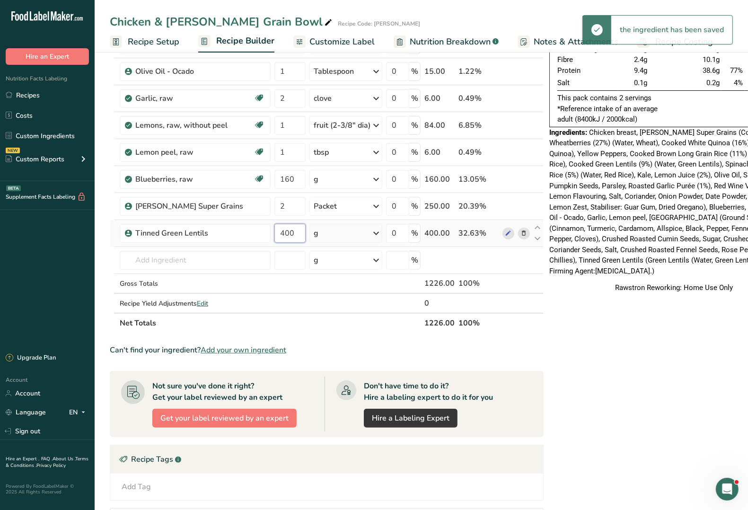
type input "400"
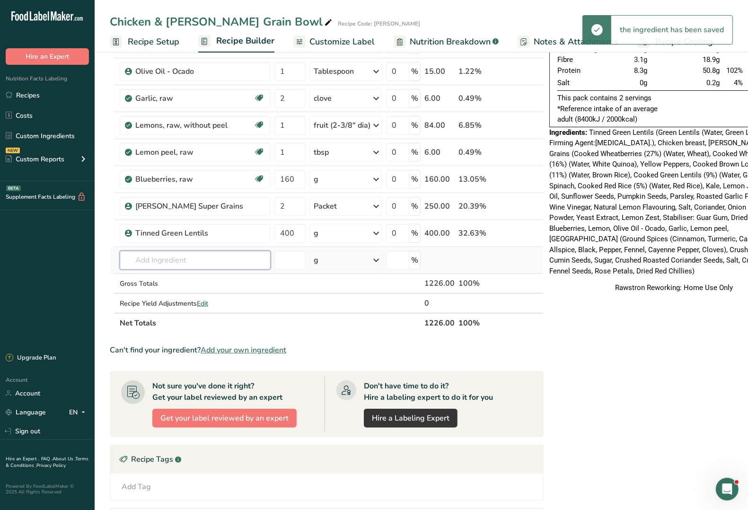
click at [186, 261] on input "text" at bounding box center [195, 260] width 151 height 19
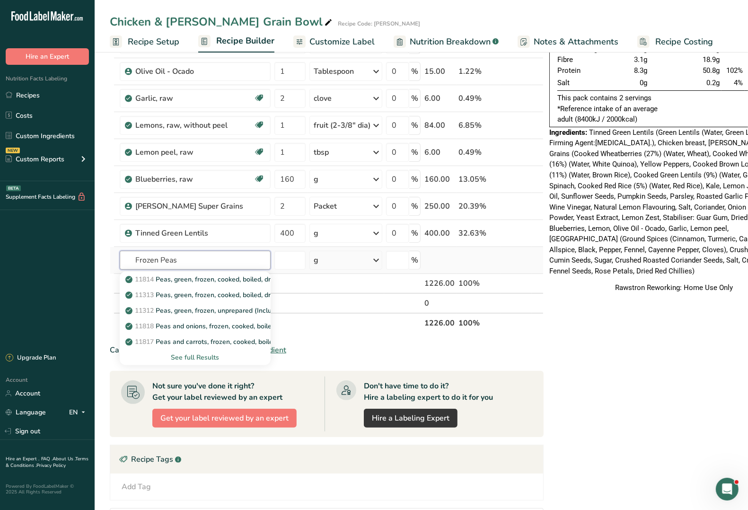
type input "Frozen Peas"
click at [199, 357] on div "See full Results" at bounding box center [195, 358] width 136 height 10
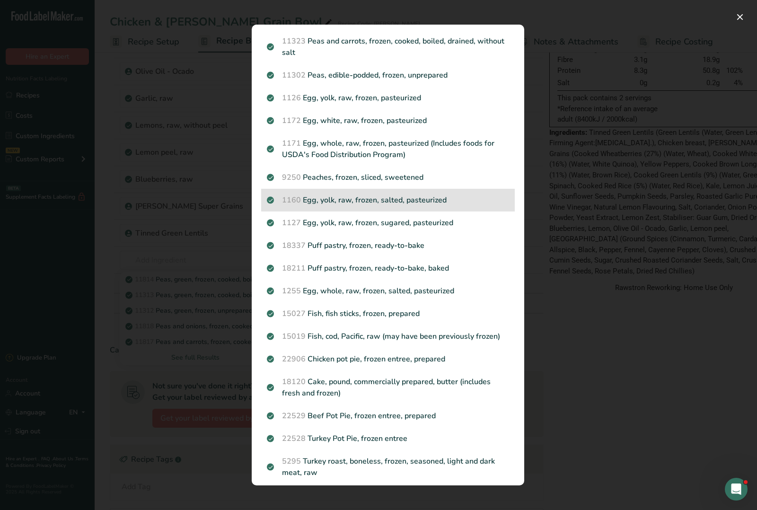
scroll to position [348, 0]
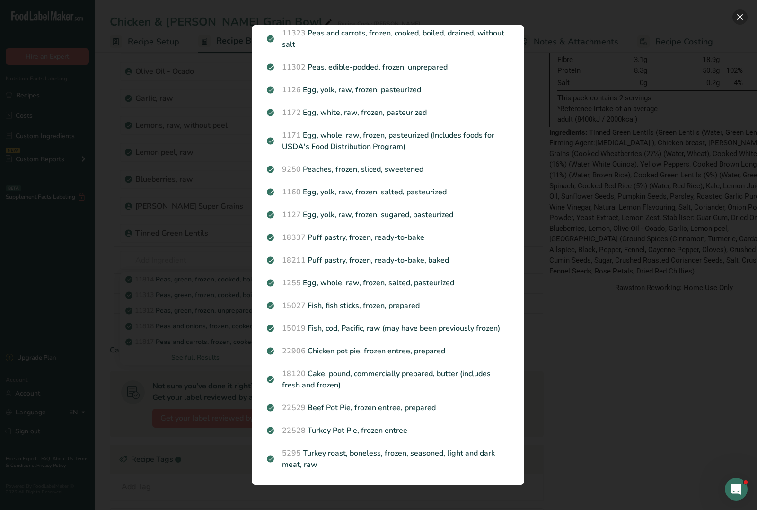
click at [737, 13] on button "Search results modal" at bounding box center [740, 16] width 15 height 15
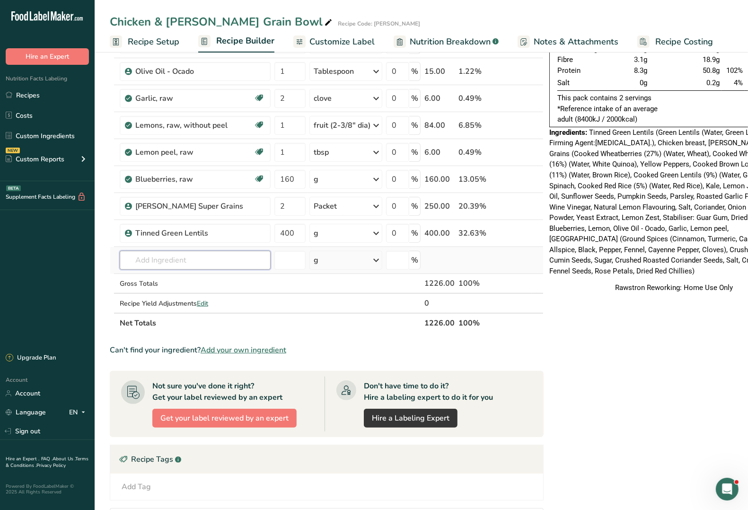
click at [151, 261] on input "text" at bounding box center [195, 260] width 151 height 19
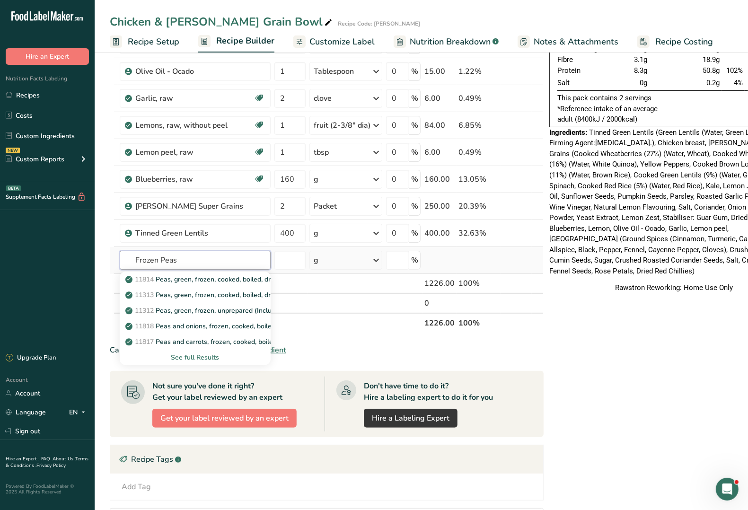
type input "Frozen Peas"
click at [190, 357] on div "See full Results" at bounding box center [195, 358] width 136 height 10
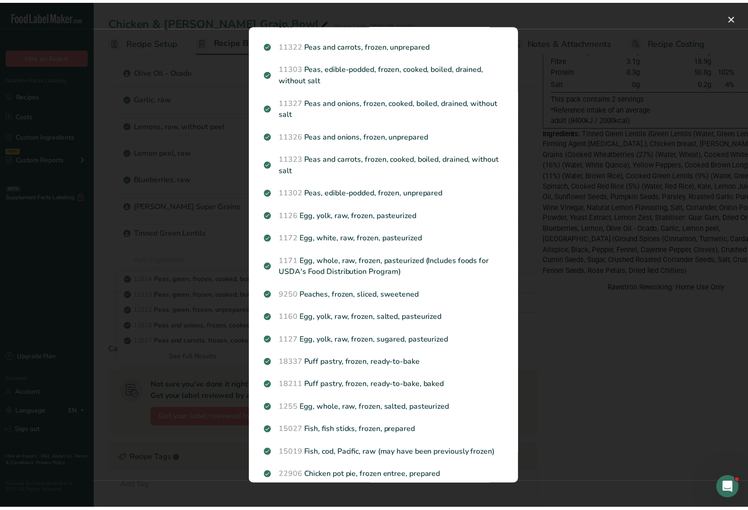
scroll to position [0, 0]
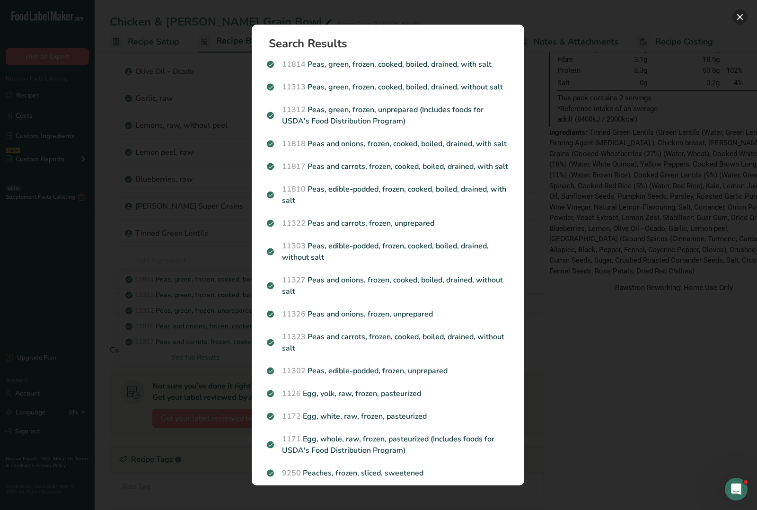
drag, startPoint x: 738, startPoint y: 12, endPoint x: 732, endPoint y: 12, distance: 5.7
click at [737, 12] on button "Search results modal" at bounding box center [740, 16] width 15 height 15
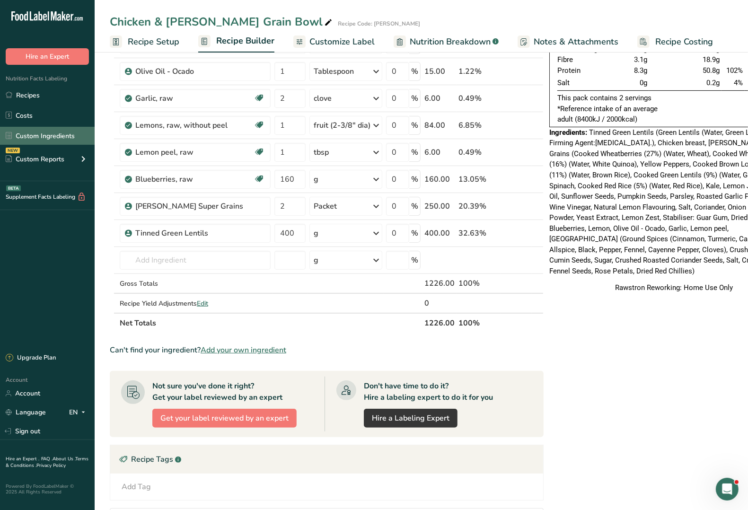
click at [58, 139] on link "Custom Ingredients" at bounding box center [47, 136] width 95 height 18
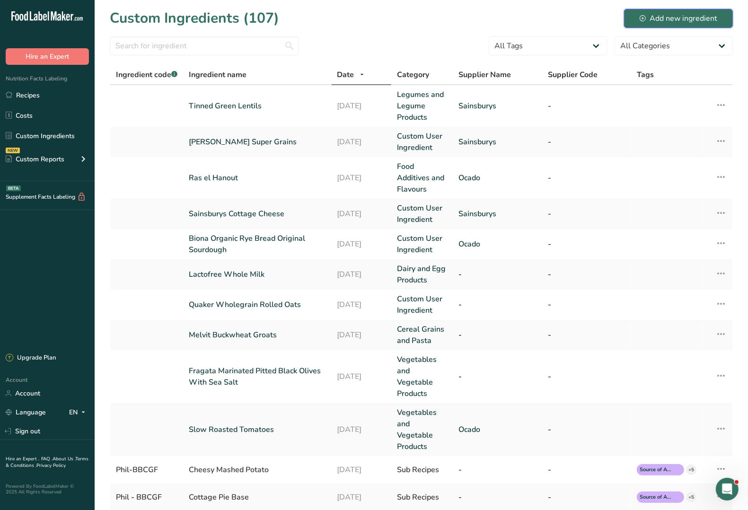
click at [684, 20] on div "Add new ingredient" at bounding box center [679, 18] width 78 height 11
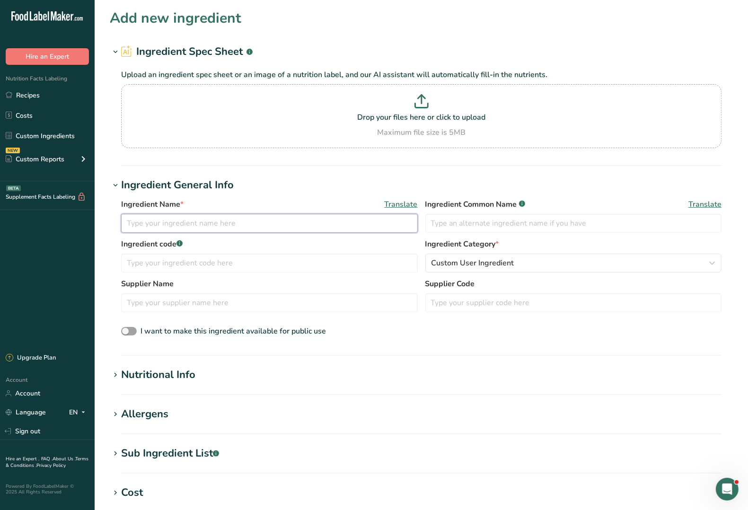
click at [161, 224] on input "text" at bounding box center [269, 223] width 297 height 19
drag, startPoint x: 186, startPoint y: 226, endPoint x: 77, endPoint y: 222, distance: 108.9
click at [77, 222] on div ".a-20{fill:#fff;} Hire an Expert Nutrition Facts Labeling Recipes Costs Custom …" at bounding box center [374, 373] width 748 height 746
type input "Birds Eye Garden Peas"
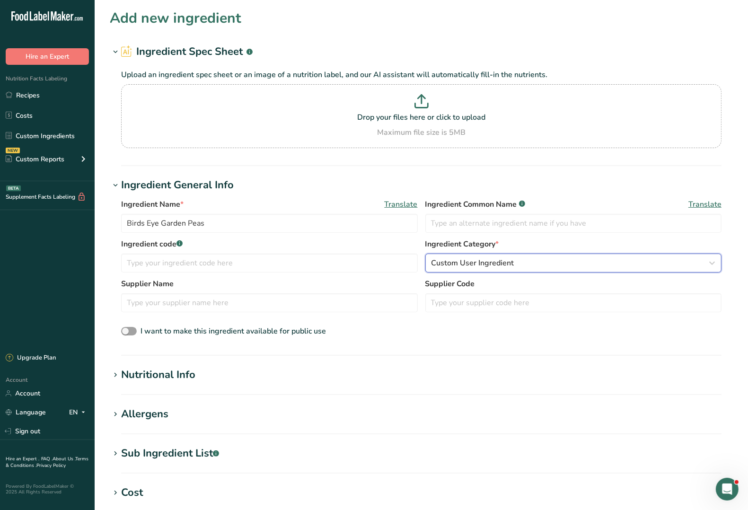
click at [460, 260] on span "Custom User Ingredient" at bounding box center [473, 263] width 83 height 11
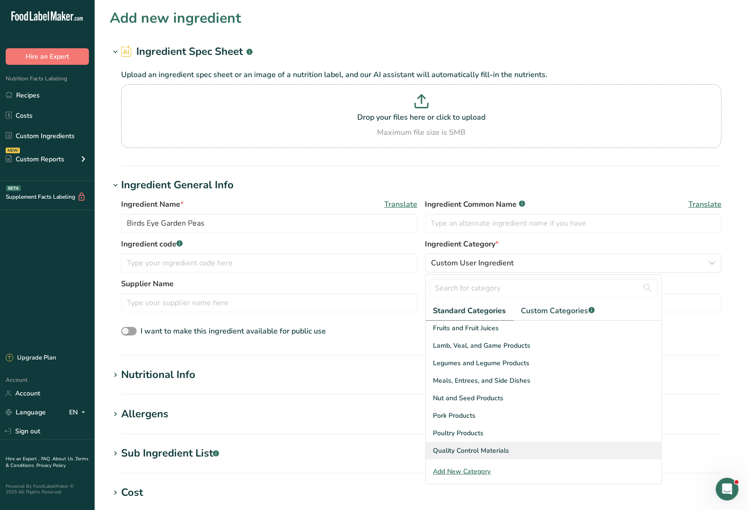
scroll to position [365, 0]
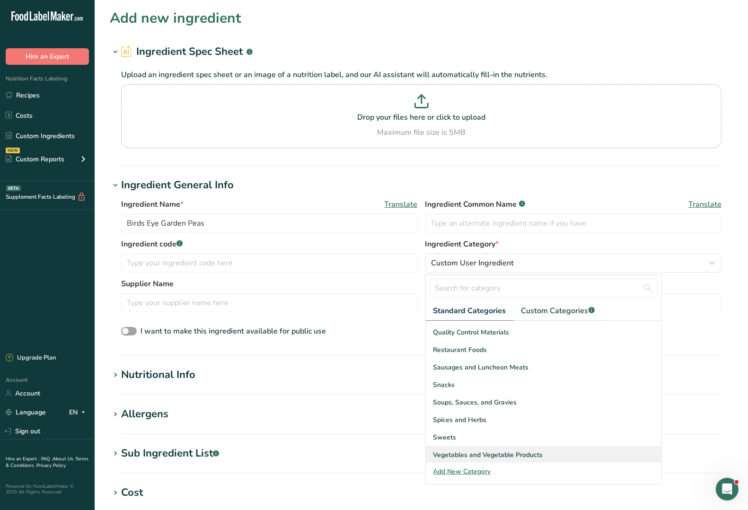
click at [522, 455] on span "Vegetables and Vegetable Products" at bounding box center [489, 455] width 110 height 10
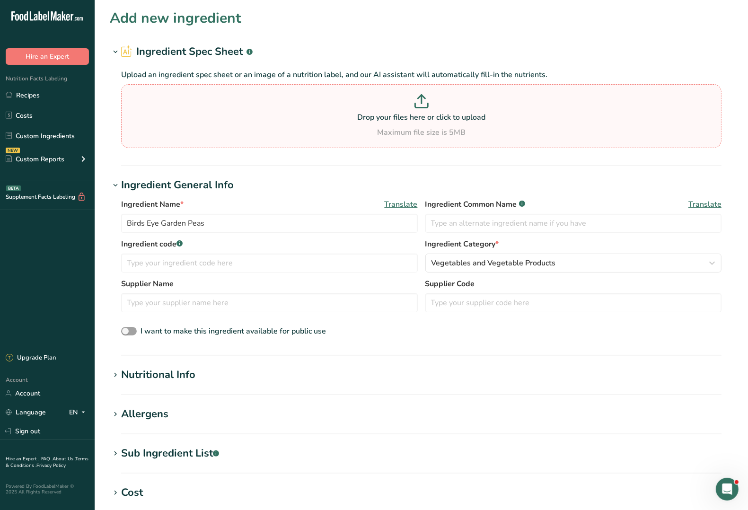
click at [425, 103] on icon at bounding box center [422, 101] width 14 height 14
click at [425, 103] on input "Drop your files here or click to upload Maximum file size is 5MB" at bounding box center [421, 116] width 601 height 64
type input "C:\fakepath\Birdseye Garden Peas.JPG"
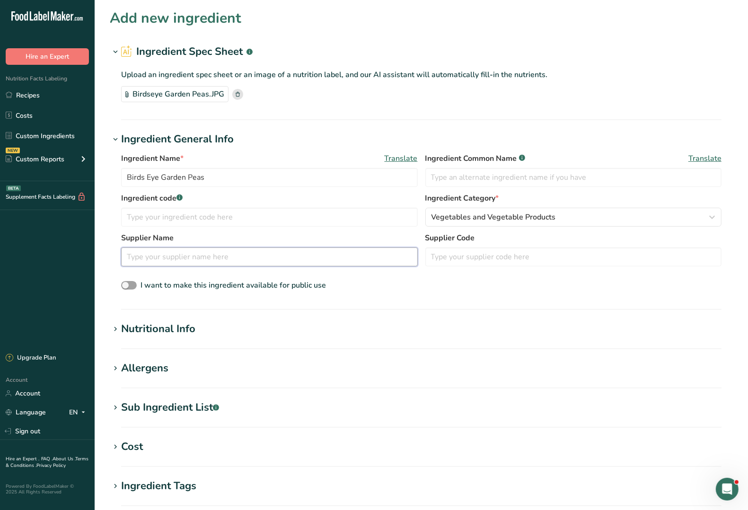
click at [173, 257] on input "text" at bounding box center [269, 257] width 297 height 19
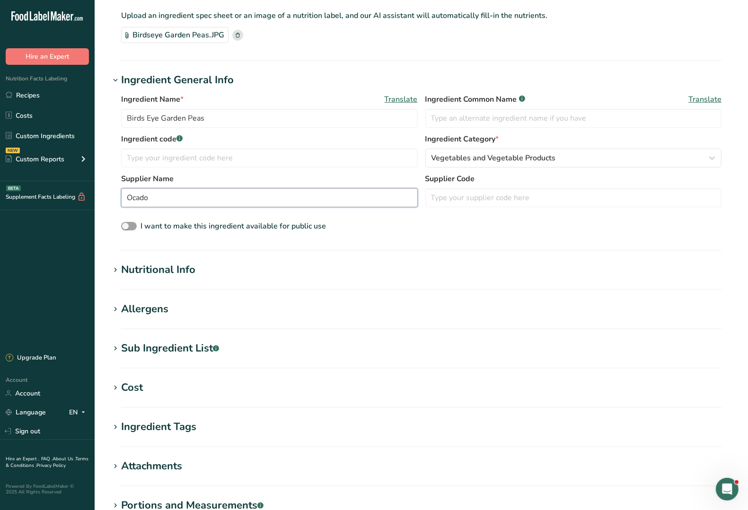
type input "Ocado"
click at [116, 273] on icon at bounding box center [115, 270] width 9 height 13
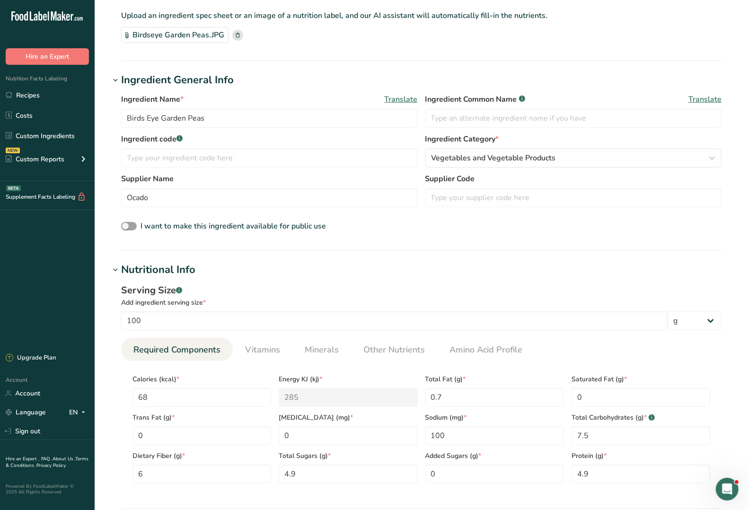
click at [116, 273] on icon at bounding box center [115, 270] width 9 height 13
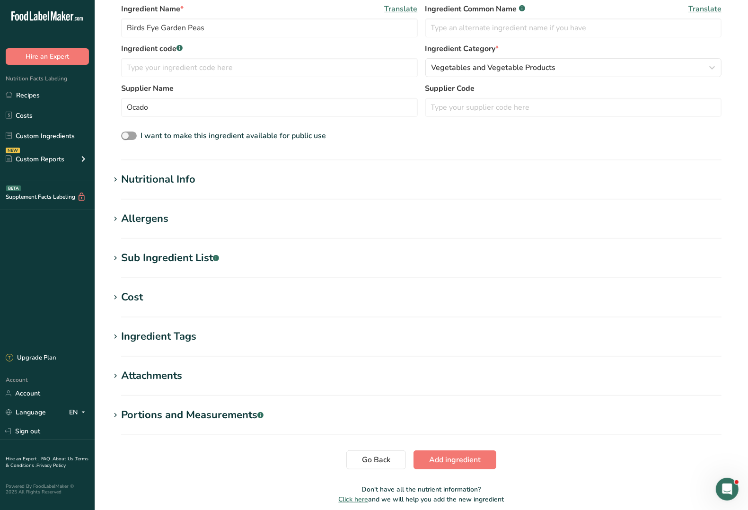
scroll to position [178, 0]
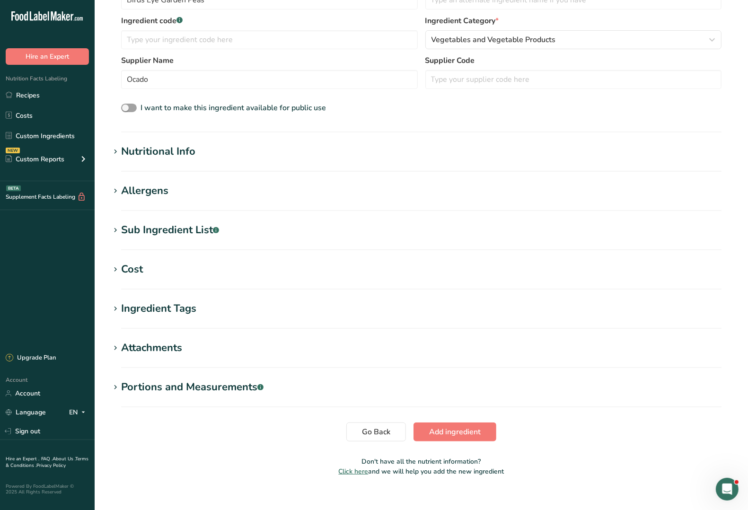
click at [114, 387] on icon at bounding box center [115, 387] width 9 height 13
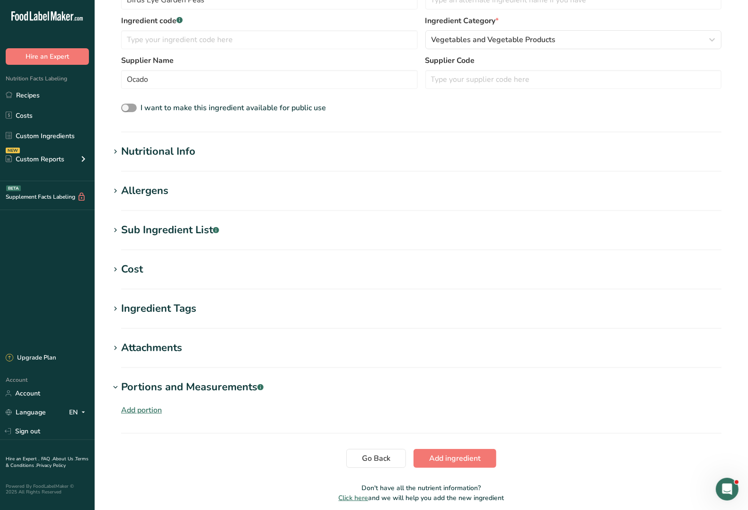
click at [152, 411] on div "Add portion" at bounding box center [141, 410] width 41 height 11
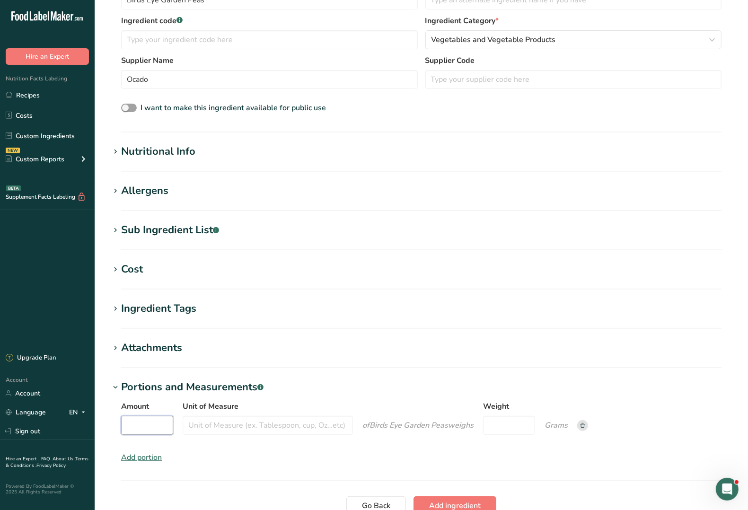
click at [148, 430] on input "Amount" at bounding box center [147, 425] width 52 height 19
type input "1"
type input "Portion"
type input "80"
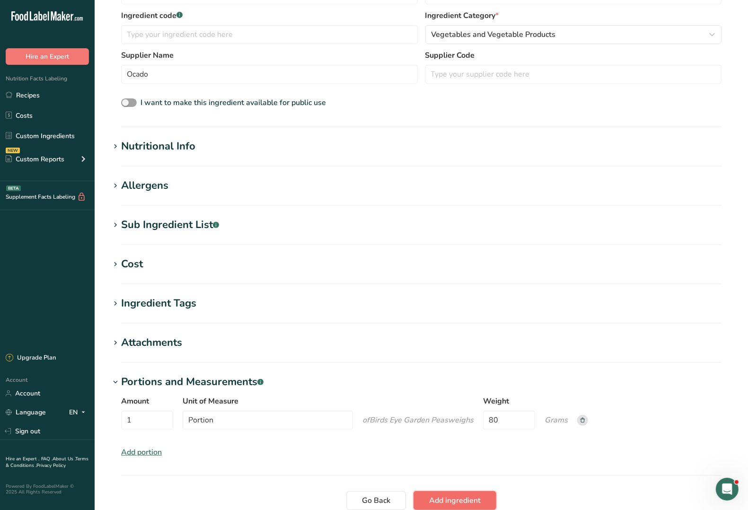
click at [455, 501] on span "Add ingredient" at bounding box center [455, 500] width 52 height 11
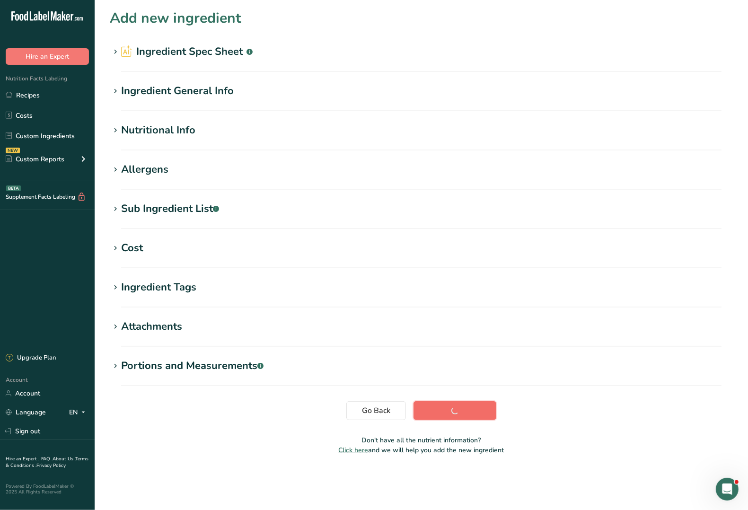
scroll to position [0, 0]
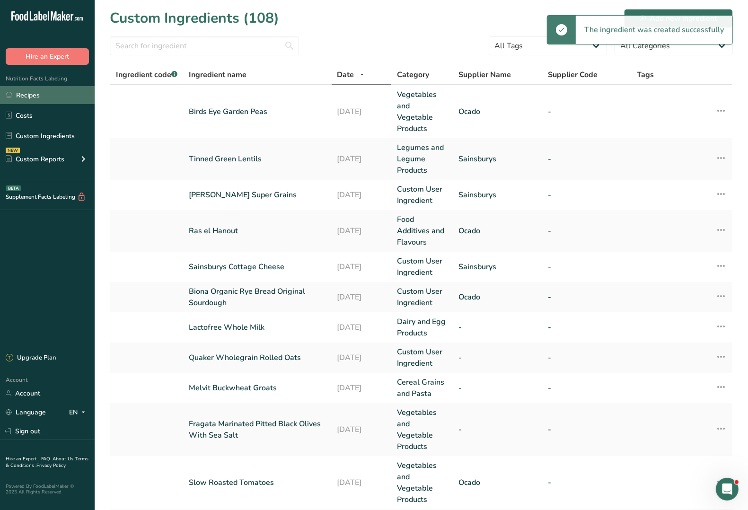
click at [28, 93] on link "Recipes" at bounding box center [47, 95] width 95 height 18
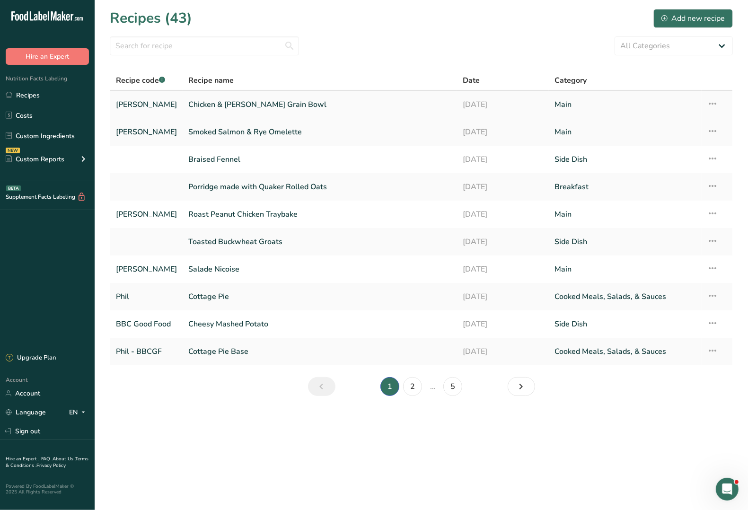
click at [268, 101] on link "Chicken & [PERSON_NAME] Grain Bowl" at bounding box center [319, 105] width 263 height 20
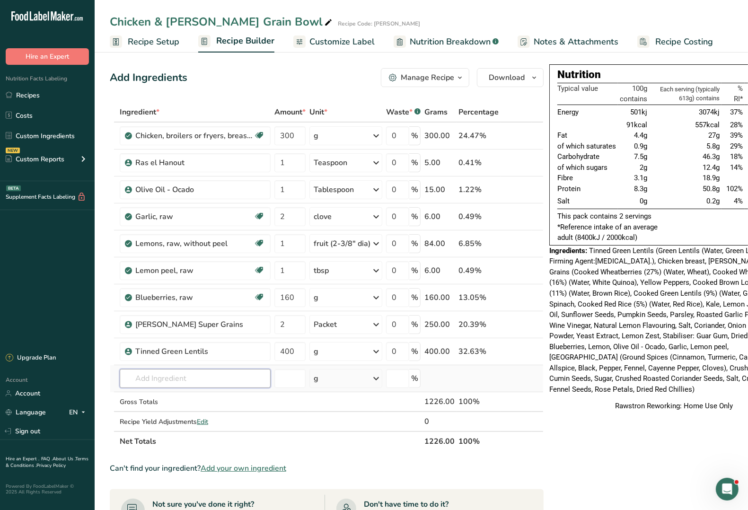
click at [154, 380] on input "text" at bounding box center [195, 378] width 151 height 19
type input "Birdseye"
click at [169, 399] on p "Birds Eye Garden Peas" at bounding box center [165, 398] width 77 height 10
type input "Birds Eye Garden Peas"
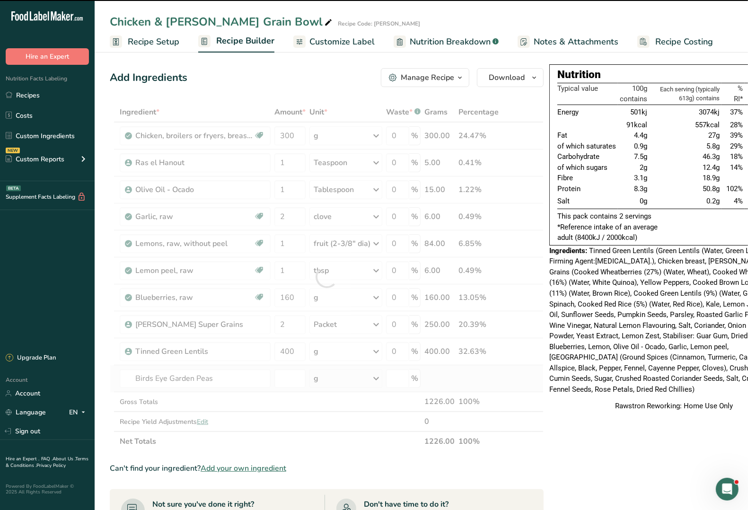
type input "0"
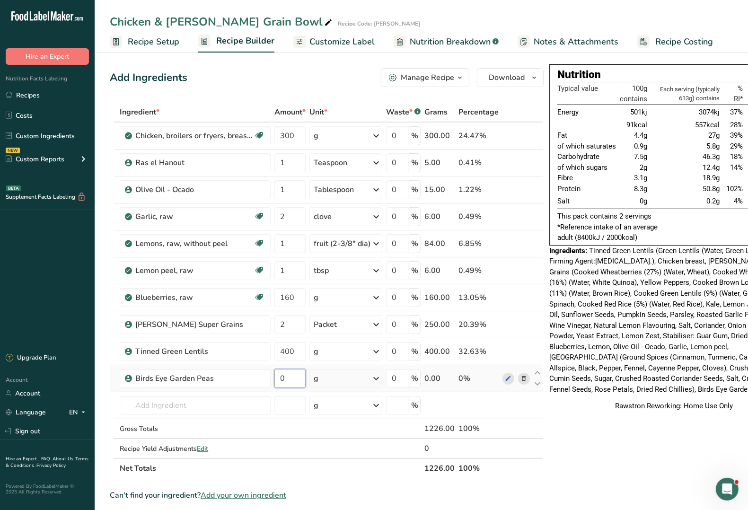
drag, startPoint x: 289, startPoint y: 384, endPoint x: 275, endPoint y: 379, distance: 14.9
click at [275, 379] on input "0" at bounding box center [290, 378] width 31 height 19
type input "160"
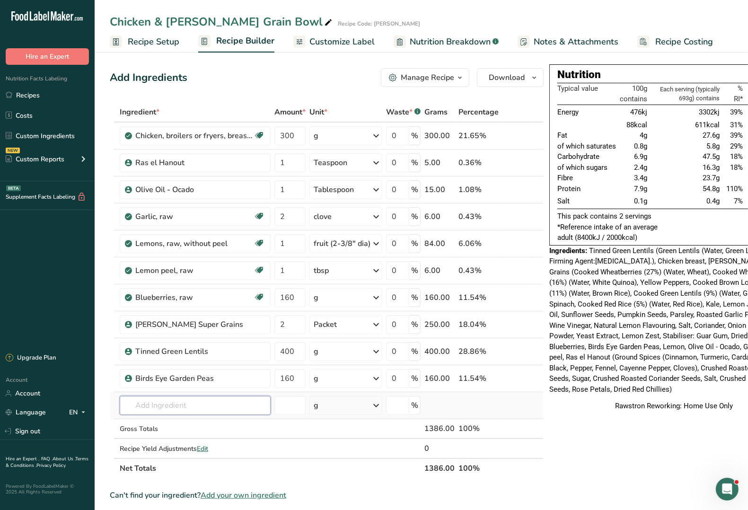
click at [167, 410] on input "text" at bounding box center [195, 405] width 151 height 19
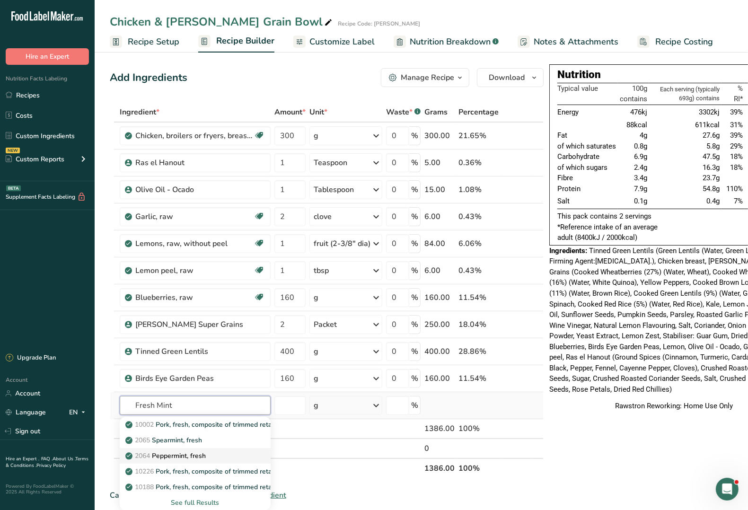
type input "Fresh Mint"
click at [198, 458] on p "2064 Peppermint, fresh" at bounding box center [166, 456] width 79 height 10
type input "Peppermint, fresh"
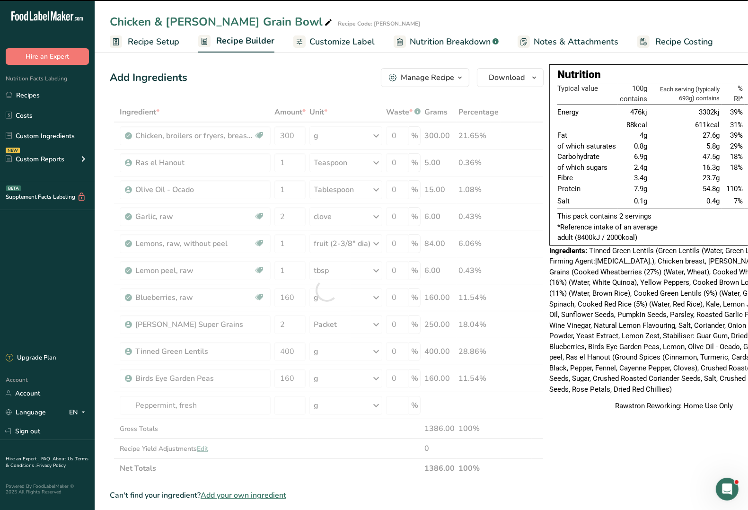
type input "0"
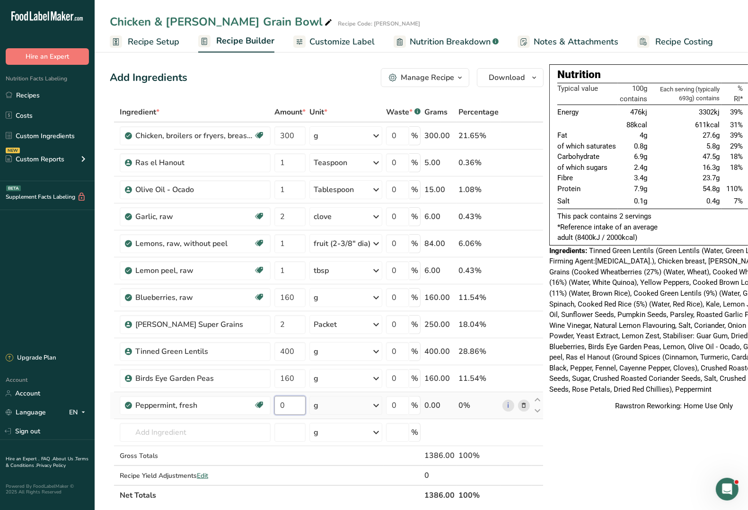
drag, startPoint x: 298, startPoint y: 407, endPoint x: 272, endPoint y: 406, distance: 26.1
click at [272, 406] on tr "Peppermint, fresh Dairy free Gluten free Vegan Vegetarian Soy free 0 g Portions…" at bounding box center [326, 405] width 433 height 27
type input "15"
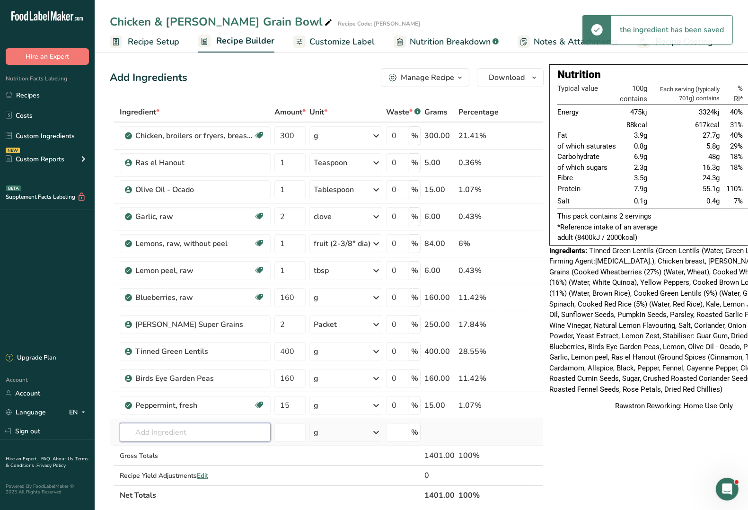
click at [171, 431] on input "text" at bounding box center [195, 432] width 151 height 19
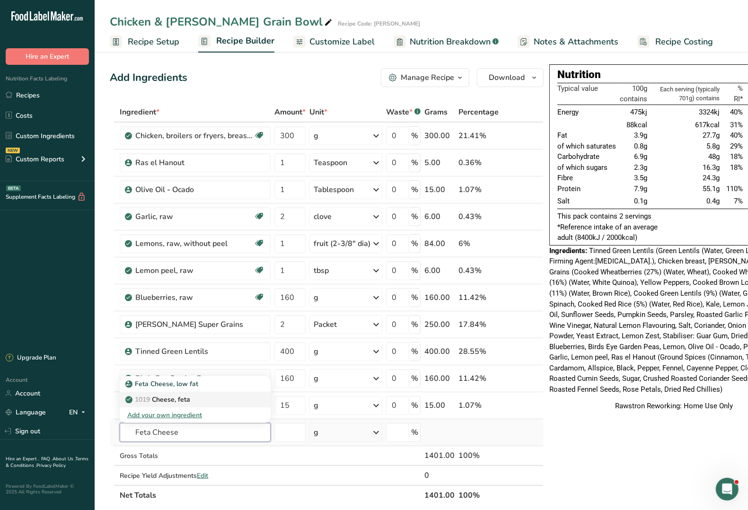
type input "Feta Cheese"
click at [190, 397] on p "1019 Cheese, feta" at bounding box center [158, 400] width 63 height 10
type input "Cheese, feta"
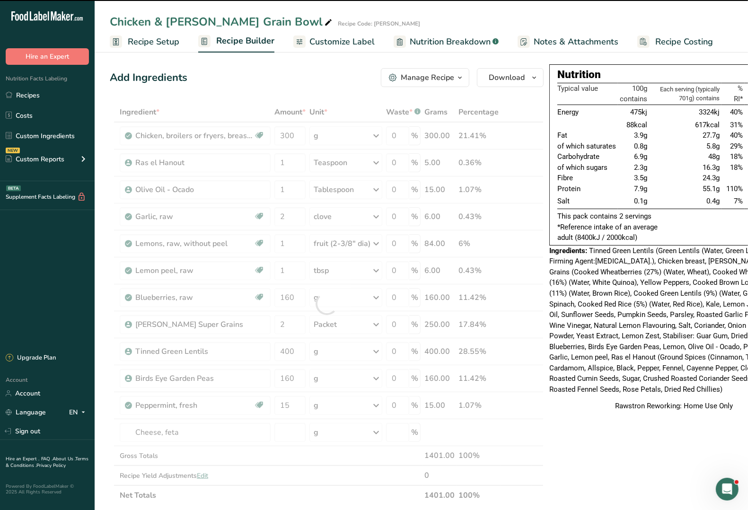
type input "0"
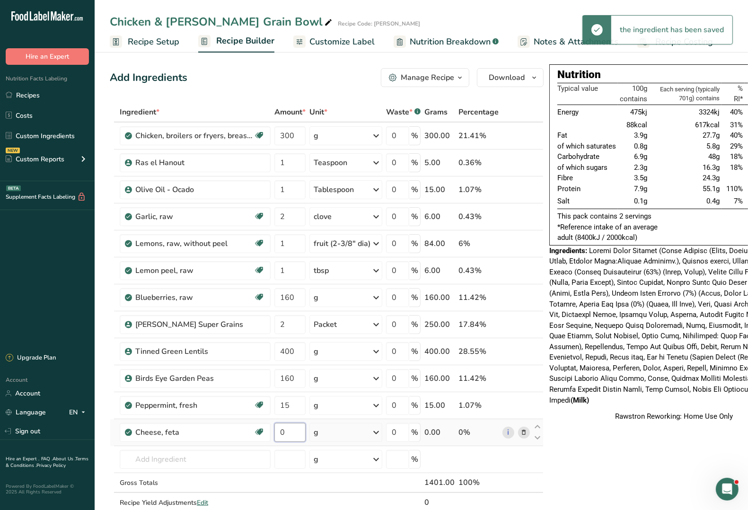
drag, startPoint x: 294, startPoint y: 427, endPoint x: 273, endPoint y: 427, distance: 21.3
click at [273, 427] on td "0" at bounding box center [290, 432] width 35 height 27
type input "30"
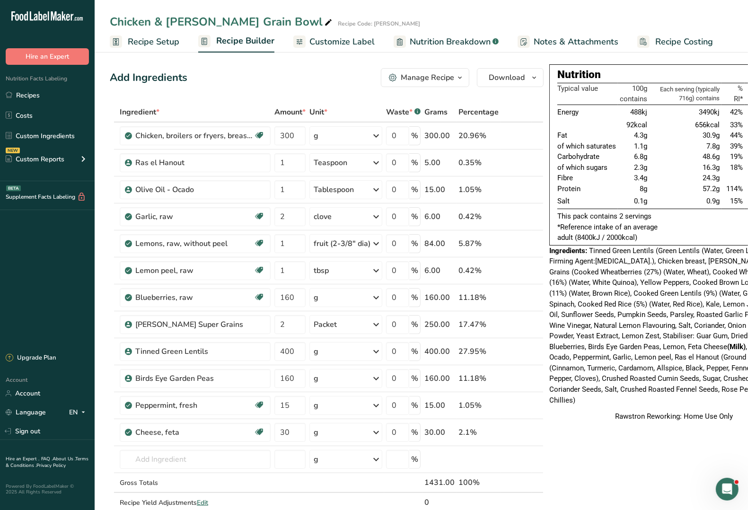
click at [457, 79] on icon "button" at bounding box center [460, 78] width 8 height 12
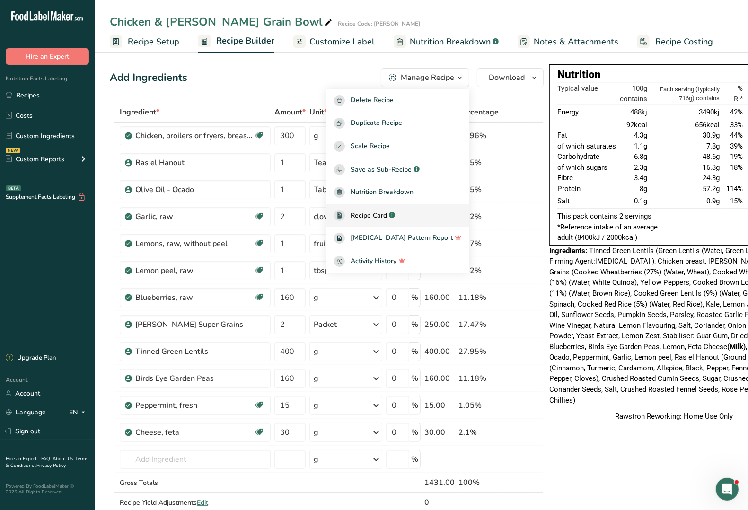
click at [378, 215] on span "Recipe Card" at bounding box center [369, 216] width 36 height 10
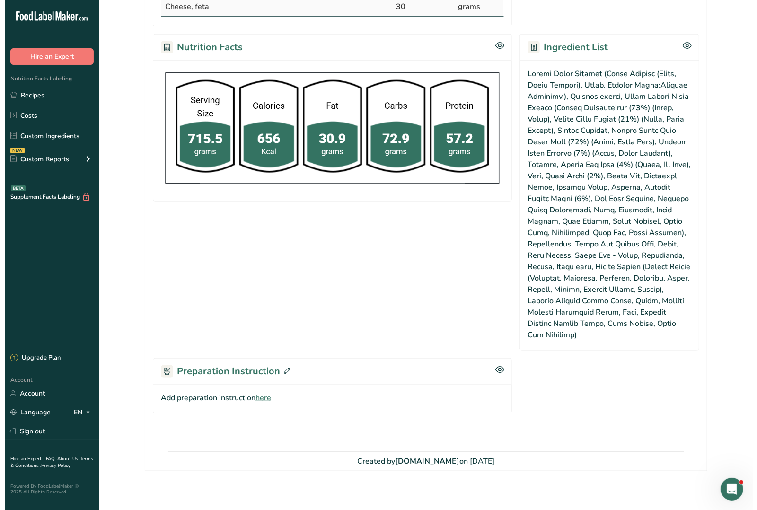
scroll to position [459, 0]
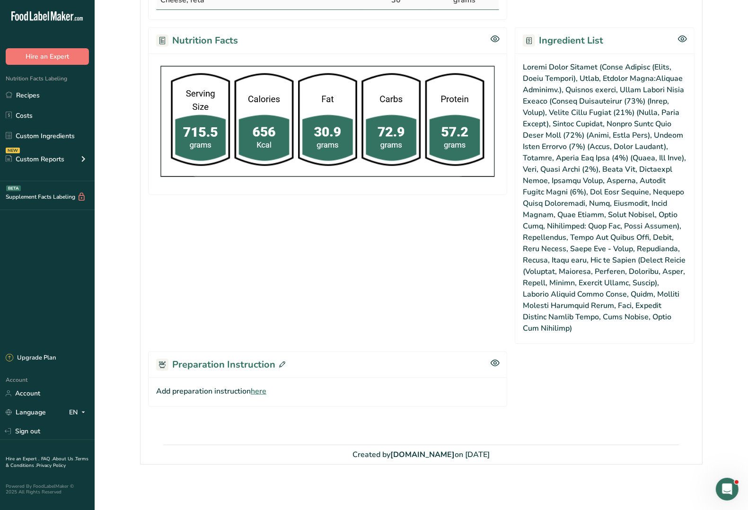
click at [262, 393] on span "here" at bounding box center [259, 391] width 16 height 11
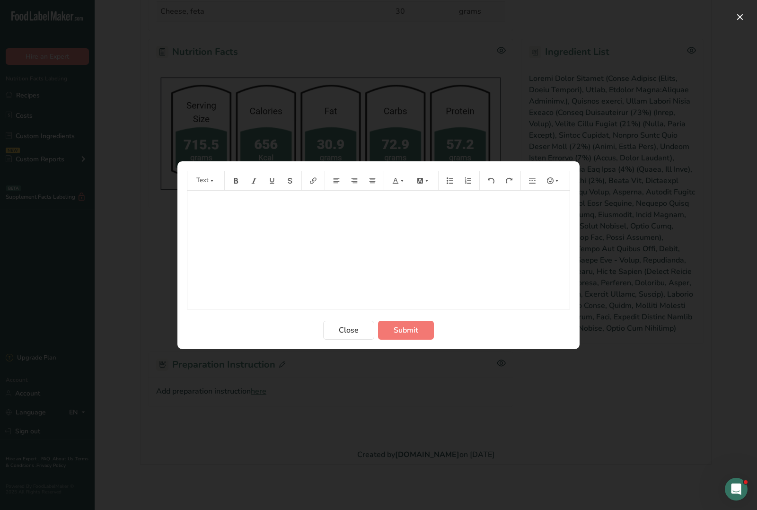
click at [235, 214] on div "﻿" at bounding box center [378, 250] width 382 height 118
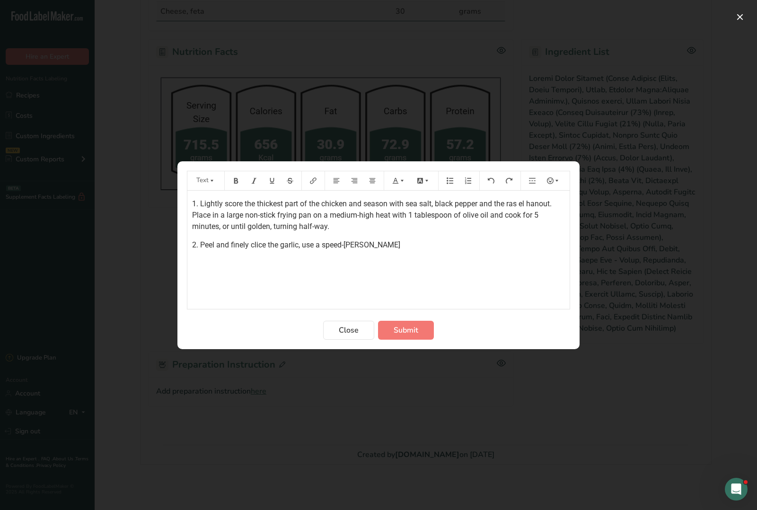
click at [252, 247] on span "2. Peel and finely clice the garlic, use a speed-[PERSON_NAME]" at bounding box center [296, 244] width 208 height 9
click at [401, 244] on p "2. Peel and finely slice the garlic, use a speed-[PERSON_NAME]" at bounding box center [378, 245] width 373 height 11
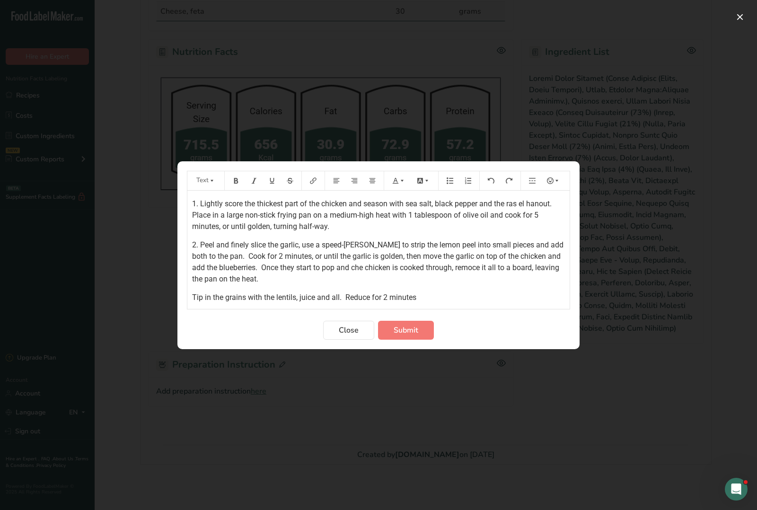
click at [328, 266] on span "2. Peel and finely slice the garlic, use a speed-[PERSON_NAME] to strip the lem…" at bounding box center [378, 261] width 373 height 43
click at [451, 267] on span "2. Peel and finely slice the garlic, use a speed-[PERSON_NAME] to strip the lem…" at bounding box center [378, 261] width 373 height 43
click at [434, 297] on p "Tip in the grains with the lentils, juice and all. Reduce for 2 minutes" at bounding box center [378, 297] width 373 height 11
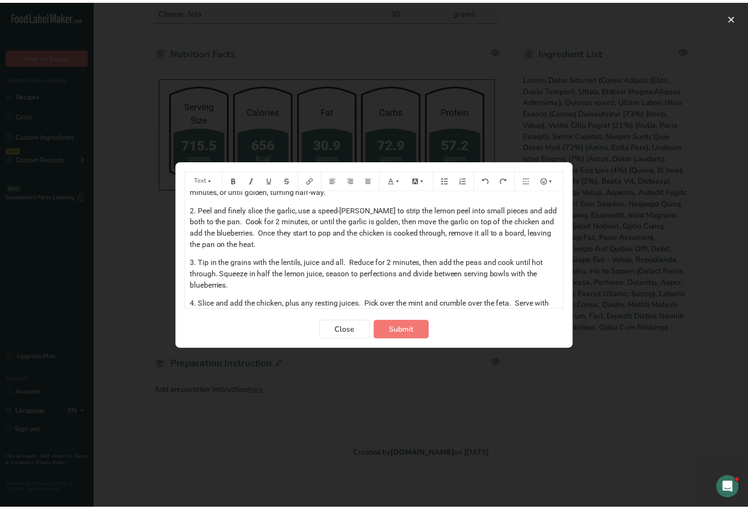
scroll to position [45, 0]
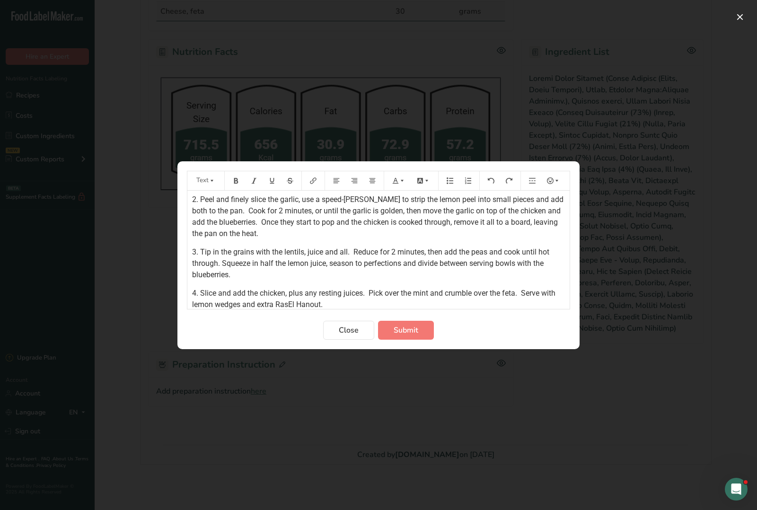
click at [303, 301] on span "4. Slice and add the chicken, plus any resting juices. Pick over the mint and c…" at bounding box center [374, 299] width 365 height 20
click at [404, 330] on span "Submit" at bounding box center [406, 330] width 25 height 11
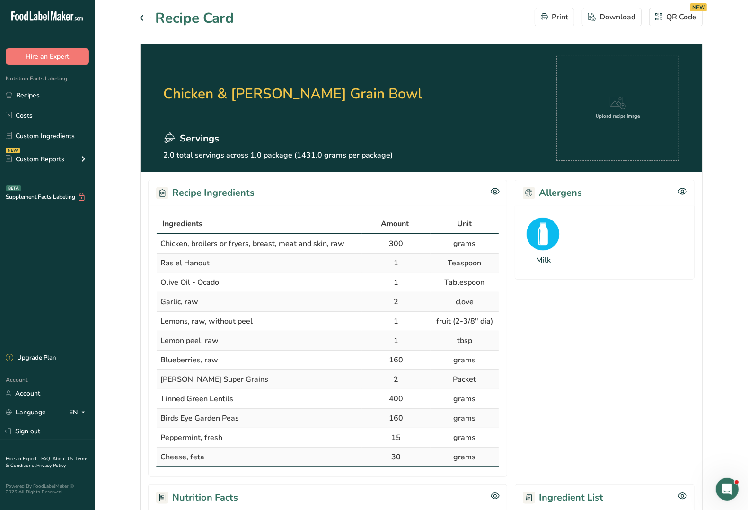
click at [644, 113] on div "Upload recipe image" at bounding box center [618, 108] width 123 height 105
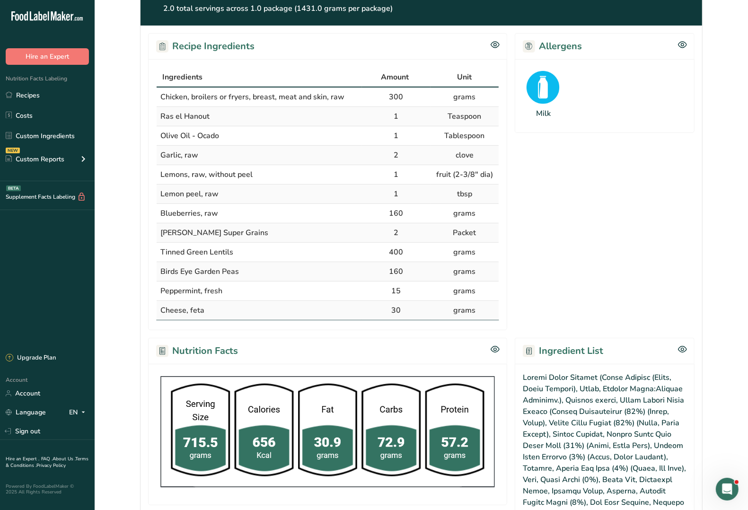
scroll to position [118, 0]
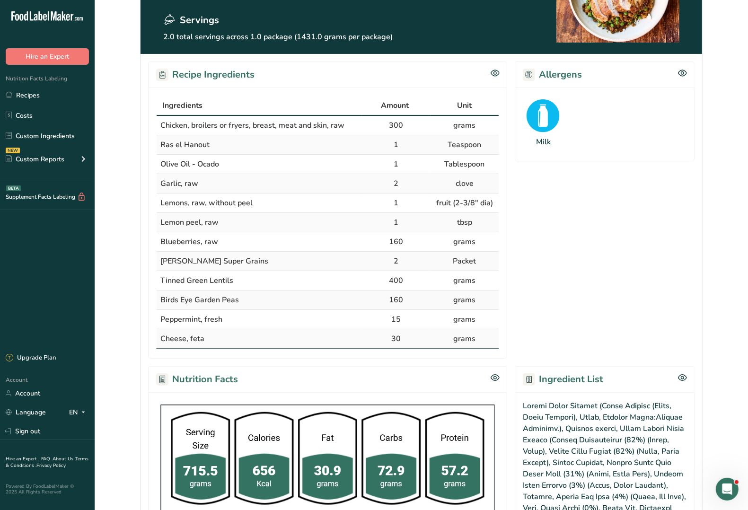
click at [651, 126] on div "Milk" at bounding box center [605, 125] width 180 height 74
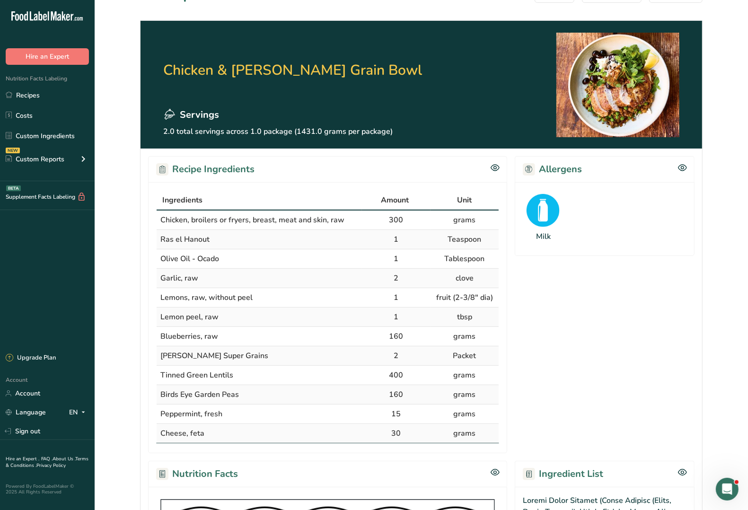
scroll to position [0, 0]
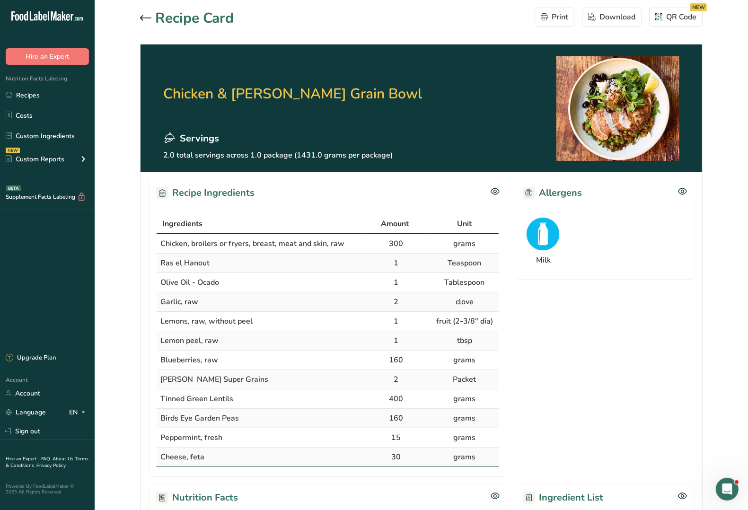
click at [141, 21] on div at bounding box center [147, 18] width 15 height 11
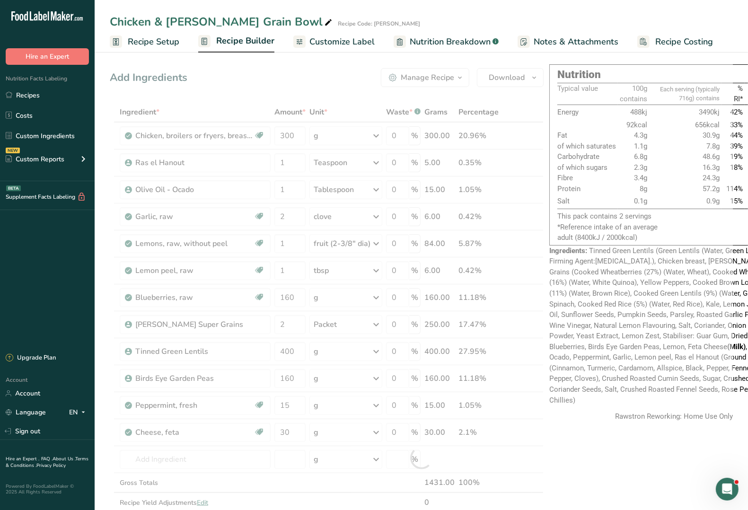
click at [252, 41] on span "Recipe Builder" at bounding box center [245, 41] width 58 height 13
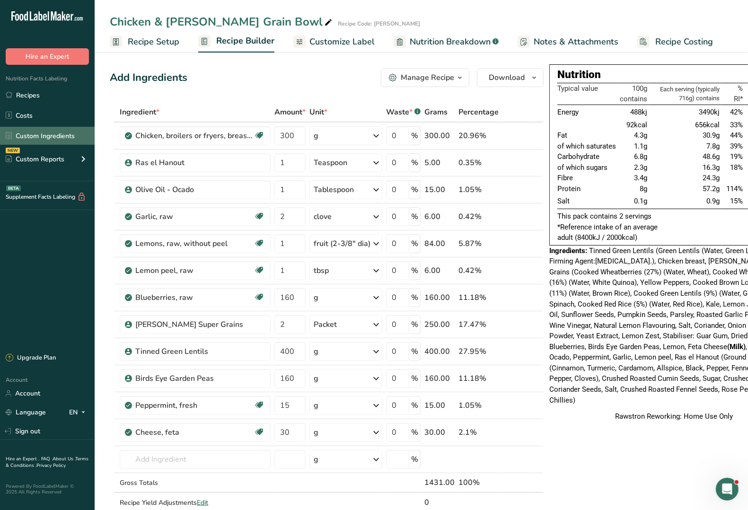
click at [61, 130] on link "Custom Ingredients" at bounding box center [47, 136] width 95 height 18
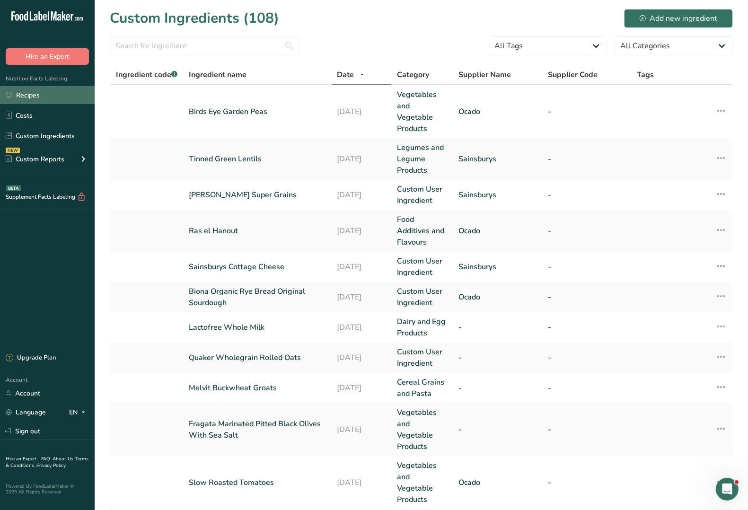
click at [49, 96] on link "Recipes" at bounding box center [47, 95] width 95 height 18
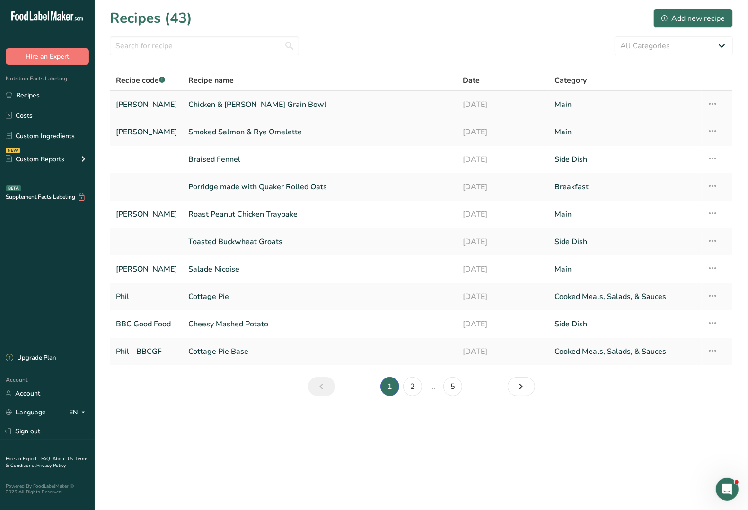
click at [215, 108] on link "Chicken & [PERSON_NAME] Grain Bowl" at bounding box center [319, 105] width 263 height 20
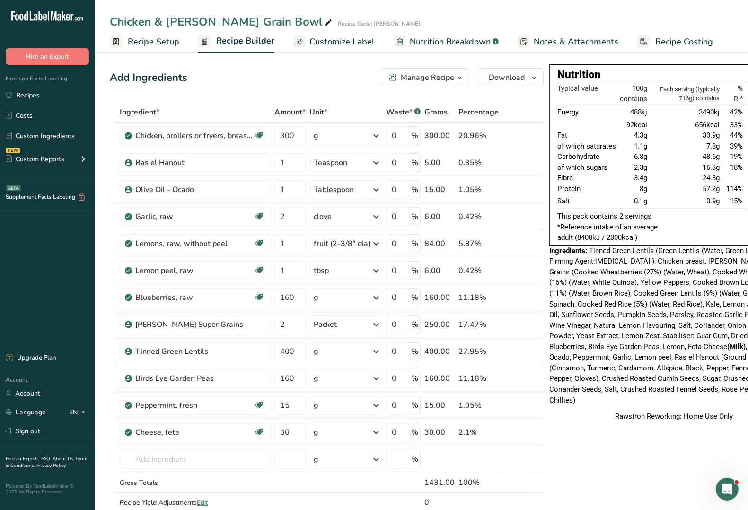
click at [576, 39] on span "Notes & Attachments" at bounding box center [576, 42] width 85 height 13
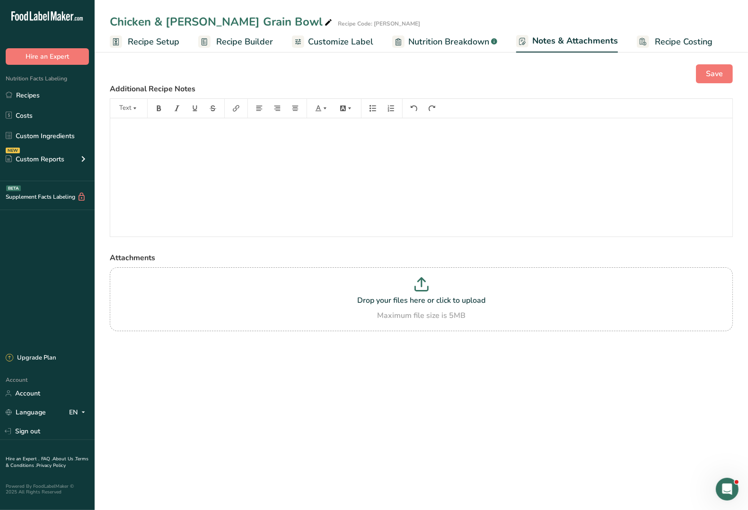
click at [162, 136] on p "﻿" at bounding box center [421, 131] width 613 height 11
drag, startPoint x: 212, startPoint y: 135, endPoint x: 105, endPoint y: 137, distance: 107.5
click at [105, 137] on div "Save Additional Recipe Notes Text WARNING: Alliums, Wheat Attachments Drop your…" at bounding box center [422, 210] width 654 height 322
click at [219, 40] on span "Recipe Builder" at bounding box center [244, 42] width 57 height 13
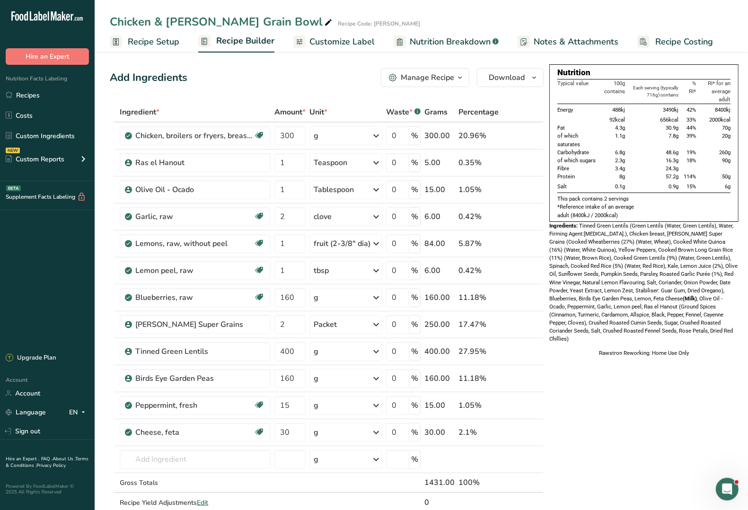
click at [456, 79] on icon "button" at bounding box center [460, 78] width 8 height 12
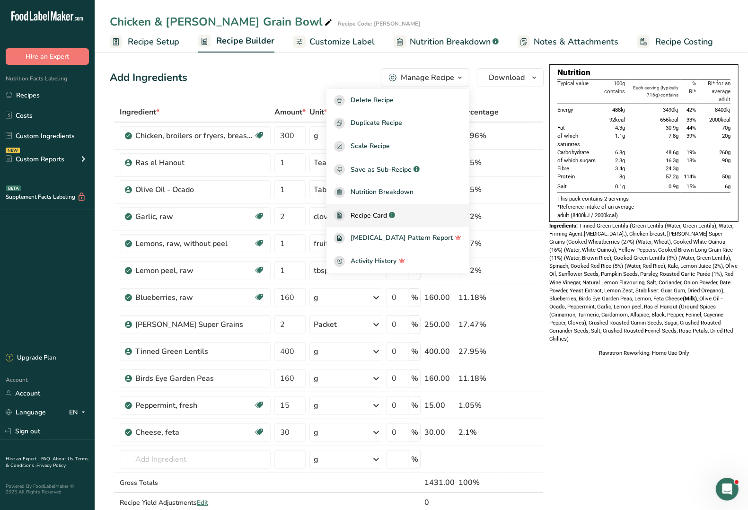
click at [387, 219] on span "Recipe Card" at bounding box center [369, 216] width 36 height 10
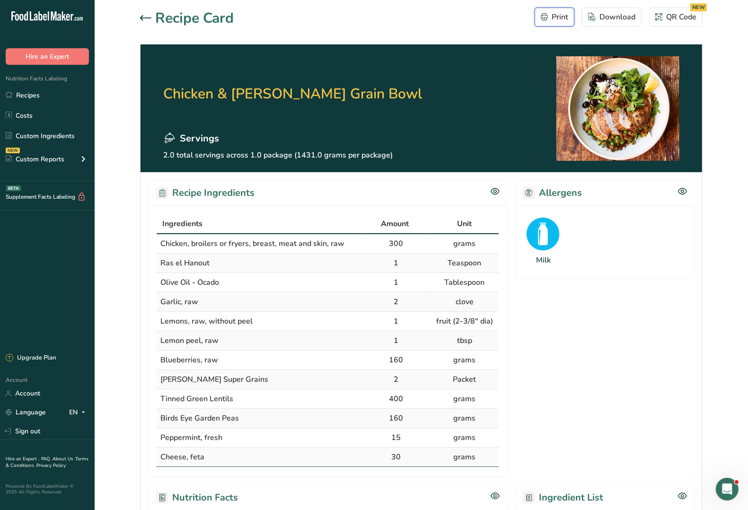
click at [554, 16] on div "Print" at bounding box center [554, 16] width 27 height 11
click at [143, 17] on icon at bounding box center [145, 17] width 11 height 5
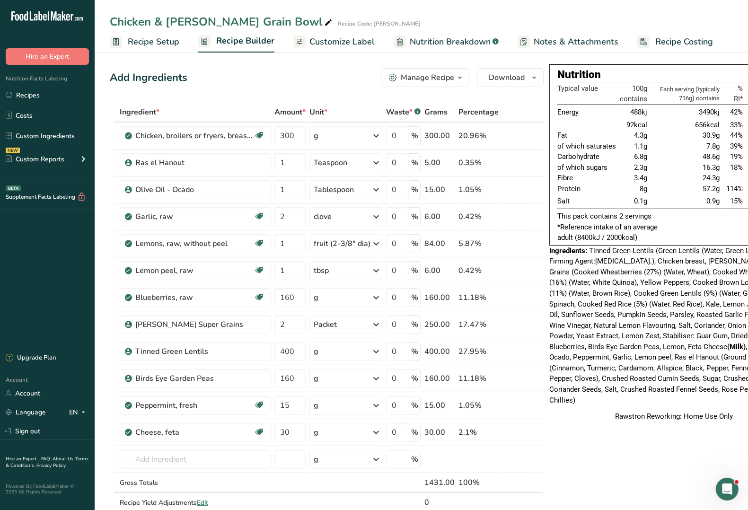
click at [350, 43] on span "Customize Label" at bounding box center [342, 42] width 65 height 13
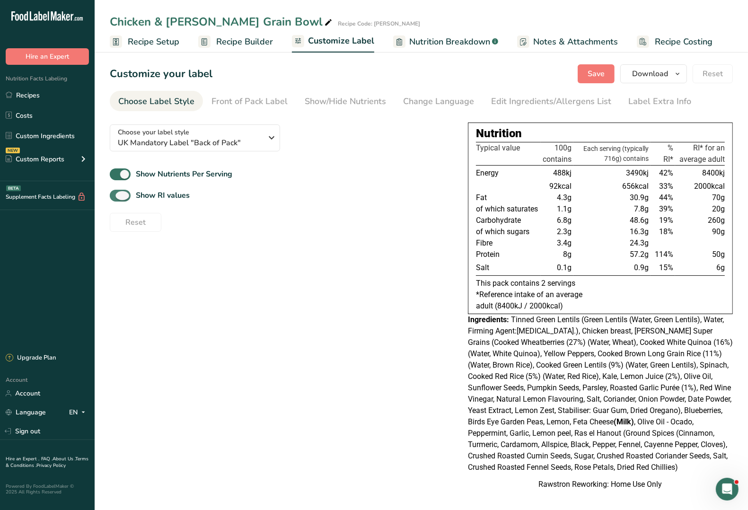
click at [119, 195] on span at bounding box center [120, 196] width 21 height 12
click at [116, 195] on input "Show RI values" at bounding box center [113, 196] width 6 height 6
checkbox input "false"
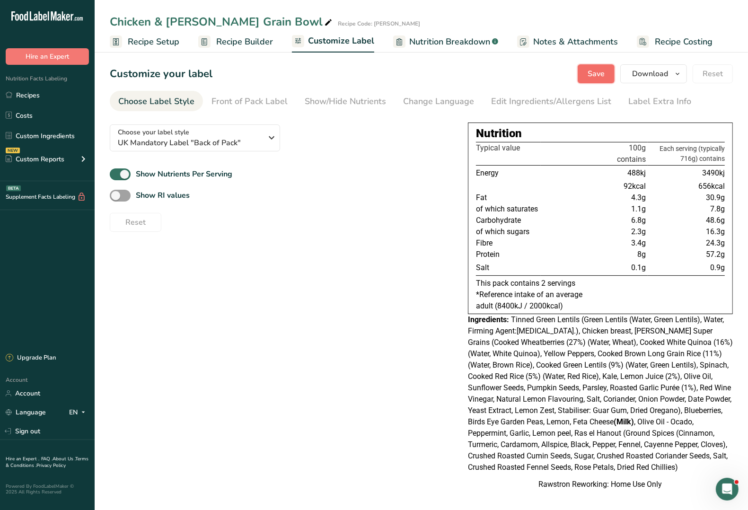
click at [596, 77] on span "Save" at bounding box center [596, 73] width 17 height 11
click at [197, 145] on span "UK Mandatory Label "Back of Pack"" at bounding box center [190, 142] width 144 height 11
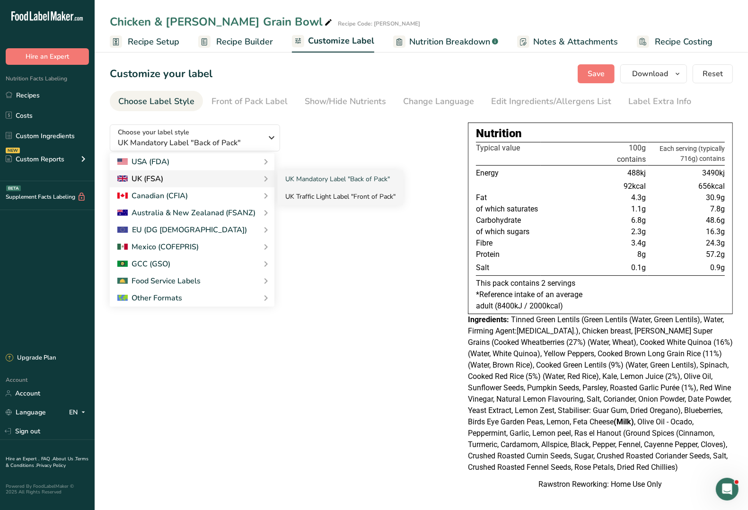
click at [348, 197] on link "UK Traffic Light Label "Front of Pack"" at bounding box center [340, 197] width 125 height 18
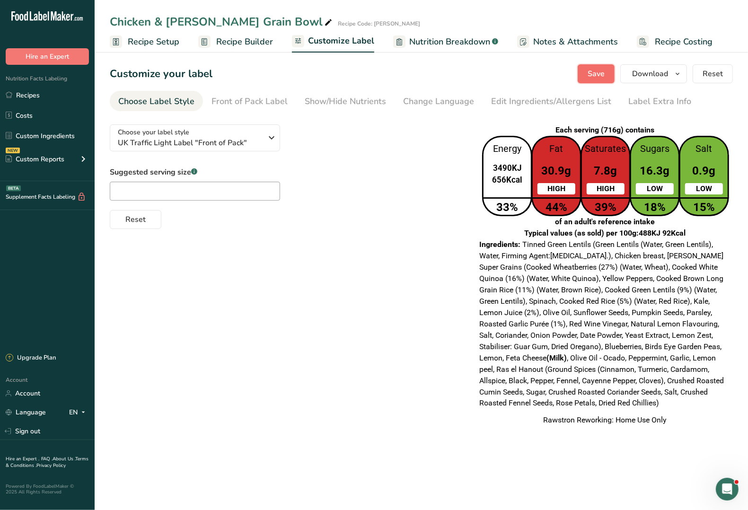
click at [588, 71] on button "Save" at bounding box center [596, 73] width 37 height 19
click at [652, 75] on span "Download" at bounding box center [650, 73] width 36 height 11
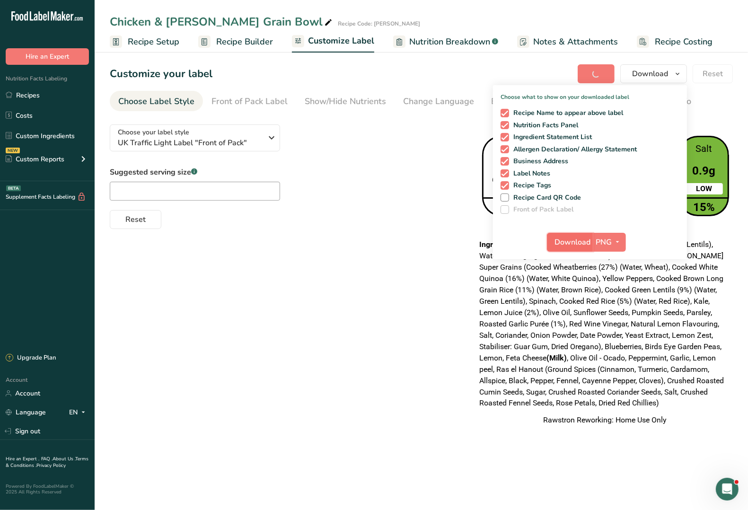
click at [588, 242] on span "Download" at bounding box center [573, 242] width 36 height 11
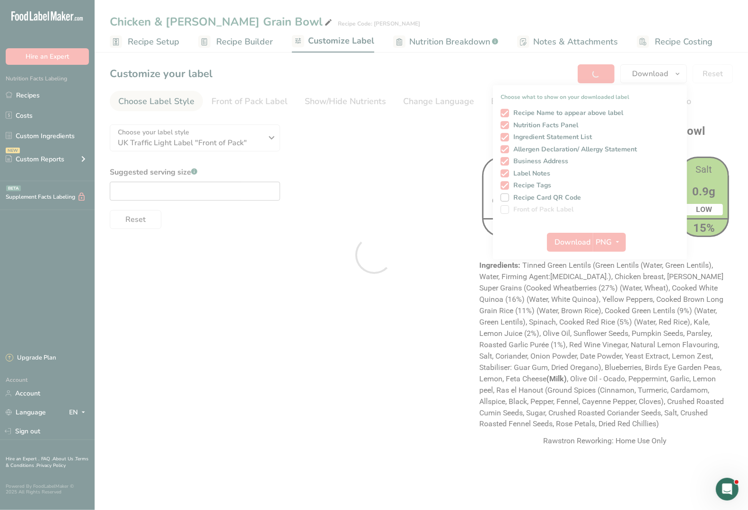
click at [417, 221] on div at bounding box center [374, 255] width 748 height 510
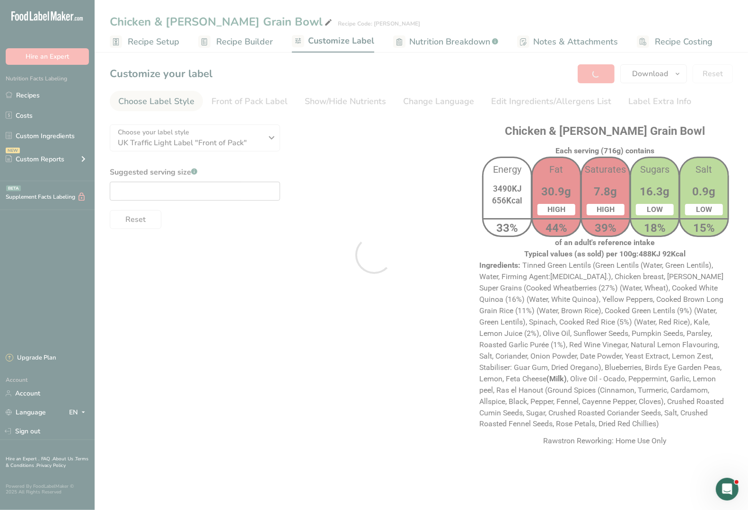
click at [27, 94] on div at bounding box center [374, 255] width 748 height 510
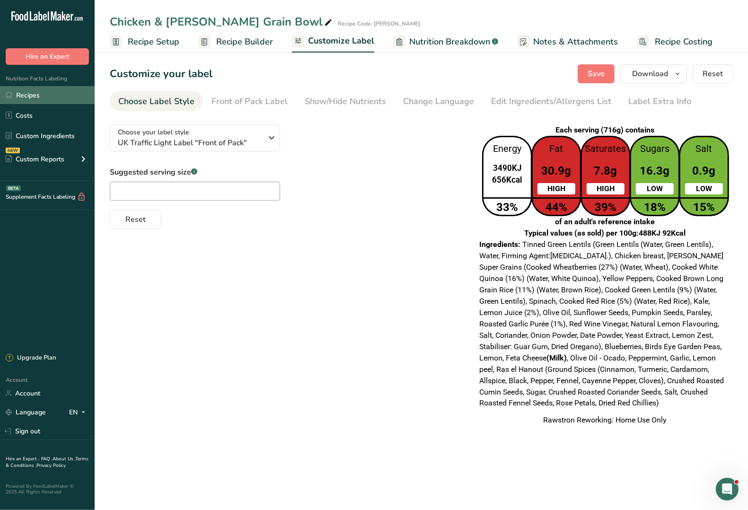
click at [17, 88] on link "Recipes" at bounding box center [47, 95] width 95 height 18
